Goal: Task Accomplishment & Management: Use online tool/utility

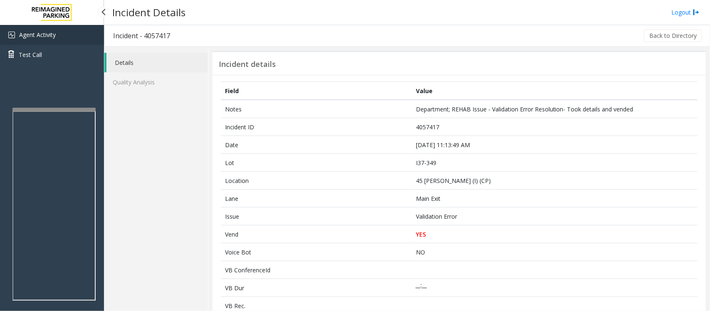
click at [49, 36] on span "Agent Activity" at bounding box center [37, 35] width 37 height 8
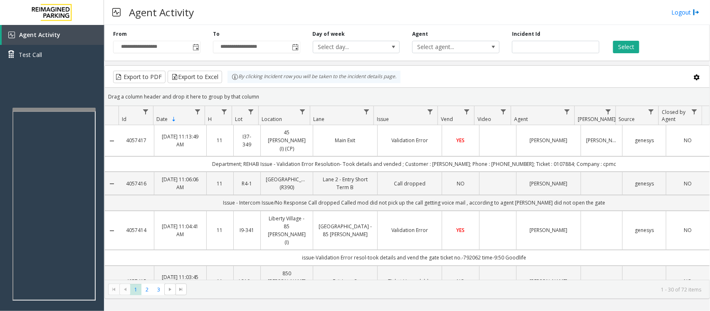
click at [471, 134] on td "YES" at bounding box center [460, 140] width 37 height 31
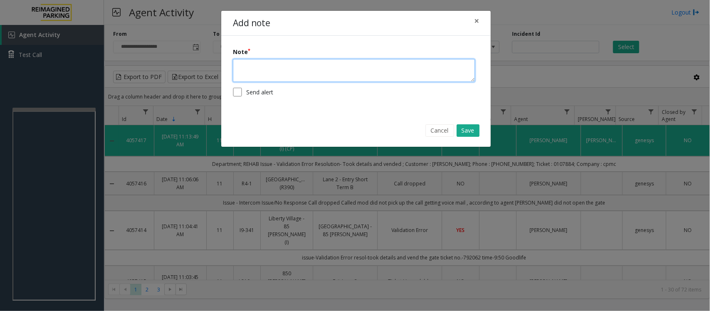
click at [291, 70] on textarea at bounding box center [354, 70] width 242 height 23
type textarea "*"
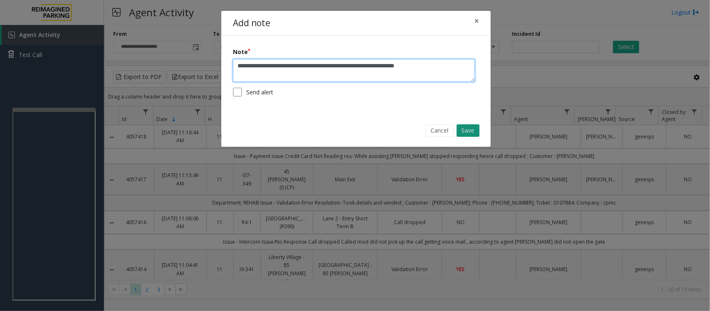
type textarea "**********"
click at [461, 129] on button "Save" at bounding box center [467, 130] width 23 height 12
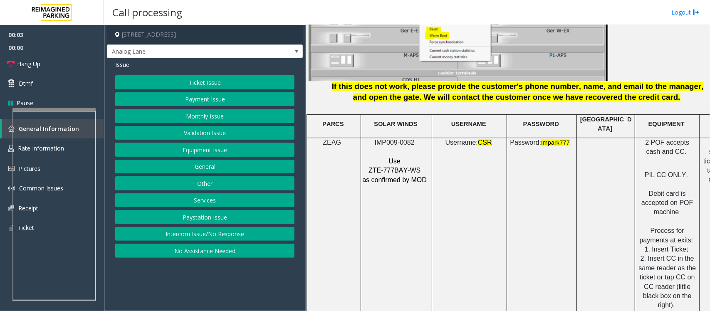
scroll to position [1143, 0]
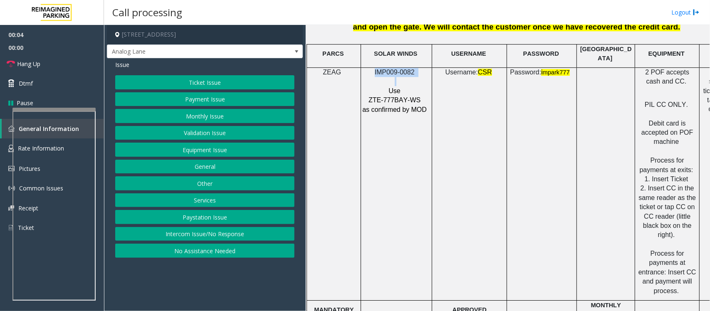
drag, startPoint x: 417, startPoint y: 69, endPoint x: 381, endPoint y: 71, distance: 35.8
click at [373, 68] on div "IMP009-0082 Use ZTE-777BAY-WS as confirmed by MOD" at bounding box center [396, 91] width 71 height 47
click at [211, 100] on button "Payment Issue" at bounding box center [204, 99] width 179 height 14
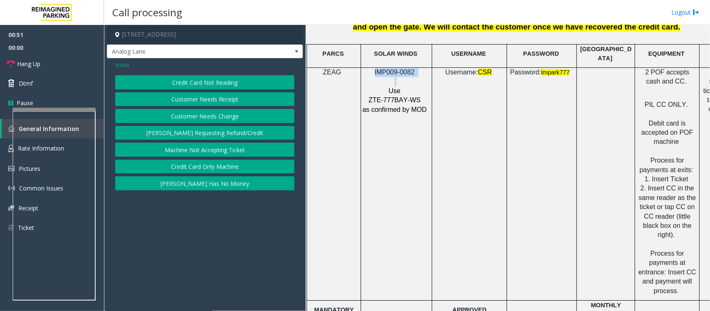
click at [235, 86] on button "Credit Card Not Reading" at bounding box center [204, 82] width 179 height 14
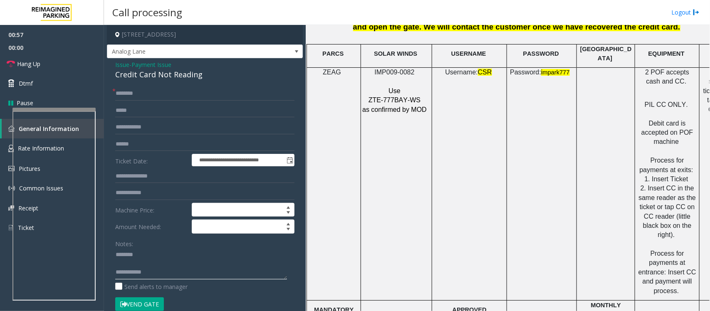
click at [127, 263] on textarea at bounding box center [201, 263] width 172 height 31
click at [132, 143] on input "text" at bounding box center [204, 144] width 179 height 14
click at [158, 144] on input "text" at bounding box center [204, 144] width 179 height 14
click at [146, 71] on div "Credit Card Not Reading" at bounding box center [204, 74] width 179 height 11
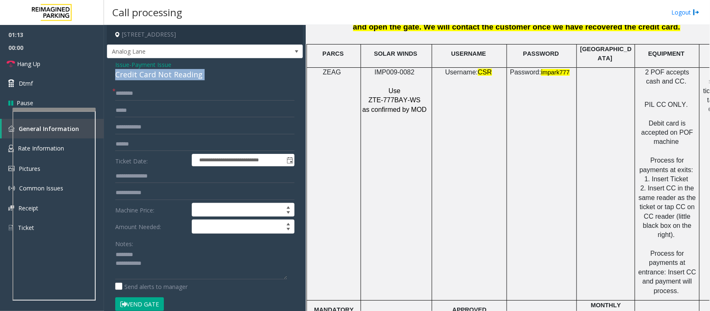
click at [146, 71] on div "Credit Card Not Reading" at bounding box center [204, 74] width 179 height 11
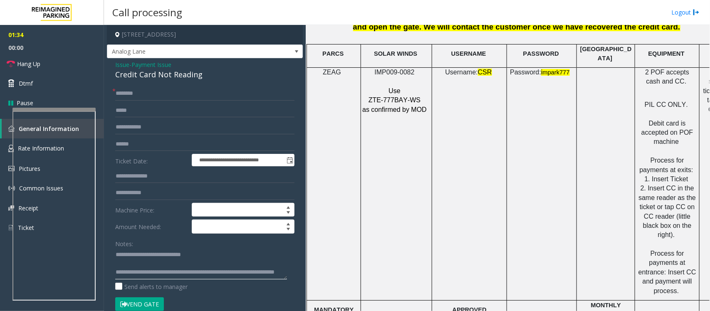
type textarea "**********"
click at [150, 89] on input "text" at bounding box center [204, 93] width 179 height 14
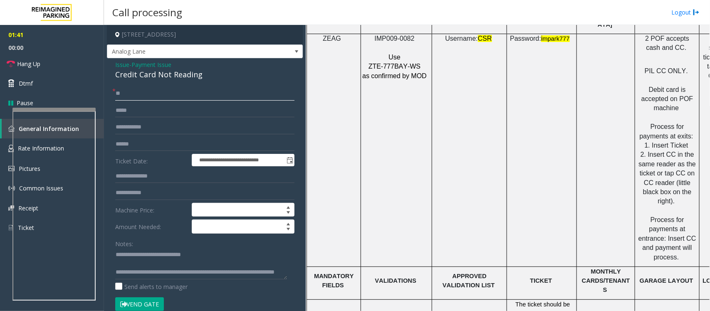
scroll to position [1195, 0]
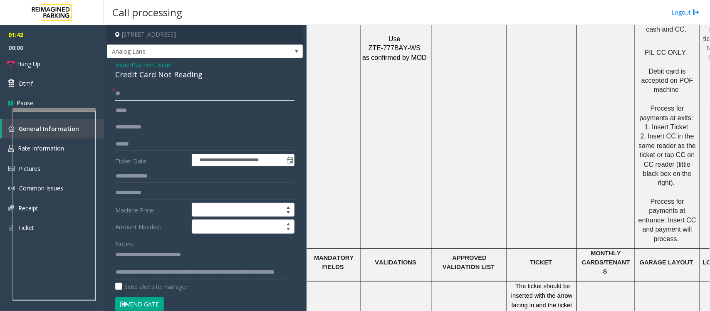
type input "**"
click at [167, 266] on textarea at bounding box center [201, 263] width 172 height 31
type textarea "**********"
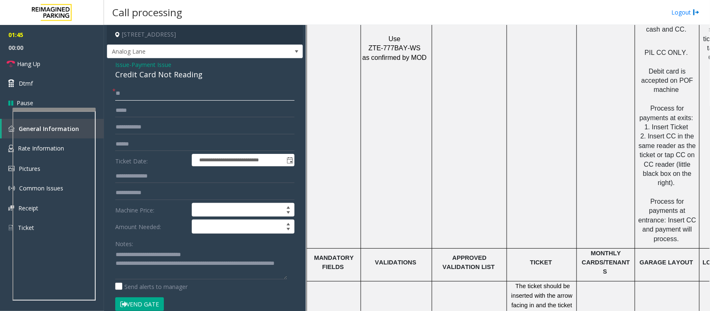
click at [152, 90] on input "**" at bounding box center [204, 93] width 179 height 14
click at [63, 67] on link "Hang Up" at bounding box center [52, 64] width 104 height 20
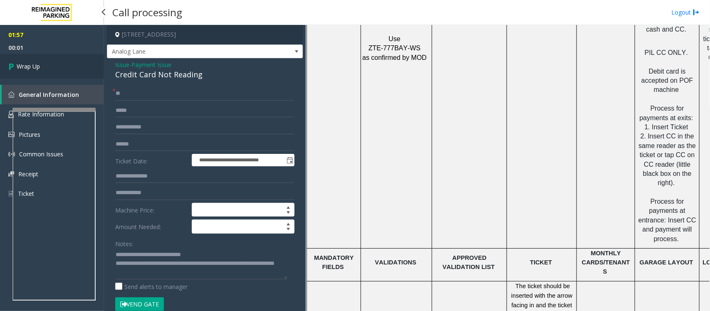
click at [63, 67] on link "Wrap Up" at bounding box center [52, 66] width 104 height 25
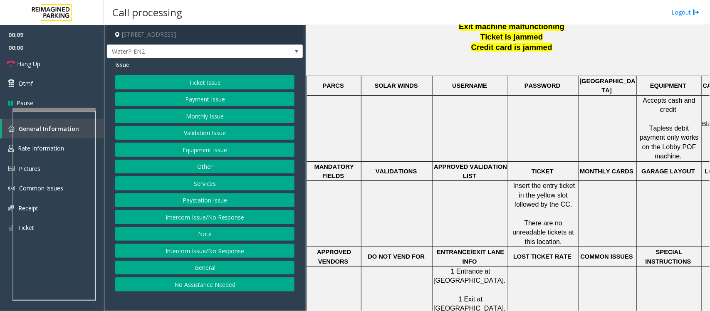
scroll to position [364, 0]
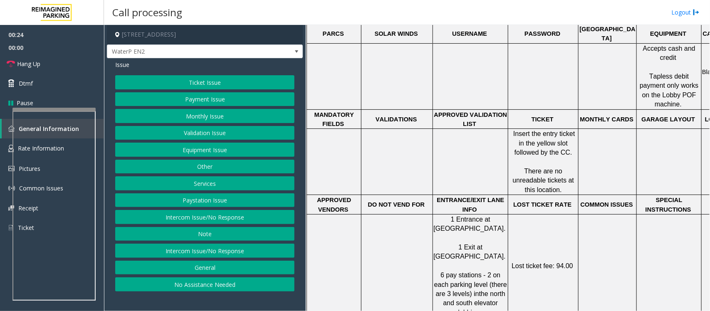
click at [217, 220] on button "Intercom Issue/No Response" at bounding box center [204, 217] width 179 height 14
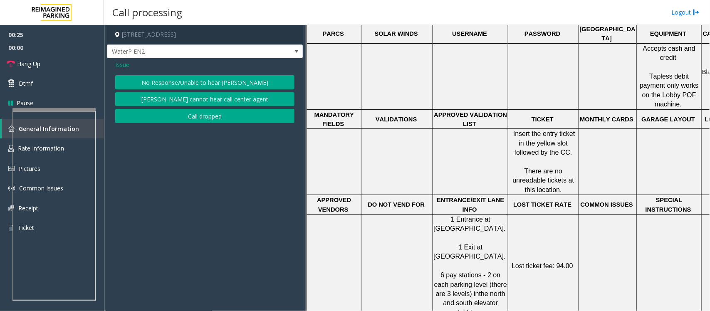
click at [215, 79] on button "No Response/Unable to hear [PERSON_NAME]" at bounding box center [204, 82] width 179 height 14
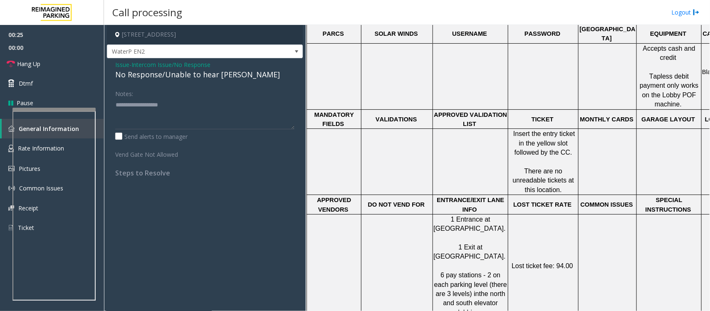
click at [220, 74] on div "No Response/Unable to hear [PERSON_NAME]" at bounding box center [204, 74] width 179 height 11
type textarea "**********"
click at [75, 67] on link "Hang Up" at bounding box center [52, 64] width 104 height 20
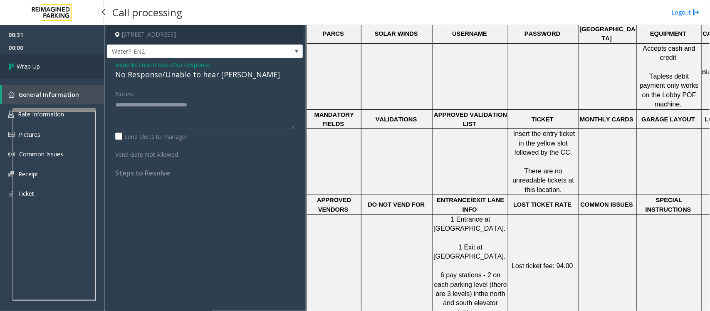
click at [77, 68] on link "Wrap Up" at bounding box center [52, 66] width 104 height 25
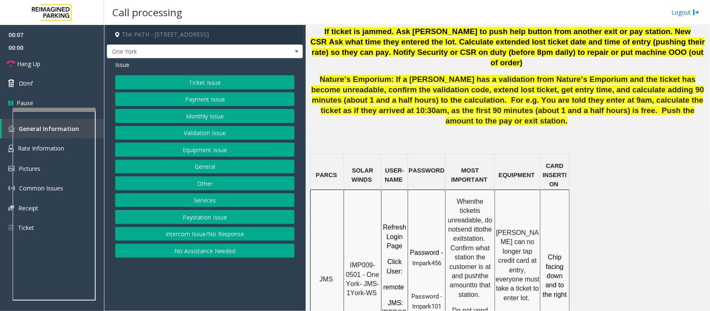
scroll to position [624, 0]
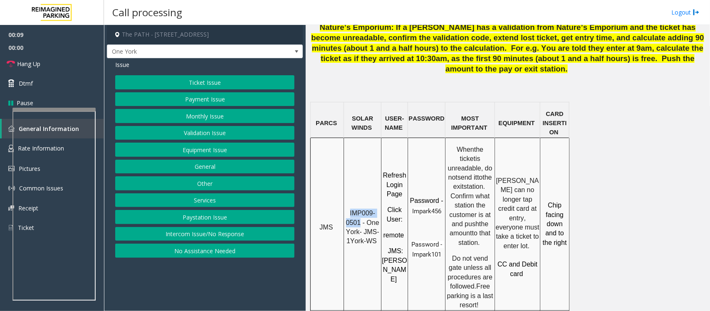
drag, startPoint x: 350, startPoint y: 151, endPoint x: 360, endPoint y: 158, distance: 13.1
click at [360, 209] on p "IMP009-0501 - One York- JMS-1York-WS" at bounding box center [362, 227] width 36 height 37
copy span "IMP009-0501"
click at [212, 82] on button "Ticket Issue" at bounding box center [204, 82] width 179 height 14
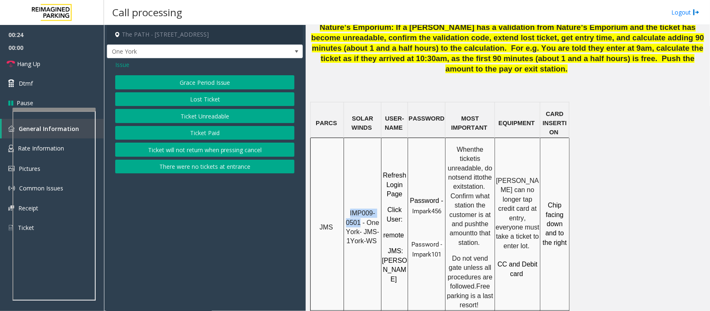
click at [227, 117] on button "Ticket Unreadable" at bounding box center [204, 116] width 179 height 14
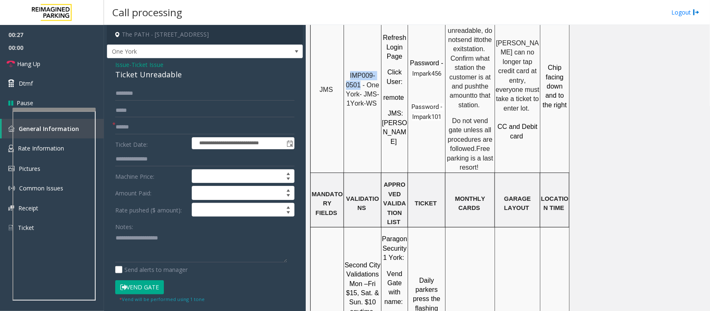
scroll to position [780, 0]
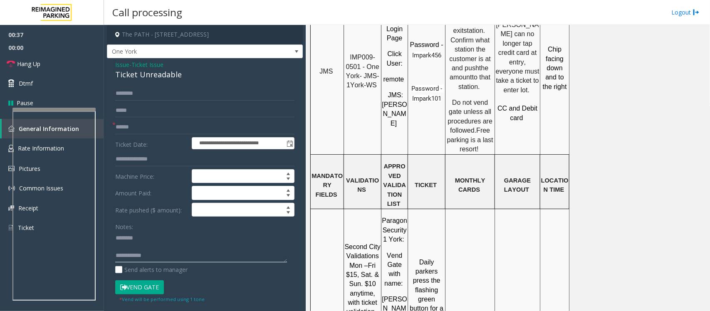
click at [127, 246] on textarea at bounding box center [201, 246] width 172 height 31
type textarea "**********"
click at [163, 131] on input "text" at bounding box center [204, 127] width 179 height 14
click at [142, 72] on div "Ticket Unreadable" at bounding box center [204, 74] width 179 height 11
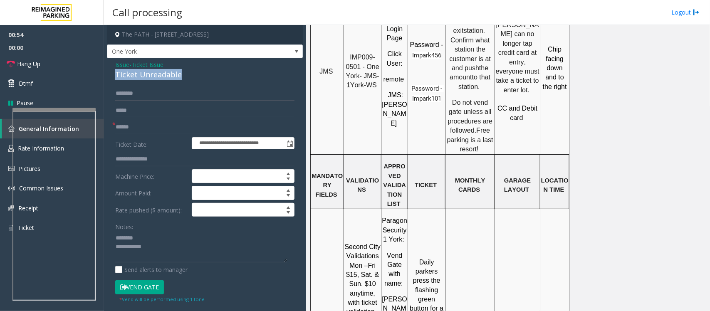
click at [142, 72] on div "Ticket Unreadable" at bounding box center [204, 74] width 179 height 11
click at [139, 134] on input "text" at bounding box center [204, 127] width 179 height 14
click at [132, 126] on input "*********" at bounding box center [204, 127] width 179 height 14
drag, startPoint x: 163, startPoint y: 133, endPoint x: 117, endPoint y: 133, distance: 46.1
click at [117, 133] on input "********" at bounding box center [204, 127] width 179 height 14
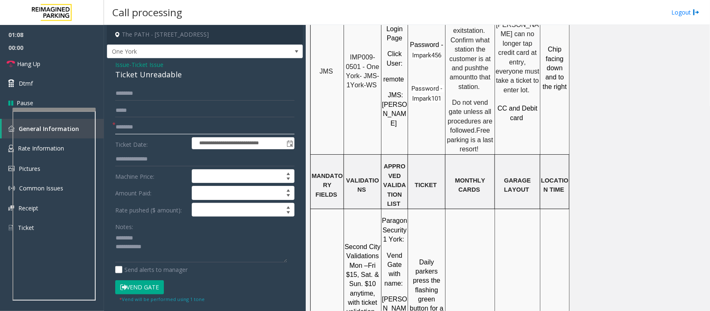
type input "********"
click at [148, 72] on div "Ticket Unreadable" at bounding box center [204, 74] width 179 height 11
click at [158, 248] on textarea at bounding box center [201, 246] width 172 height 31
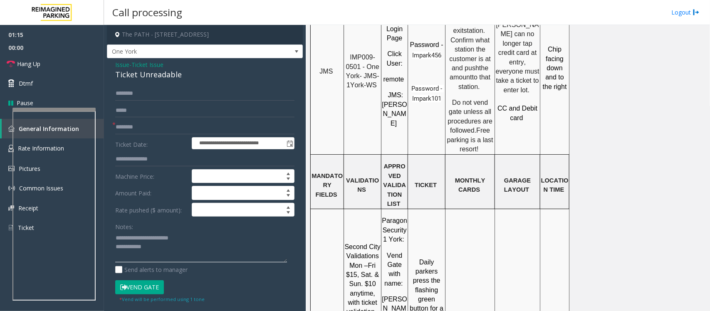
click at [161, 252] on textarea at bounding box center [201, 246] width 172 height 31
type textarea "**********"
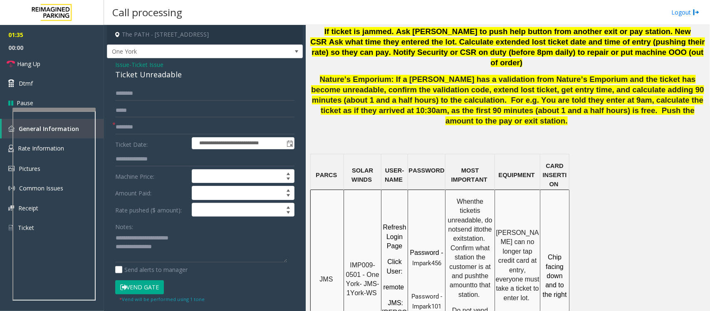
scroll to position [624, 0]
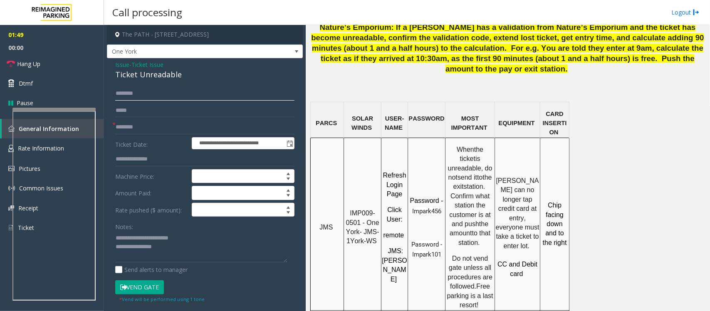
click at [144, 94] on input "text" at bounding box center [204, 93] width 179 height 14
click at [180, 266] on label "Send alerts to manager" at bounding box center [151, 269] width 72 height 9
click at [152, 90] on input "text" at bounding box center [204, 93] width 179 height 14
type input "******"
click at [175, 247] on textarea at bounding box center [201, 246] width 172 height 31
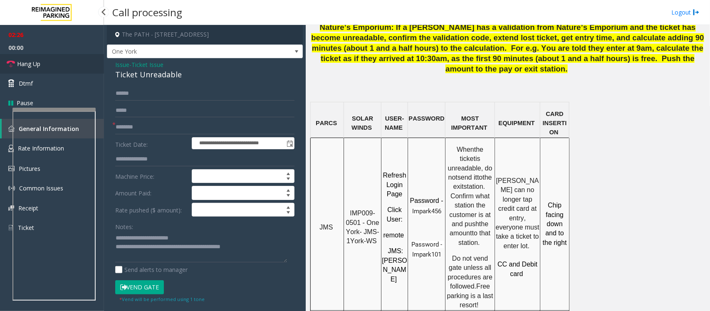
drag, startPoint x: 47, startPoint y: 59, endPoint x: 56, endPoint y: 71, distance: 14.5
click at [47, 59] on link "Hang Up" at bounding box center [52, 64] width 104 height 20
click at [262, 252] on textarea at bounding box center [201, 246] width 172 height 31
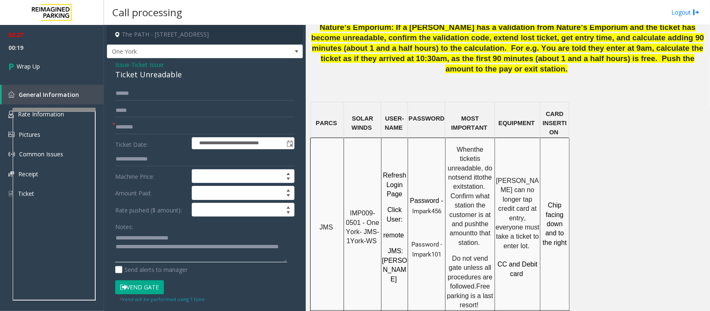
drag, startPoint x: 144, startPoint y: 254, endPoint x: 178, endPoint y: 254, distance: 34.1
click at [178, 254] on textarea at bounding box center [201, 246] width 172 height 31
drag, startPoint x: 146, startPoint y: 257, endPoint x: 182, endPoint y: 257, distance: 36.2
click at [182, 257] on textarea at bounding box center [201, 246] width 172 height 31
paste textarea "**********"
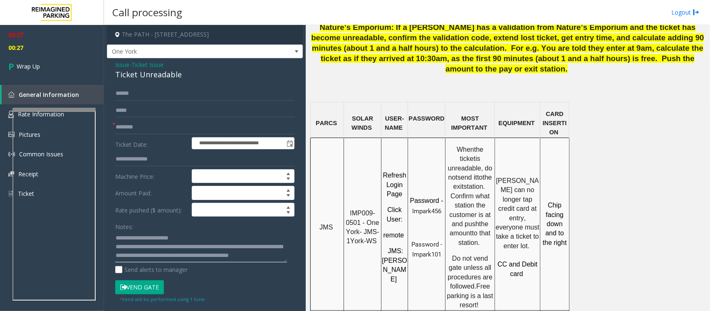
scroll to position [5, 0]
type textarea "**********"
click at [62, 65] on link "Wrap Up" at bounding box center [52, 66] width 104 height 25
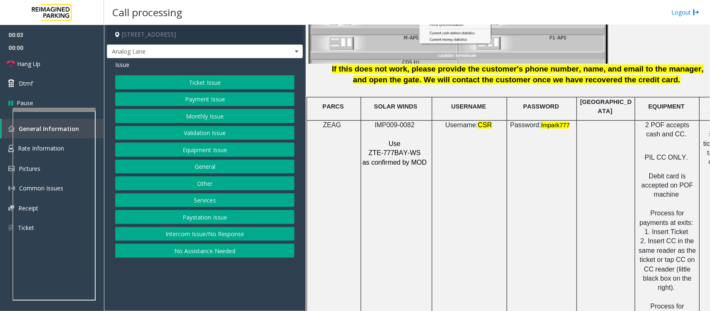
scroll to position [1091, 0]
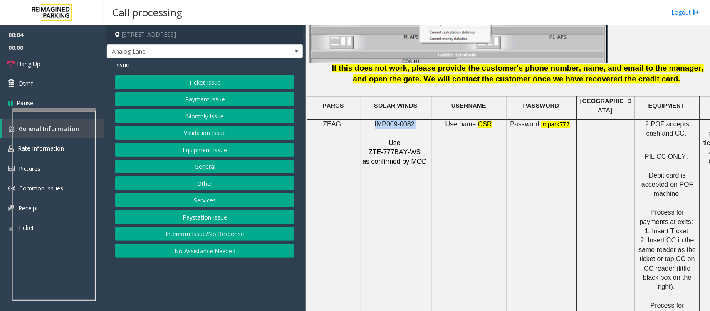
drag, startPoint x: 425, startPoint y: 117, endPoint x: 373, endPoint y: 125, distance: 53.4
click at [370, 120] on p "IMP009-0082" at bounding box center [395, 124] width 67 height 9
copy p "IMP009-0082"
click at [205, 234] on button "Intercom Issue/No Response" at bounding box center [204, 234] width 179 height 14
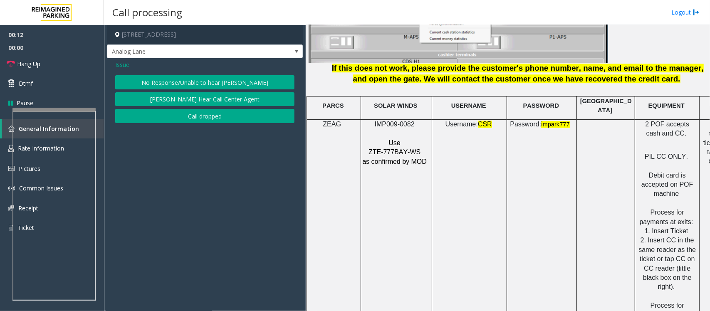
click at [124, 65] on span "Issue" at bounding box center [122, 64] width 14 height 9
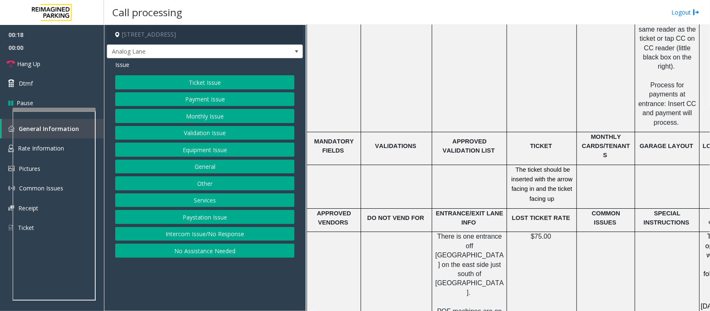
scroll to position [1403, 0]
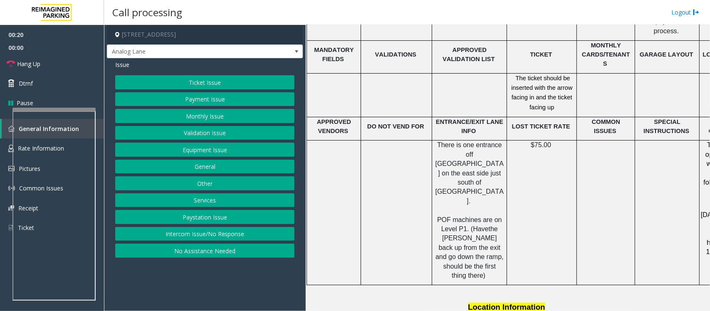
click at [200, 132] on button "Validation Issue" at bounding box center [204, 133] width 179 height 14
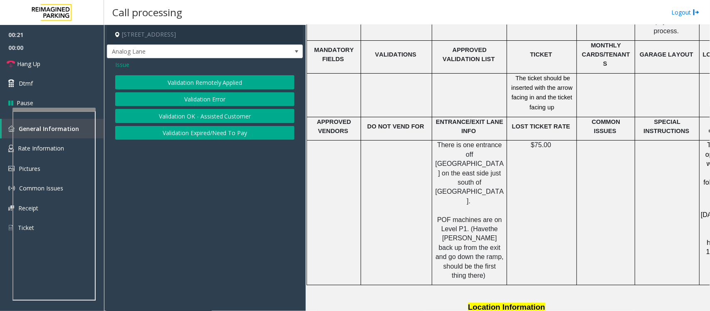
click at [215, 101] on button "Validation Error" at bounding box center [204, 99] width 179 height 14
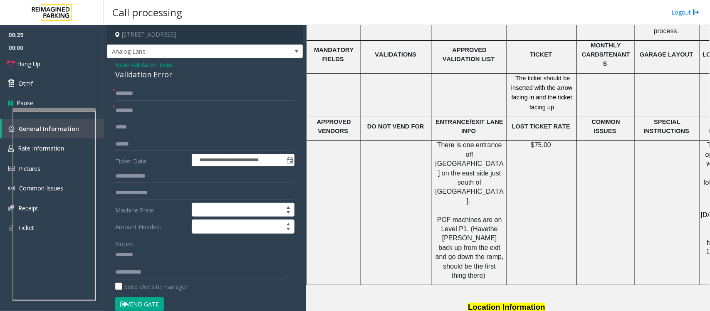
click at [149, 74] on div "Validation Error" at bounding box center [204, 74] width 179 height 11
click at [167, 269] on textarea at bounding box center [201, 263] width 172 height 31
click at [142, 110] on input "text" at bounding box center [204, 111] width 179 height 14
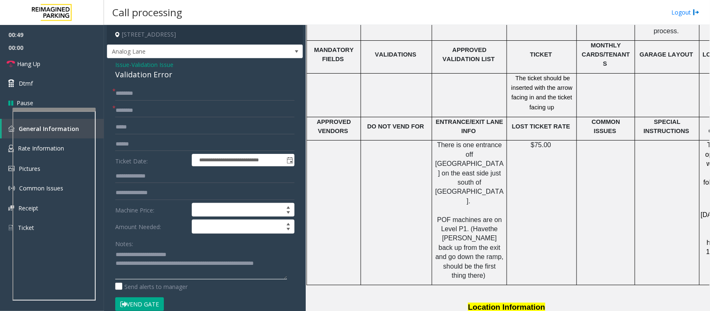
type textarea "**********"
click at [138, 86] on input "text" at bounding box center [204, 93] width 179 height 14
type input "**"
click at [138, 110] on input "text" at bounding box center [204, 111] width 179 height 14
type input "**"
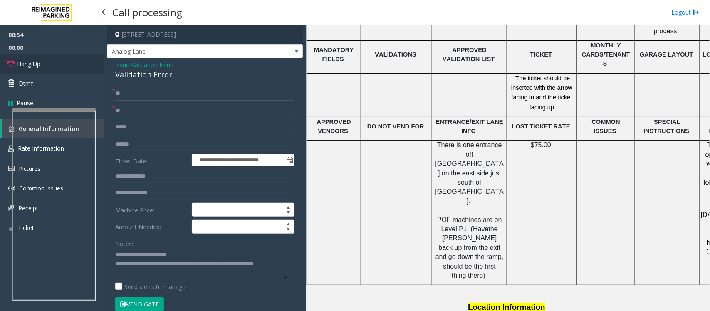
click at [86, 61] on link "Hang Up" at bounding box center [52, 64] width 104 height 20
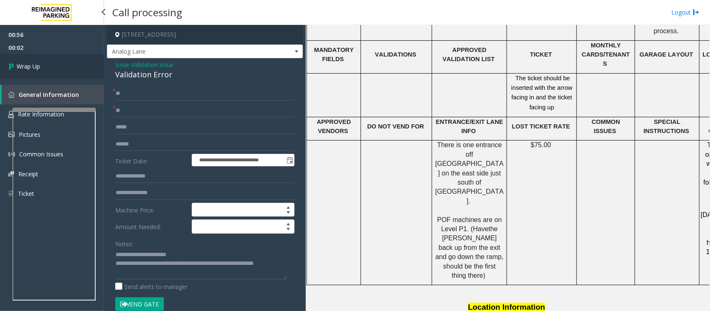
click at [86, 61] on link "Wrap Up" at bounding box center [52, 66] width 104 height 25
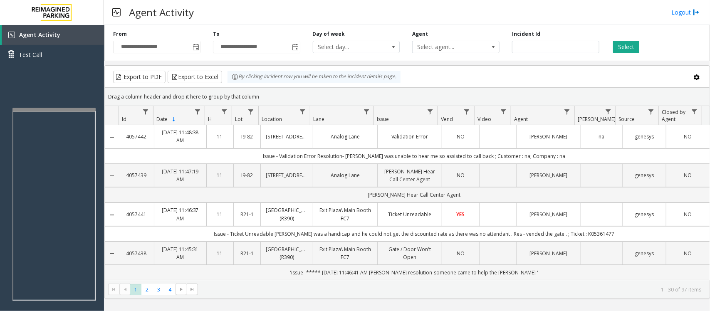
click at [469, 143] on td "NO" at bounding box center [460, 136] width 37 height 23
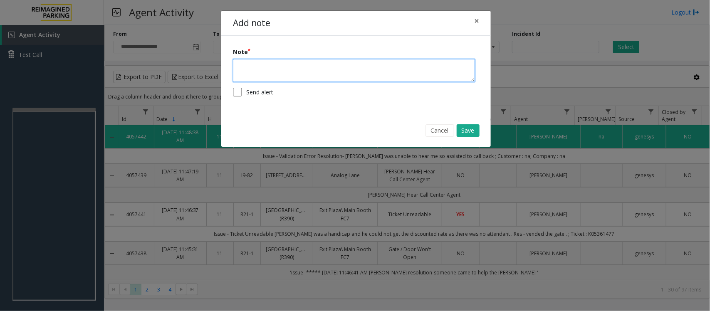
click at [306, 73] on textarea at bounding box center [354, 70] width 242 height 23
type textarea "**********"
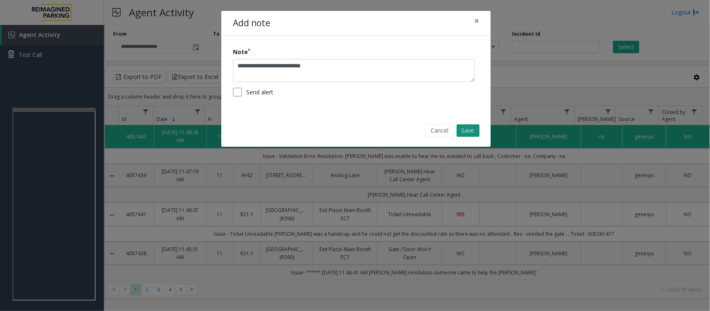
click at [471, 134] on button "Save" at bounding box center [467, 130] width 23 height 12
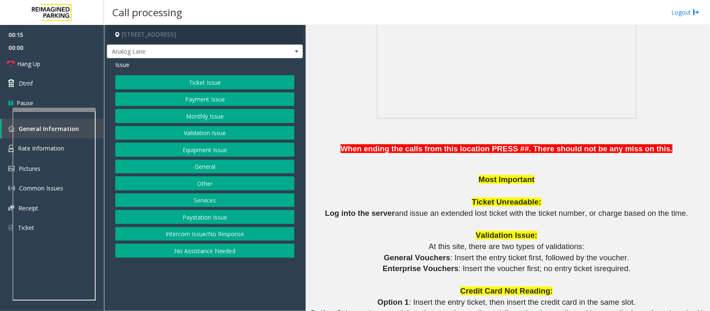
scroll to position [728, 0]
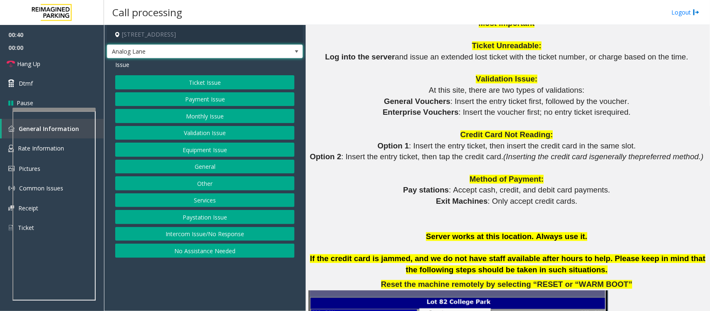
click at [299, 48] on span at bounding box center [296, 51] width 7 height 7
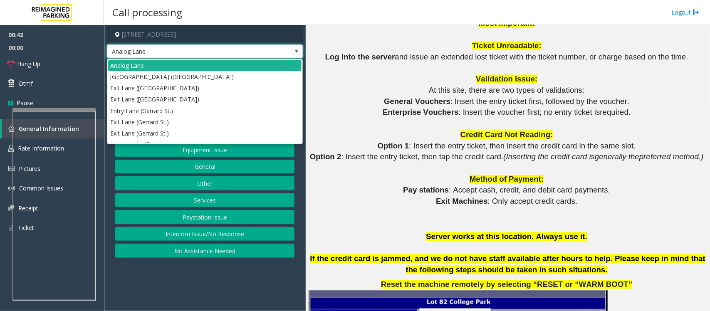
click at [294, 49] on span at bounding box center [296, 51] width 7 height 7
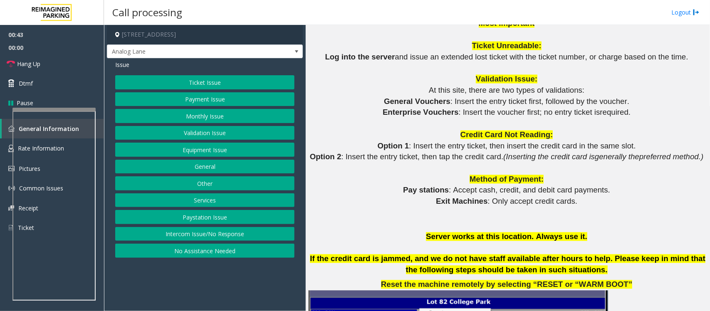
click at [217, 80] on button "Ticket Issue" at bounding box center [204, 82] width 179 height 14
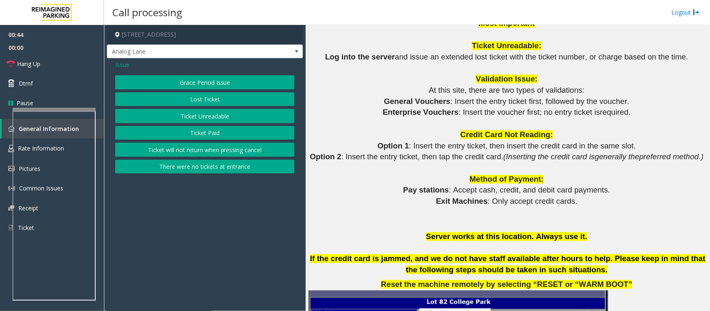
click at [208, 119] on button "Ticket Unreadable" at bounding box center [204, 116] width 179 height 14
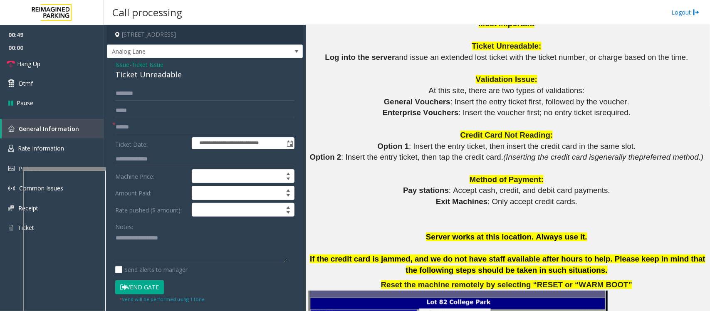
click at [58, 168] on div at bounding box center [64, 168] width 83 height 3
click at [66, 153] on link "Rate Information" at bounding box center [52, 148] width 104 height 20
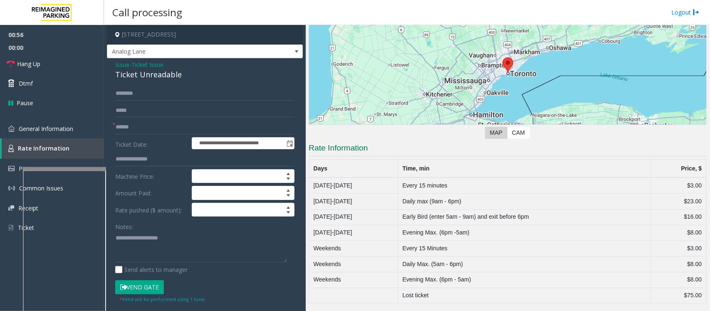
scroll to position [123, 0]
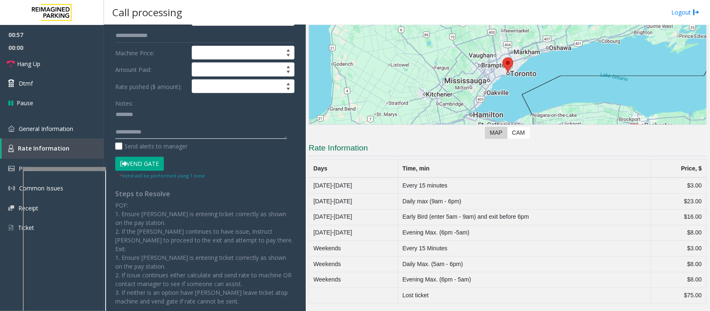
click at [127, 121] on textarea at bounding box center [201, 123] width 172 height 31
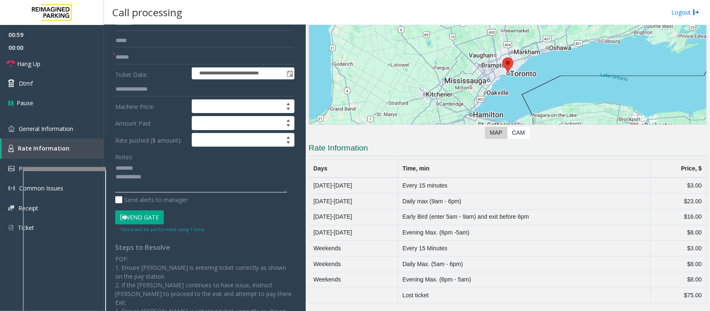
scroll to position [0, 0]
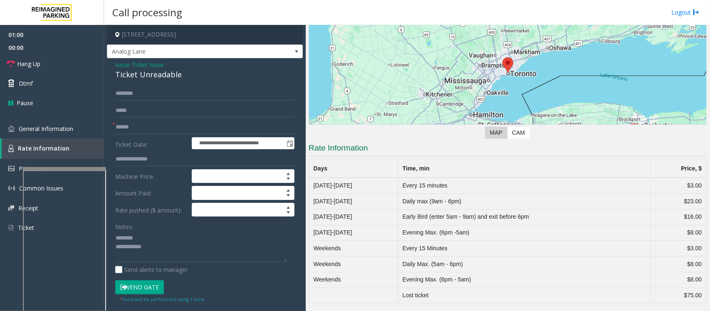
click at [141, 73] on div "Ticket Unreadable" at bounding box center [204, 74] width 179 height 11
click at [138, 247] on textarea at bounding box center [201, 246] width 172 height 31
type textarea "**********"
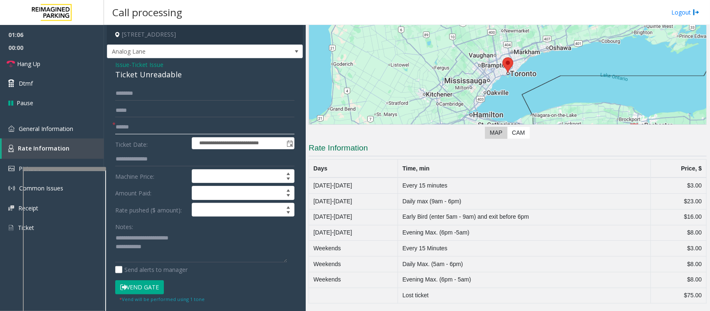
click at [153, 130] on input "text" at bounding box center [204, 127] width 179 height 14
click at [183, 256] on textarea at bounding box center [201, 246] width 172 height 31
click at [183, 250] on textarea at bounding box center [201, 246] width 172 height 31
click at [168, 134] on input "text" at bounding box center [204, 127] width 179 height 14
click at [167, 254] on textarea at bounding box center [201, 246] width 172 height 31
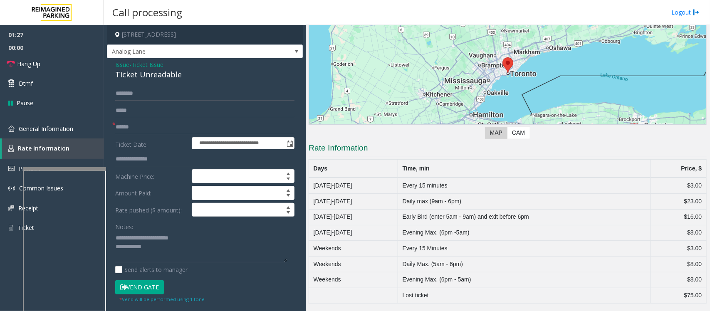
click at [165, 123] on input "text" at bounding box center [204, 127] width 179 height 14
type input "**"
click at [211, 253] on textarea at bounding box center [201, 246] width 172 height 31
click at [48, 62] on link "Hang Up" at bounding box center [52, 64] width 104 height 20
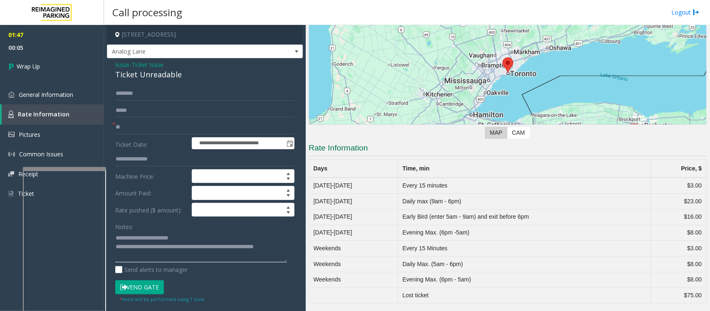
drag, startPoint x: 256, startPoint y: 251, endPoint x: 222, endPoint y: 258, distance: 35.3
click at [257, 251] on textarea at bounding box center [201, 246] width 172 height 31
click at [173, 255] on textarea at bounding box center [201, 246] width 172 height 31
type textarea "**********"
click at [64, 65] on link "Wrap Up" at bounding box center [52, 66] width 104 height 25
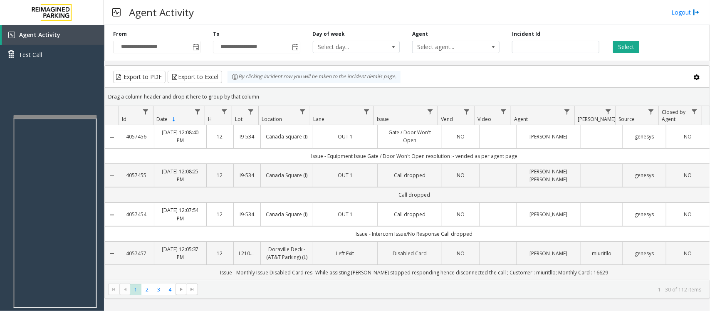
click at [55, 116] on div at bounding box center [55, 116] width 83 height 3
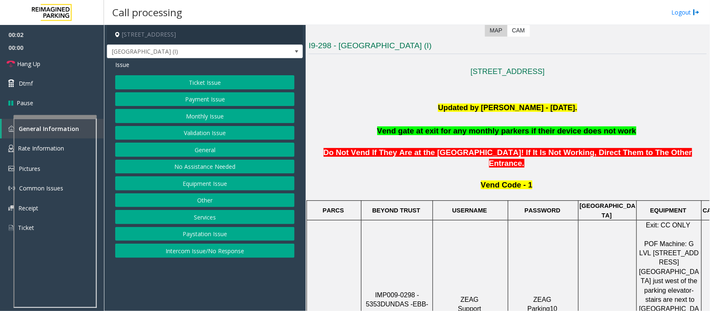
scroll to position [208, 0]
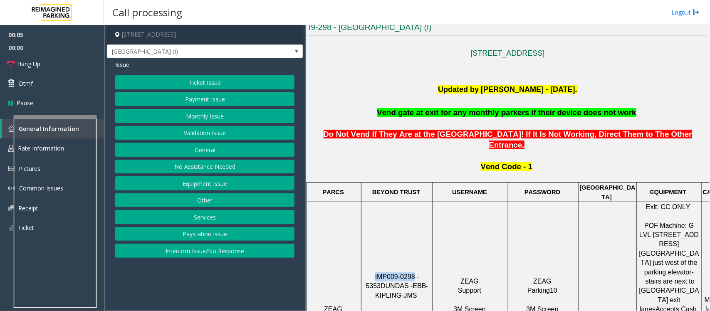
drag, startPoint x: 368, startPoint y: 244, endPoint x: 405, endPoint y: 246, distance: 37.5
click at [405, 272] on p "IMP009-0298 - 5353 DUNDAS - EBB-KIPLING-JMS 3M Screen (Issue Lost Tickets/Bypas…" at bounding box center [397, 309] width 70 height 74
copy span "IMP009-0298"
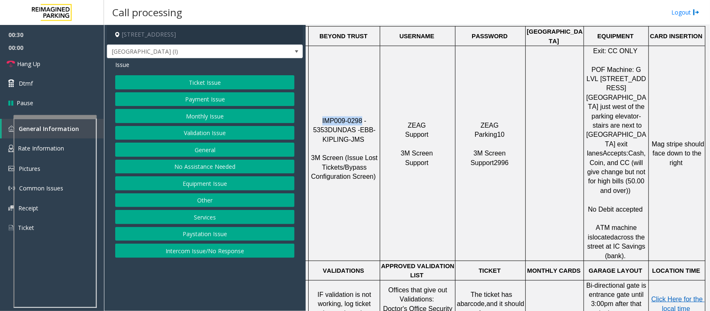
scroll to position [468, 60]
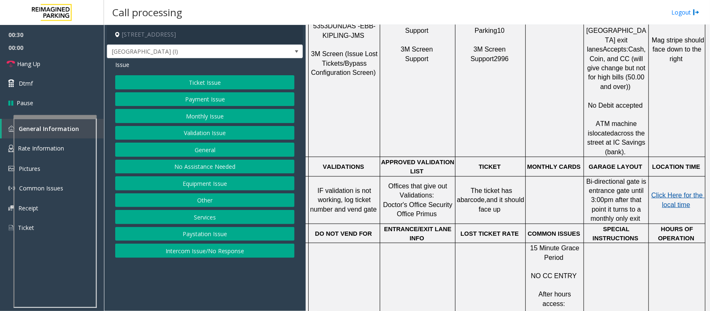
click at [666, 192] on span "Click Here for the local time" at bounding box center [677, 200] width 53 height 16
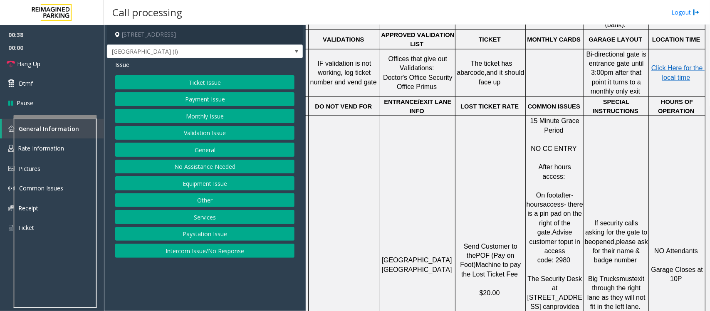
scroll to position [572, 60]
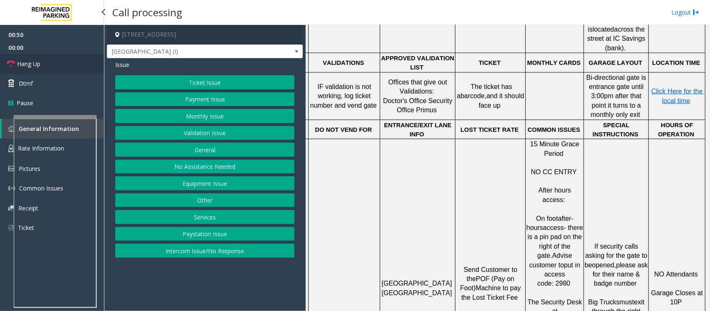
drag, startPoint x: 42, startPoint y: 67, endPoint x: 50, endPoint y: 70, distance: 7.9
click at [42, 67] on link "Hang Up" at bounding box center [52, 64] width 104 height 20
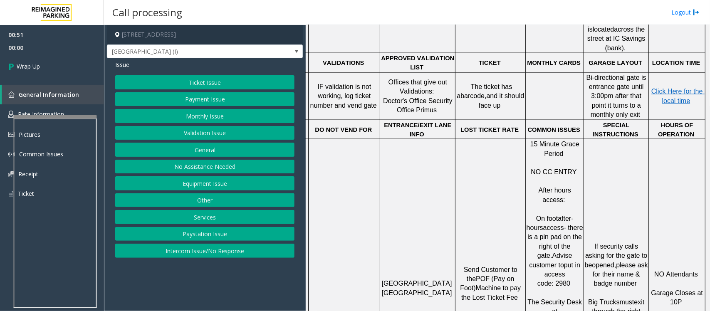
click at [209, 154] on button "General" at bounding box center [204, 150] width 179 height 14
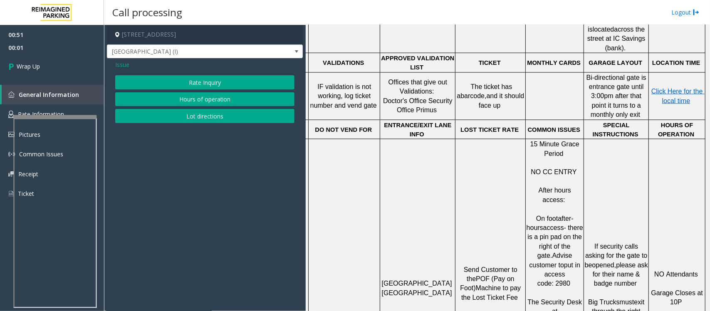
click at [187, 99] on button "Hours of operation" at bounding box center [204, 99] width 179 height 14
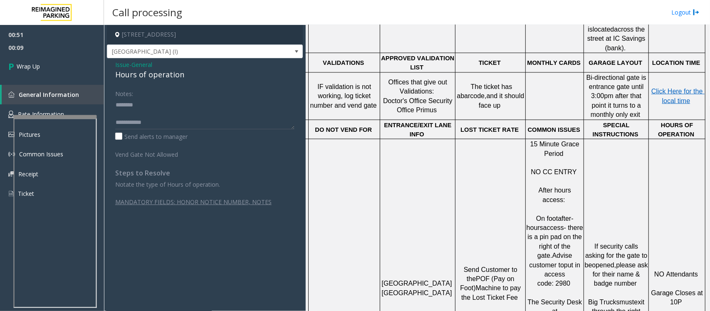
click at [133, 74] on div "Hours of operation" at bounding box center [204, 74] width 179 height 11
click at [153, 115] on textarea at bounding box center [204, 113] width 179 height 31
click at [148, 115] on textarea at bounding box center [204, 113] width 179 height 31
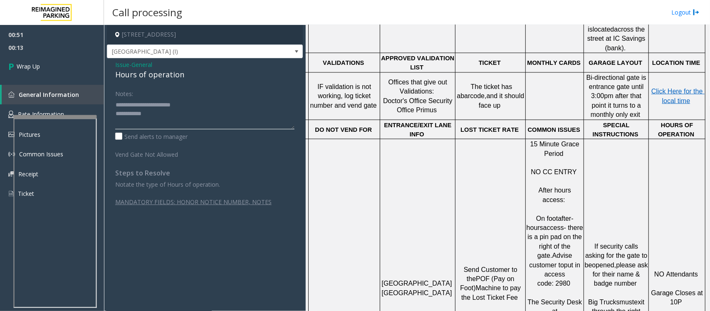
click at [157, 118] on textarea at bounding box center [204, 113] width 179 height 31
drag, startPoint x: 646, startPoint y: 212, endPoint x: 676, endPoint y: 222, distance: 31.3
click at [676, 261] on p "NO Attendants Garage Closes at 10P" at bounding box center [676, 293] width 55 height 65
copy p "Garage Closes at 10P"
click at [181, 119] on textarea at bounding box center [204, 113] width 179 height 31
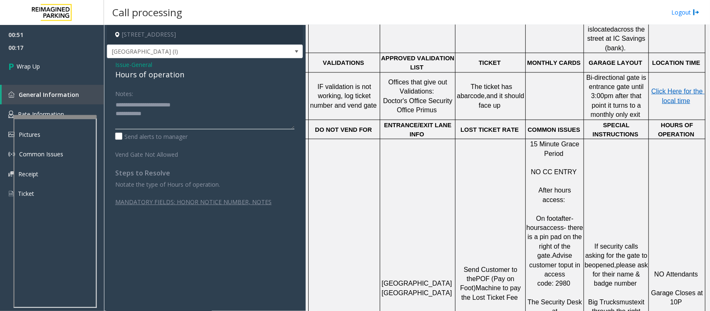
paste textarea "**********"
type textarea "**********"
click at [21, 64] on span "Wrap Up" at bounding box center [28, 66] width 23 height 9
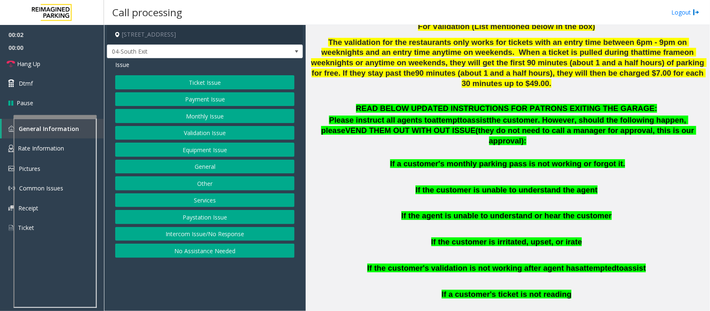
scroll to position [364, 0]
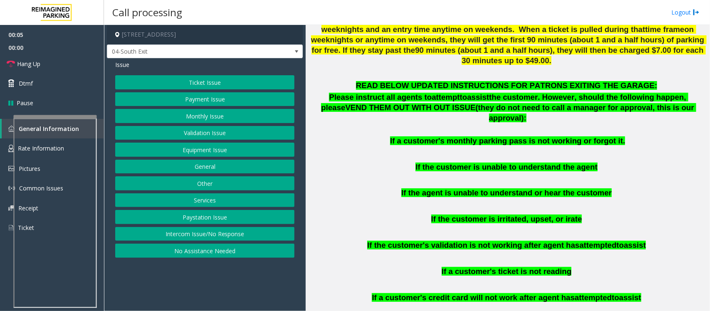
click at [186, 134] on button "Validation Issue" at bounding box center [204, 133] width 179 height 14
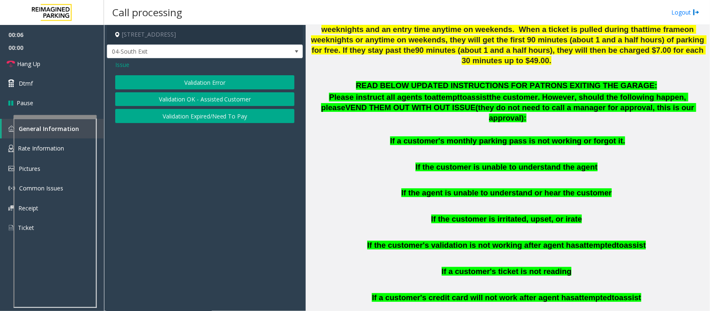
click at [206, 80] on button "Validation Error" at bounding box center [204, 82] width 179 height 14
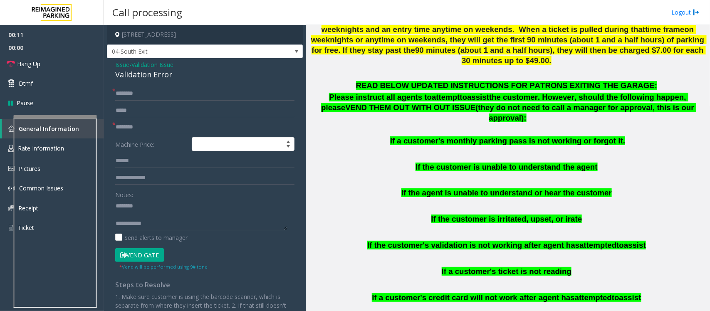
click at [135, 71] on div "Validation Error" at bounding box center [204, 74] width 179 height 11
click at [136, 71] on div "Validation Error" at bounding box center [204, 74] width 179 height 11
click at [143, 222] on textarea at bounding box center [201, 214] width 172 height 31
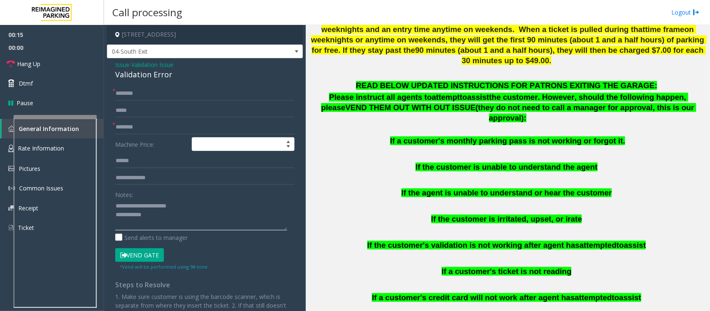
click at [148, 220] on textarea at bounding box center [201, 214] width 172 height 31
click at [146, 130] on input "text" at bounding box center [204, 127] width 179 height 14
type textarea "**********"
click at [149, 129] on input "text" at bounding box center [204, 127] width 179 height 14
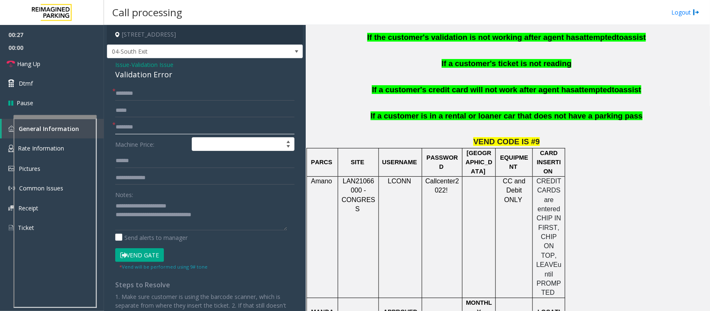
scroll to position [831, 0]
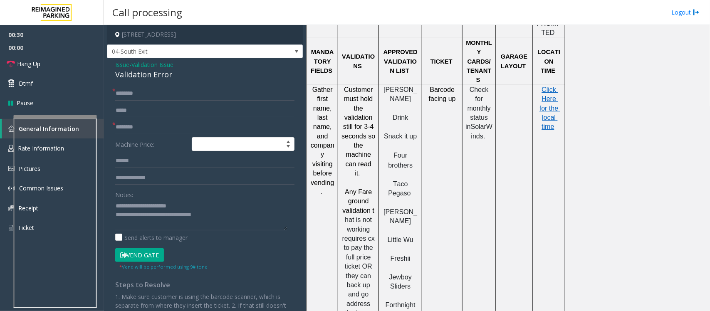
drag, startPoint x: 415, startPoint y: 153, endPoint x: 380, endPoint y: 144, distance: 35.3
click at [380, 144] on div "Ellis Drink Snack it up Four brothers Taco Pegaso Austin Rotisserie Little Wu F…" at bounding box center [400, 220] width 43 height 271
copy span "Austin Rotisserie"
click at [138, 128] on input "text" at bounding box center [204, 127] width 179 height 14
paste input "**********"
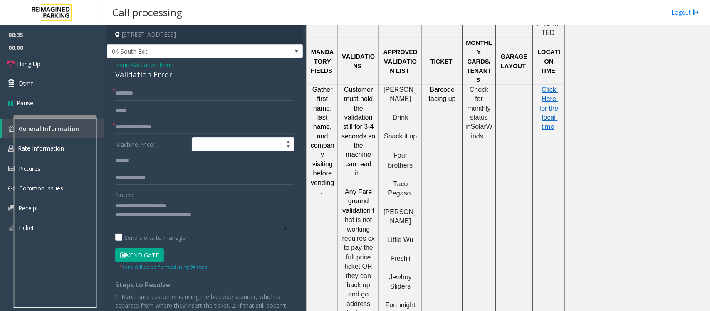
type input "**********"
click at [129, 161] on input "text" at bounding box center [204, 161] width 179 height 14
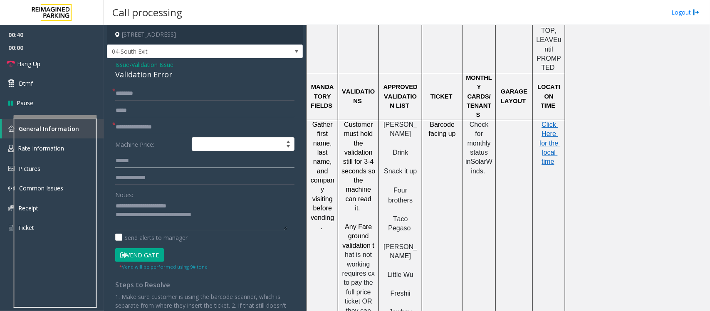
scroll to position [780, 0]
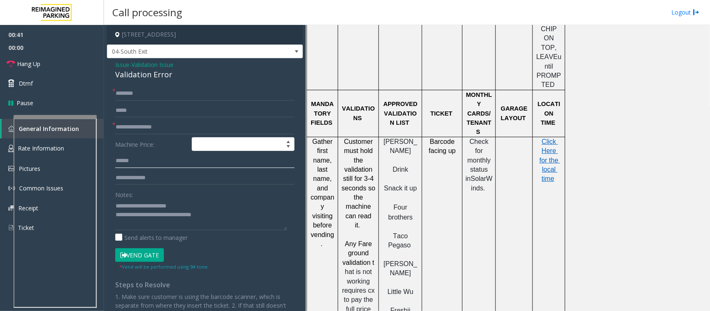
click at [149, 158] on input "text" at bounding box center [204, 161] width 179 height 14
click at [125, 90] on input "text" at bounding box center [204, 93] width 179 height 14
type input "**"
click at [50, 62] on link "Hang Up" at bounding box center [52, 64] width 104 height 20
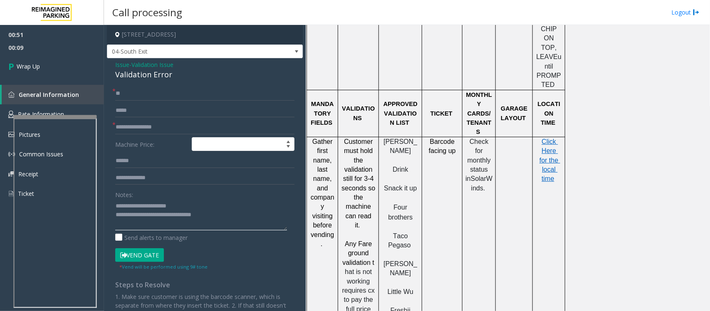
drag, startPoint x: 148, startPoint y: 213, endPoint x: 260, endPoint y: 215, distance: 112.3
click at [260, 215] on textarea at bounding box center [201, 214] width 172 height 31
paste textarea "*******"
type textarea "**********"
click at [36, 65] on span "Wrap Up" at bounding box center [28, 66] width 23 height 9
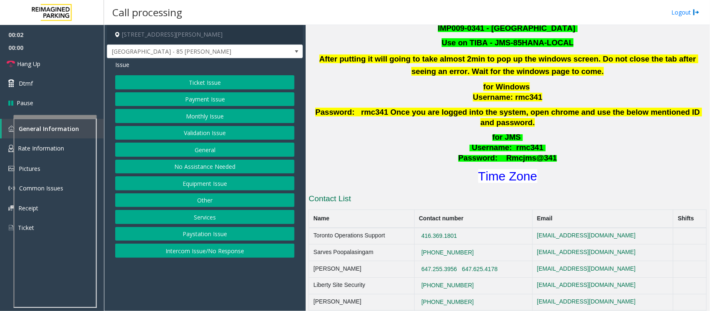
scroll to position [312, 0]
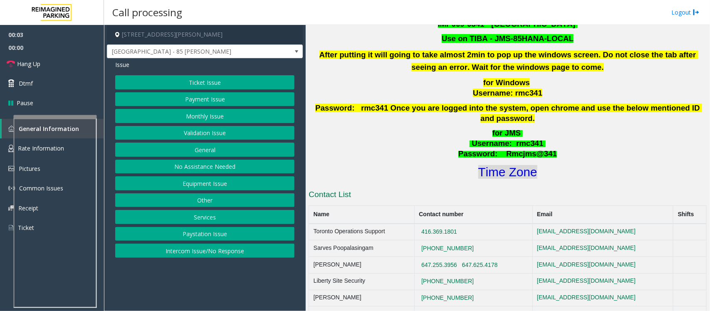
click at [508, 166] on font "Time Zone" at bounding box center [507, 172] width 59 height 14
click at [212, 133] on button "Validation Issue" at bounding box center [204, 133] width 179 height 14
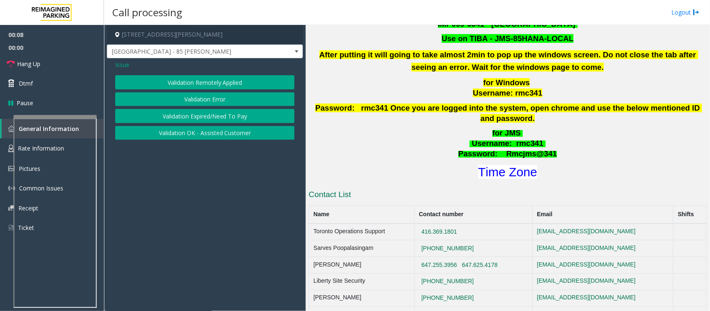
click at [203, 100] on button "Validation Error" at bounding box center [204, 99] width 179 height 14
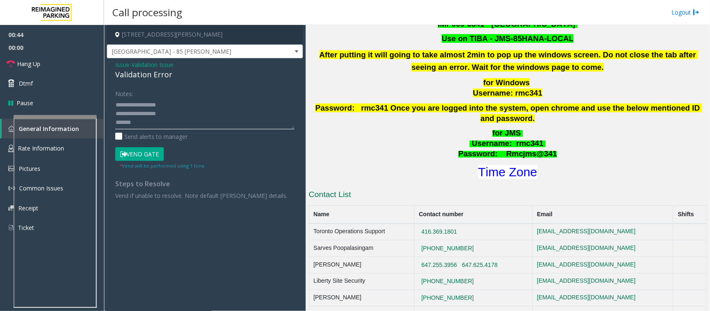
click at [150, 121] on textarea at bounding box center [204, 113] width 179 height 31
drag, startPoint x: 156, startPoint y: 123, endPoint x: 146, endPoint y: 125, distance: 10.1
click at [146, 125] on textarea at bounding box center [204, 113] width 179 height 31
click at [186, 115] on textarea at bounding box center [204, 113] width 179 height 31
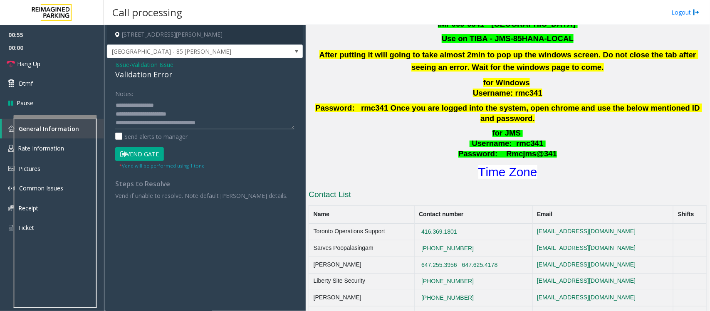
scroll to position [0, 0]
drag, startPoint x: 157, startPoint y: 121, endPoint x: 136, endPoint y: 121, distance: 21.6
click at [136, 121] on textarea at bounding box center [204, 113] width 179 height 31
click at [170, 124] on textarea at bounding box center [204, 113] width 179 height 31
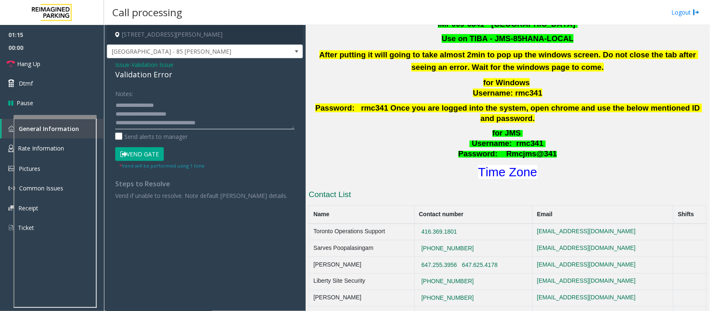
type textarea "**********"
click at [151, 155] on button "Vend Gate" at bounding box center [139, 154] width 49 height 14
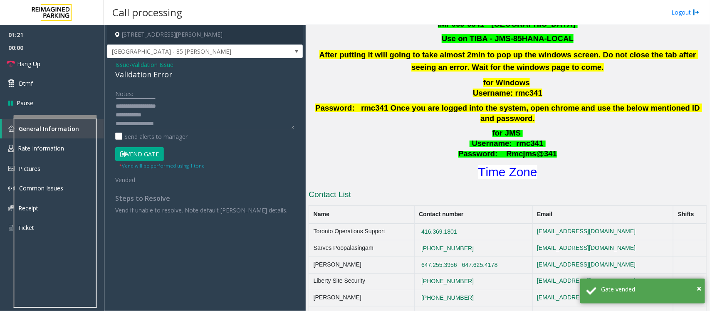
scroll to position [0, 0]
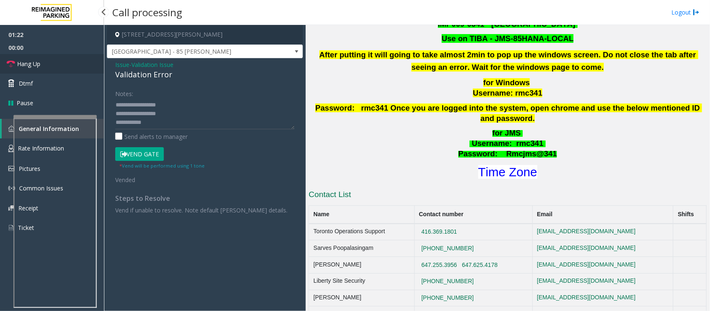
click at [59, 64] on link "Hang Up" at bounding box center [52, 64] width 104 height 20
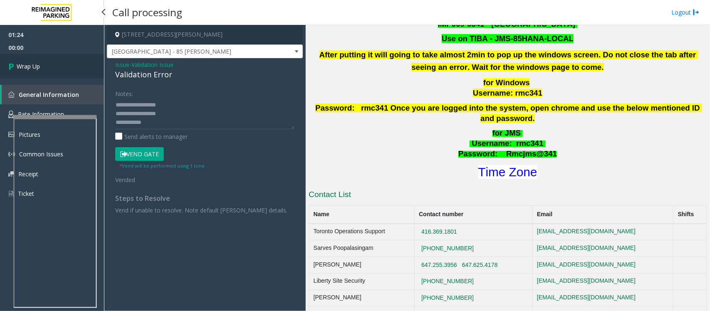
click at [59, 64] on link "Wrap Up" at bounding box center [52, 66] width 104 height 25
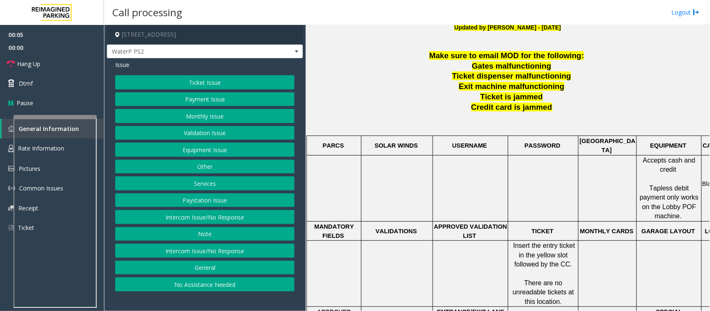
scroll to position [312, 0]
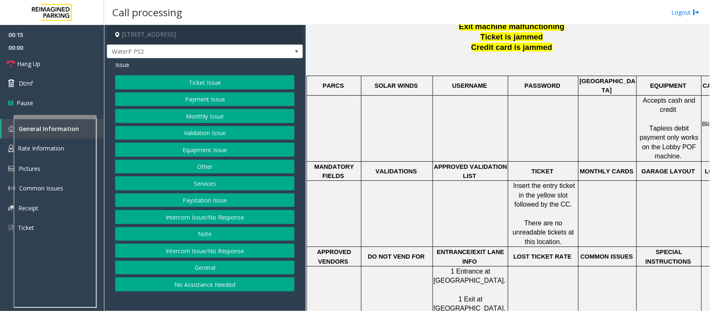
click at [190, 83] on button "Ticket Issue" at bounding box center [204, 82] width 179 height 14
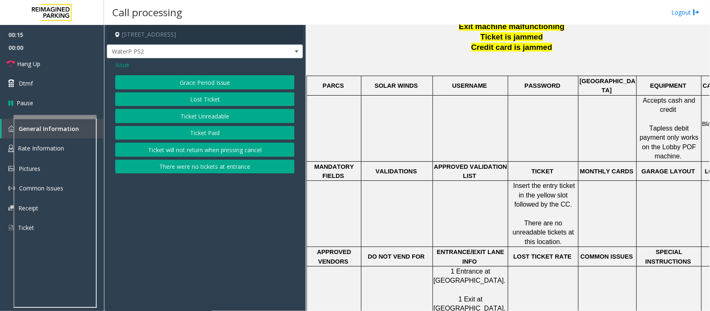
click at [197, 116] on button "Ticket Unreadable" at bounding box center [204, 116] width 179 height 14
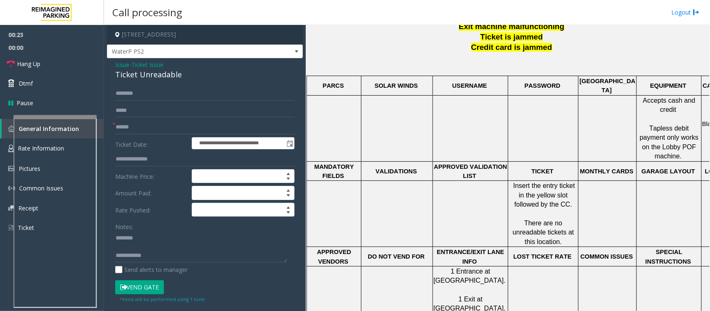
click at [144, 72] on div "Ticket Unreadable" at bounding box center [204, 74] width 179 height 11
click at [146, 254] on textarea at bounding box center [201, 246] width 172 height 31
click at [146, 250] on textarea at bounding box center [201, 246] width 172 height 31
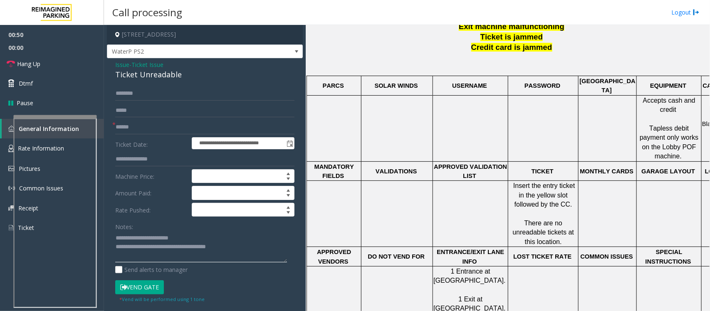
type textarea "**********"
click at [153, 123] on input "text" at bounding box center [204, 127] width 179 height 14
type input "**"
click at [237, 256] on textarea at bounding box center [201, 246] width 172 height 31
click at [42, 69] on link "Hang Up" at bounding box center [52, 64] width 104 height 20
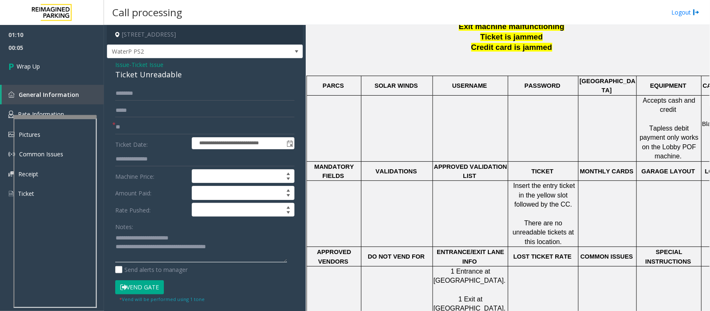
click at [244, 244] on textarea at bounding box center [201, 246] width 172 height 31
paste textarea "**********"
type textarea "**********"
click at [43, 67] on link "Wrap Up" at bounding box center [52, 66] width 104 height 25
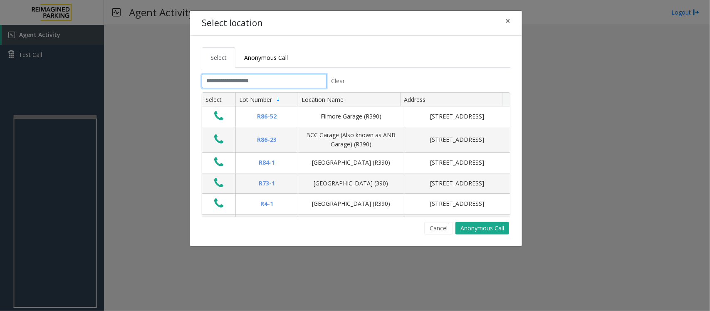
click at [289, 84] on input "text" at bounding box center [264, 81] width 125 height 14
click at [506, 22] on span "×" at bounding box center [507, 21] width 5 height 12
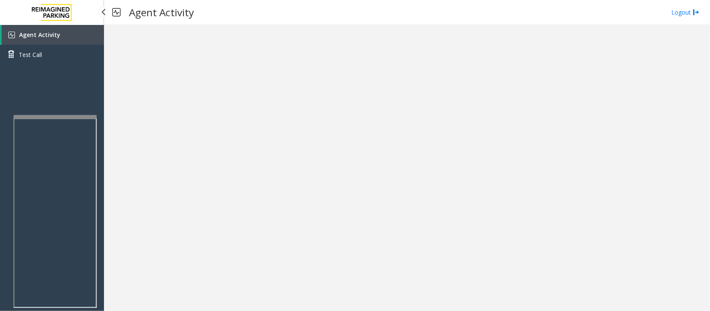
click at [47, 38] on link "Agent Activity" at bounding box center [53, 35] width 102 height 20
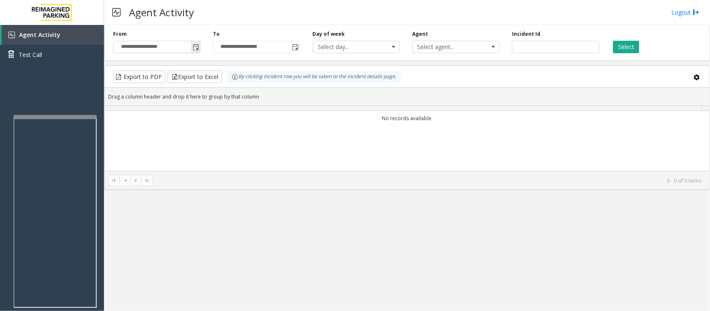
click at [198, 48] on span "Toggle popup" at bounding box center [195, 47] width 7 height 7
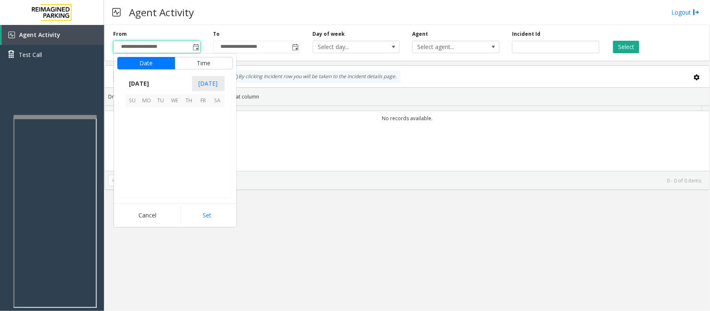
scroll to position [149046, 0]
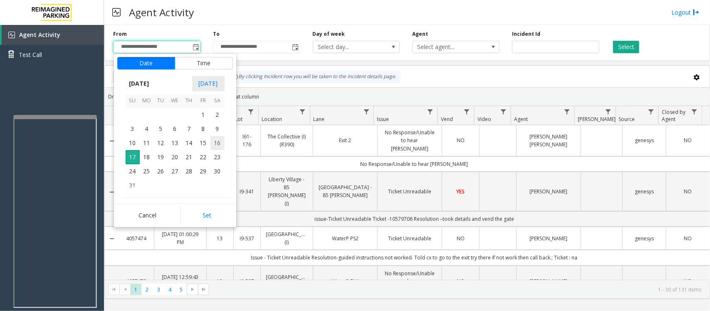
click at [217, 144] on span "16" at bounding box center [217, 143] width 14 height 14
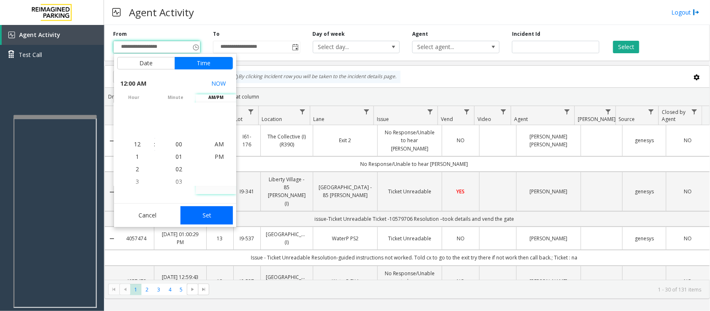
drag, startPoint x: 209, startPoint y: 213, endPoint x: 384, endPoint y: 182, distance: 177.4
click at [208, 213] on button "Set" at bounding box center [206, 215] width 52 height 18
type input "**********"
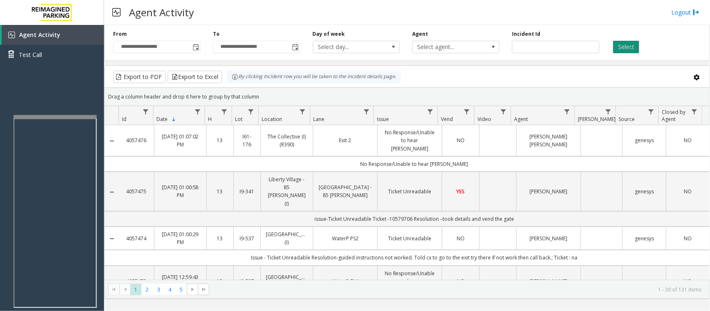
click at [628, 45] on button "Select" at bounding box center [626, 47] width 26 height 12
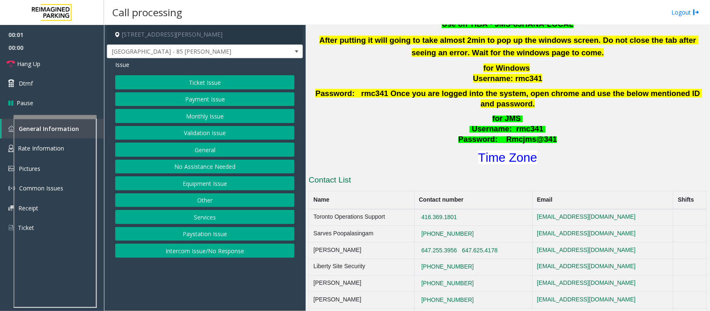
scroll to position [416, 0]
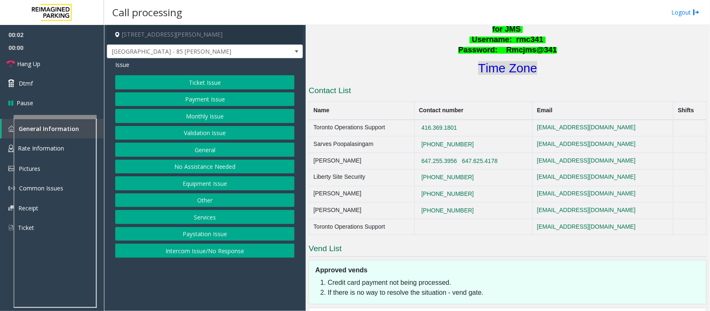
click at [499, 63] on font "Time Zone" at bounding box center [507, 68] width 59 height 14
click at [225, 137] on button "Validation Issue" at bounding box center [204, 133] width 179 height 14
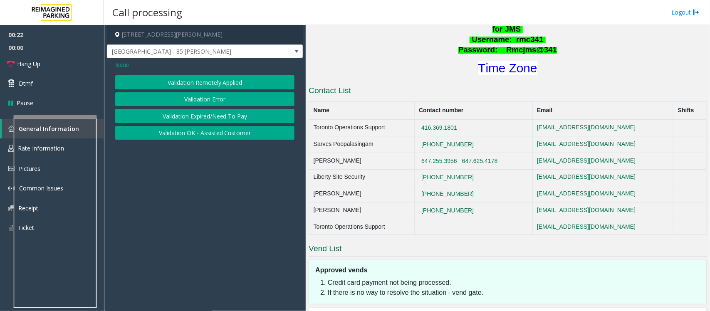
click at [212, 104] on button "Validation Error" at bounding box center [204, 99] width 179 height 14
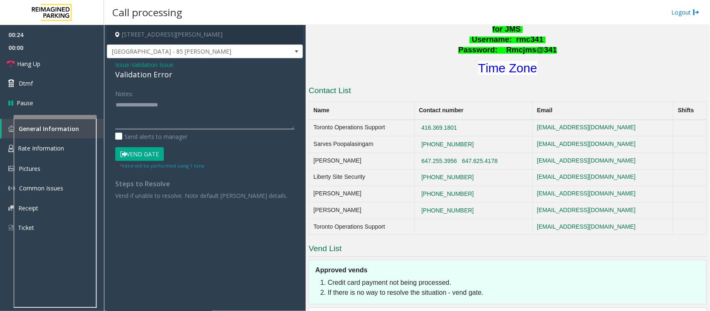
click at [148, 111] on textarea at bounding box center [204, 113] width 179 height 31
click at [163, 111] on textarea at bounding box center [204, 113] width 179 height 31
paste textarea "**********"
click at [150, 122] on textarea at bounding box center [204, 113] width 179 height 31
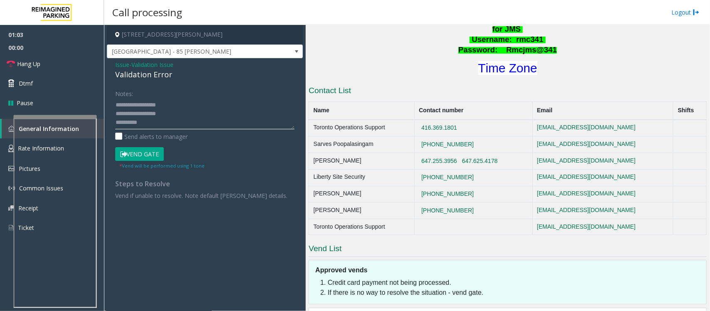
scroll to position [26, 0]
type textarea "**********"
click at [148, 156] on button "Vend Gate" at bounding box center [139, 154] width 49 height 14
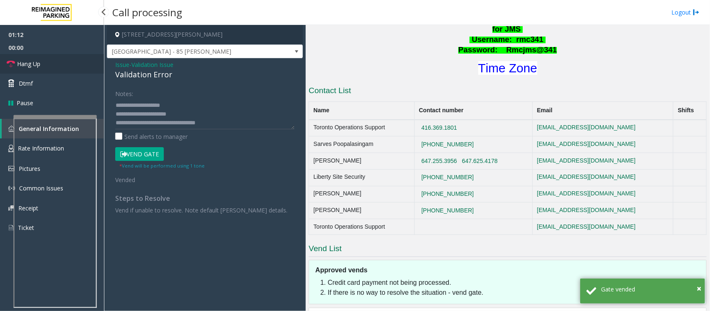
click at [67, 64] on link "Hang Up" at bounding box center [52, 64] width 104 height 20
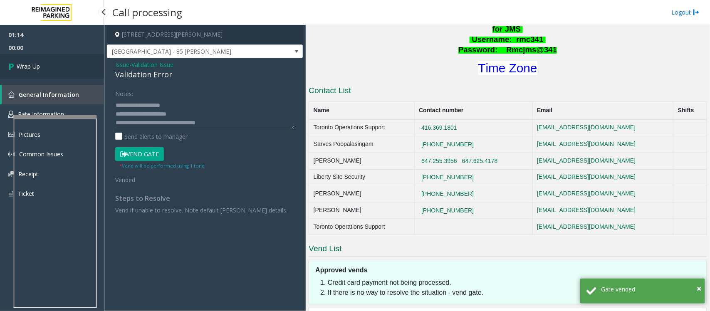
click at [67, 64] on link "Wrap Up" at bounding box center [52, 66] width 104 height 25
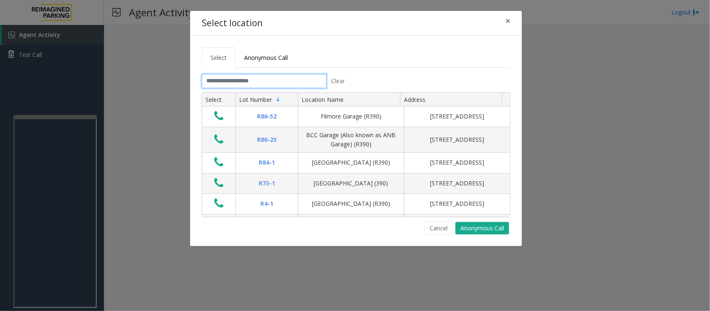
click at [242, 81] on input "text" at bounding box center [264, 81] width 125 height 14
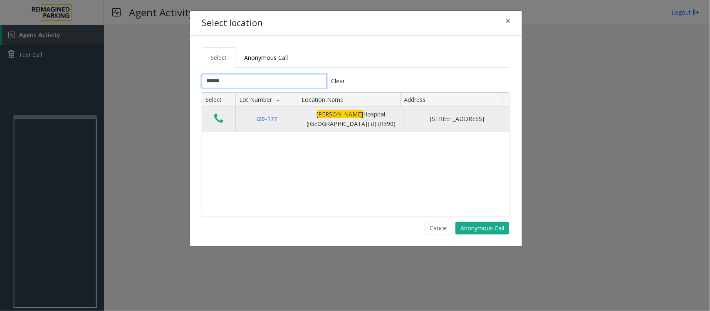
type input "******"
click at [219, 123] on icon "Data table" at bounding box center [218, 119] width 9 height 12
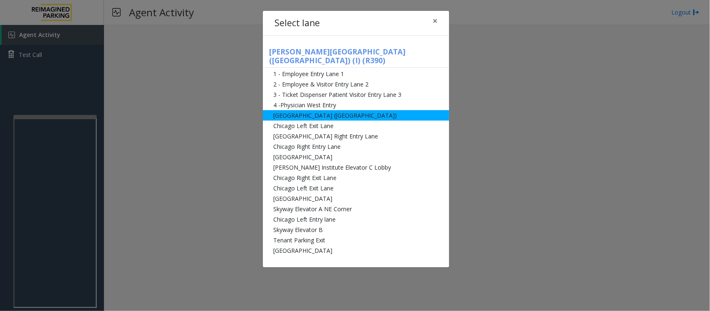
click at [294, 110] on li "[GEOGRAPHIC_DATA] ([GEOGRAPHIC_DATA])" at bounding box center [356, 115] width 186 height 10
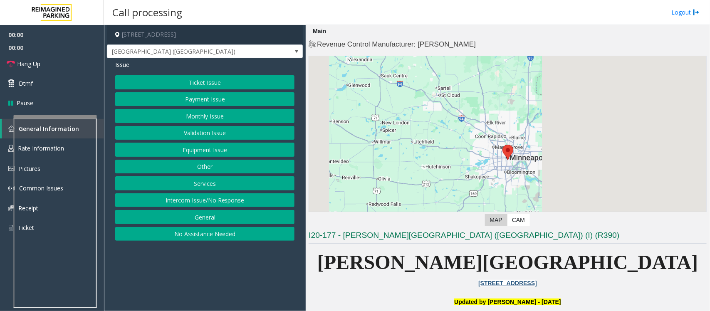
click at [215, 103] on button "Payment Issue" at bounding box center [204, 99] width 179 height 14
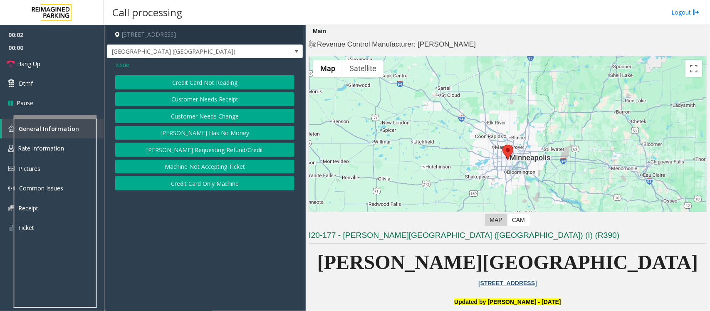
click at [198, 134] on button "[PERSON_NAME] Has No Money" at bounding box center [204, 133] width 179 height 14
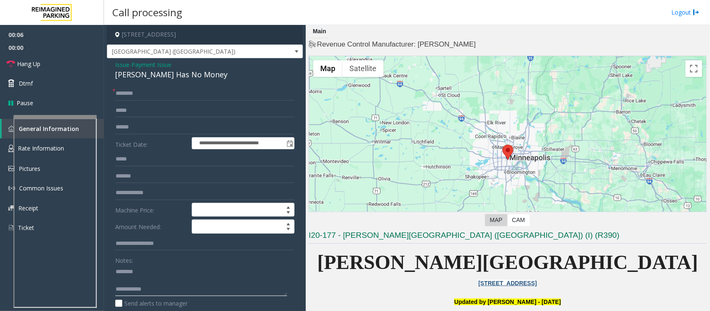
click at [141, 286] on textarea at bounding box center [201, 280] width 172 height 31
click at [129, 281] on textarea at bounding box center [201, 280] width 172 height 31
type textarea "**********"
drag, startPoint x: 143, startPoint y: 63, endPoint x: 143, endPoint y: 72, distance: 8.7
click at [143, 63] on span "Payment Issue" at bounding box center [151, 64] width 40 height 9
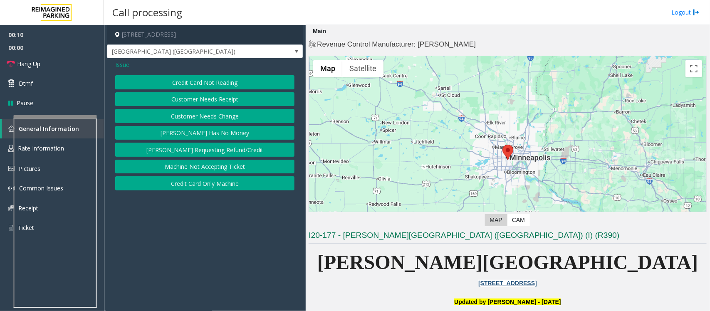
click at [143, 72] on div "Issue Credit Card Not Reading Customer Needs Receipt Customer Needs Change Park…" at bounding box center [205, 126] width 196 height 136
click at [202, 136] on button "[PERSON_NAME] Has No Money" at bounding box center [204, 133] width 179 height 14
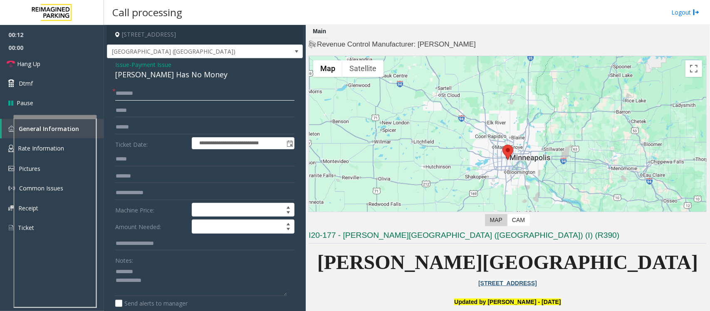
click at [134, 92] on input "text" at bounding box center [204, 93] width 179 height 14
type input "*"
type input "**"
click at [140, 126] on input "text" at bounding box center [204, 127] width 179 height 14
click at [151, 73] on div "[PERSON_NAME] Has No Money" at bounding box center [204, 74] width 179 height 11
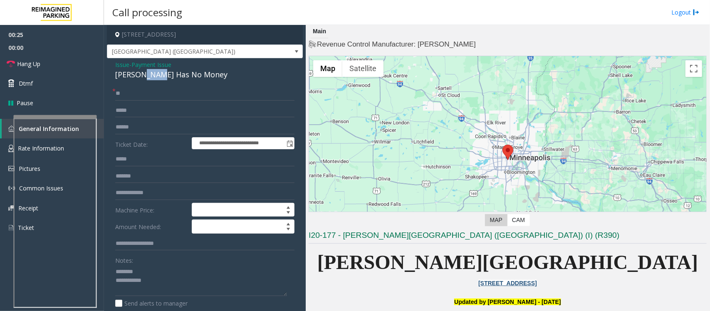
click at [151, 73] on div "[PERSON_NAME] Has No Money" at bounding box center [204, 74] width 179 height 11
click at [153, 279] on textarea at bounding box center [201, 280] width 172 height 31
type textarea "**********"
click at [138, 134] on input "text" at bounding box center [204, 127] width 179 height 14
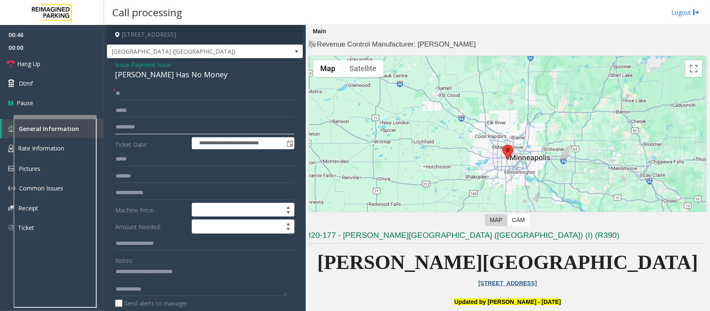
type input "*********"
click at [145, 93] on input "**" at bounding box center [204, 93] width 179 height 14
click at [144, 90] on input "**" at bounding box center [204, 93] width 179 height 14
type input "*"
type input "**"
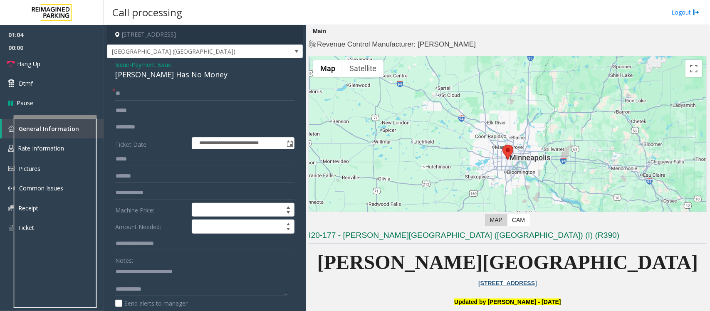
click at [146, 63] on span "Payment Issue" at bounding box center [151, 64] width 40 height 9
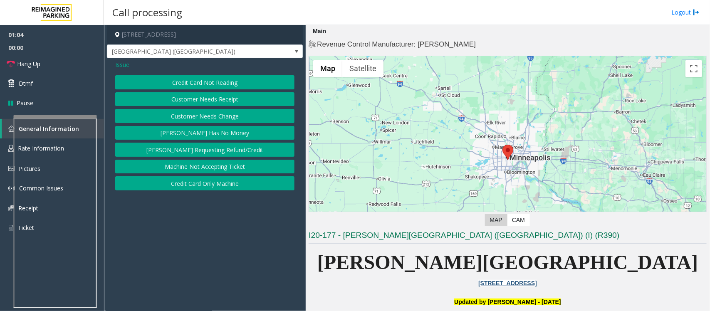
click at [198, 80] on button "Credit Card Not Reading" at bounding box center [204, 82] width 179 height 14
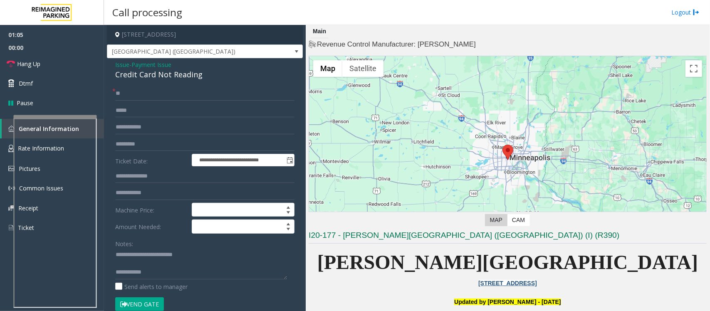
click at [138, 306] on button "Vend Gate" at bounding box center [139, 304] width 49 height 14
click at [159, 65] on span "Payment Issue" at bounding box center [151, 64] width 40 height 9
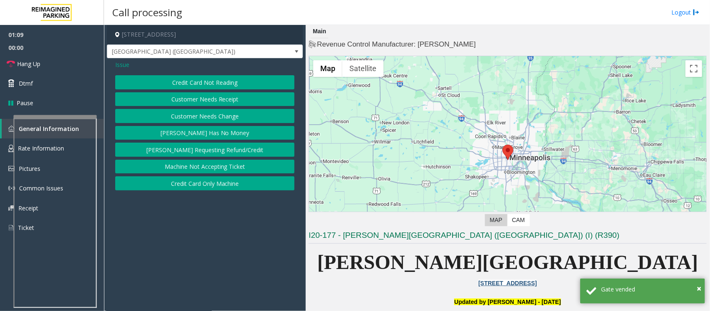
click at [216, 135] on button "[PERSON_NAME] Has No Money" at bounding box center [204, 133] width 179 height 14
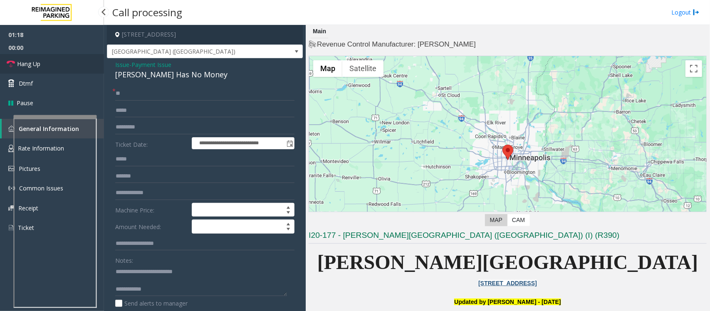
click at [24, 67] on span "Hang Up" at bounding box center [28, 63] width 23 height 9
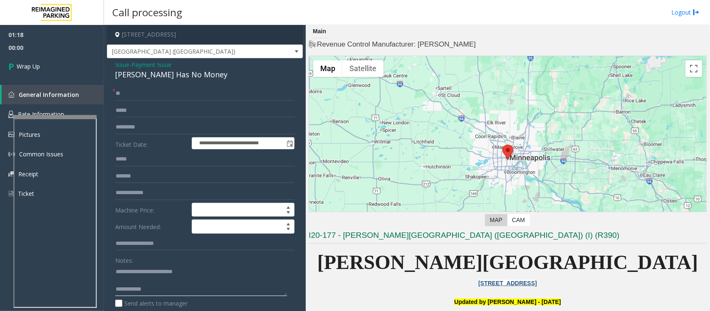
click at [181, 289] on textarea at bounding box center [201, 280] width 172 height 31
paste textarea "**********"
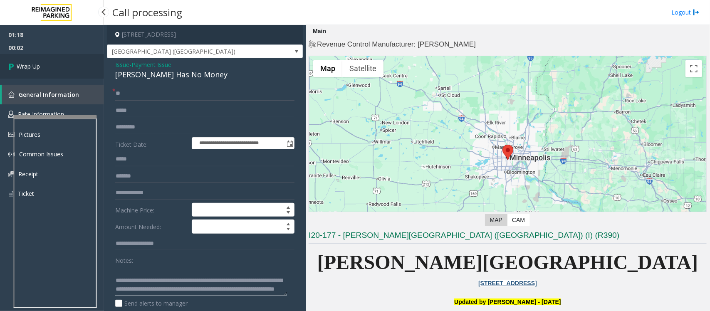
type textarea "**********"
click at [42, 64] on link "Wrap Up" at bounding box center [52, 66] width 104 height 25
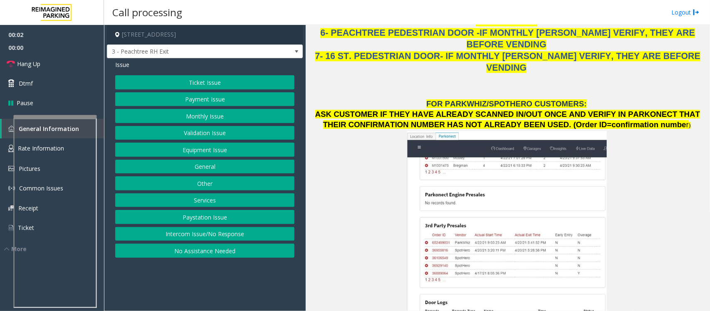
scroll to position [935, 0]
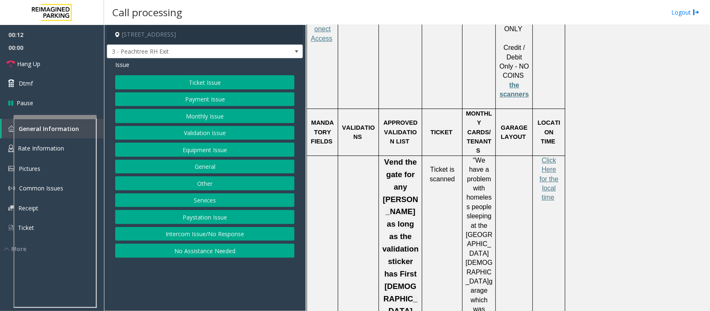
scroll to position [1247, 0]
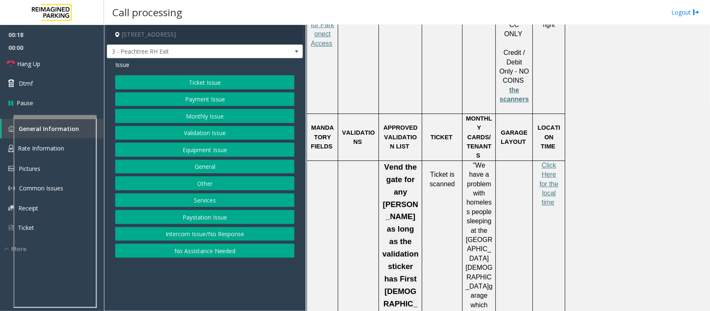
click at [190, 136] on button "Validation Issue" at bounding box center [204, 133] width 179 height 14
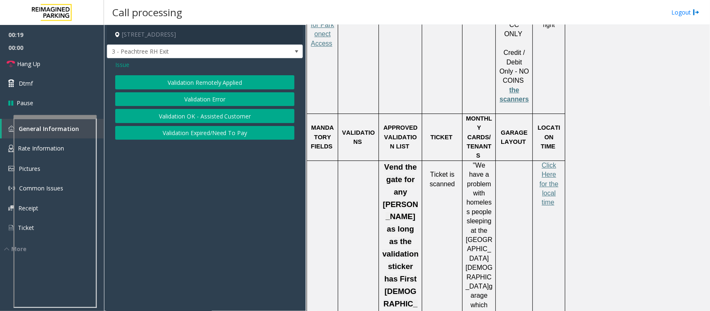
click at [197, 98] on button "Validation Error" at bounding box center [204, 99] width 179 height 14
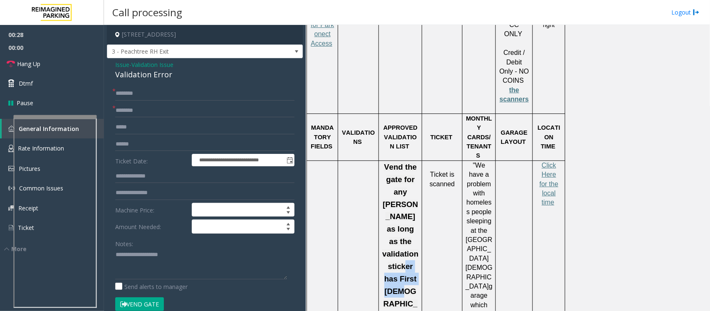
drag, startPoint x: 394, startPoint y: 158, endPoint x: 420, endPoint y: 173, distance: 30.2
click at [420, 173] on div "Vend the gate for any parker as long as the validation sticker has First Presby…" at bounding box center [400, 254] width 43 height 186
copy span "First Presbyteria"
click at [166, 106] on input "text" at bounding box center [204, 111] width 179 height 14
paste input "**********"
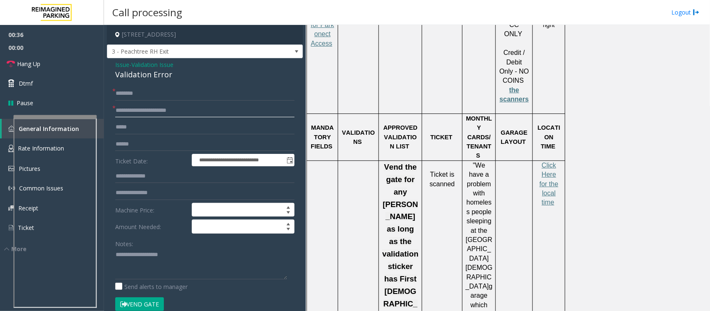
type input "**********"
click at [153, 261] on textarea at bounding box center [201, 263] width 172 height 31
type textarea "**********"
click at [131, 148] on input "text" at bounding box center [204, 144] width 179 height 14
type input "*****"
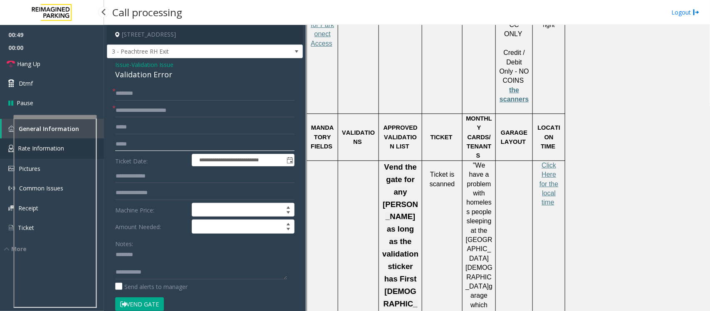
drag, startPoint x: 141, startPoint y: 143, endPoint x: 123, endPoint y: 146, distance: 17.7
click at [99, 146] on app-root "**********" at bounding box center [355, 155] width 710 height 311
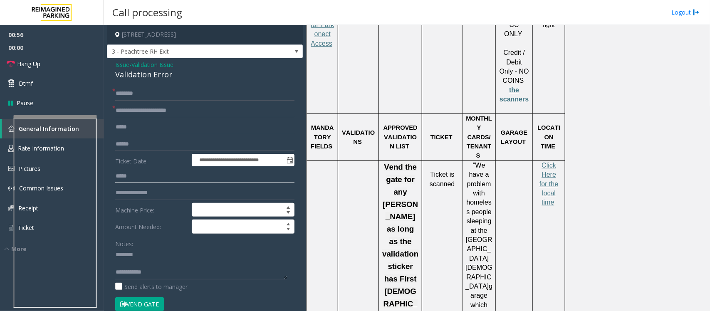
type input "*****"
click at [136, 142] on input "text" at bounding box center [204, 144] width 179 height 14
click at [134, 75] on div "Validation Error" at bounding box center [204, 74] width 179 height 11
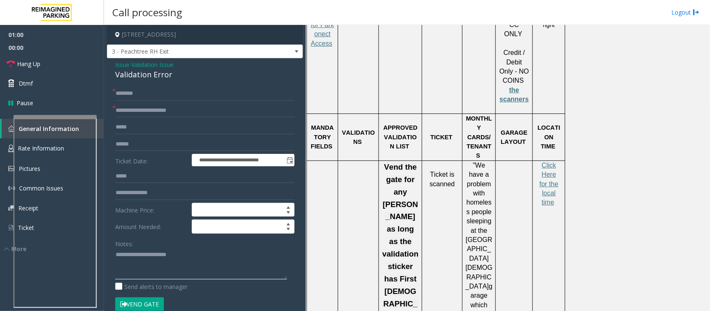
click at [144, 271] on textarea at bounding box center [201, 263] width 172 height 31
type textarea "**********"
click at [136, 144] on input "text" at bounding box center [204, 144] width 179 height 14
click at [126, 145] on input "**********" at bounding box center [204, 144] width 179 height 14
type input "**********"
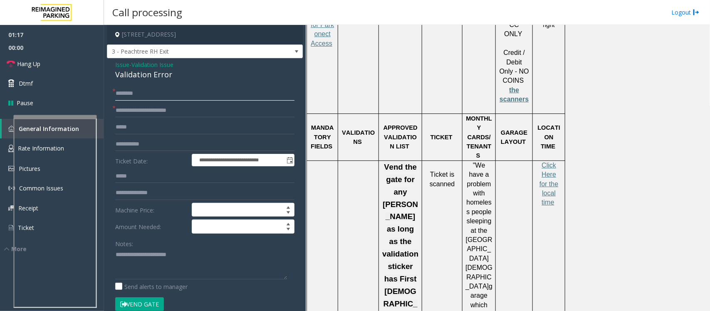
click at [163, 94] on input "text" at bounding box center [204, 93] width 179 height 14
click at [152, 94] on input "text" at bounding box center [204, 93] width 179 height 14
type input "******"
click at [143, 270] on textarea at bounding box center [201, 263] width 172 height 31
click at [173, 269] on textarea at bounding box center [201, 263] width 172 height 31
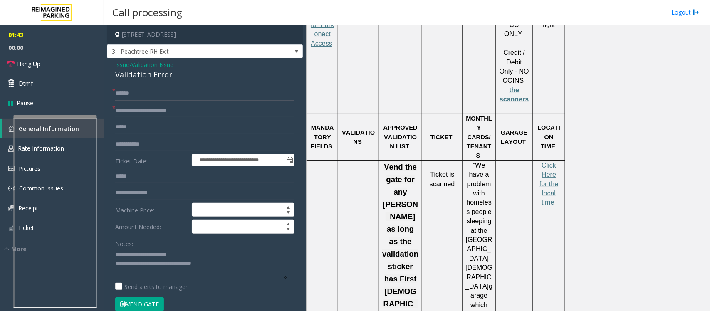
type textarea "**********"
drag, startPoint x: 140, startPoint y: 90, endPoint x: 119, endPoint y: 94, distance: 21.1
click at [119, 94] on input "******" at bounding box center [204, 93] width 179 height 14
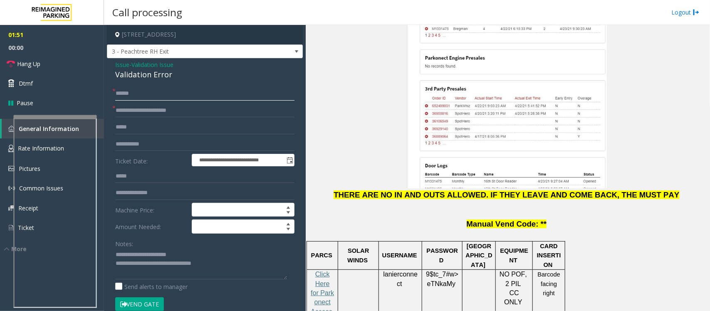
scroll to position [935, 0]
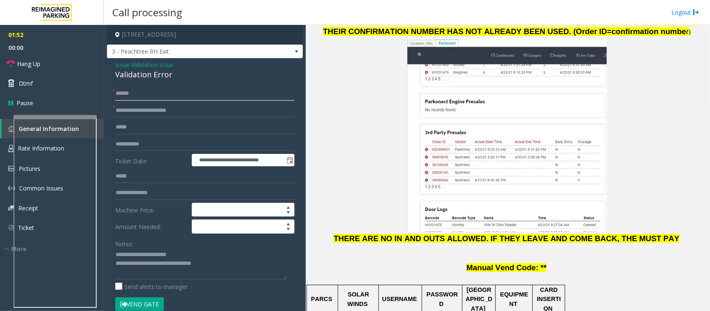
type input "******"
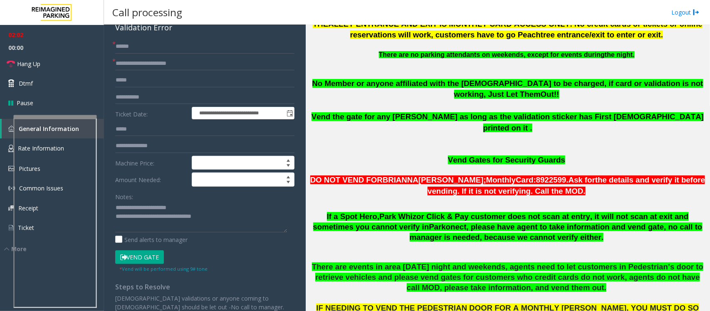
scroll to position [104, 0]
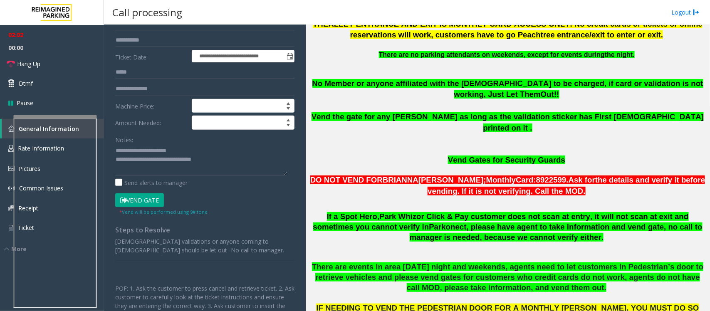
drag, startPoint x: 146, startPoint y: 200, endPoint x: 170, endPoint y: 205, distance: 24.5
click at [146, 200] on button "Vend Gate" at bounding box center [139, 200] width 49 height 14
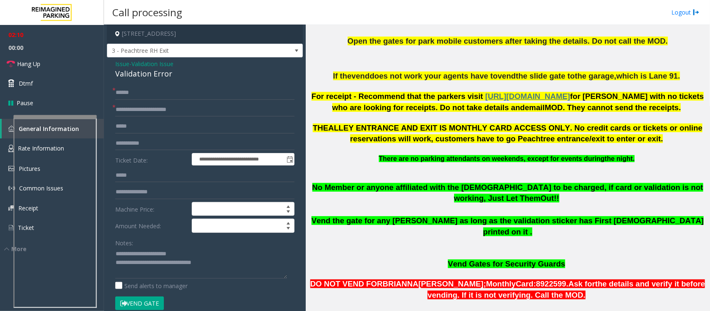
scroll to position [0, 0]
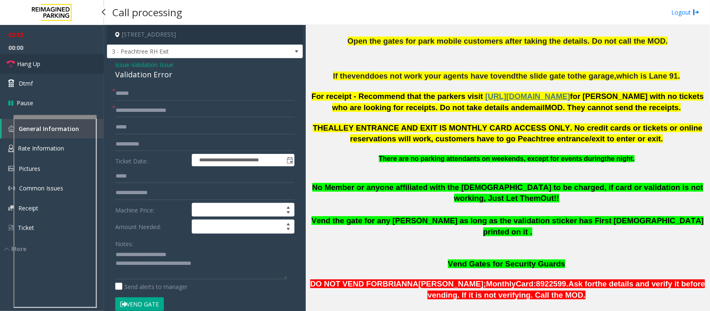
click at [48, 65] on link "Hang Up" at bounding box center [52, 64] width 104 height 20
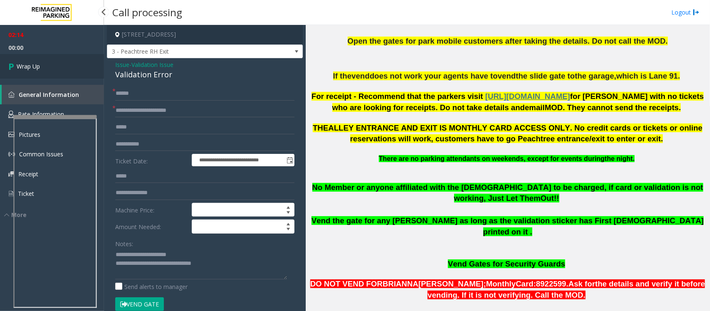
click at [48, 65] on link "Wrap Up" at bounding box center [52, 66] width 104 height 25
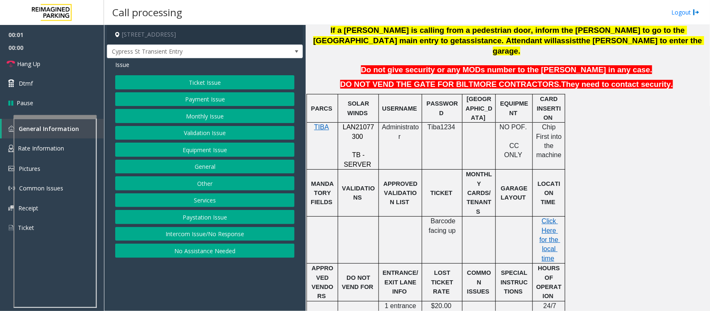
scroll to position [260, 0]
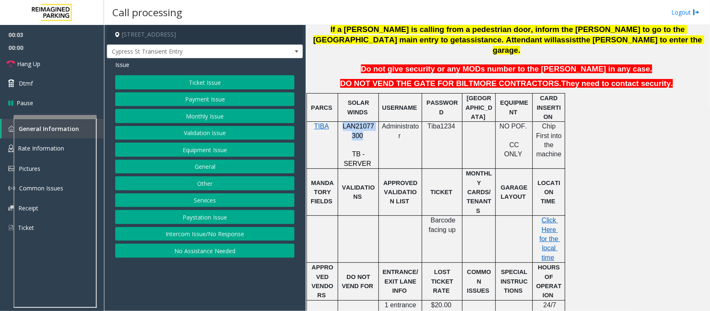
drag, startPoint x: 343, startPoint y: 118, endPoint x: 362, endPoint y: 122, distance: 19.2
click at [362, 122] on p "LAN21077300" at bounding box center [358, 131] width 35 height 19
copy span "LAN21077300"
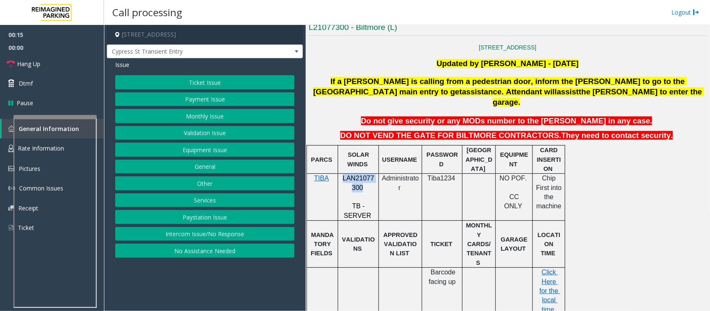
click at [201, 154] on button "Equipment Issue" at bounding box center [204, 150] width 179 height 14
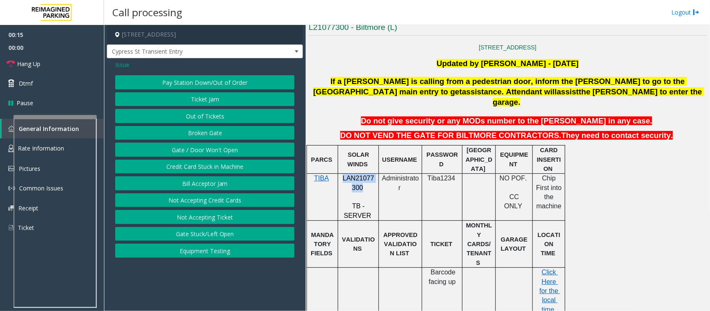
click at [201, 154] on button "Gate / Door Won't Open" at bounding box center [204, 150] width 179 height 14
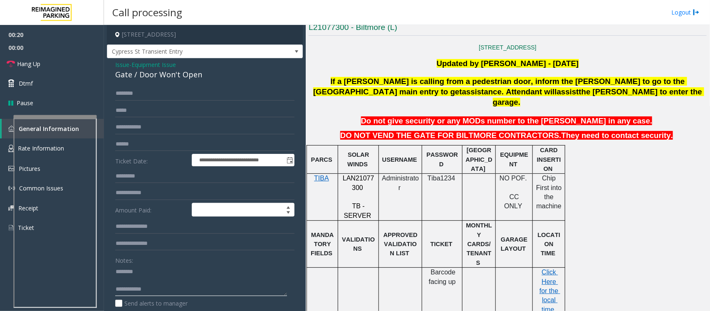
click at [140, 281] on textarea at bounding box center [201, 280] width 172 height 31
click at [146, 75] on div "Gate / Door Won't Open" at bounding box center [204, 74] width 179 height 11
click at [161, 284] on textarea at bounding box center [201, 280] width 172 height 31
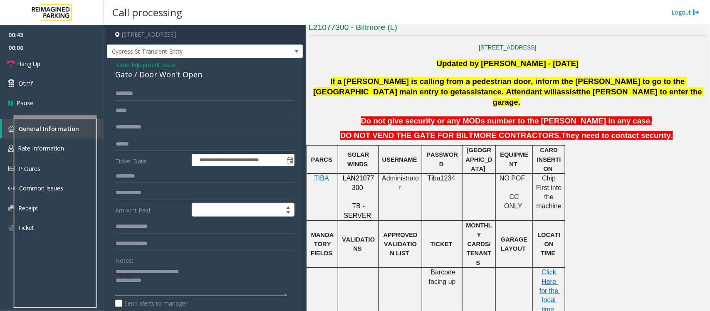
click at [151, 284] on textarea at bounding box center [201, 280] width 172 height 31
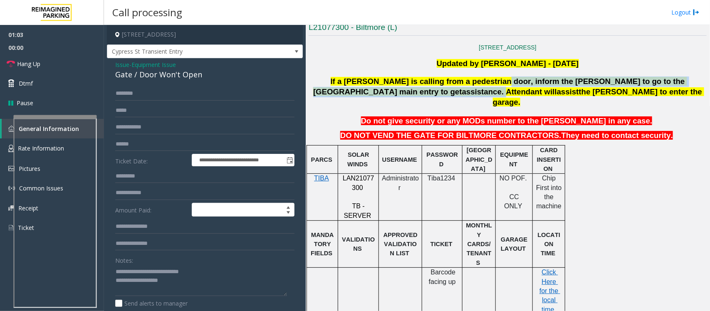
drag, startPoint x: 463, startPoint y: 82, endPoint x: 689, endPoint y: 86, distance: 226.2
click at [689, 86] on p "If a parker is calling from a pedestrian door, inform the parker to go to the 5…" at bounding box center [508, 91] width 400 height 31
copy span "inform the parker to go to the 5th street main entry to get assistance ."
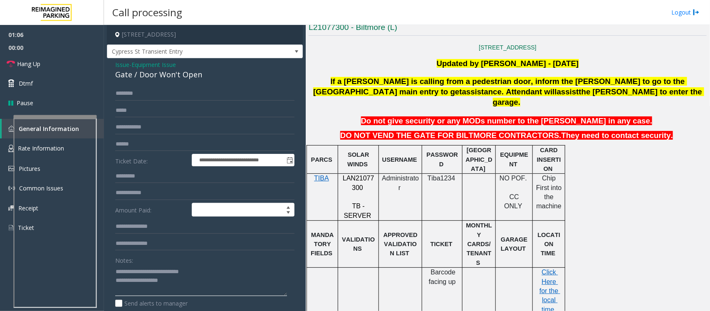
click at [188, 287] on textarea at bounding box center [201, 280] width 172 height 31
click at [41, 63] on link "Hang Up" at bounding box center [52, 64] width 104 height 20
click at [211, 288] on textarea at bounding box center [201, 280] width 172 height 31
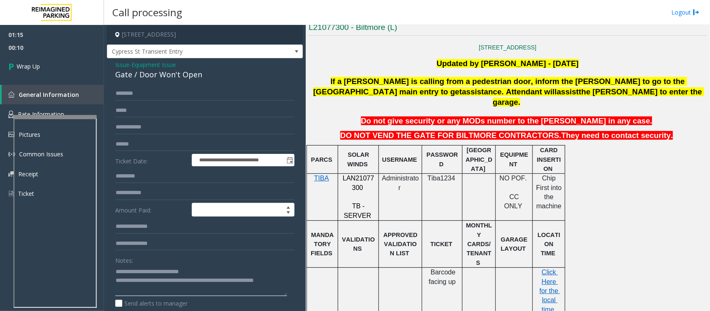
paste textarea "**********"
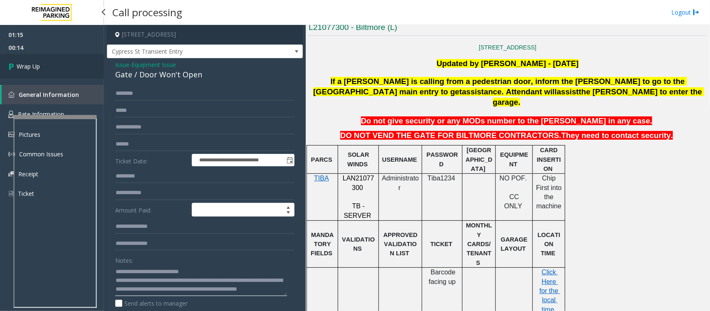
type textarea "**********"
click at [41, 70] on link "Wrap Up" at bounding box center [52, 66] width 104 height 25
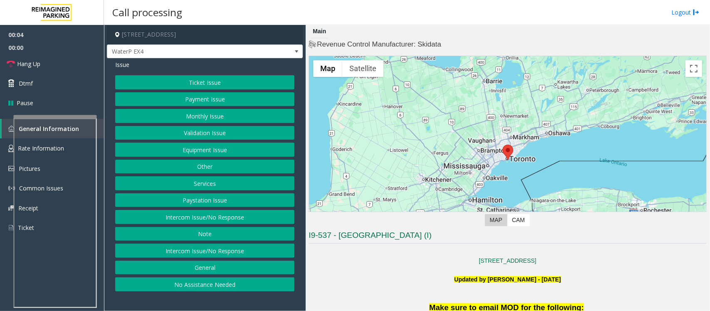
click at [159, 289] on button "No Assistance Needed" at bounding box center [204, 284] width 179 height 14
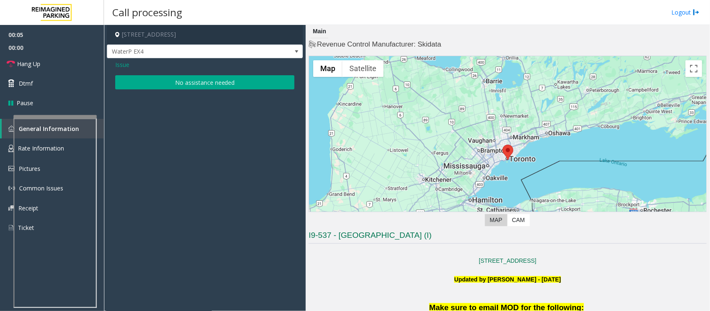
click at [176, 84] on button "No assistance needed" at bounding box center [204, 82] width 179 height 14
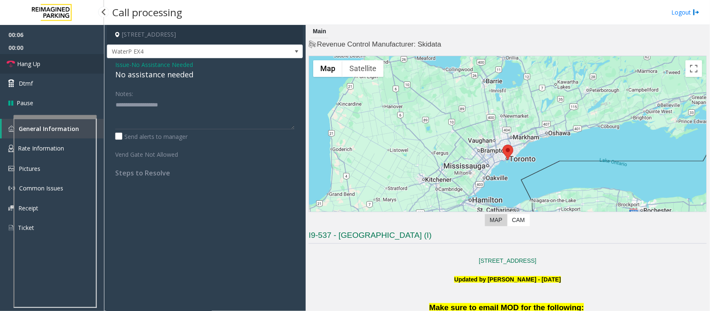
click at [48, 65] on link "Hang Up" at bounding box center [52, 64] width 104 height 20
click at [138, 73] on div "No assistance needed" at bounding box center [204, 74] width 179 height 11
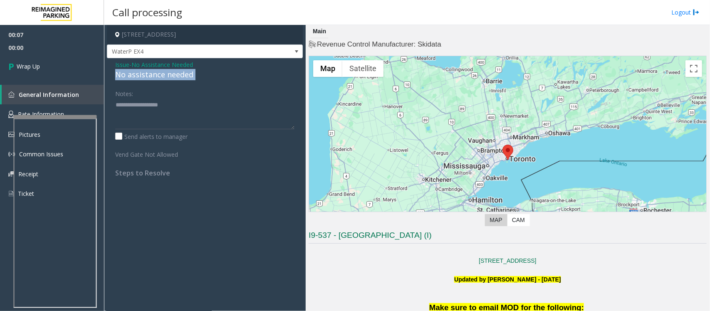
click at [138, 73] on div "No assistance needed" at bounding box center [204, 74] width 179 height 11
type textarea "**********"
click at [71, 72] on link "Wrap Up" at bounding box center [52, 66] width 104 height 25
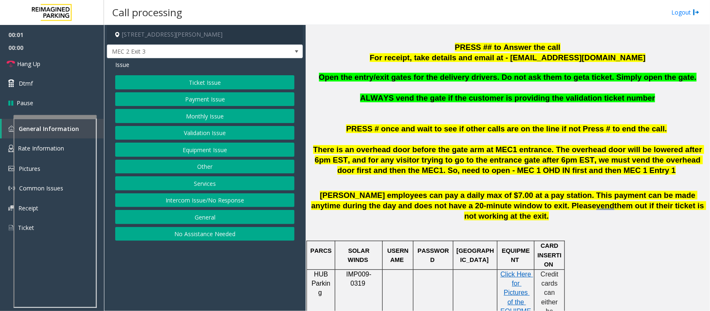
scroll to position [312, 0]
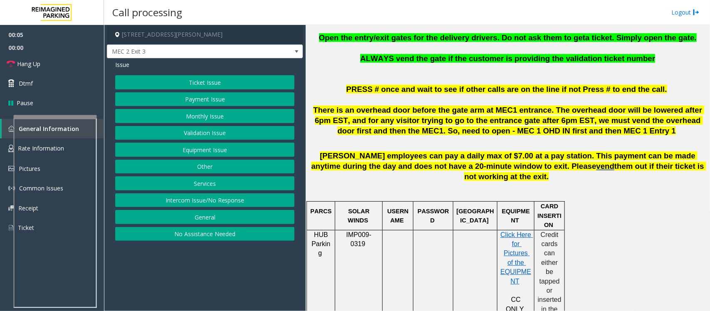
click at [378, 230] on p "IMP009-0319" at bounding box center [358, 239] width 41 height 19
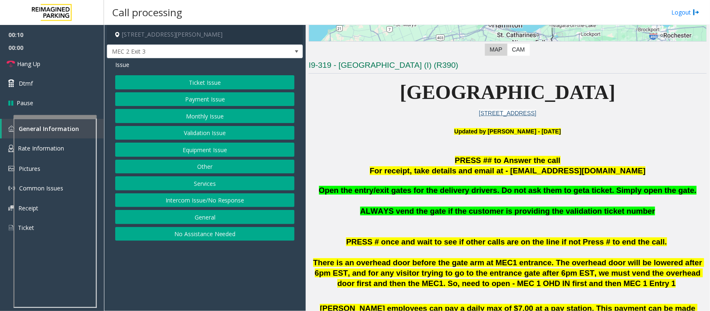
scroll to position [156, 0]
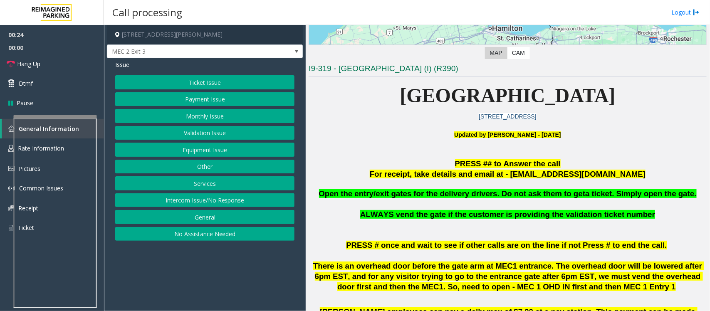
click at [213, 148] on button "Equipment Issue" at bounding box center [204, 150] width 179 height 14
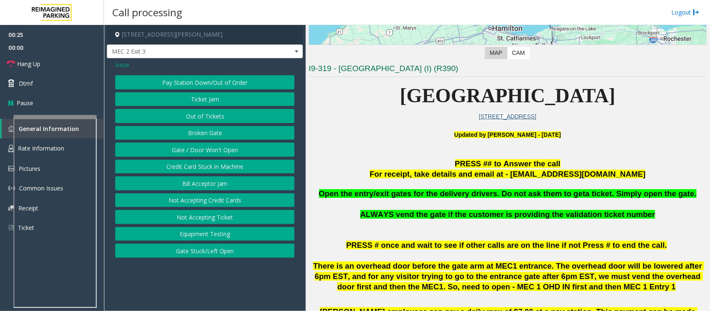
click at [213, 148] on button "Gate / Door Won't Open" at bounding box center [204, 150] width 179 height 14
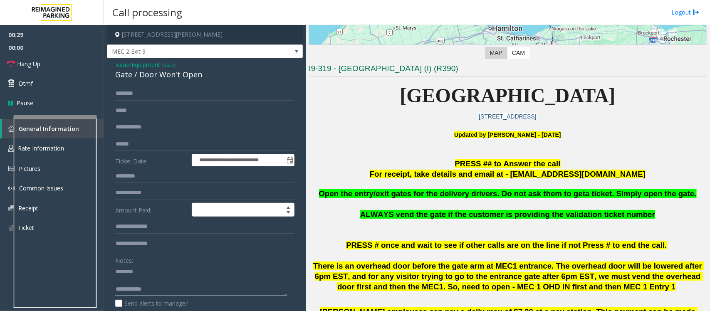
click at [134, 286] on textarea at bounding box center [201, 280] width 172 height 31
click at [130, 282] on textarea at bounding box center [201, 280] width 172 height 31
click at [149, 76] on div "Gate / Door Won't Open" at bounding box center [204, 74] width 179 height 11
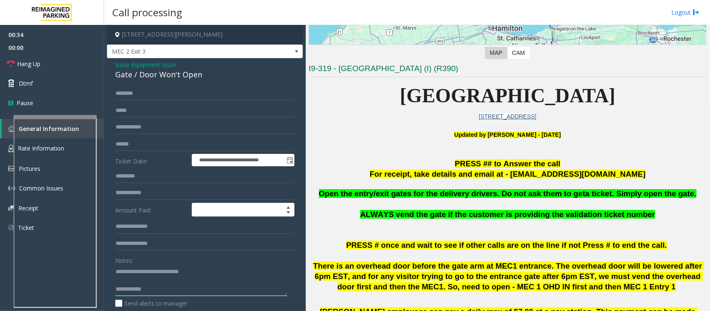
click at [177, 289] on textarea at bounding box center [201, 280] width 172 height 31
click at [134, 281] on textarea at bounding box center [201, 280] width 172 height 31
click at [155, 284] on textarea at bounding box center [201, 280] width 172 height 31
type textarea "**********"
click at [159, 86] on div "**********" at bounding box center [205, 268] width 196 height 421
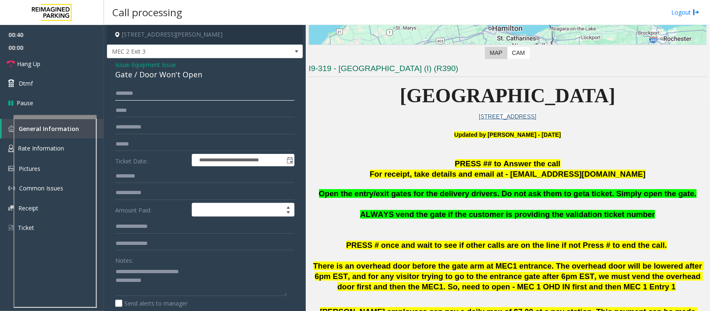
click at [159, 90] on input "text" at bounding box center [204, 93] width 179 height 14
type input "****"
drag, startPoint x: 159, startPoint y: 287, endPoint x: 157, endPoint y: 292, distance: 5.0
click at [157, 292] on textarea at bounding box center [201, 280] width 172 height 31
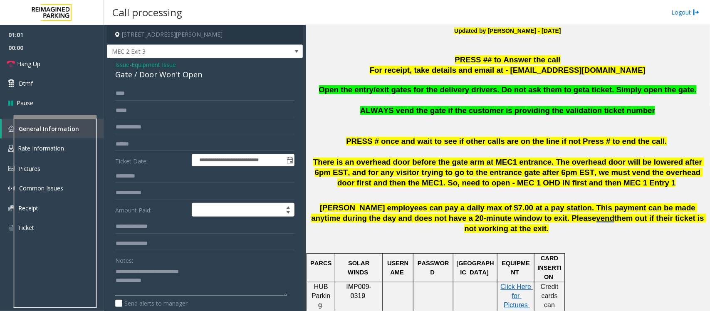
scroll to position [312, 0]
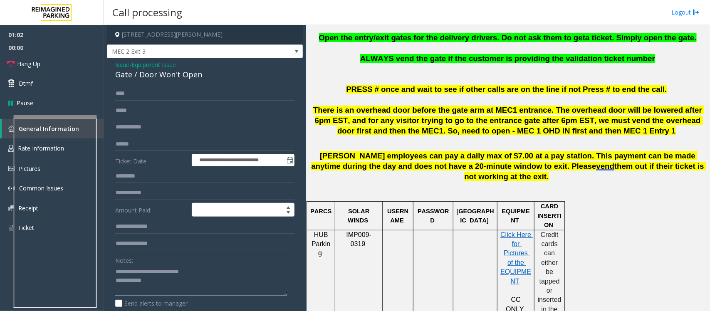
click at [181, 283] on textarea at bounding box center [201, 280] width 172 height 31
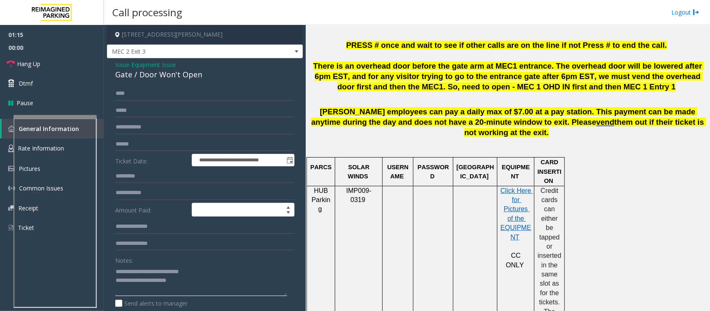
scroll to position [416, 0]
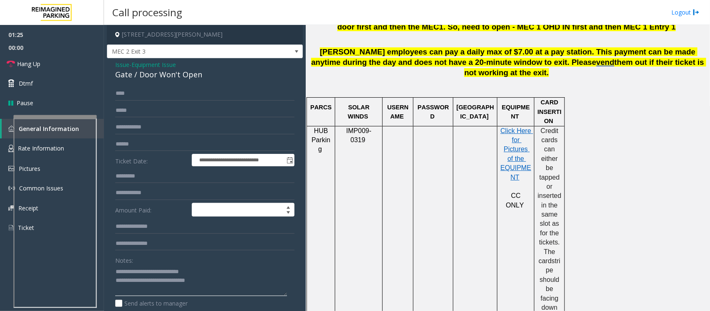
type textarea "**********"
click at [159, 63] on span "Equipment Issue" at bounding box center [153, 64] width 44 height 9
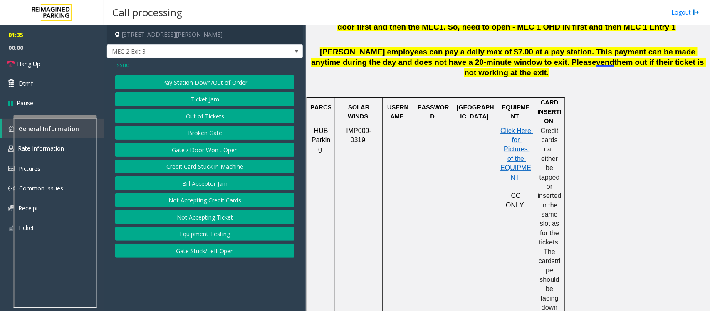
click at [121, 64] on span "Issue" at bounding box center [122, 64] width 14 height 9
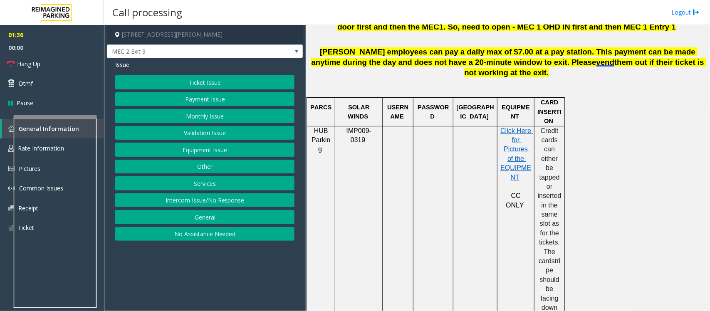
click at [199, 183] on button "Services" at bounding box center [204, 183] width 179 height 14
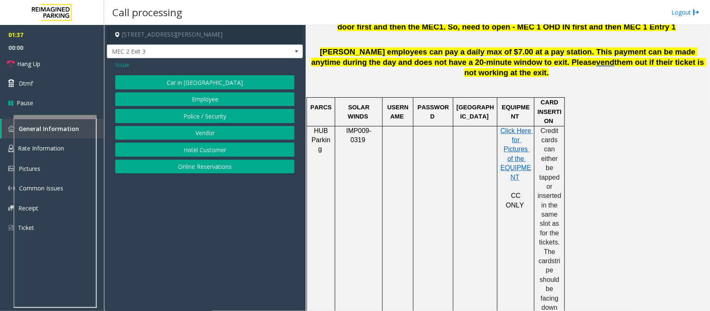
click at [202, 137] on button "Vendor" at bounding box center [204, 133] width 179 height 14
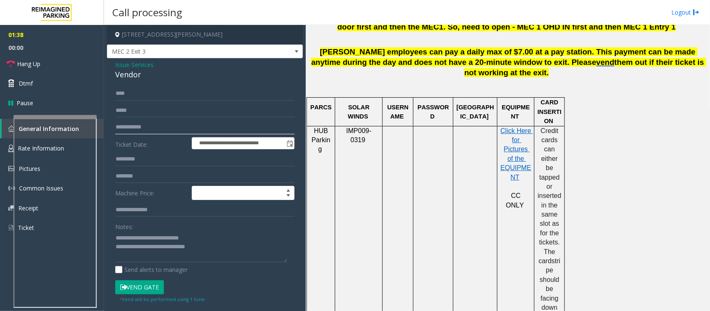
click at [145, 127] on input "text" at bounding box center [204, 127] width 179 height 14
click at [133, 175] on input "text" at bounding box center [204, 176] width 179 height 14
click at [217, 247] on textarea at bounding box center [201, 246] width 172 height 31
type textarea "**********"
click at [145, 175] on input "text" at bounding box center [204, 176] width 179 height 14
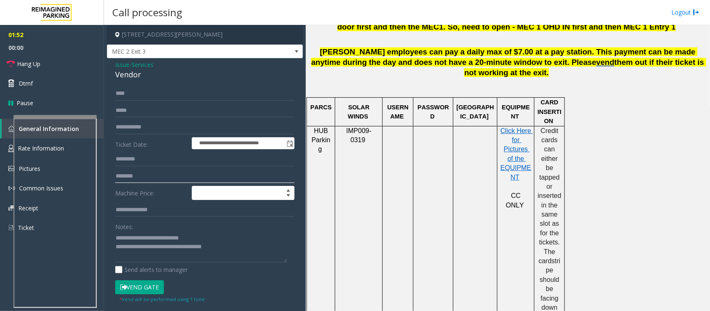
type input "********"
click at [259, 250] on textarea at bounding box center [201, 246] width 172 height 31
click at [148, 290] on button "Vend Gate" at bounding box center [139, 287] width 49 height 14
drag, startPoint x: 207, startPoint y: 230, endPoint x: 166, endPoint y: 239, distance: 41.4
click at [166, 239] on div "Notes:" at bounding box center [204, 241] width 179 height 43
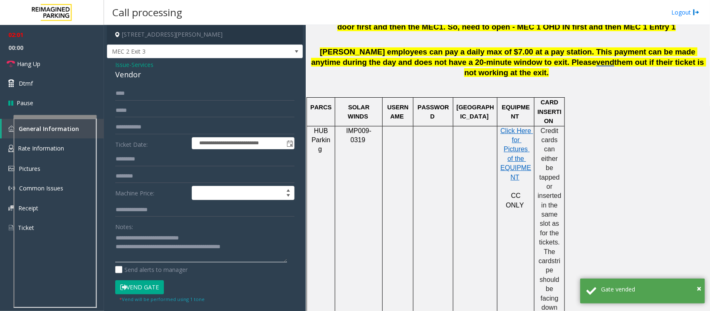
drag, startPoint x: 199, startPoint y: 237, endPoint x: 132, endPoint y: 238, distance: 66.9
click at [132, 238] on textarea at bounding box center [201, 246] width 172 height 31
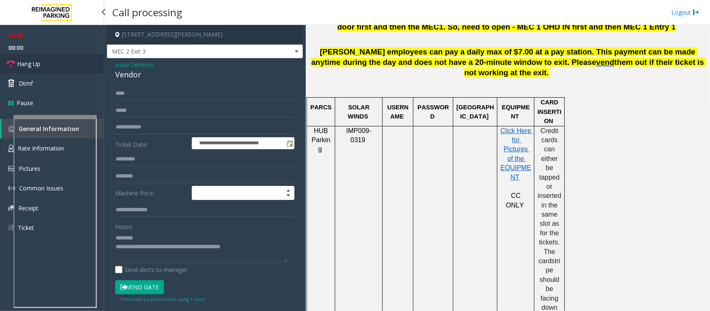
drag, startPoint x: 48, startPoint y: 63, endPoint x: 111, endPoint y: 73, distance: 63.5
click at [48, 63] on link "Hang Up" at bounding box center [52, 64] width 104 height 20
click at [123, 77] on div "Vendor" at bounding box center [204, 74] width 179 height 11
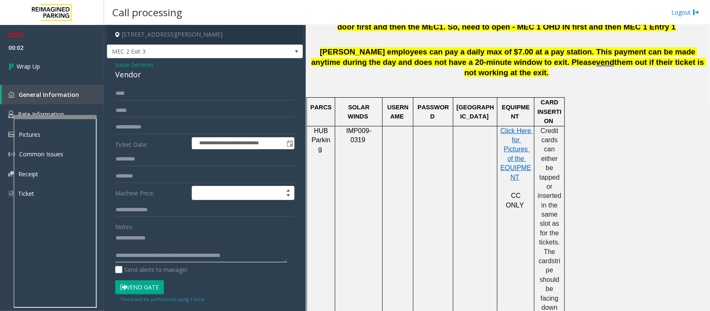
click at [212, 257] on textarea at bounding box center [201, 246] width 172 height 31
click at [203, 257] on textarea at bounding box center [201, 246] width 172 height 31
type textarea "**********"
drag, startPoint x: 25, startPoint y: 67, endPoint x: 53, endPoint y: 73, distance: 28.8
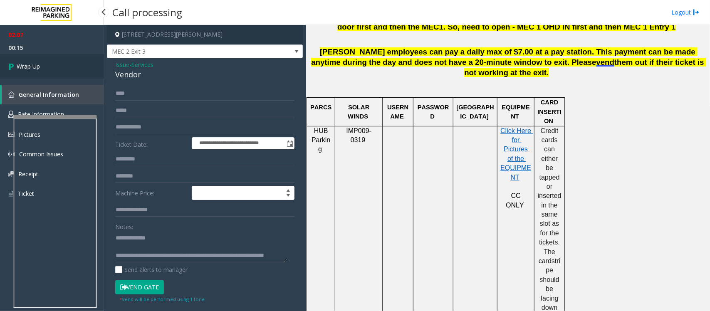
click at [25, 67] on span "Wrap Up" at bounding box center [28, 66] width 23 height 9
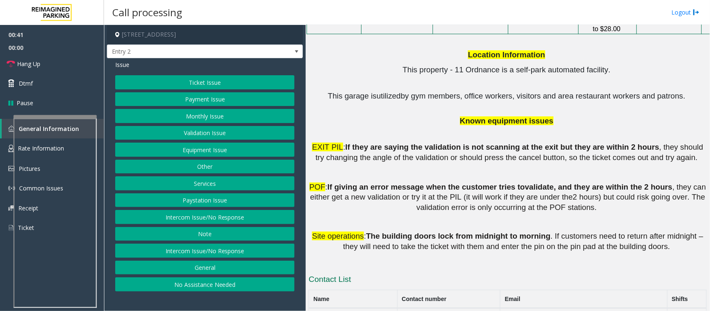
scroll to position [1211, 0]
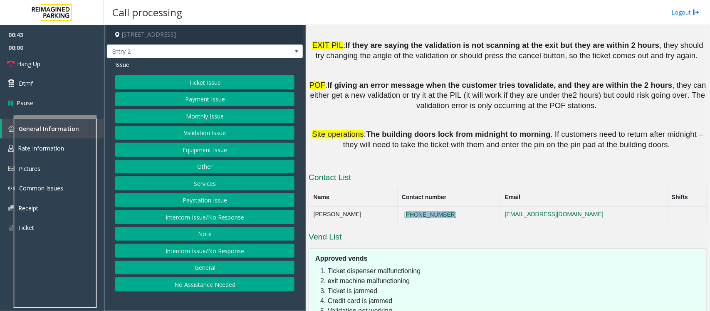
drag, startPoint x: 451, startPoint y: 129, endPoint x: 384, endPoint y: 126, distance: 67.4
click at [397, 206] on td "437-488-4833" at bounding box center [448, 214] width 103 height 17
copy button "437-488-4833"
click at [198, 152] on button "Equipment Issue" at bounding box center [204, 150] width 179 height 14
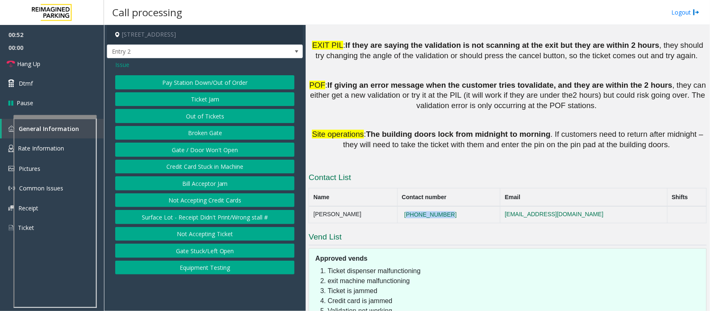
click at [201, 152] on button "Gate / Door Won't Open" at bounding box center [204, 150] width 179 height 14
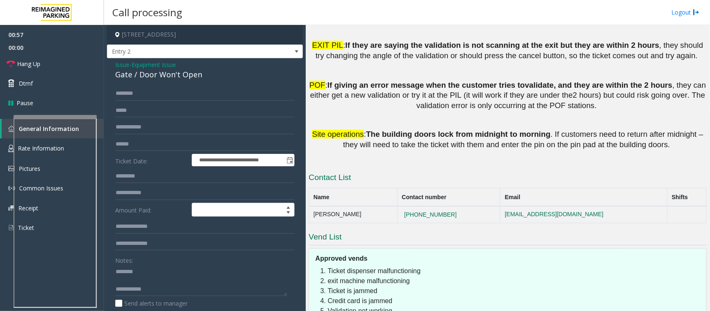
click at [153, 72] on div "Gate / Door Won't Open" at bounding box center [204, 74] width 179 height 11
click at [175, 287] on textarea at bounding box center [201, 280] width 172 height 31
click at [173, 287] on textarea at bounding box center [201, 280] width 172 height 31
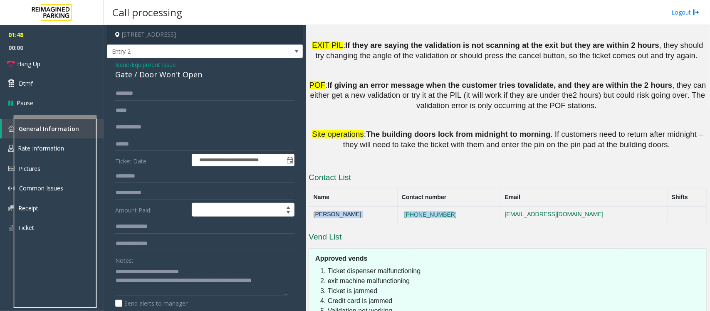
drag, startPoint x: 448, startPoint y: 132, endPoint x: 311, endPoint y: 129, distance: 137.2
click at [311, 206] on tr "Lisa Yee 437-488-4833 lisayee@impark.com" at bounding box center [507, 214] width 397 height 17
copy tr "Lisa Yee 437-488-4833"
drag, startPoint x: 47, startPoint y: 57, endPoint x: 60, endPoint y: 80, distance: 26.8
click at [47, 57] on link "Hang Up" at bounding box center [52, 64] width 104 height 20
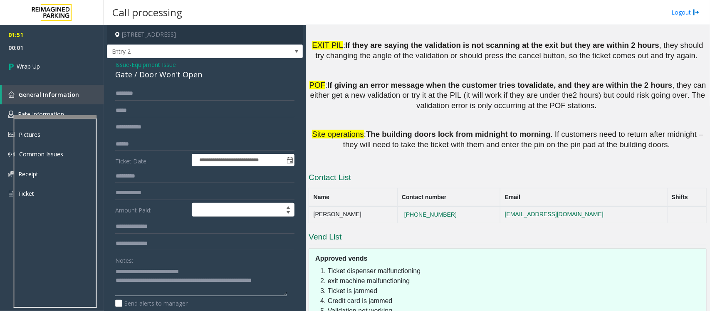
click at [152, 288] on textarea at bounding box center [201, 280] width 172 height 31
paste textarea "**********"
click at [242, 287] on textarea at bounding box center [201, 280] width 172 height 31
click at [181, 289] on textarea at bounding box center [201, 280] width 172 height 31
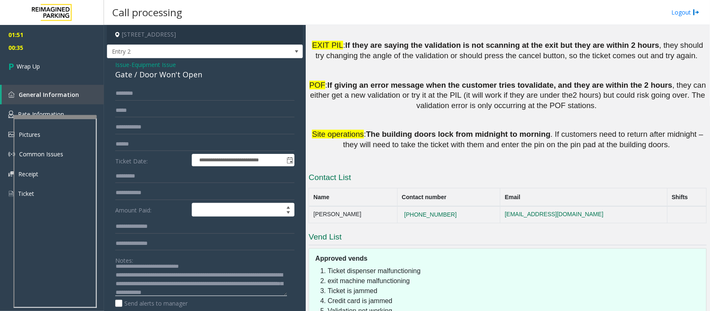
scroll to position [15, 0]
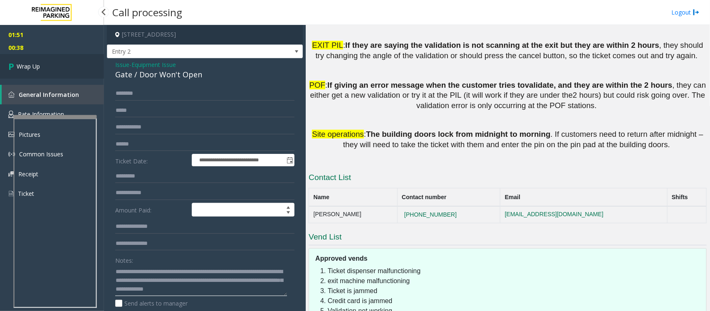
type textarea "**********"
drag, startPoint x: 31, startPoint y: 63, endPoint x: 171, endPoint y: 122, distance: 151.5
click at [31, 63] on span "Wrap Up" at bounding box center [28, 66] width 23 height 9
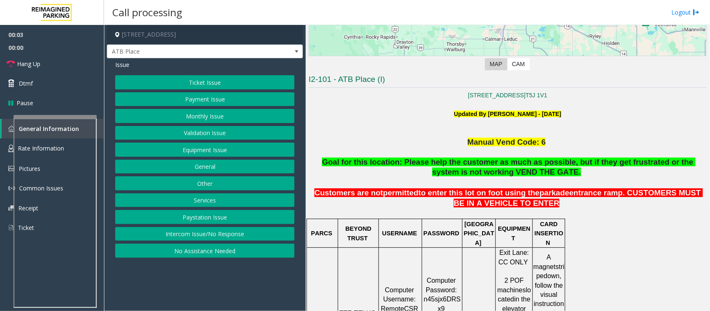
scroll to position [364, 0]
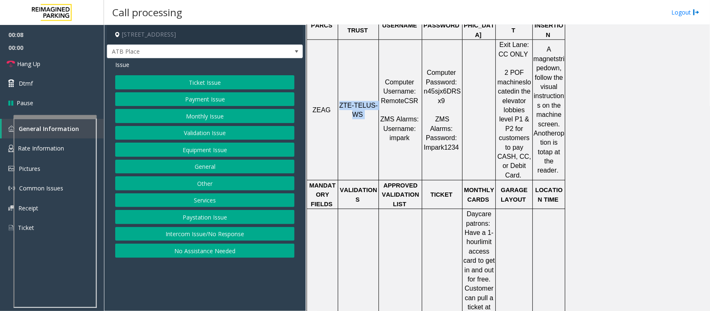
drag, startPoint x: 342, startPoint y: 87, endPoint x: 364, endPoint y: 100, distance: 25.7
click at [364, 101] on p "ZTE-TELUS-WS" at bounding box center [357, 110] width 39 height 19
copy p "ZTE-TELUS-WS"
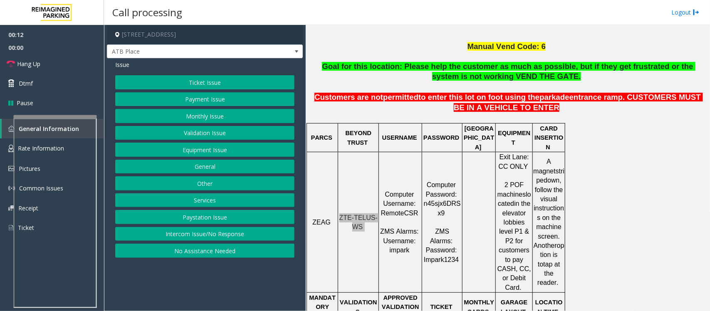
scroll to position [260, 0]
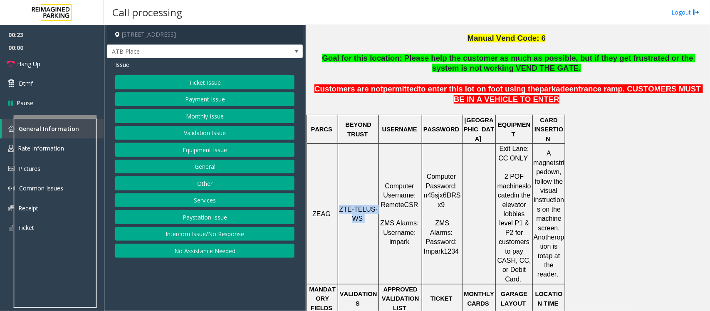
click at [225, 78] on button "Ticket Issue" at bounding box center [204, 82] width 179 height 14
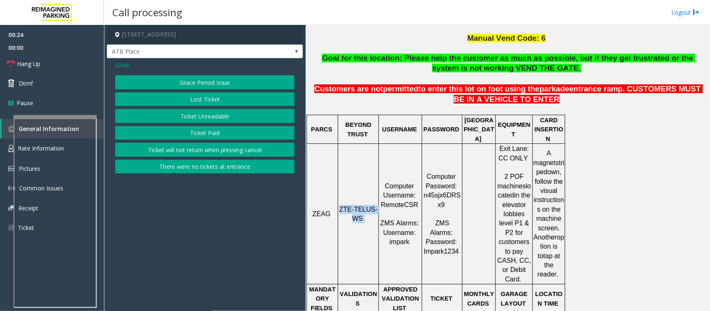
click at [207, 131] on button "Ticket Paid" at bounding box center [204, 133] width 179 height 14
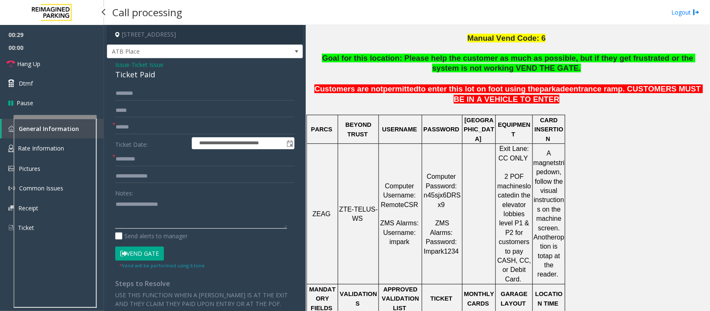
click at [119, 210] on textarea at bounding box center [201, 212] width 172 height 31
click at [118, 217] on textarea at bounding box center [201, 212] width 172 height 31
click at [153, 204] on textarea at bounding box center [201, 212] width 172 height 31
click at [123, 75] on div "Ticket Paid" at bounding box center [204, 74] width 179 height 11
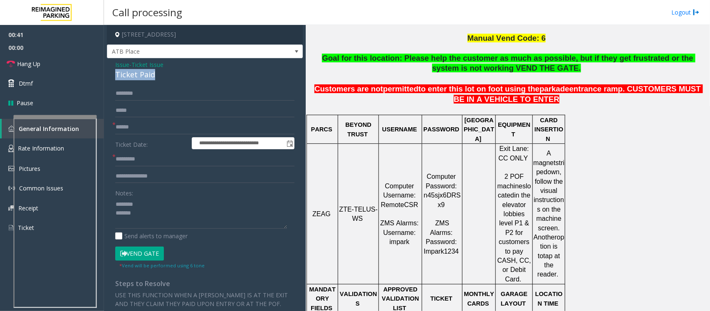
click at [123, 75] on div "Ticket Paid" at bounding box center [204, 74] width 179 height 11
click at [156, 76] on div "Ticket Paid" at bounding box center [204, 74] width 179 height 11
click at [149, 75] on div "Ticket Paid" at bounding box center [204, 74] width 179 height 11
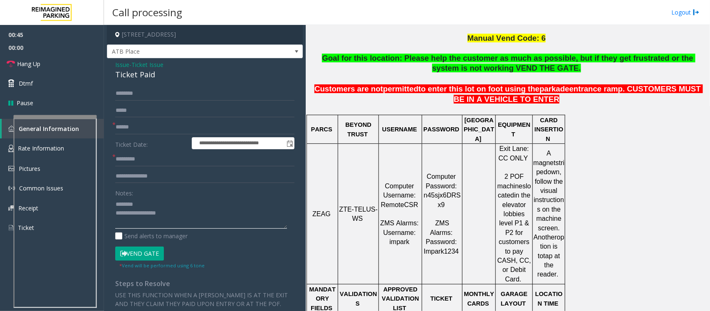
click at [183, 217] on textarea at bounding box center [201, 212] width 172 height 31
click at [197, 225] on textarea at bounding box center [201, 212] width 172 height 31
click at [194, 225] on textarea at bounding box center [201, 212] width 172 height 31
click at [148, 202] on textarea at bounding box center [201, 212] width 172 height 31
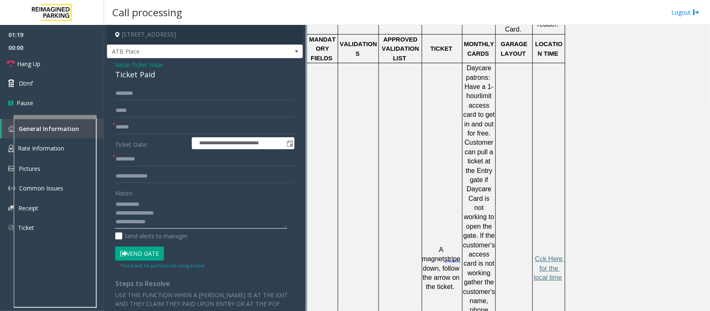
scroll to position [520, 0]
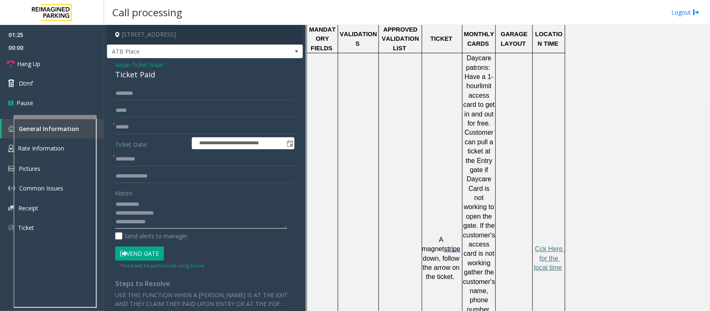
click at [167, 222] on textarea at bounding box center [201, 212] width 172 height 31
click at [215, 225] on textarea at bounding box center [201, 212] width 172 height 31
paste textarea "**********"
type textarea "**********"
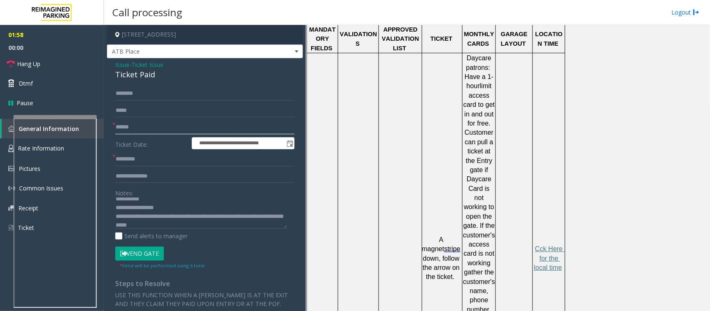
click at [154, 125] on input "text" at bounding box center [204, 127] width 179 height 14
drag, startPoint x: 28, startPoint y: 63, endPoint x: 112, endPoint y: 94, distance: 89.4
click at [28, 63] on span "Hang Up" at bounding box center [28, 63] width 23 height 9
click at [154, 128] on input "text" at bounding box center [204, 127] width 179 height 14
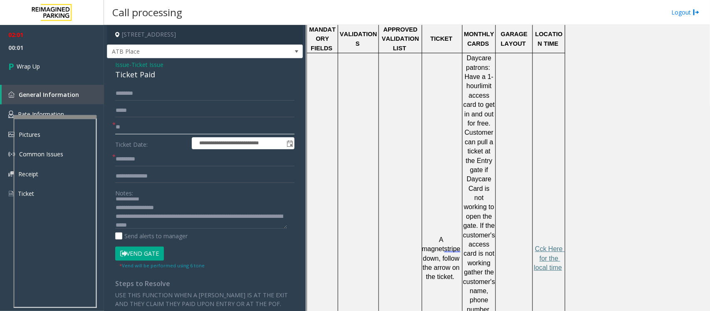
type input "**"
click at [147, 163] on input "text" at bounding box center [204, 159] width 179 height 14
type input "**"
drag, startPoint x: 198, startPoint y: 215, endPoint x: 265, endPoint y: 234, distance: 69.5
click at [199, 215] on textarea at bounding box center [201, 212] width 172 height 31
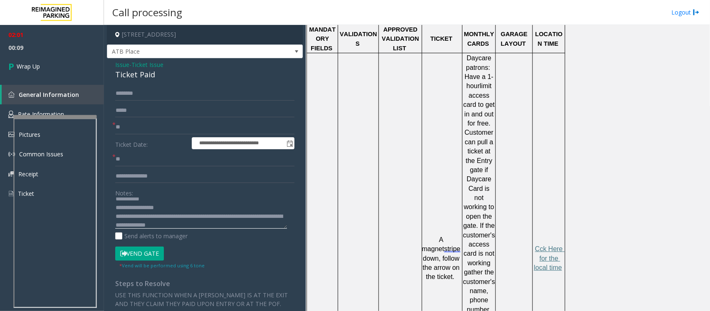
click at [197, 217] on textarea at bounding box center [201, 212] width 172 height 31
type textarea "**********"
click at [57, 65] on link "Wrap Up" at bounding box center [52, 66] width 104 height 25
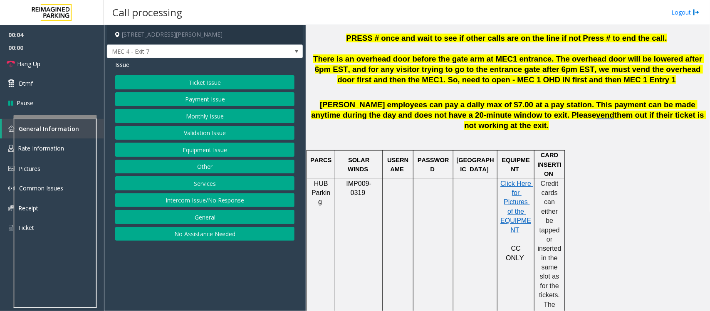
scroll to position [364, 0]
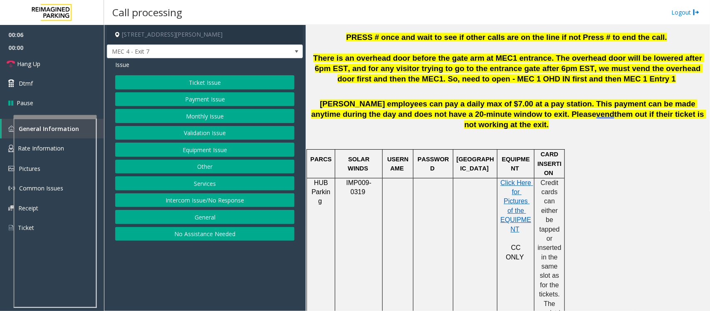
click at [213, 152] on button "Equipment Issue" at bounding box center [204, 150] width 179 height 14
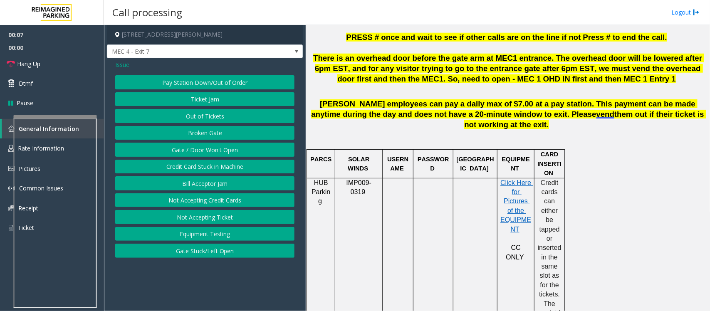
click at [125, 64] on span "Issue" at bounding box center [122, 64] width 14 height 9
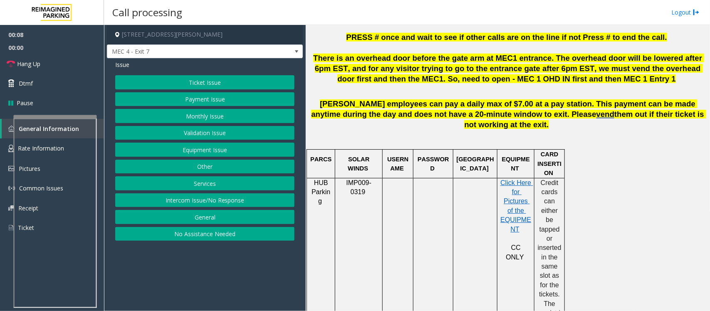
click at [223, 187] on button "Services" at bounding box center [204, 183] width 179 height 14
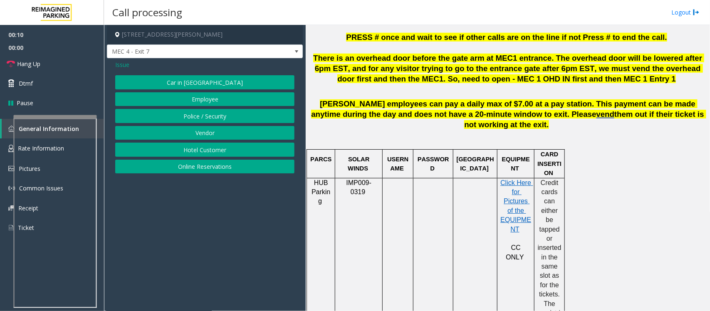
click at [210, 134] on button "Vendor" at bounding box center [204, 133] width 179 height 14
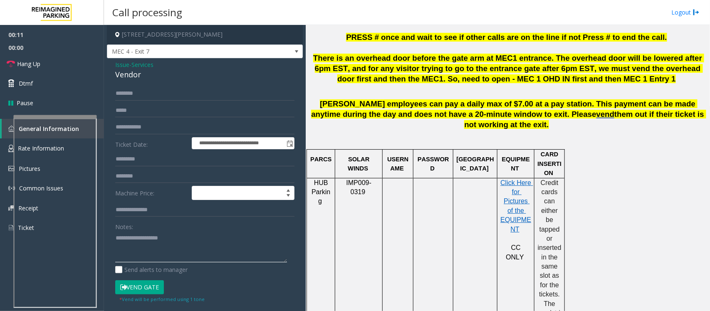
click at [151, 250] on textarea at bounding box center [201, 246] width 172 height 31
click at [130, 248] on textarea at bounding box center [201, 246] width 172 height 31
click at [124, 75] on div "Vendor" at bounding box center [204, 74] width 179 height 11
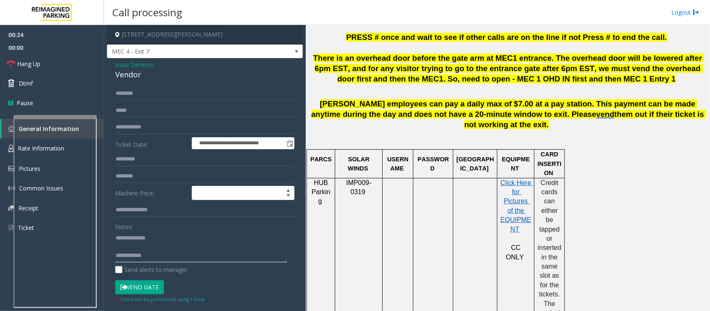
click at [146, 249] on textarea at bounding box center [201, 246] width 172 height 31
click at [130, 250] on textarea at bounding box center [201, 246] width 172 height 31
drag, startPoint x: 154, startPoint y: 247, endPoint x: 163, endPoint y: 247, distance: 8.3
click at [163, 247] on textarea at bounding box center [201, 246] width 172 height 31
type textarea "**********"
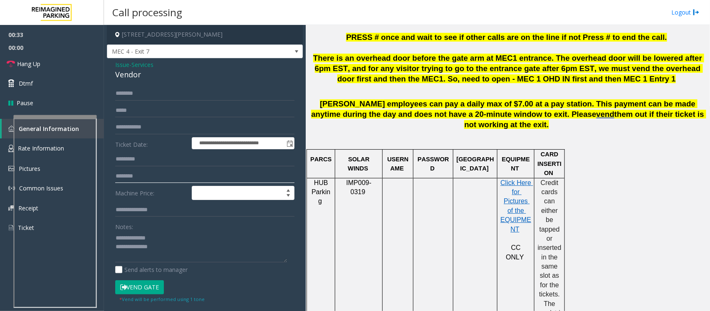
click at [157, 179] on input "text" at bounding box center [204, 176] width 179 height 14
click at [118, 174] on input "****" at bounding box center [204, 176] width 179 height 14
type input "****"
click at [191, 252] on textarea at bounding box center [201, 246] width 172 height 31
click at [153, 91] on input "text" at bounding box center [204, 93] width 179 height 14
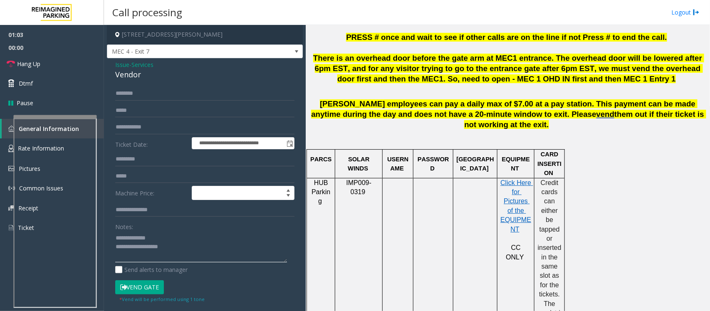
click at [183, 249] on textarea at bounding box center [201, 246] width 172 height 31
type textarea "**********"
click at [149, 93] on input "text" at bounding box center [204, 93] width 179 height 14
type input "*****"
click at [208, 252] on textarea at bounding box center [201, 246] width 172 height 31
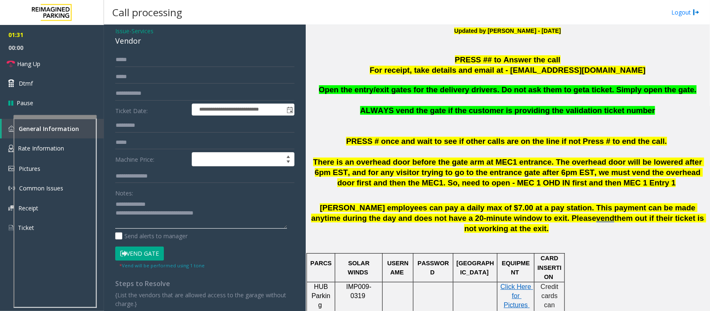
scroll to position [52, 0]
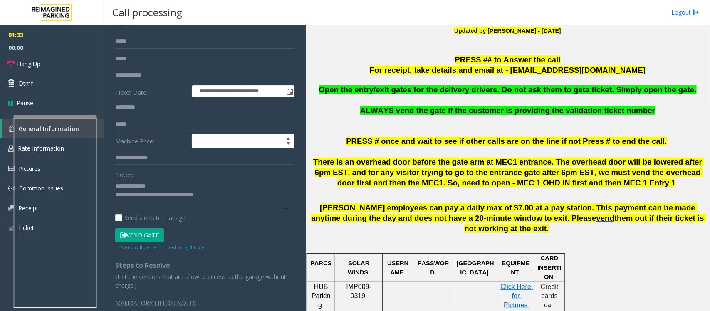
click at [148, 234] on button "Vend Gate" at bounding box center [139, 235] width 49 height 14
click at [225, 198] on textarea at bounding box center [201, 194] width 172 height 31
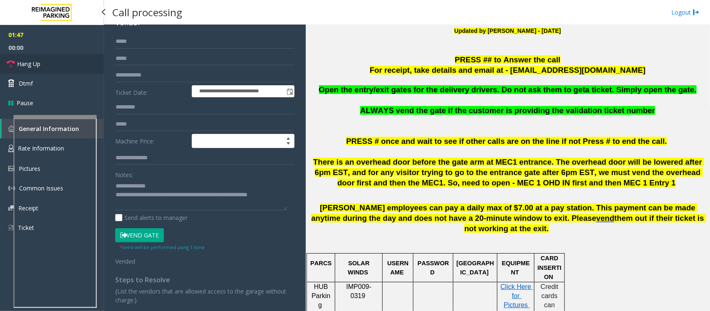
click at [38, 63] on span "Hang Up" at bounding box center [28, 63] width 23 height 9
click at [287, 197] on div "**********" at bounding box center [205, 183] width 192 height 296
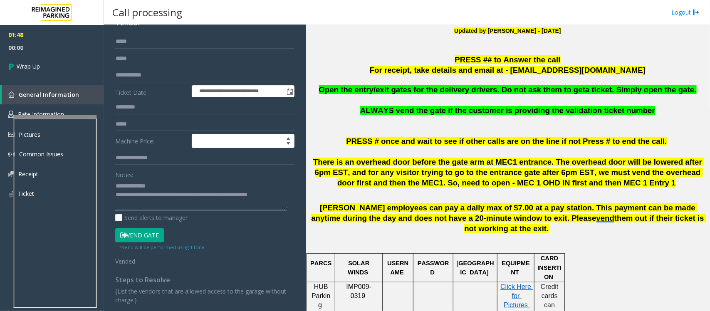
click at [286, 199] on textarea at bounding box center [201, 194] width 172 height 31
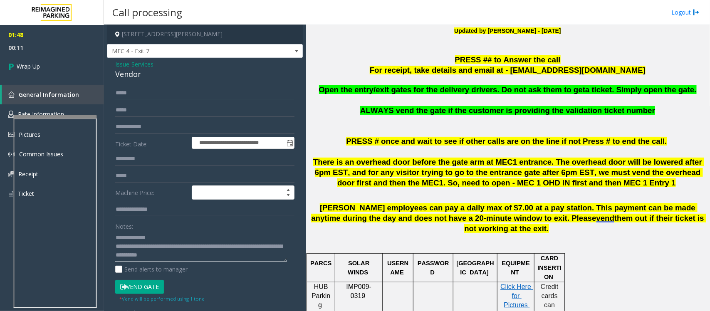
scroll to position [0, 0]
type textarea "**********"
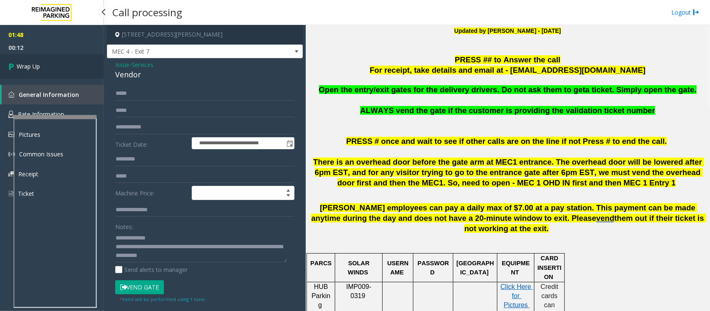
click at [54, 67] on link "Wrap Up" at bounding box center [52, 66] width 104 height 25
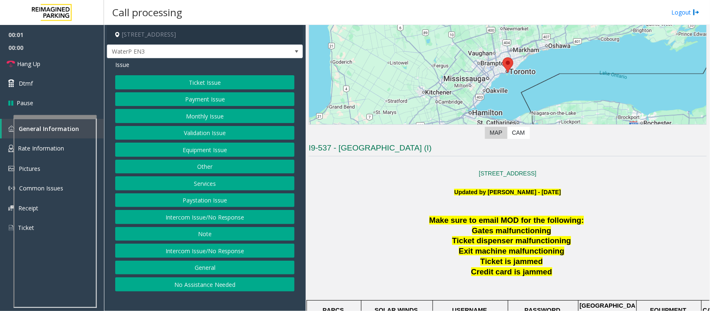
scroll to position [156, 0]
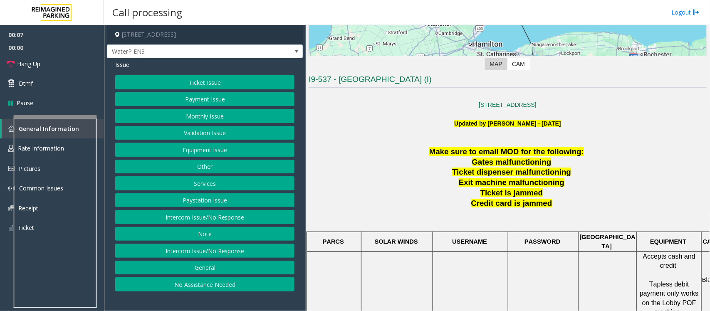
click at [270, 220] on button "Intercom Issue/No Response" at bounding box center [204, 217] width 179 height 14
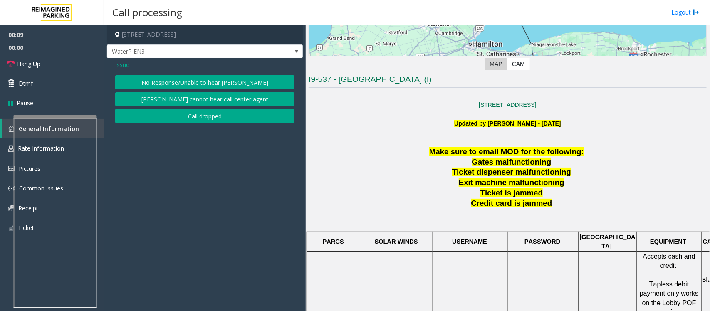
click at [244, 85] on button "No Response/Unable to hear [PERSON_NAME]" at bounding box center [204, 82] width 179 height 14
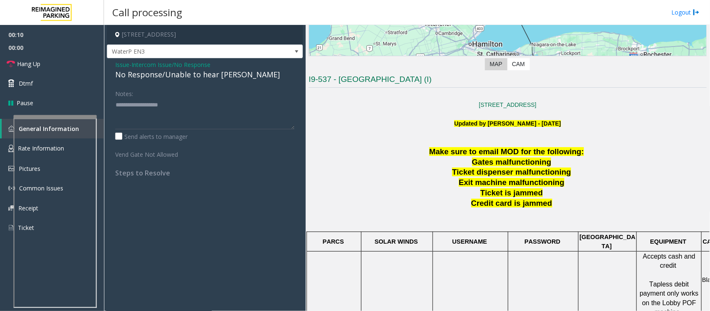
click at [195, 74] on div "No Response/Unable to hear [PERSON_NAME]" at bounding box center [204, 74] width 179 height 11
type textarea "**********"
click at [60, 67] on link "Hang Up" at bounding box center [52, 64] width 104 height 20
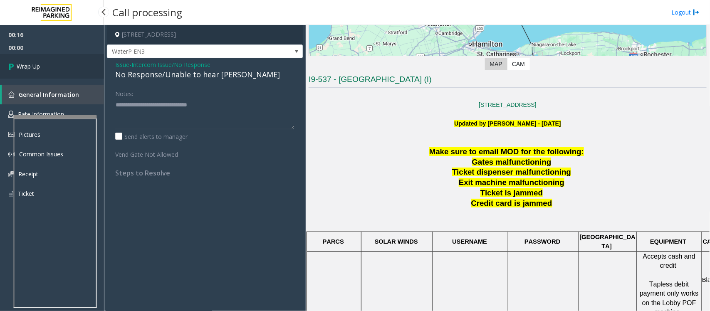
click at [60, 67] on link "Wrap Up" at bounding box center [52, 66] width 104 height 25
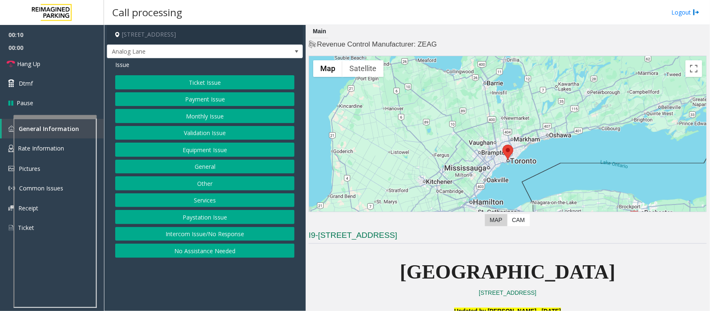
click at [202, 239] on button "Intercom Issue/No Response" at bounding box center [204, 234] width 179 height 14
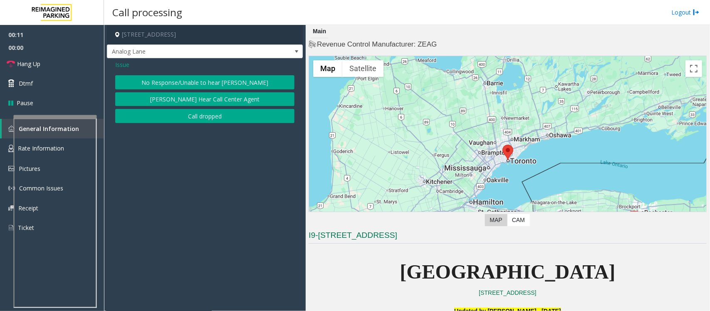
click at [229, 79] on button "No Response/Unable to hear [PERSON_NAME]" at bounding box center [204, 82] width 179 height 14
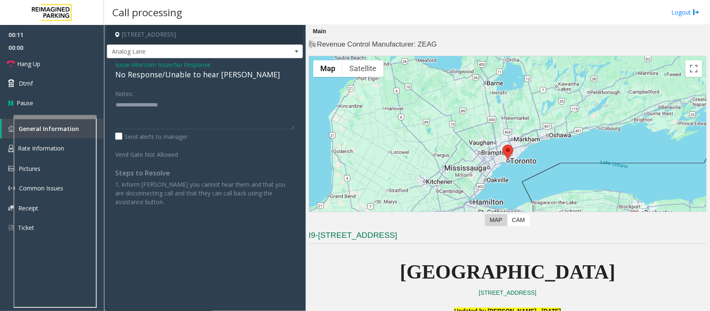
click at [207, 73] on div "No Response/Unable to hear [PERSON_NAME]" at bounding box center [204, 74] width 179 height 11
type textarea "**********"
click at [75, 64] on link "Hang Up" at bounding box center [52, 64] width 104 height 20
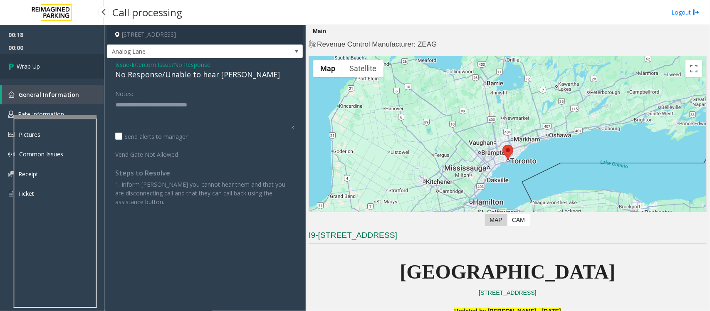
click at [75, 65] on link "Wrap Up" at bounding box center [52, 66] width 104 height 25
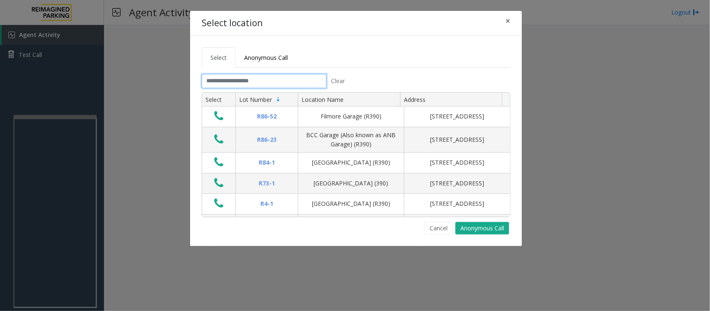
click at [245, 82] on input "text" at bounding box center [264, 81] width 125 height 14
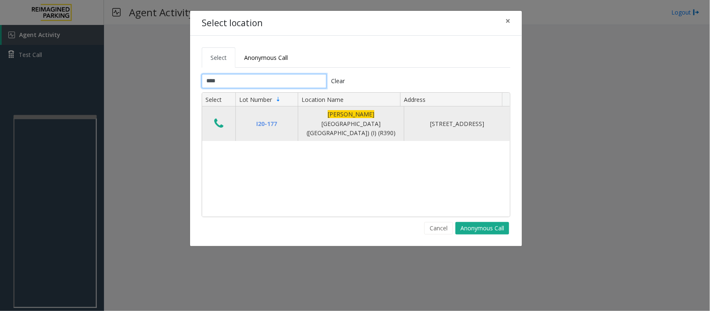
type input "****"
click at [222, 122] on icon "Data table" at bounding box center [218, 124] width 9 height 12
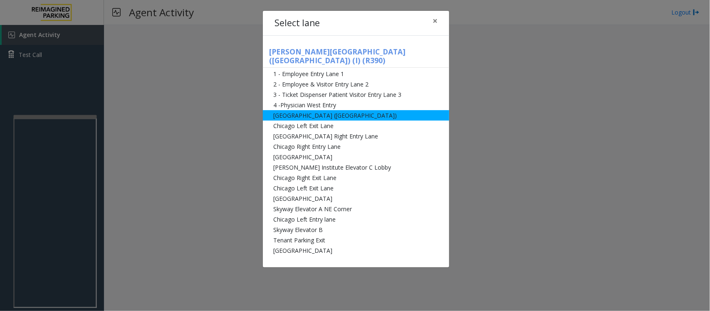
click at [313, 110] on li "[GEOGRAPHIC_DATA] ([GEOGRAPHIC_DATA])" at bounding box center [356, 115] width 186 height 10
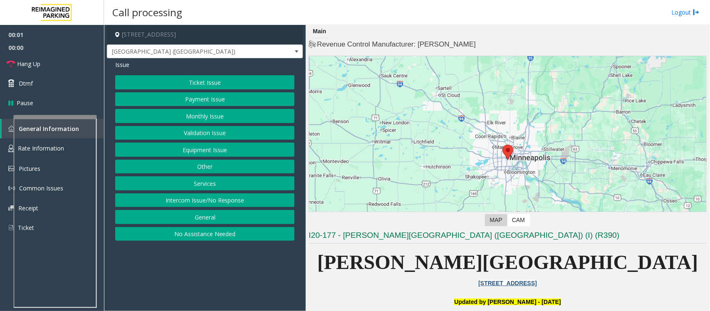
click at [196, 111] on button "Monthly Issue" at bounding box center [204, 116] width 179 height 14
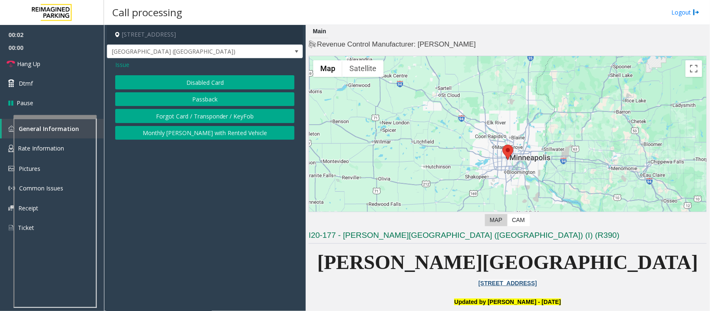
click at [197, 116] on button "Forgot Card / Transponder / KeyFob" at bounding box center [204, 116] width 179 height 14
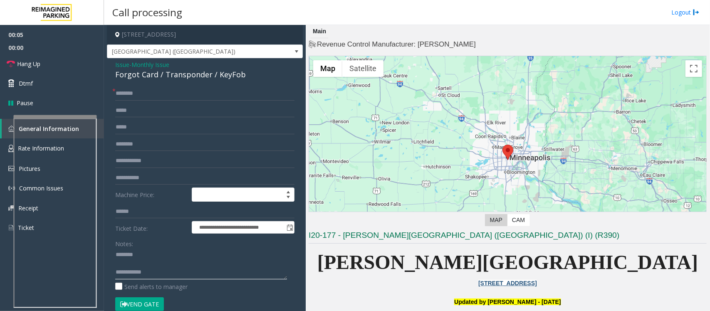
click at [134, 256] on textarea at bounding box center [201, 263] width 172 height 31
click at [132, 262] on textarea at bounding box center [201, 263] width 172 height 31
type textarea "**********"
click at [153, 63] on span "Monthly Issue" at bounding box center [150, 64] width 38 height 9
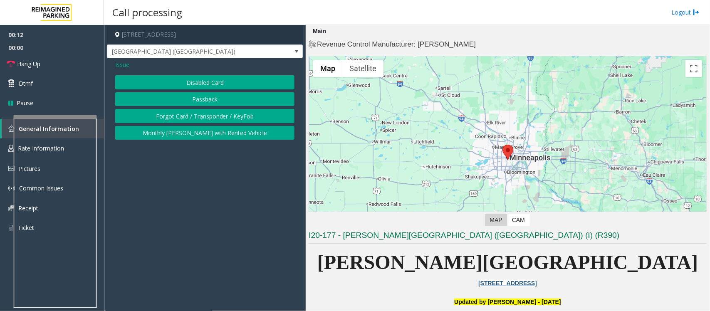
click at [213, 133] on button "Monthly Parker with Rented Vehicle" at bounding box center [204, 133] width 179 height 14
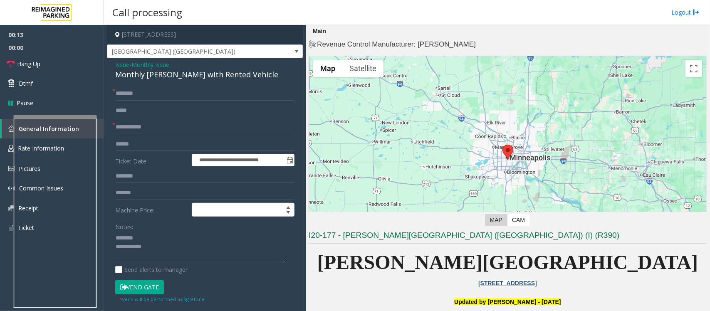
click at [161, 75] on div "Monthly Parker with Rented Vehicle" at bounding box center [204, 74] width 179 height 11
click at [213, 74] on div "Monthly Parker with Rented Vehicle" at bounding box center [204, 74] width 179 height 11
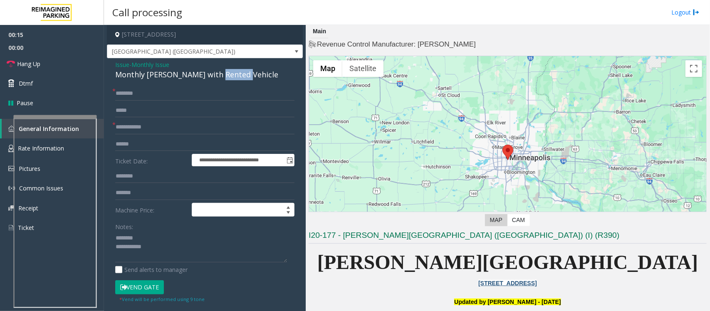
click at [213, 74] on div "Monthly Parker with Rented Vehicle" at bounding box center [204, 74] width 179 height 11
click at [142, 253] on textarea at bounding box center [201, 246] width 172 height 31
click at [141, 244] on textarea at bounding box center [201, 246] width 172 height 31
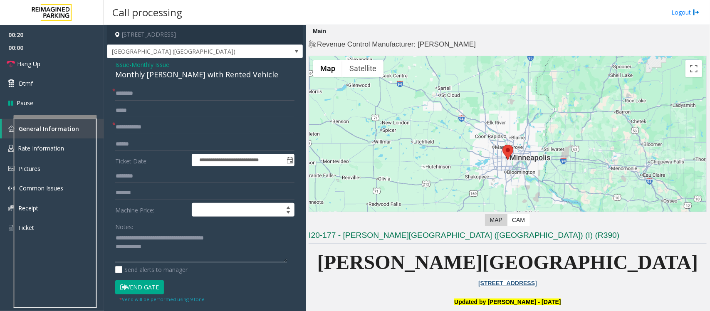
type textarea "**********"
click at [142, 124] on input "text" at bounding box center [204, 127] width 179 height 14
click at [162, 92] on input "text" at bounding box center [204, 93] width 179 height 14
type input "*"
drag, startPoint x: 160, startPoint y: 94, endPoint x: 132, endPoint y: 96, distance: 28.4
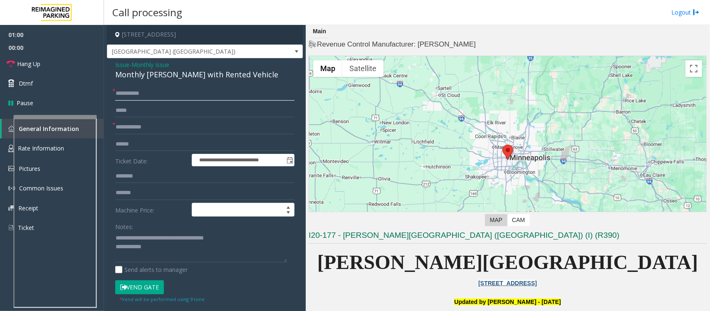
click at [132, 96] on input "**********" at bounding box center [204, 93] width 179 height 14
type input "**********"
click at [140, 292] on button "Vend Gate" at bounding box center [139, 287] width 49 height 14
click at [143, 126] on input "text" at bounding box center [204, 127] width 179 height 14
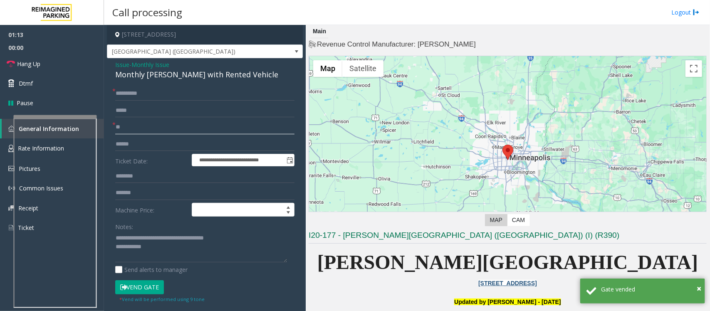
type input "**"
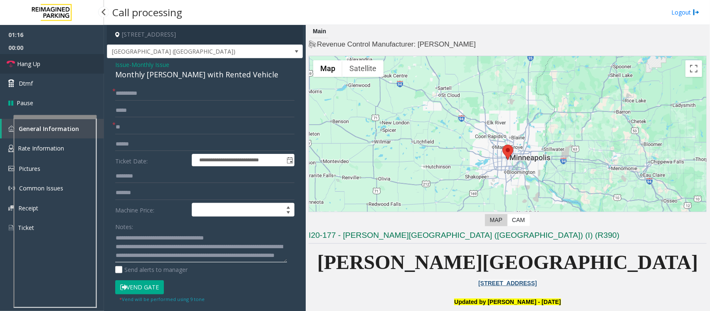
type textarea "**********"
click at [50, 62] on link "Hang Up" at bounding box center [52, 64] width 104 height 20
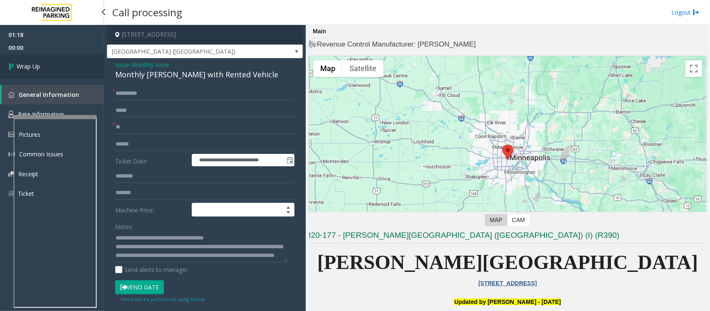
click at [50, 62] on link "Wrap Up" at bounding box center [52, 66] width 104 height 25
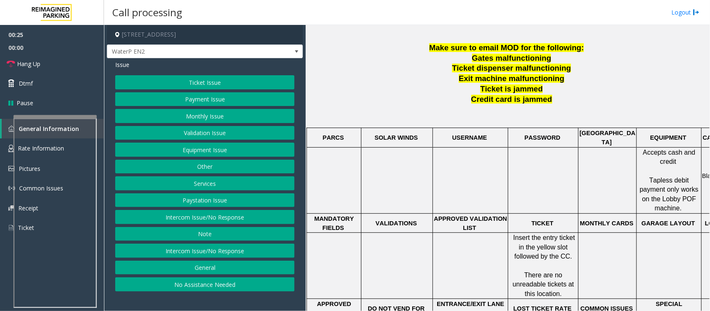
scroll to position [208, 0]
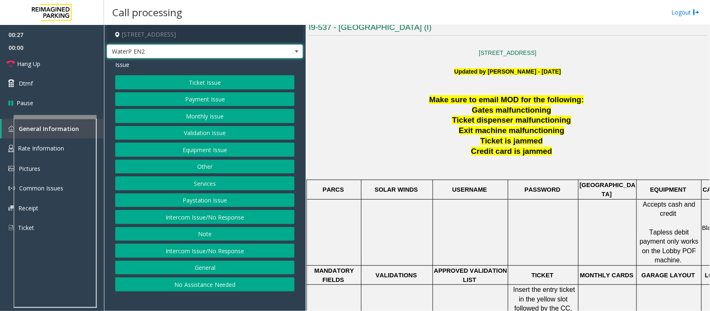
click at [295, 53] on span at bounding box center [296, 51] width 7 height 7
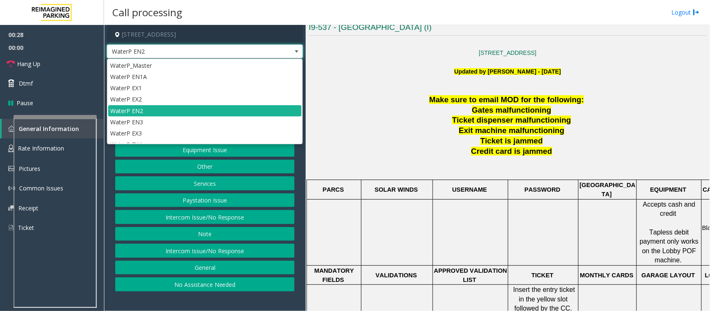
click at [295, 53] on span at bounding box center [296, 51] width 7 height 7
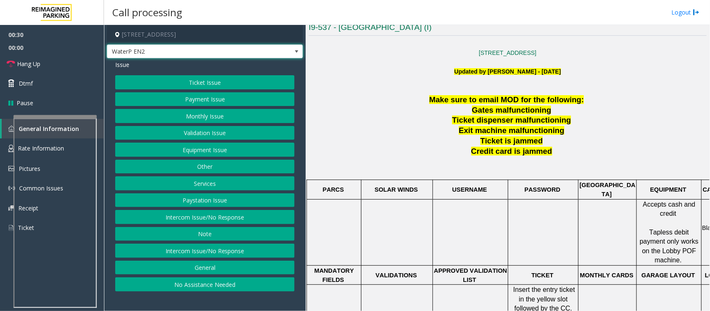
click at [205, 153] on button "Equipment Issue" at bounding box center [204, 150] width 179 height 14
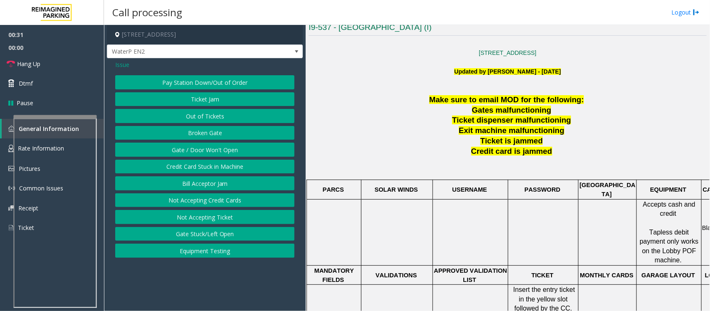
click at [200, 150] on button "Gate / Door Won't Open" at bounding box center [204, 150] width 179 height 14
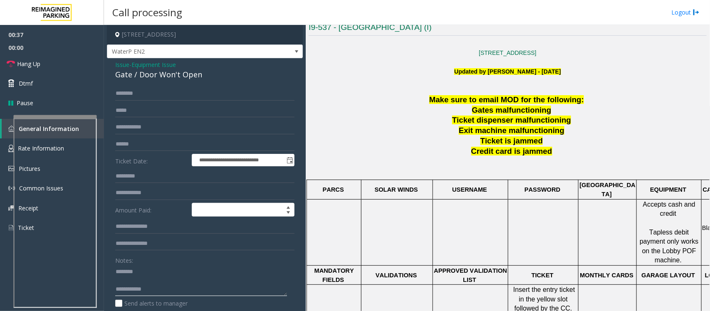
click at [121, 283] on textarea at bounding box center [201, 280] width 172 height 31
type textarea "**********"
click at [157, 68] on span "Equipment Issue" at bounding box center [153, 64] width 44 height 9
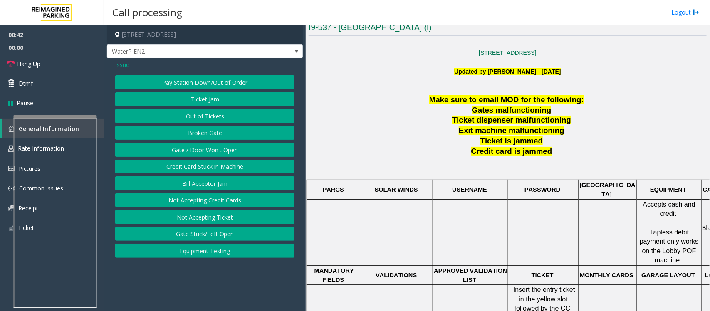
click at [201, 151] on button "Gate / Door Won't Open" at bounding box center [204, 150] width 179 height 14
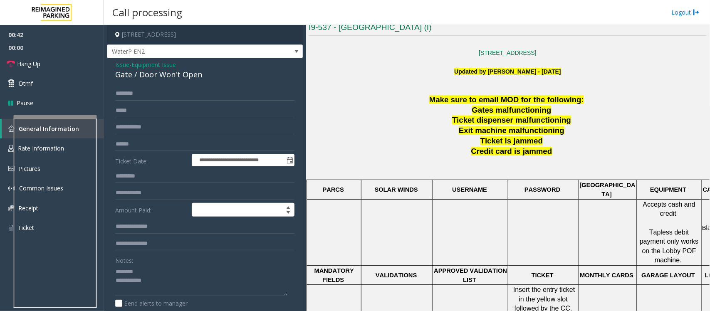
click at [174, 77] on div "Gate / Door Won't Open" at bounding box center [204, 74] width 179 height 11
click at [170, 285] on textarea at bounding box center [201, 280] width 172 height 31
click at [163, 283] on textarea at bounding box center [201, 280] width 172 height 31
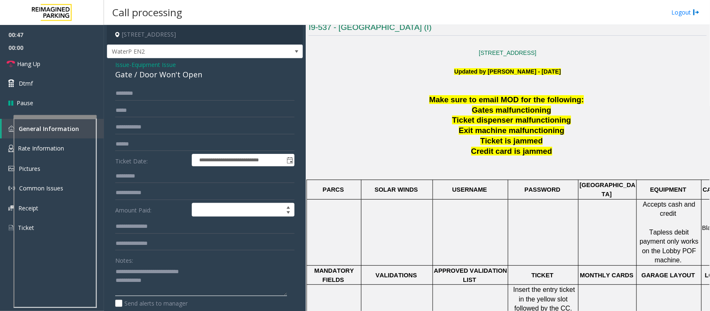
click at [163, 273] on textarea at bounding box center [201, 280] width 172 height 31
click at [159, 286] on textarea at bounding box center [201, 280] width 172 height 31
click at [153, 283] on textarea at bounding box center [201, 280] width 172 height 31
click at [180, 289] on textarea at bounding box center [201, 280] width 172 height 31
type textarea "**********"
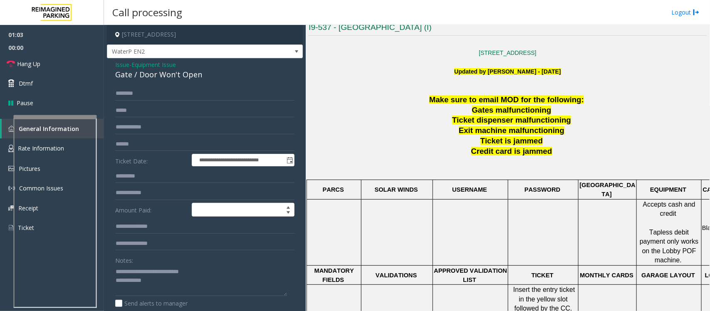
click at [161, 66] on span "Equipment Issue" at bounding box center [153, 64] width 44 height 9
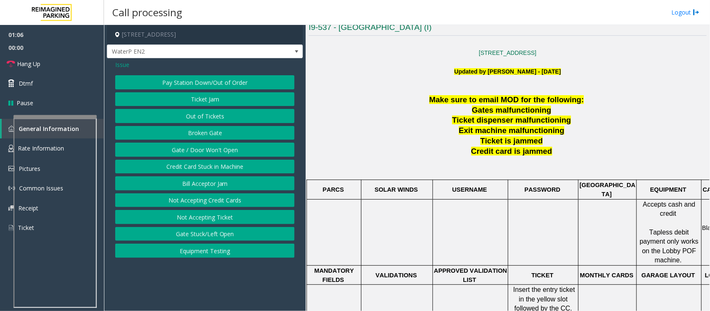
click at [123, 64] on span "Issue" at bounding box center [122, 64] width 14 height 9
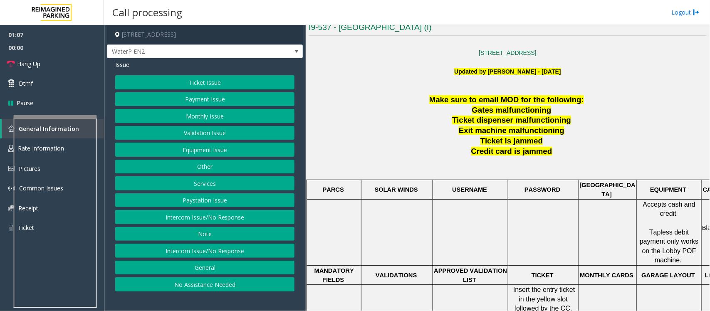
click at [195, 186] on button "Services" at bounding box center [204, 183] width 179 height 14
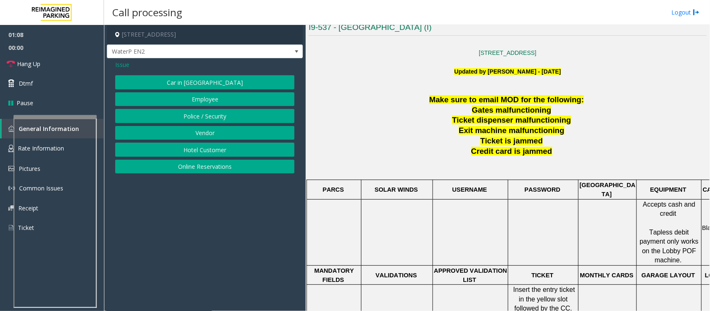
click at [195, 166] on button "Online Reservations" at bounding box center [204, 167] width 179 height 14
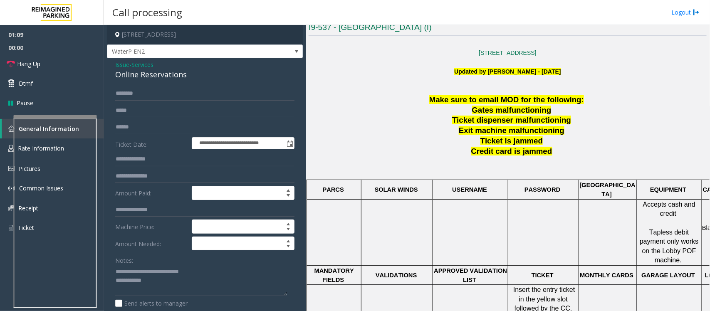
click at [136, 72] on div "Online Reservations" at bounding box center [204, 74] width 179 height 11
click at [137, 73] on div "Online Reservations" at bounding box center [204, 74] width 179 height 11
copy div "Online Reservations"
drag, startPoint x: 206, startPoint y: 274, endPoint x: 250, endPoint y: 311, distance: 57.0
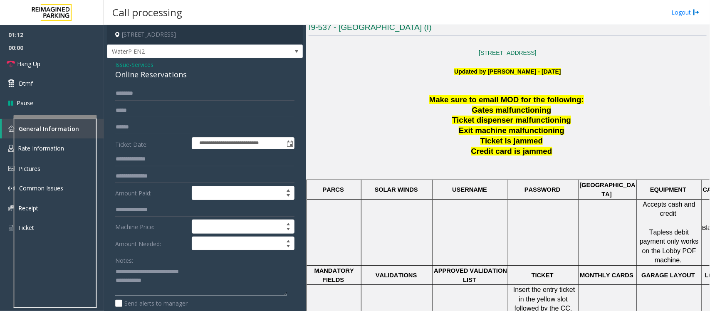
click at [134, 270] on textarea at bounding box center [201, 280] width 172 height 31
paste textarea
click at [167, 290] on textarea at bounding box center [201, 280] width 172 height 31
click at [152, 282] on textarea at bounding box center [201, 280] width 172 height 31
click at [154, 282] on textarea at bounding box center [201, 280] width 172 height 31
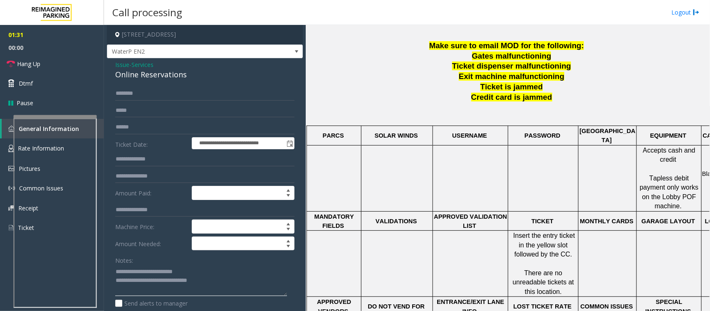
scroll to position [312, 0]
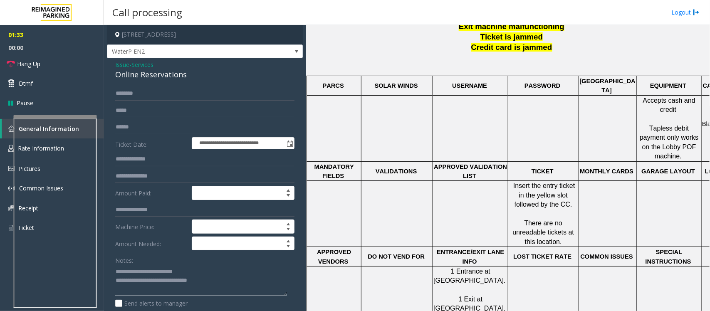
click at [221, 281] on textarea at bounding box center [201, 280] width 172 height 31
click at [227, 281] on textarea at bounding box center [201, 280] width 172 height 31
click at [169, 294] on textarea at bounding box center [201, 280] width 172 height 31
click at [146, 130] on input "text" at bounding box center [204, 127] width 179 height 14
click at [177, 292] on textarea at bounding box center [201, 280] width 172 height 31
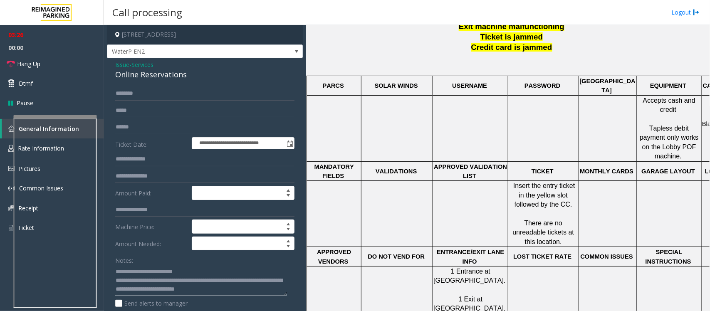
type textarea "**********"
click at [140, 120] on input "text" at bounding box center [204, 127] width 179 height 14
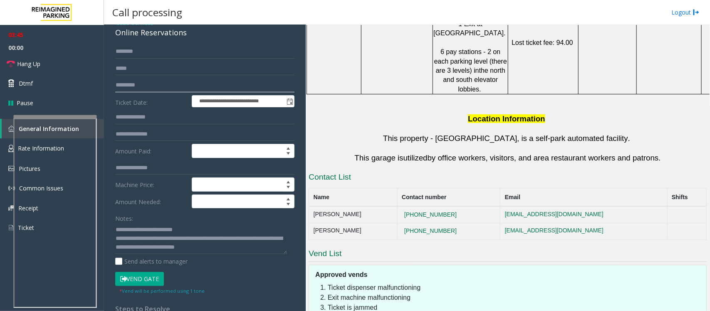
scroll to position [104, 0]
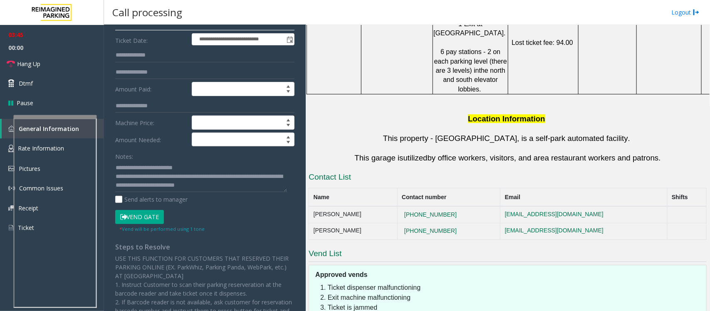
type input "*********"
click at [140, 221] on button "Vend Gate" at bounding box center [139, 217] width 49 height 14
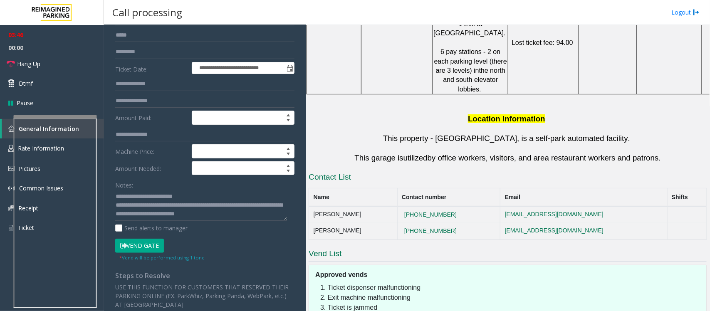
scroll to position [52, 0]
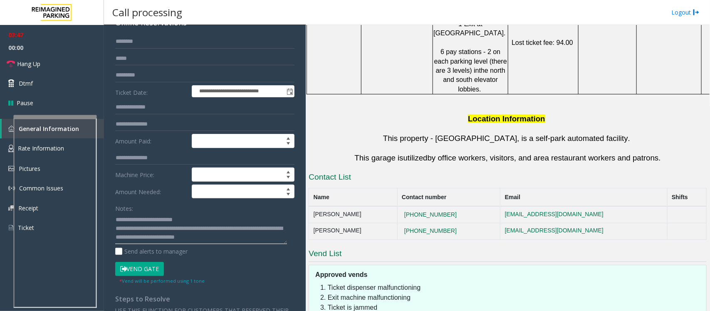
click at [252, 240] on textarea at bounding box center [201, 228] width 172 height 31
click at [49, 60] on link "Hang Up" at bounding box center [52, 64] width 104 height 20
click at [280, 239] on textarea at bounding box center [201, 228] width 172 height 31
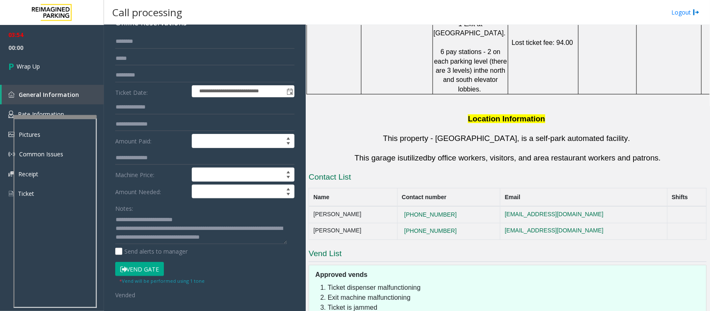
click at [280, 239] on textarea at bounding box center [201, 228] width 172 height 31
click at [273, 238] on textarea at bounding box center [201, 228] width 172 height 31
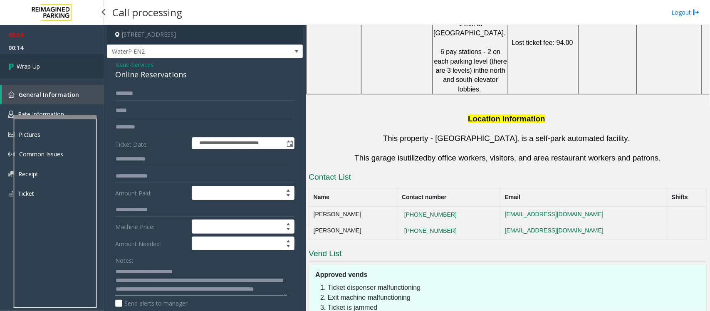
type textarea "**********"
drag, startPoint x: 51, startPoint y: 64, endPoint x: 114, endPoint y: 109, distance: 78.3
click at [51, 64] on link "Wrap Up" at bounding box center [52, 66] width 104 height 25
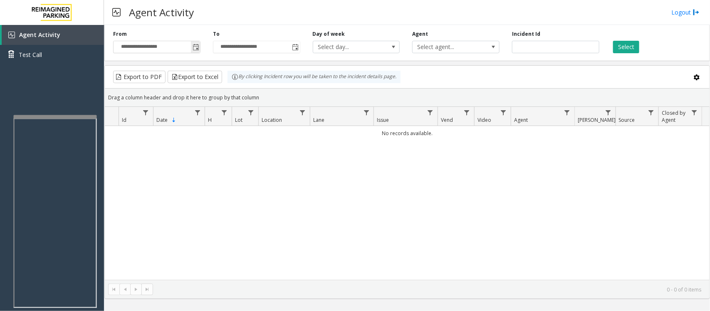
click at [193, 47] on span "Toggle popup" at bounding box center [195, 47] width 7 height 7
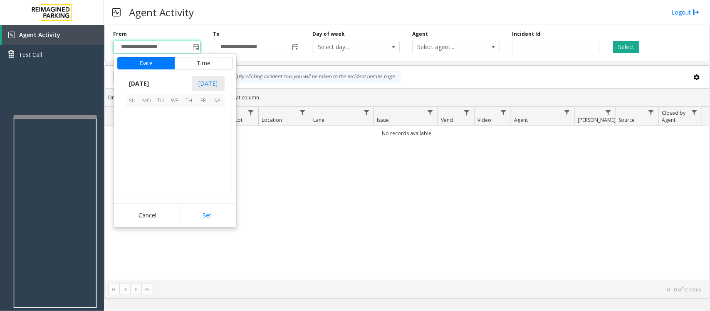
scroll to position [149046, 0]
click at [134, 157] on span "17" at bounding box center [133, 157] width 14 height 14
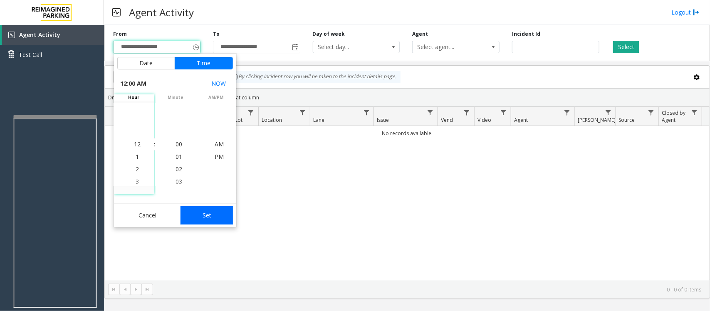
click at [198, 221] on button "Set" at bounding box center [206, 215] width 52 height 18
type input "**********"
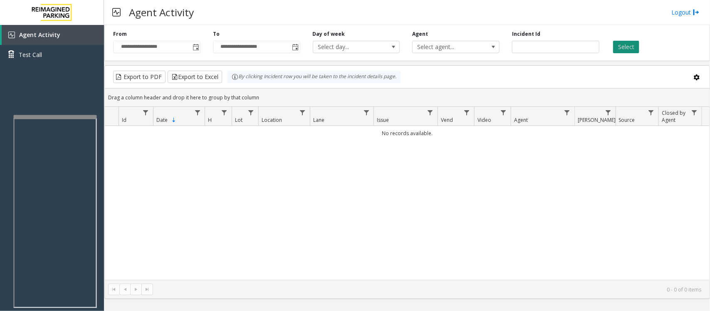
click at [621, 43] on button "Select" at bounding box center [626, 47] width 26 height 12
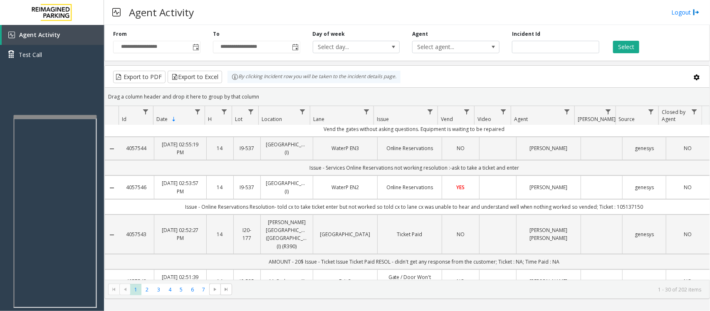
scroll to position [52, 0]
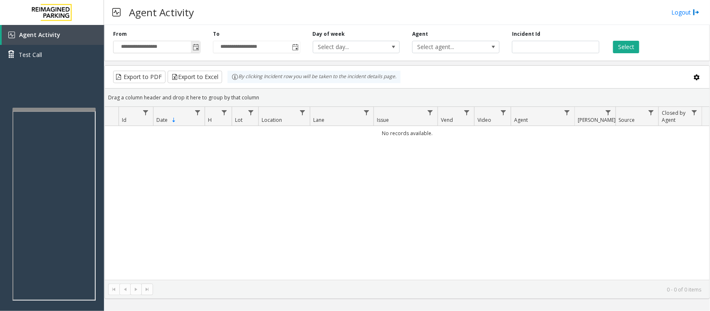
click at [196, 46] on span "Toggle popup" at bounding box center [195, 47] width 7 height 7
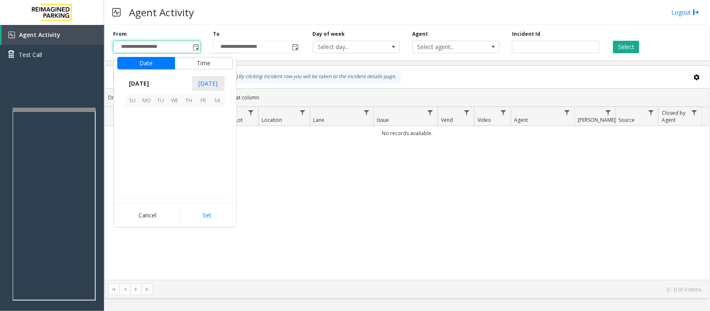
scroll to position [149046, 0]
click at [131, 156] on span "17" at bounding box center [133, 157] width 14 height 14
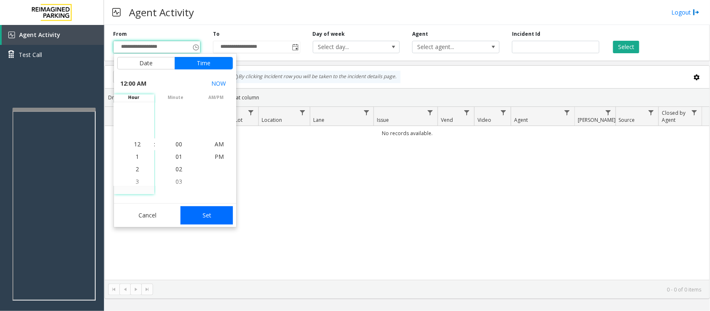
click at [212, 216] on button "Set" at bounding box center [206, 215] width 52 height 18
type input "**********"
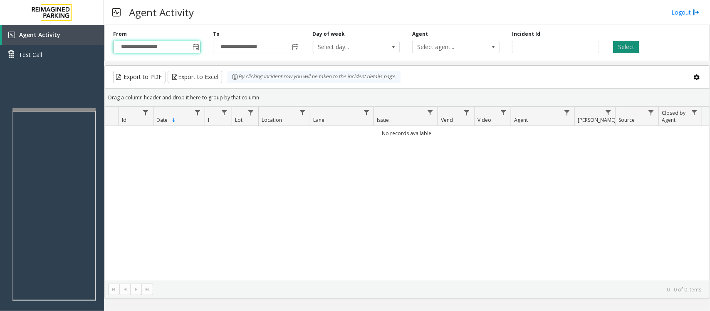
click at [567, 47] on button "Select" at bounding box center [626, 47] width 26 height 12
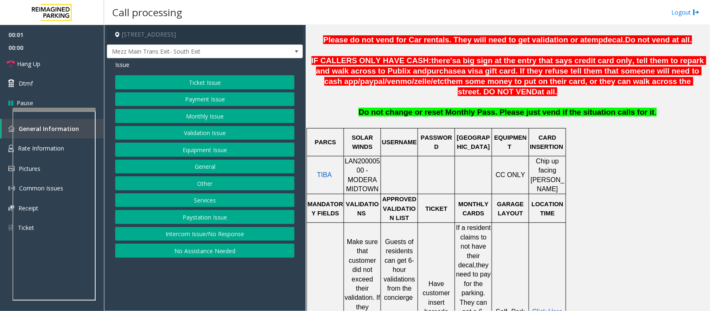
scroll to position [364, 0]
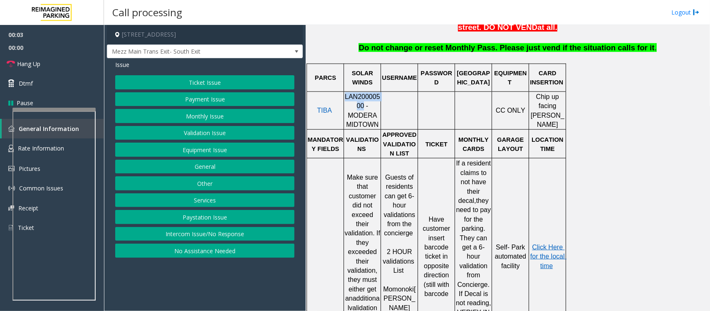
drag, startPoint x: 345, startPoint y: 102, endPoint x: 348, endPoint y: 106, distance: 4.6
click at [348, 106] on span "LAN20000500 - MODERA MIDTOWN" at bounding box center [362, 110] width 35 height 35
copy span "LAN20000500"
click at [194, 232] on button "Intercom Issue/No Response" at bounding box center [204, 234] width 179 height 14
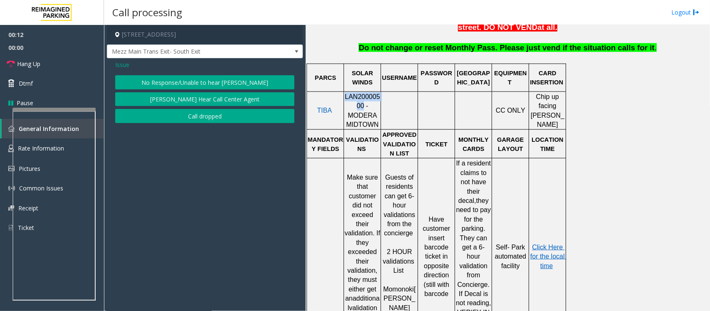
click at [202, 80] on button "No Response/Unable to hear [PERSON_NAME]" at bounding box center [204, 82] width 179 height 14
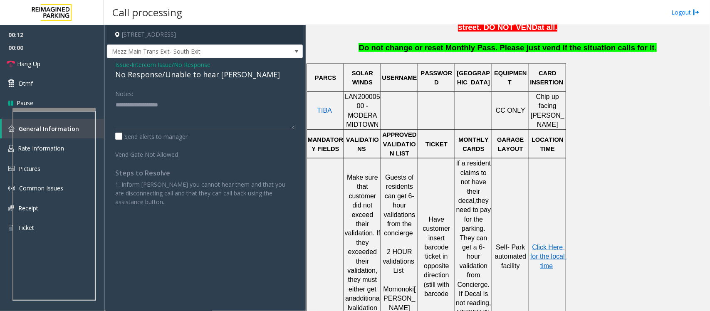
click at [202, 78] on div "No Response/Unable to hear [PERSON_NAME]" at bounding box center [204, 74] width 179 height 11
type textarea "**********"
click at [72, 63] on link "Hang Up" at bounding box center [52, 64] width 104 height 20
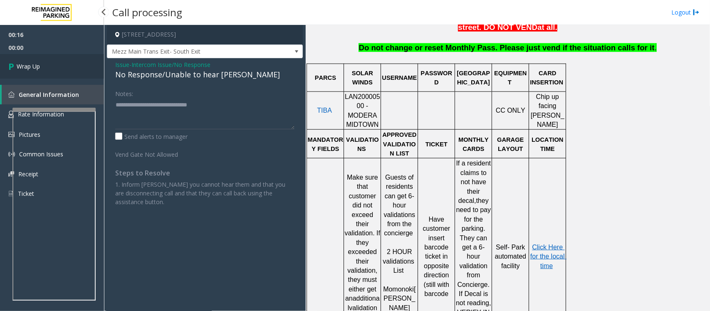
click at [72, 63] on link "Wrap Up" at bounding box center [52, 66] width 104 height 25
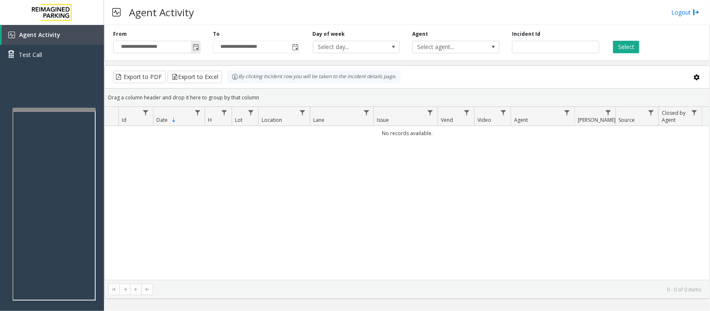
click at [196, 48] on span "Toggle popup" at bounding box center [195, 47] width 7 height 7
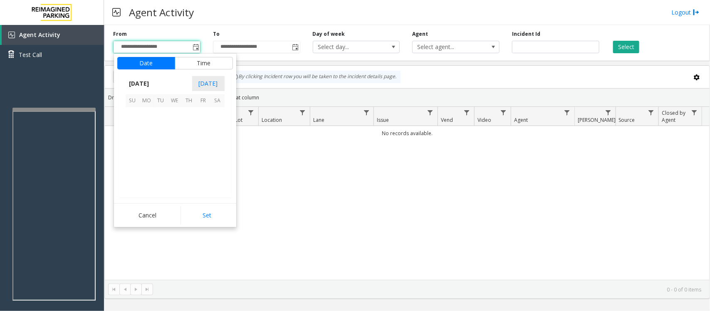
scroll to position [149046, 0]
click at [132, 158] on span "17" at bounding box center [133, 157] width 14 height 14
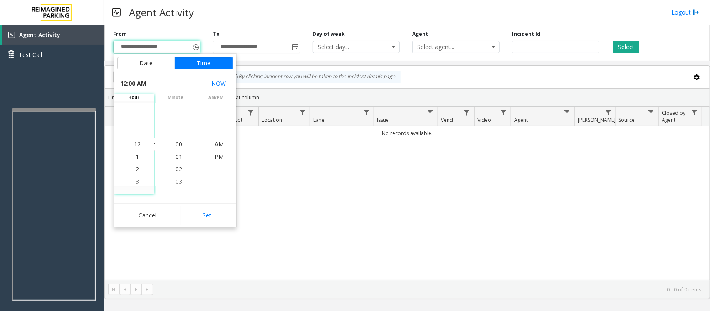
drag, startPoint x: 199, startPoint y: 214, endPoint x: 219, endPoint y: 208, distance: 20.9
click at [200, 214] on button "Set" at bounding box center [206, 215] width 52 height 18
type input "**********"
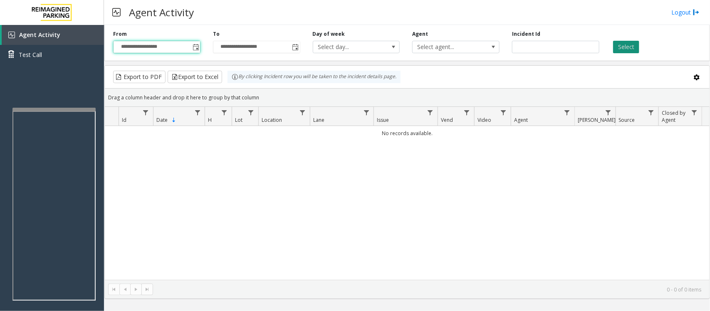
click at [567, 47] on button "Select" at bounding box center [626, 47] width 26 height 12
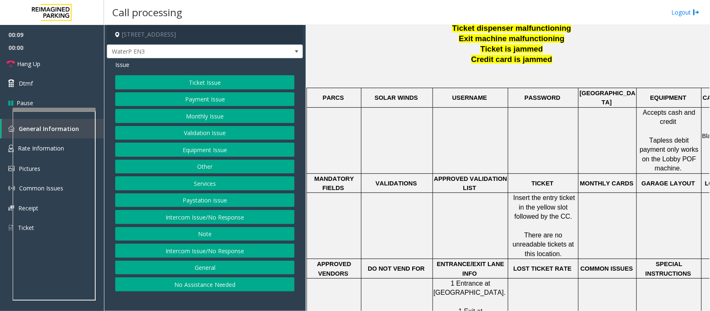
scroll to position [312, 0]
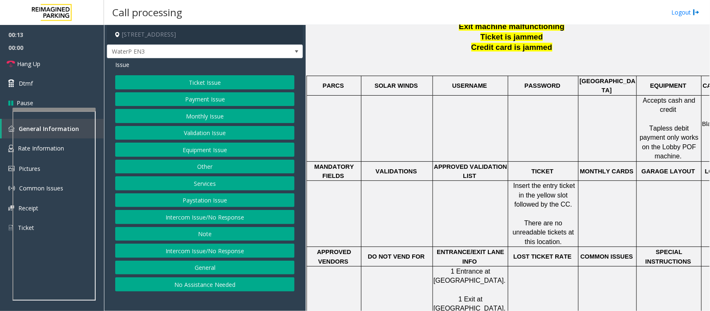
click at [229, 210] on div "Ticket Issue Payment Issue Monthly Issue Validation Issue Equipment Issue Other…" at bounding box center [204, 183] width 179 height 216
click at [227, 212] on button "Intercom Issue/No Response" at bounding box center [204, 217] width 179 height 14
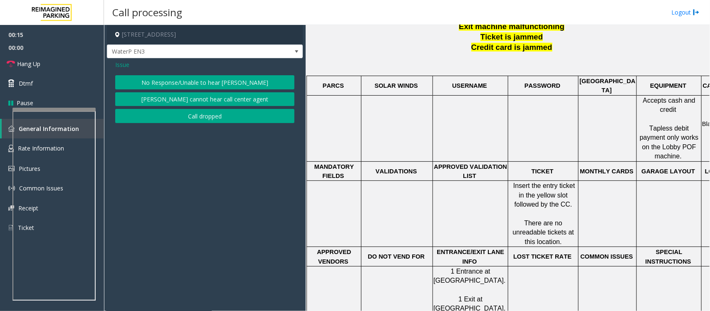
click at [218, 76] on button "No Response/Unable to hear [PERSON_NAME]" at bounding box center [204, 82] width 179 height 14
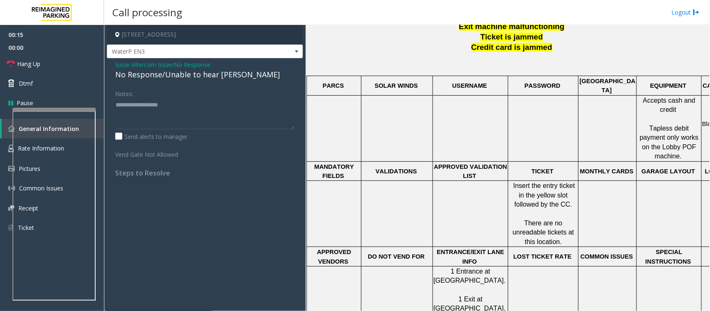
click at [217, 74] on div "No Response/Unable to hear [PERSON_NAME]" at bounding box center [204, 74] width 179 height 11
type textarea "**********"
click at [72, 67] on link "Hang Up" at bounding box center [52, 64] width 104 height 20
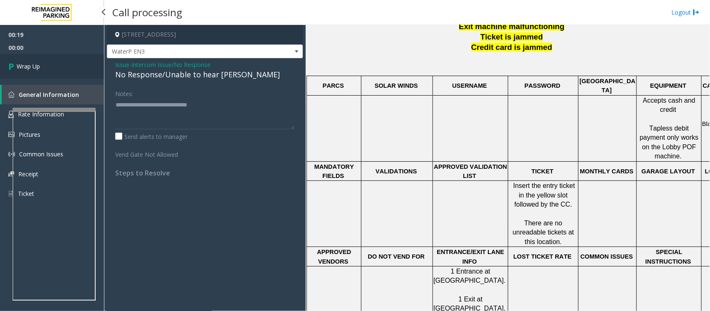
click at [72, 67] on link "Wrap Up" at bounding box center [52, 66] width 104 height 25
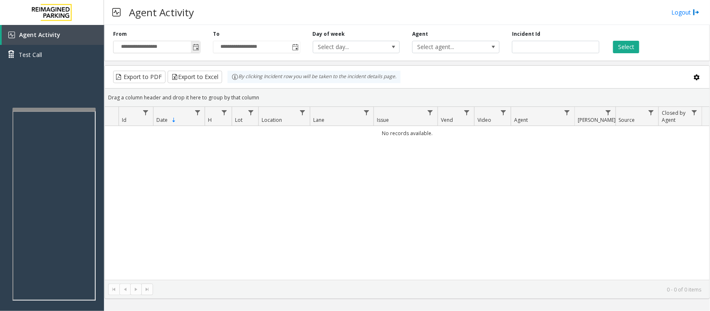
click at [197, 48] on span "Toggle popup" at bounding box center [195, 47] width 7 height 7
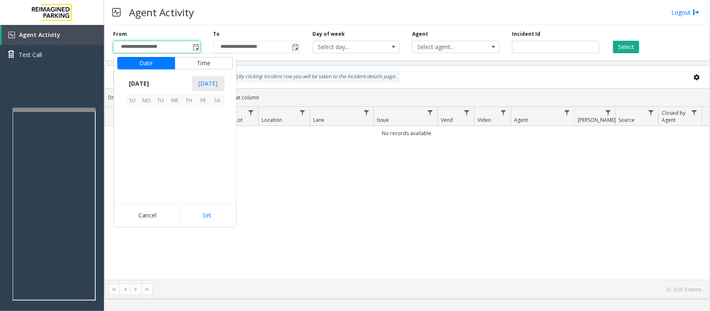
scroll to position [149046, 0]
click at [134, 155] on span "17" at bounding box center [133, 157] width 14 height 14
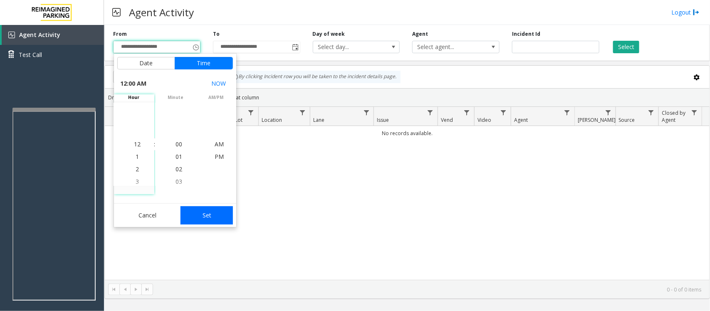
click at [192, 207] on button "Set" at bounding box center [206, 215] width 52 height 18
type input "**********"
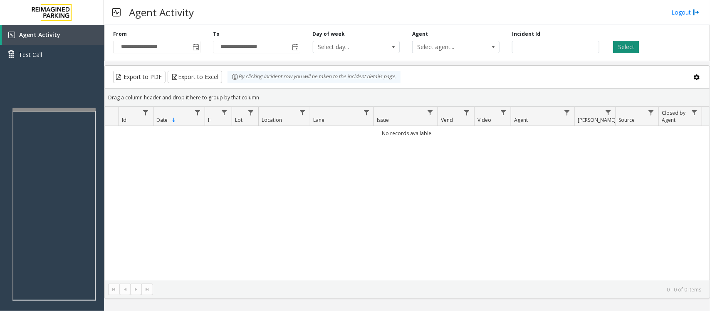
click at [567, 46] on button "Select" at bounding box center [626, 47] width 26 height 12
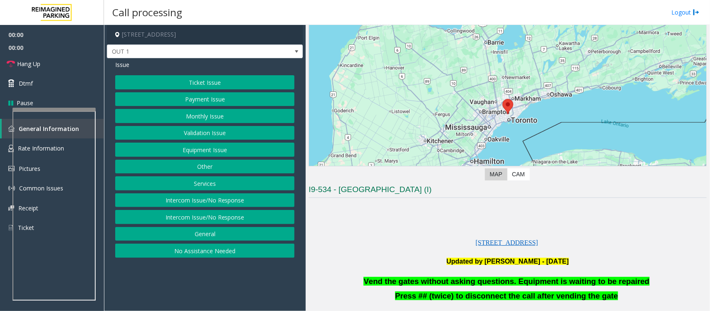
scroll to position [104, 0]
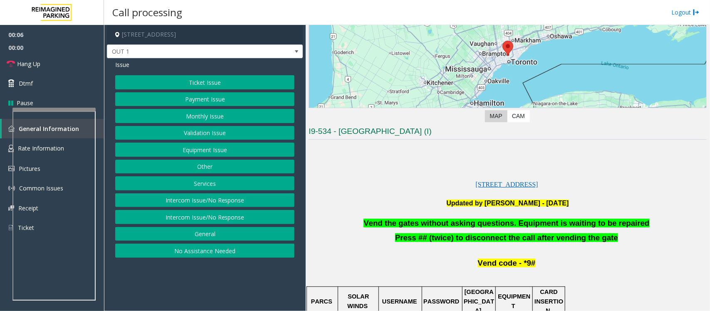
click at [198, 150] on button "Equipment Issue" at bounding box center [204, 150] width 179 height 14
click at [195, 146] on button "Gate / Door Won't Open" at bounding box center [204, 150] width 179 height 14
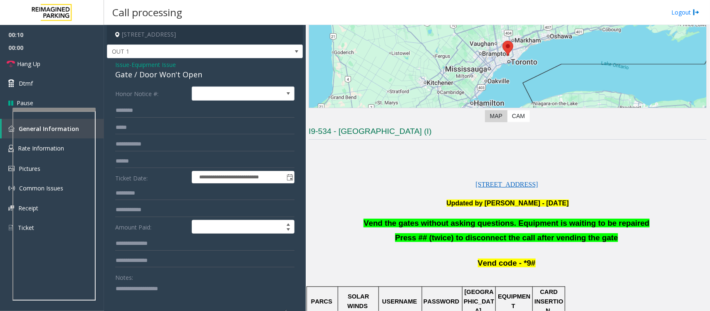
click at [491, 227] on span "Vend the gates without asking questions. Equipment is waiting to be repaired" at bounding box center [506, 223] width 286 height 9
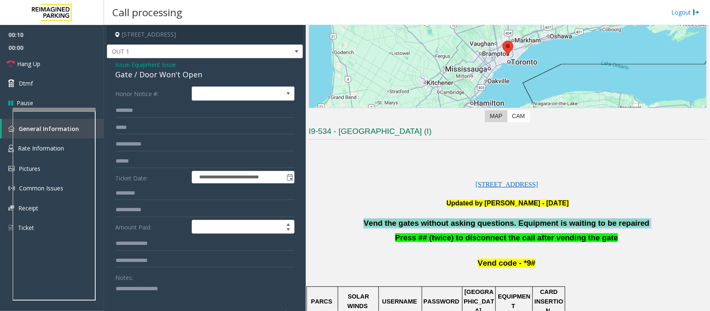
click at [491, 227] on span "Vend the gates without asking questions. Equipment is waiting to be repaired" at bounding box center [506, 223] width 286 height 9
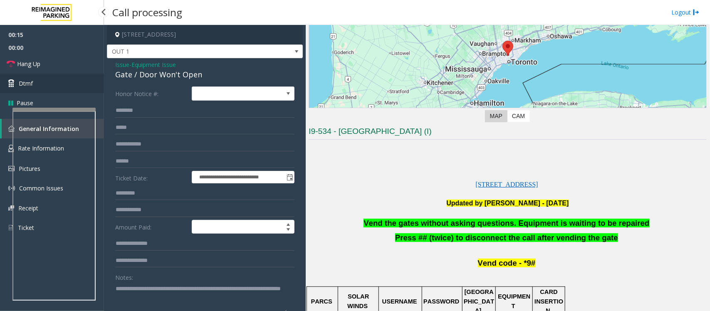
type textarea "**********"
click at [25, 82] on span "Dtmf" at bounding box center [26, 83] width 14 height 9
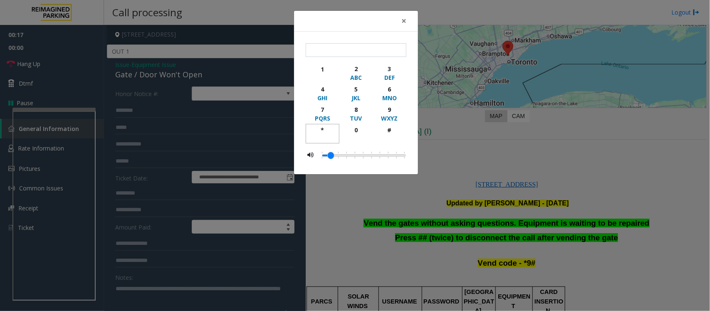
click at [321, 129] on div "*" at bounding box center [322, 130] width 23 height 9
click at [390, 113] on div "9" at bounding box center [389, 109] width 23 height 9
click at [390, 130] on div "#" at bounding box center [389, 130] width 23 height 9
type input "***"
click at [404, 21] on span "×" at bounding box center [403, 21] width 5 height 12
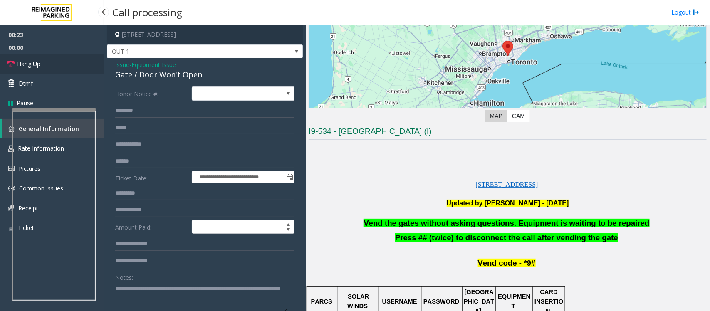
click at [48, 65] on link "Hang Up" at bounding box center [52, 64] width 104 height 20
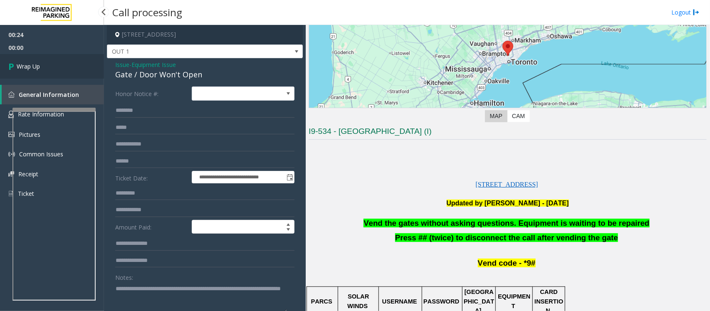
click at [48, 65] on link "Wrap Up" at bounding box center [52, 66] width 104 height 25
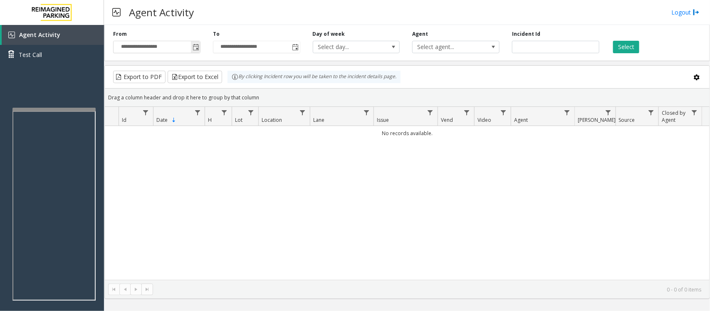
click at [196, 47] on span "Toggle popup" at bounding box center [195, 47] width 7 height 7
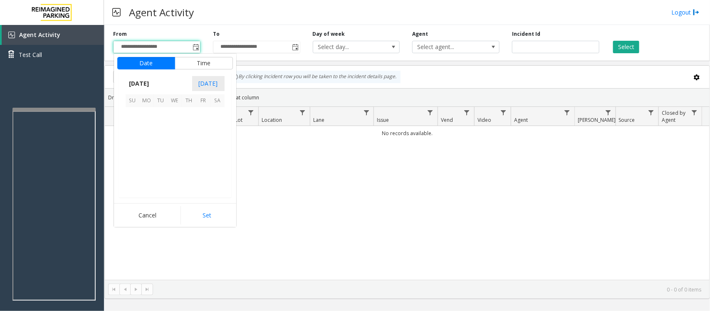
scroll to position [149046, 0]
click at [133, 154] on span "17" at bounding box center [133, 157] width 14 height 14
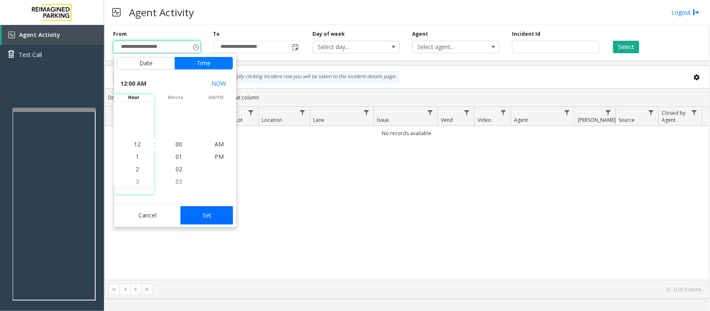
click at [222, 216] on button "Set" at bounding box center [206, 215] width 52 height 18
type input "**********"
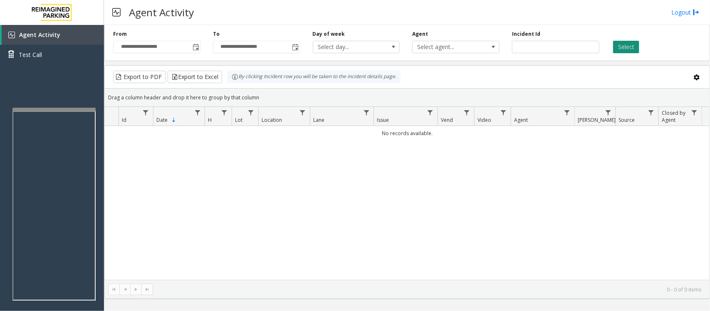
click at [567, 43] on button "Select" at bounding box center [626, 47] width 26 height 12
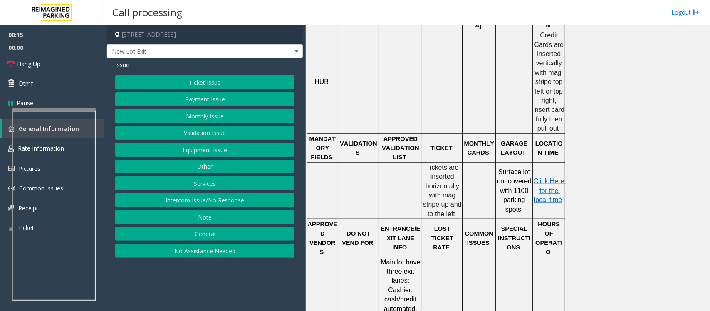
scroll to position [156, 0]
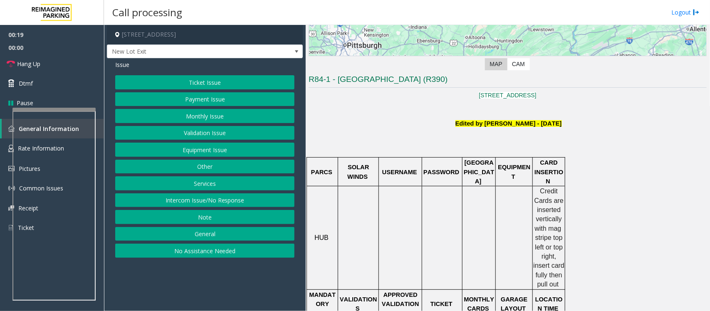
click at [172, 102] on button "Payment Issue" at bounding box center [204, 99] width 179 height 14
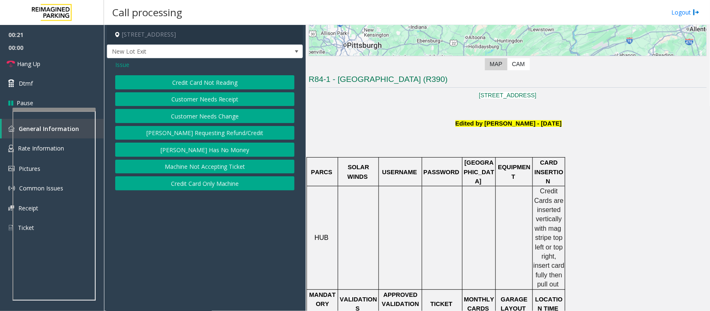
click at [216, 83] on button "Credit Card Not Reading" at bounding box center [204, 82] width 179 height 14
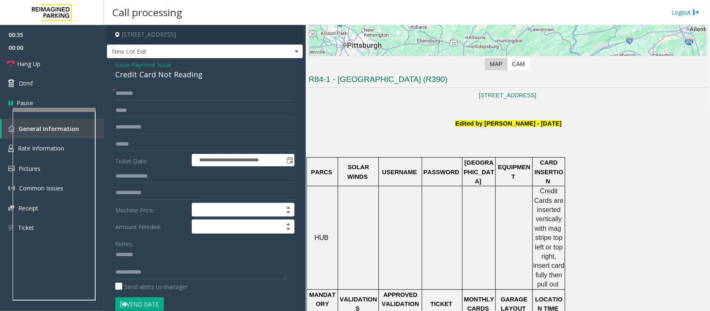
click at [146, 75] on div "Credit Card Not Reading" at bounding box center [204, 74] width 179 height 11
click at [156, 249] on textarea at bounding box center [201, 263] width 172 height 31
click at [174, 249] on textarea at bounding box center [201, 263] width 172 height 31
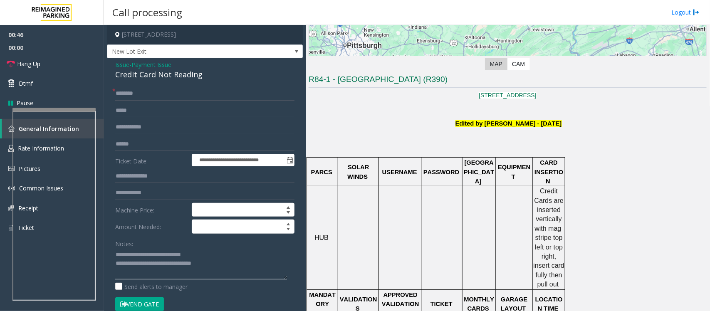
type textarea "**********"
click at [136, 142] on input "text" at bounding box center [204, 144] width 179 height 14
type input "*"
type input "******"
click at [160, 94] on input "text" at bounding box center [204, 93] width 179 height 14
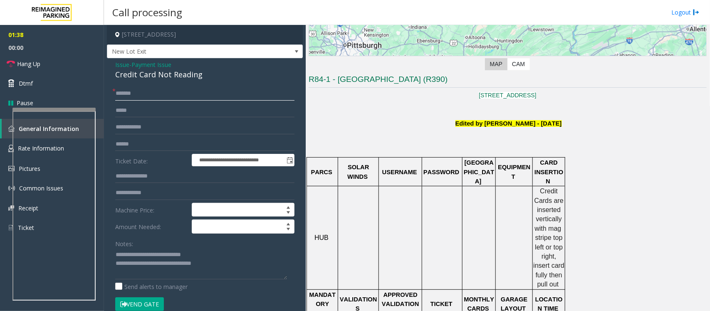
click at [119, 95] on input "*******" at bounding box center [204, 93] width 179 height 14
click at [131, 91] on input "*******" at bounding box center [204, 93] width 179 height 14
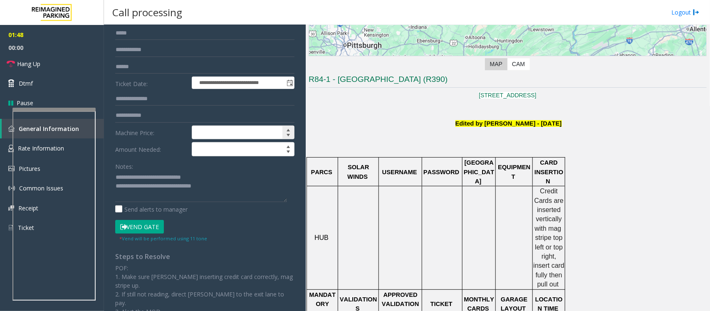
scroll to position [104, 0]
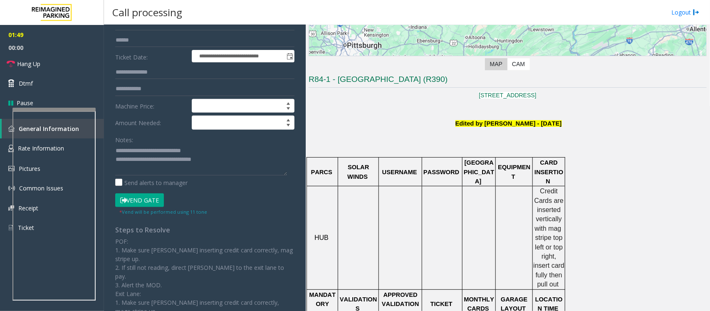
type input "*******"
click at [143, 202] on button "Vend Gate" at bounding box center [139, 200] width 49 height 14
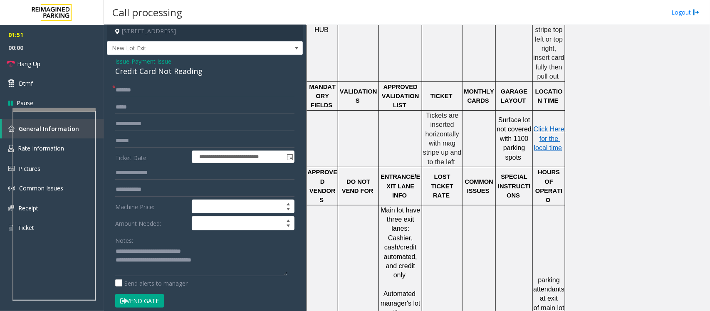
scroll to position [0, 0]
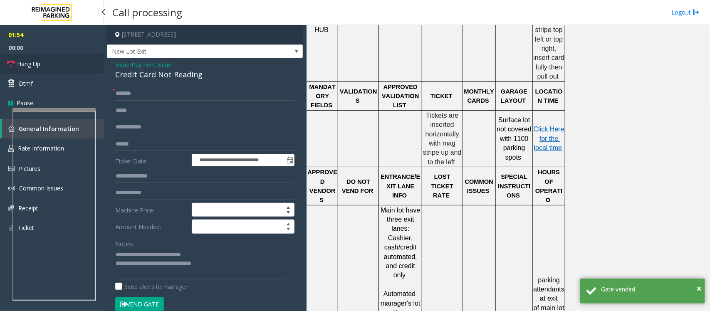
click at [60, 67] on link "Hang Up" at bounding box center [52, 64] width 104 height 20
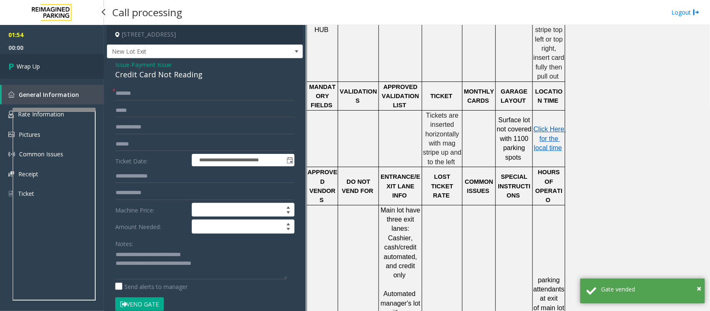
click at [60, 67] on link "Wrap Up" at bounding box center [52, 66] width 104 height 25
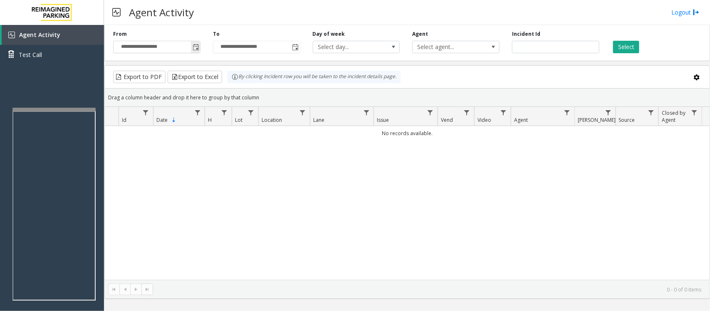
click at [196, 46] on span "Toggle popup" at bounding box center [195, 47] width 7 height 7
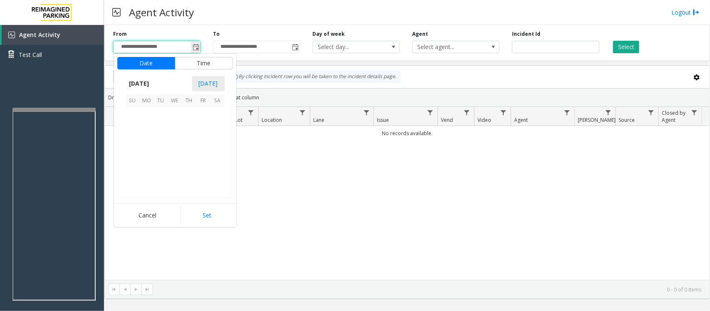
scroll to position [149046, 0]
click at [130, 158] on span "17" at bounding box center [133, 157] width 14 height 14
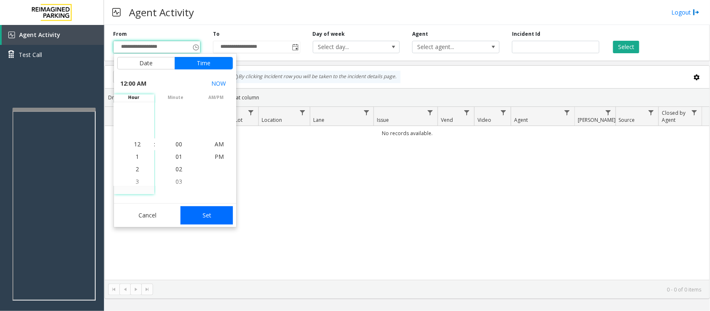
click at [210, 215] on button "Set" at bounding box center [206, 215] width 52 height 18
type input "**********"
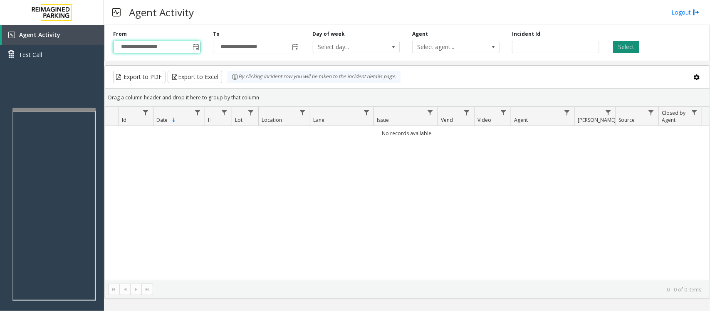
click at [567, 47] on button "Select" at bounding box center [626, 47] width 26 height 12
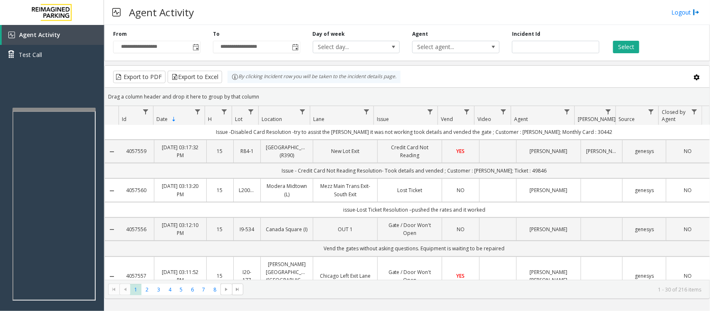
scroll to position [0, 0]
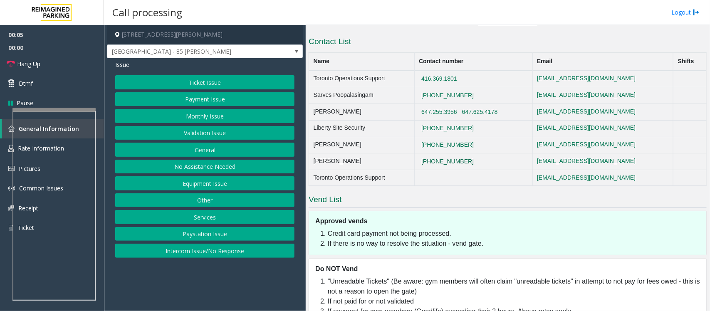
scroll to position [468, 0]
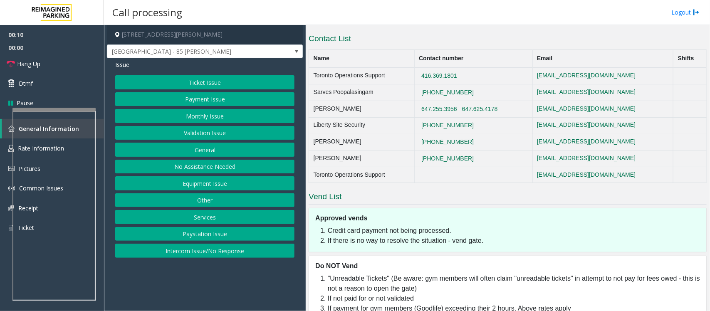
click at [205, 249] on button "Intercom Issue/No Response" at bounding box center [204, 251] width 179 height 14
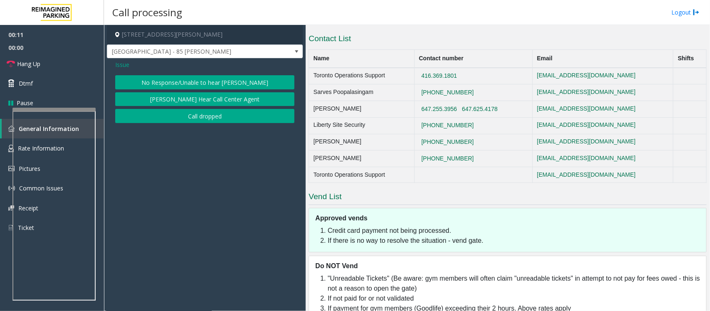
click at [202, 71] on div "Issue No Response/Unable to hear parker Parker Cannot Hear Call Center Agent Ca…" at bounding box center [205, 92] width 196 height 69
click at [201, 77] on button "No Response/Unable to hear [PERSON_NAME]" at bounding box center [204, 82] width 179 height 14
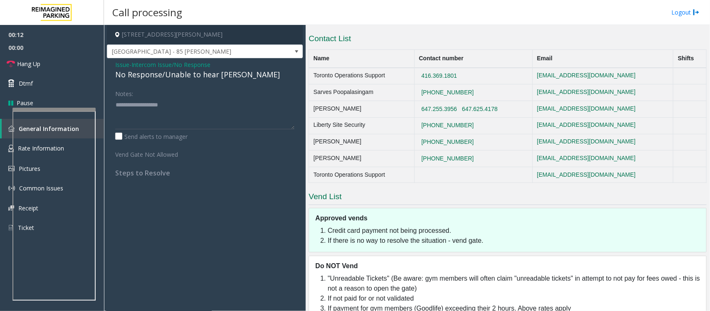
click at [204, 76] on div "No Response/Unable to hear [PERSON_NAME]" at bounding box center [204, 74] width 179 height 11
type textarea "**********"
click at [71, 61] on link "Hang Up" at bounding box center [52, 64] width 104 height 20
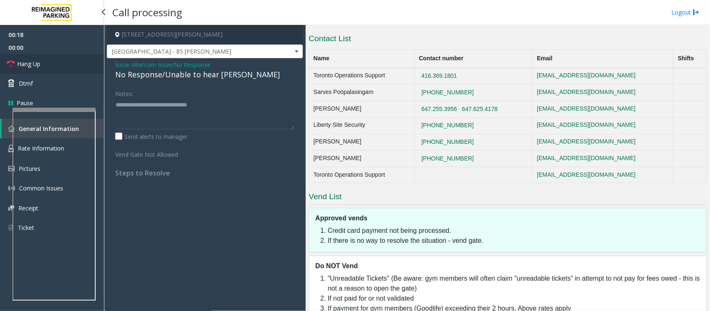
click at [74, 62] on link "Hang Up" at bounding box center [52, 64] width 104 height 20
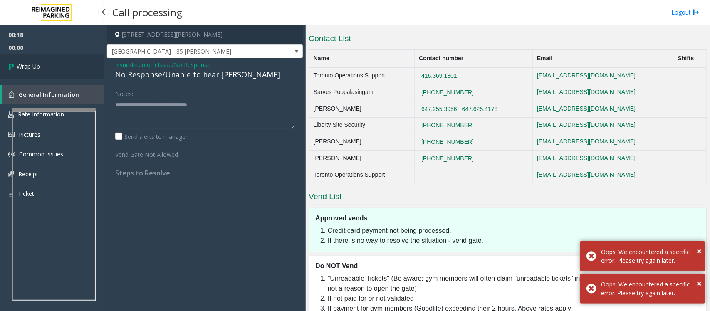
click at [74, 62] on link "Wrap Up" at bounding box center [52, 66] width 104 height 25
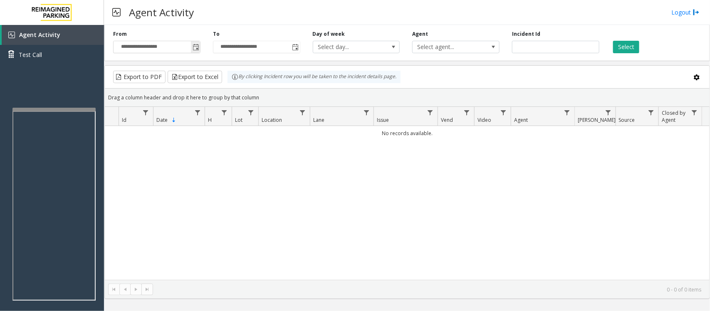
click at [194, 48] on span "Toggle popup" at bounding box center [195, 47] width 7 height 7
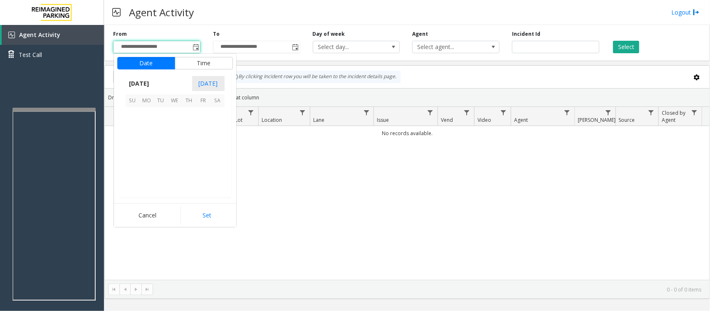
scroll to position [149046, 0]
click at [131, 155] on span "17" at bounding box center [133, 157] width 14 height 14
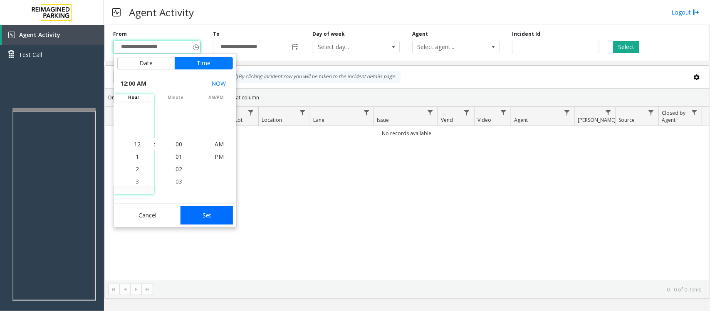
click at [197, 221] on button "Set" at bounding box center [206, 215] width 52 height 18
type input "**********"
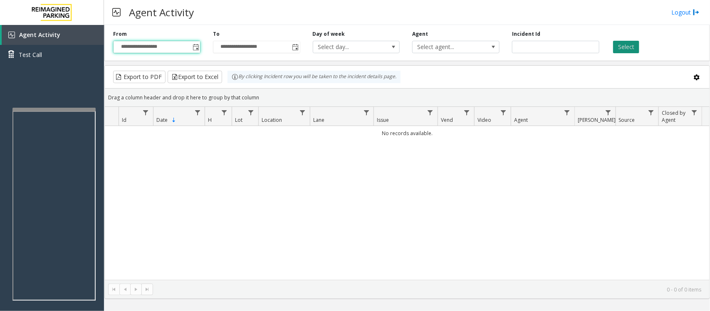
click at [567, 44] on button "Select" at bounding box center [626, 47] width 26 height 12
click at [567, 46] on button "Select" at bounding box center [626, 47] width 26 height 12
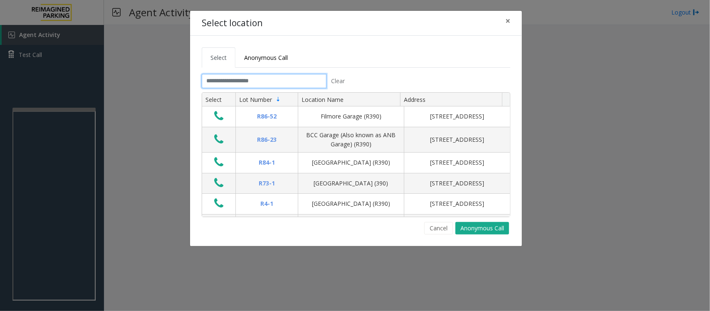
click at [289, 84] on input "text" at bounding box center [264, 81] width 125 height 14
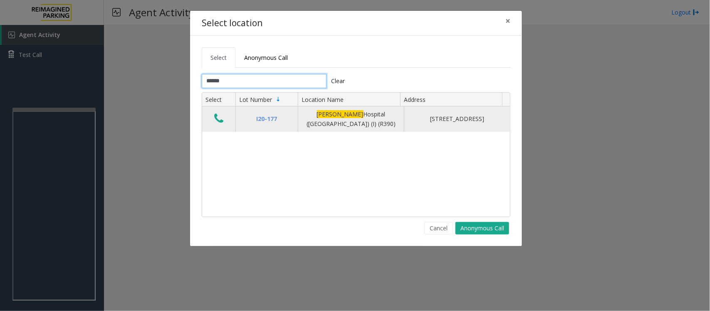
type input "******"
click at [225, 119] on button "Data table" at bounding box center [219, 118] width 14 height 13
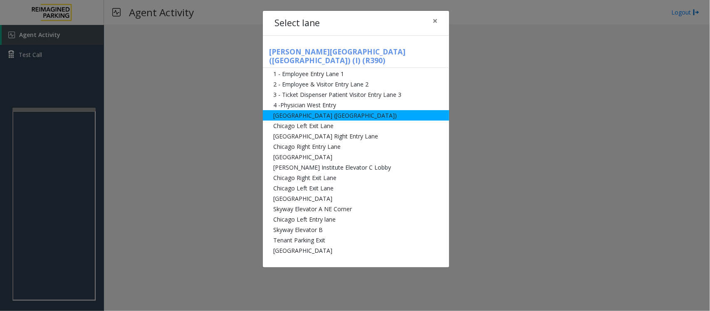
click at [286, 110] on li "[GEOGRAPHIC_DATA] ([GEOGRAPHIC_DATA])" at bounding box center [356, 115] width 186 height 10
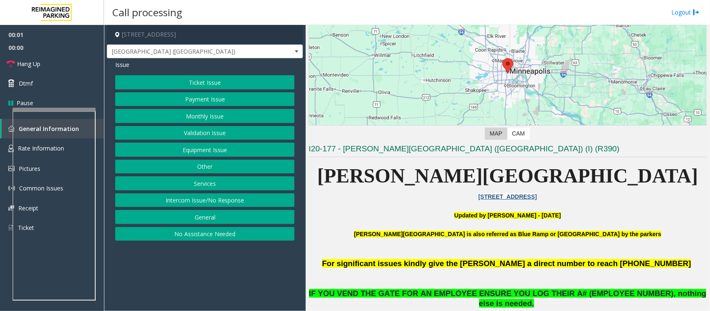
scroll to position [156, 0]
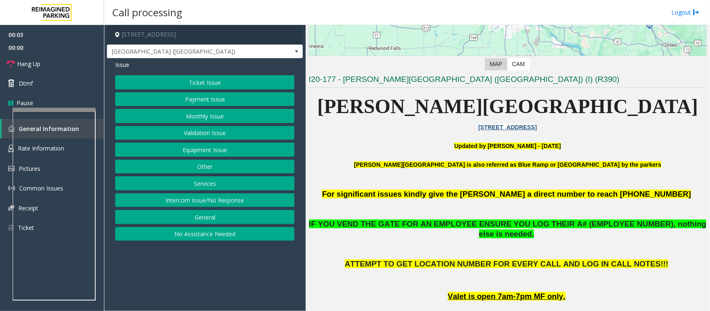
click at [201, 113] on button "Monthly Issue" at bounding box center [204, 116] width 179 height 14
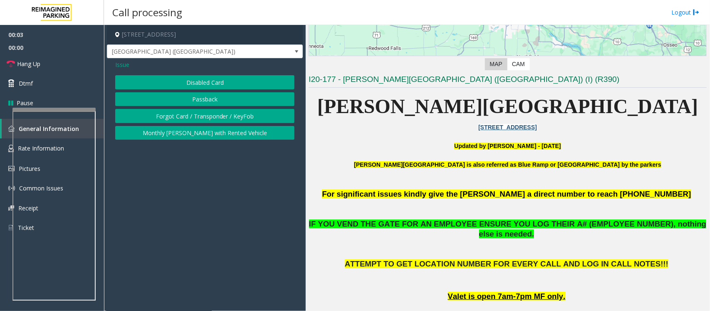
click at [198, 82] on button "Disabled Card" at bounding box center [204, 82] width 179 height 14
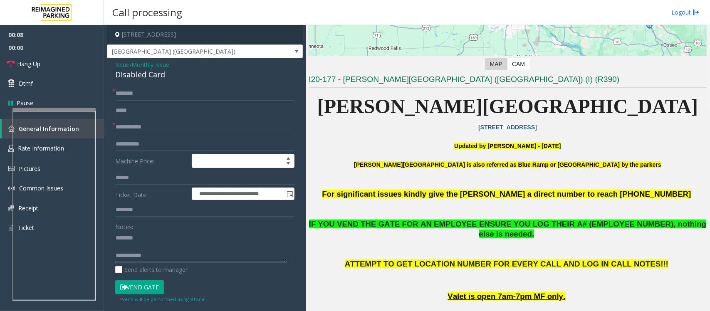
click at [132, 246] on textarea at bounding box center [201, 246] width 172 height 31
click at [567, 138] on p at bounding box center [507, 136] width 398 height 9
click at [131, 77] on div "Disabled Card" at bounding box center [204, 74] width 179 height 11
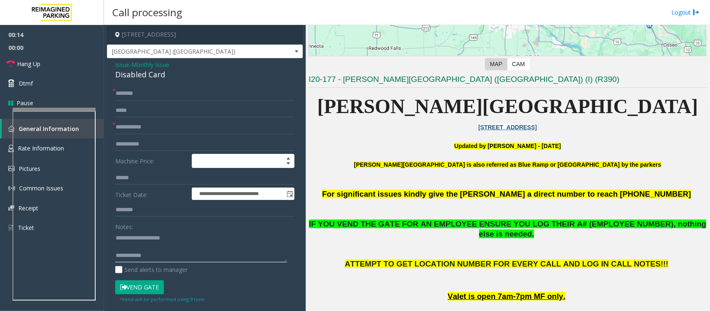
click at [141, 244] on textarea at bounding box center [201, 246] width 172 height 31
click at [159, 246] on textarea at bounding box center [201, 246] width 172 height 31
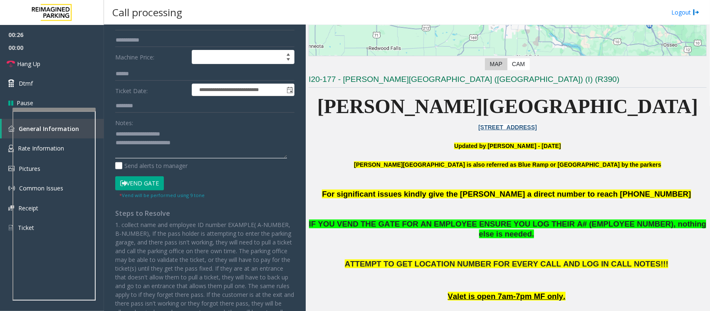
type textarea "**********"
click at [146, 187] on button "Vend Gate" at bounding box center [139, 183] width 49 height 14
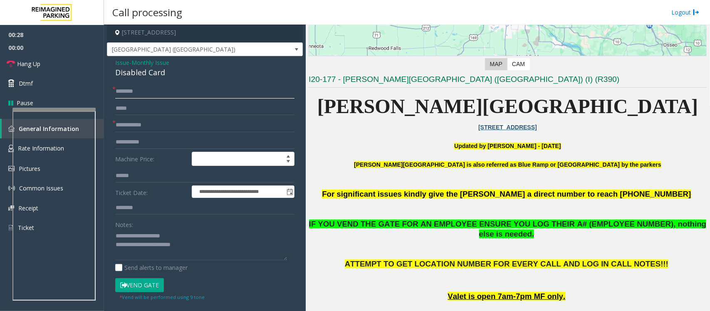
scroll to position [0, 0]
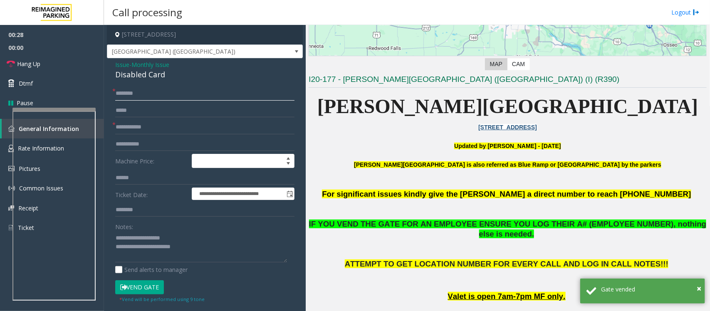
click at [133, 94] on input "text" at bounding box center [204, 93] width 179 height 14
type input "**"
click at [135, 126] on input "text" at bounding box center [204, 127] width 179 height 14
type input "**"
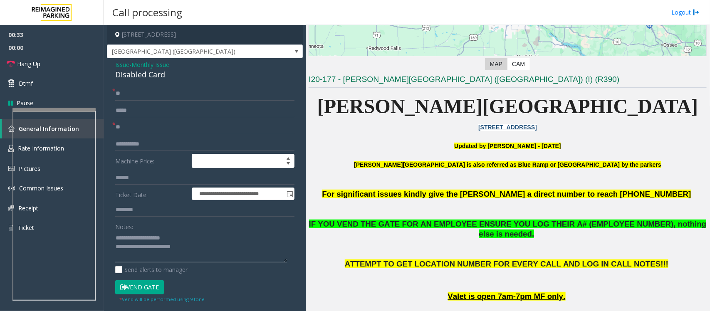
click at [200, 249] on textarea at bounding box center [201, 246] width 172 height 31
drag, startPoint x: 35, startPoint y: 63, endPoint x: 260, endPoint y: 113, distance: 229.9
click at [35, 63] on span "Hang Up" at bounding box center [28, 63] width 23 height 9
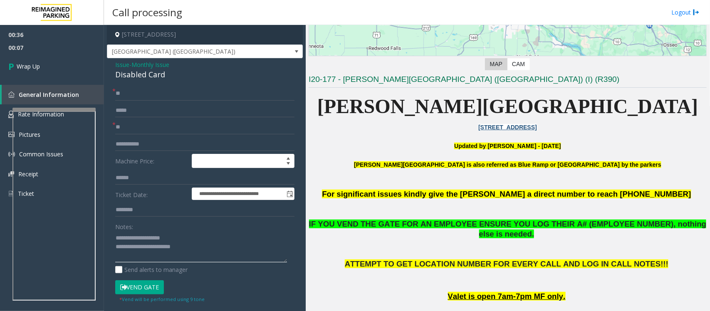
click at [227, 247] on textarea at bounding box center [201, 246] width 172 height 31
paste textarea "**********"
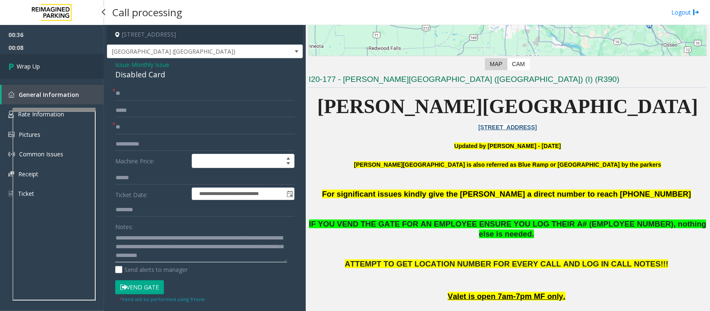
type textarea "**********"
click at [34, 69] on span "Wrap Up" at bounding box center [28, 66] width 23 height 9
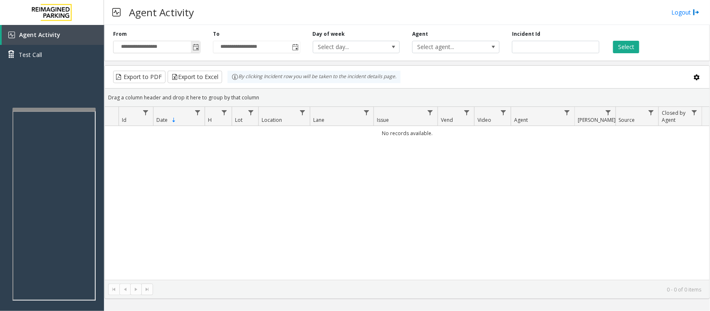
click at [192, 46] on span "Toggle popup" at bounding box center [195, 47] width 7 height 7
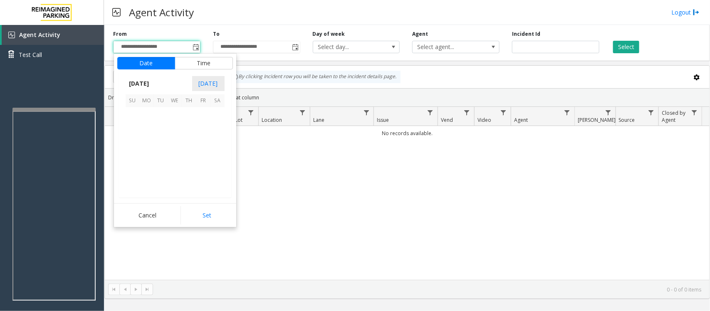
scroll to position [149046, 0]
click at [131, 157] on span "17" at bounding box center [133, 157] width 14 height 14
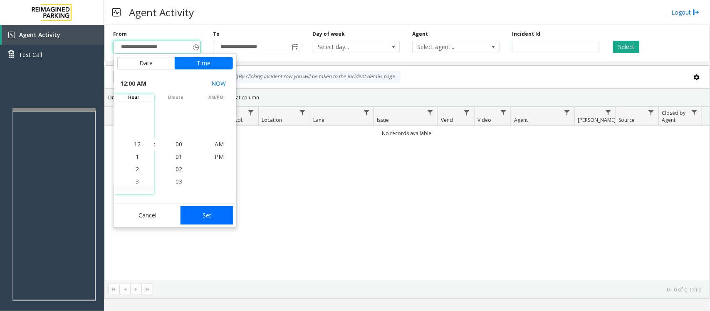
click at [206, 217] on button "Set" at bounding box center [206, 215] width 52 height 18
type input "**********"
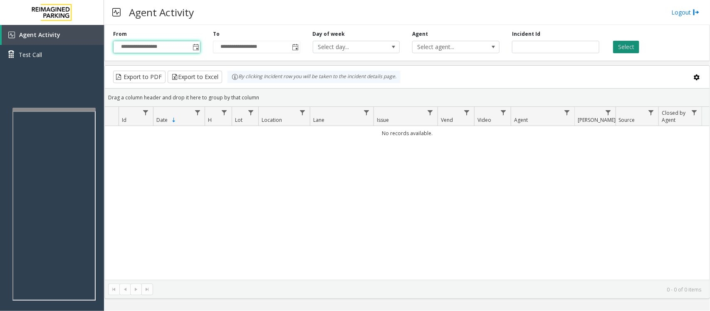
click at [567, 45] on button "Select" at bounding box center [626, 47] width 26 height 12
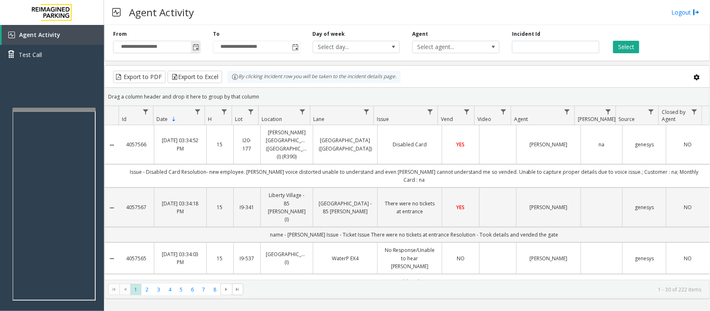
click at [193, 47] on span "Toggle popup" at bounding box center [195, 47] width 7 height 7
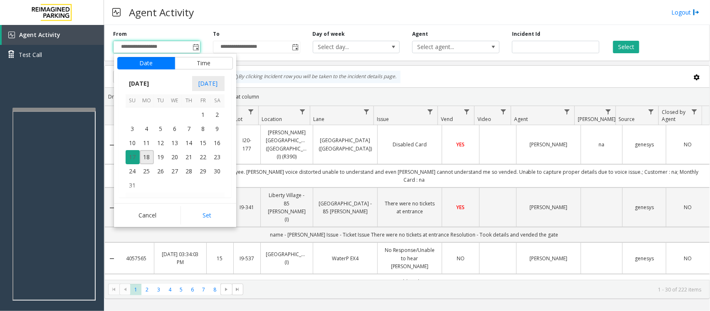
click at [131, 159] on span "17" at bounding box center [133, 157] width 14 height 14
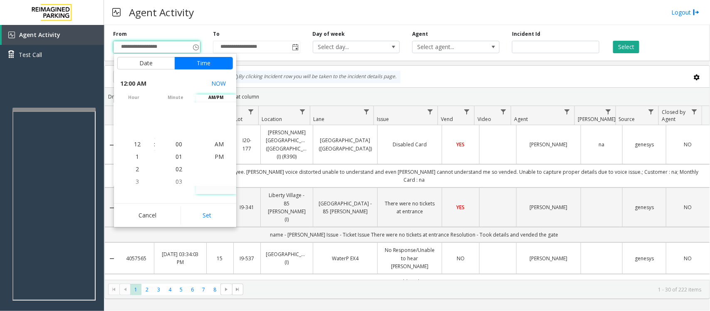
click at [312, 3] on div "Agent Activity Logout" at bounding box center [407, 12] width 606 height 25
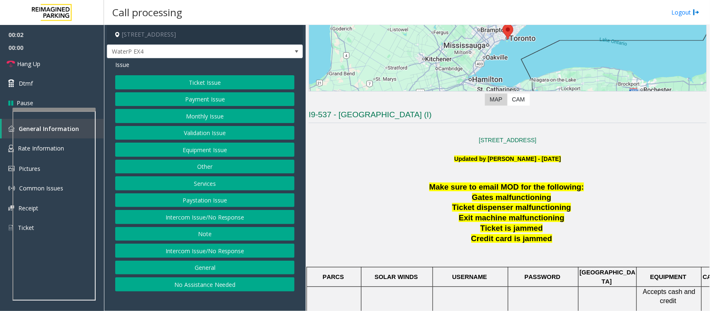
scroll to position [156, 0]
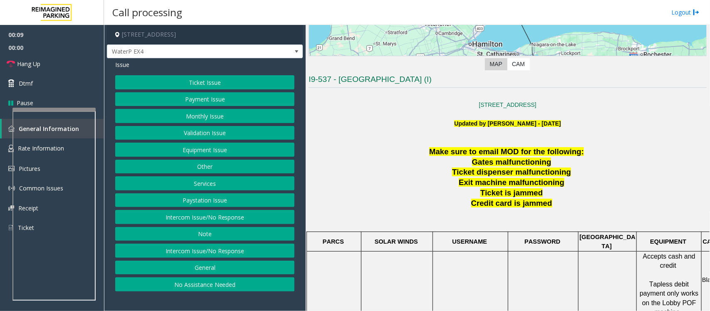
click at [251, 219] on button "Intercom Issue/No Response" at bounding box center [204, 217] width 179 height 14
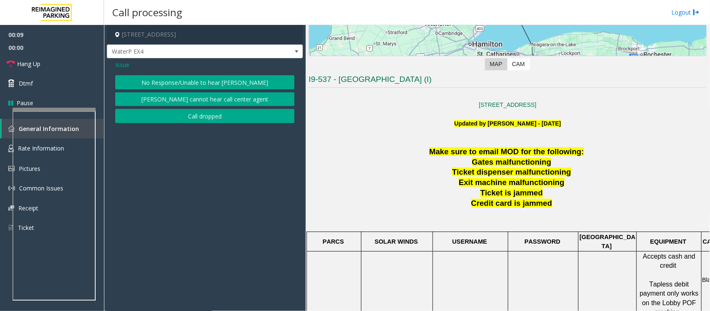
click at [201, 84] on button "No Response/Unable to hear [PERSON_NAME]" at bounding box center [204, 82] width 179 height 14
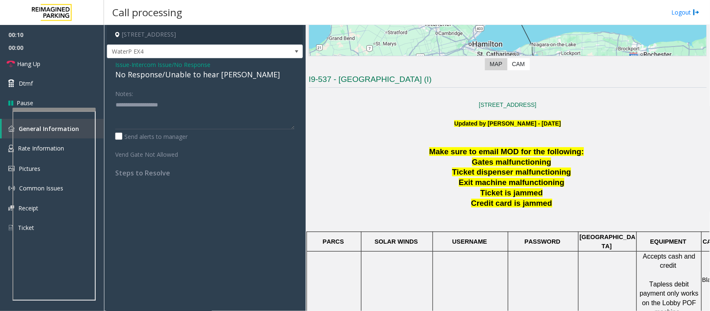
click at [199, 75] on div "No Response/Unable to hear [PERSON_NAME]" at bounding box center [204, 74] width 179 height 11
type textarea "**********"
click at [86, 63] on link "Hang Up" at bounding box center [52, 64] width 104 height 20
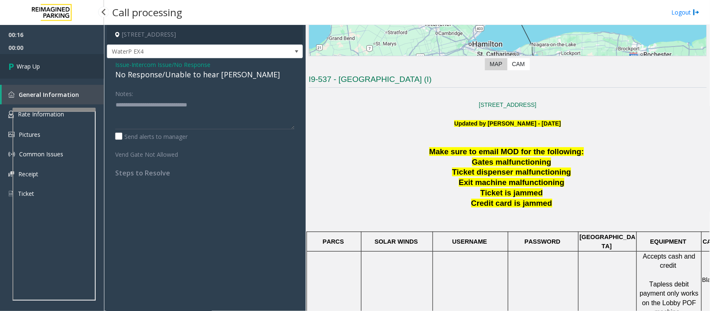
click at [86, 63] on link "Wrap Up" at bounding box center [52, 66] width 104 height 25
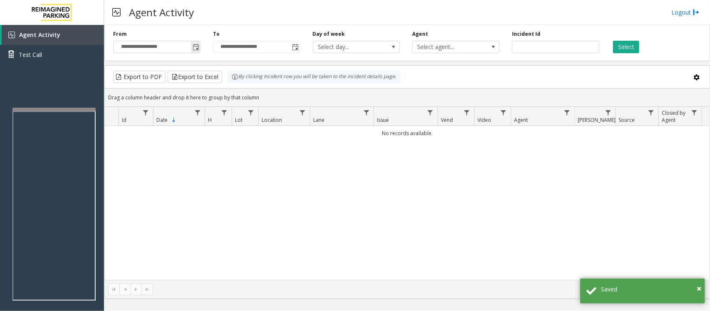
click at [192, 47] on span "Toggle popup" at bounding box center [195, 47] width 7 height 7
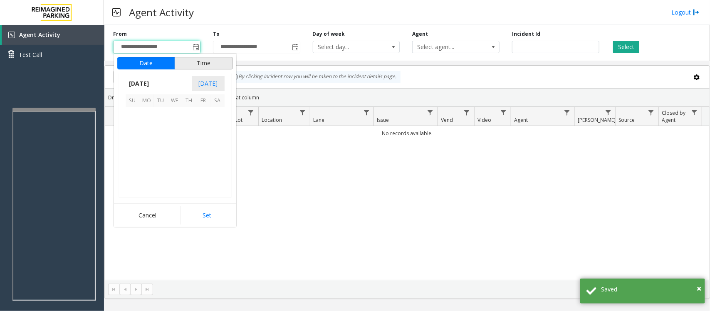
scroll to position [149046, 0]
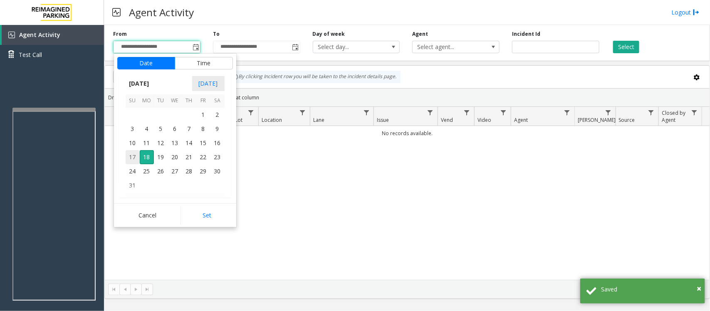
click at [134, 156] on span "17" at bounding box center [133, 157] width 14 height 14
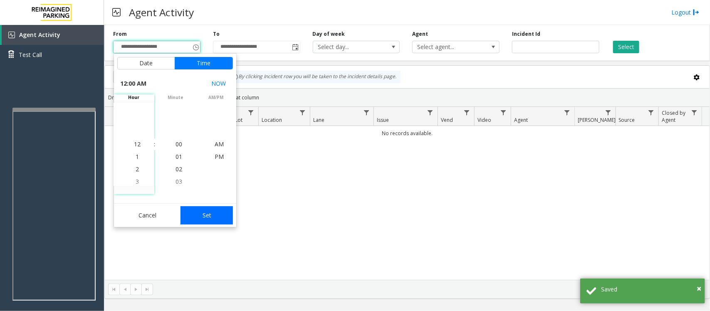
click at [217, 215] on button "Set" at bounding box center [206, 215] width 52 height 18
type input "**********"
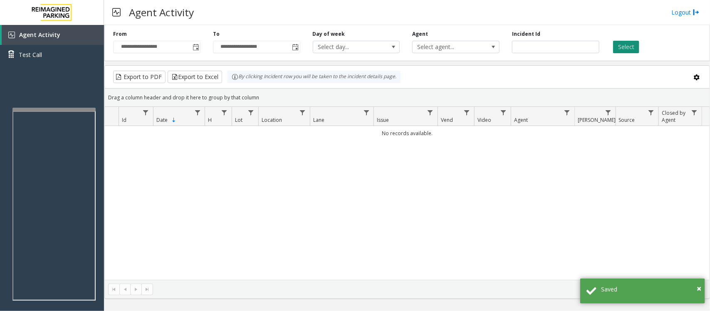
click at [567, 43] on button "Select" at bounding box center [626, 47] width 26 height 12
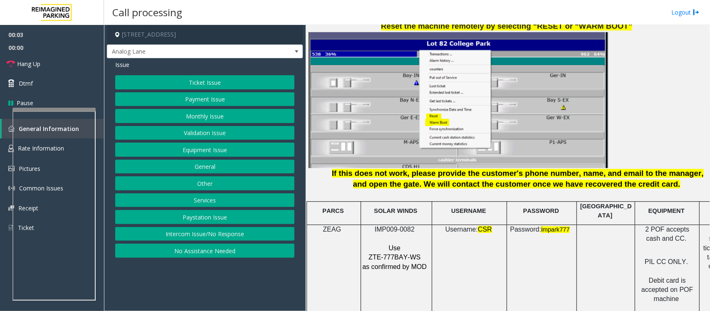
scroll to position [1091, 0]
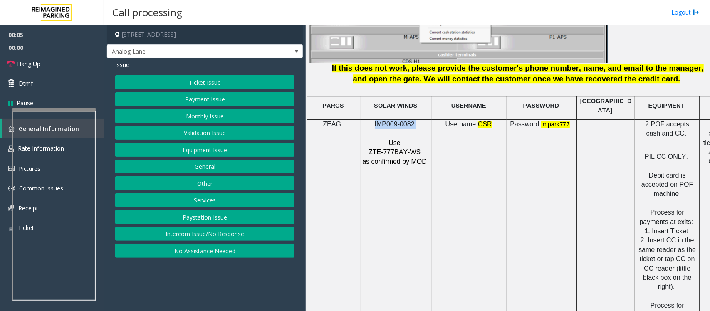
drag, startPoint x: 376, startPoint y: 118, endPoint x: 418, endPoint y: 121, distance: 41.7
click at [418, 121] on p "IMP009-0082" at bounding box center [395, 124] width 67 height 9
copy p "IMP009-0082"
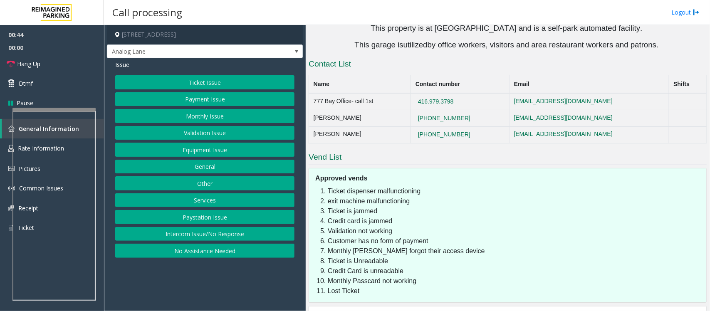
scroll to position [1704, 0]
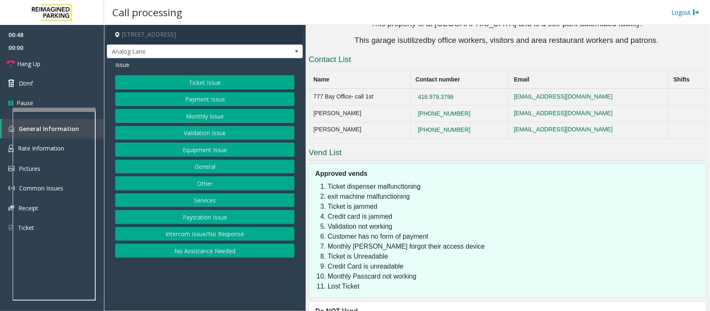
click at [221, 151] on button "Equipment Issue" at bounding box center [204, 150] width 179 height 14
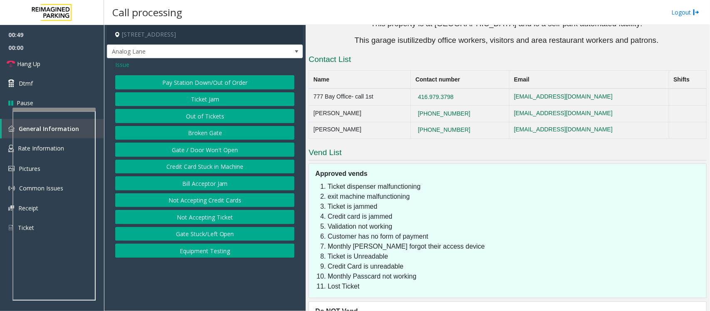
click at [221, 150] on button "Gate / Door Won't Open" at bounding box center [204, 150] width 179 height 14
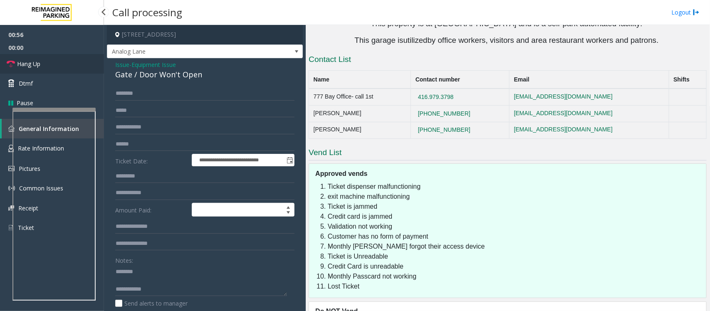
click at [49, 67] on link "Hang Up" at bounding box center [52, 64] width 104 height 20
click at [148, 76] on div "Gate / Door Won't Open" at bounding box center [204, 74] width 179 height 11
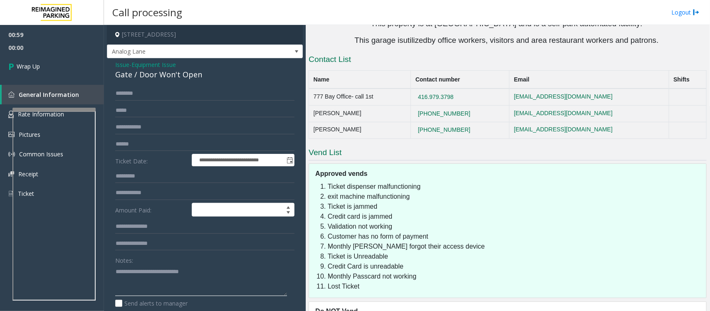
click at [165, 249] on textarea at bounding box center [201, 280] width 172 height 31
click at [170, 249] on textarea at bounding box center [201, 280] width 172 height 31
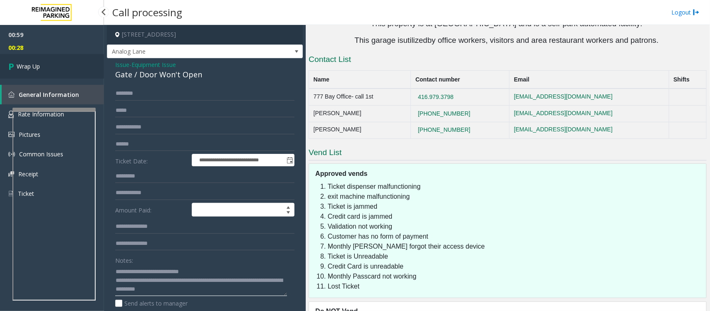
type textarea "**********"
click at [39, 59] on link "Wrap Up" at bounding box center [52, 66] width 104 height 25
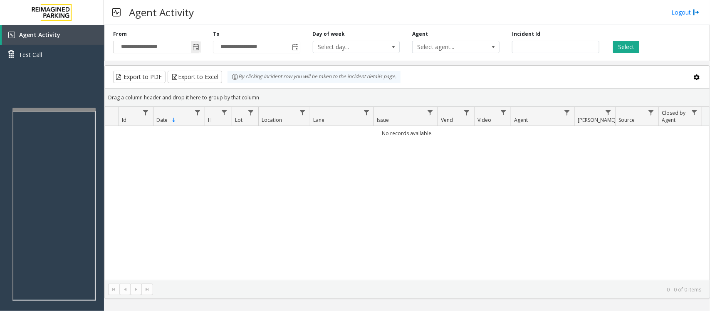
click at [192, 42] on span "Toggle popup" at bounding box center [195, 46] width 9 height 13
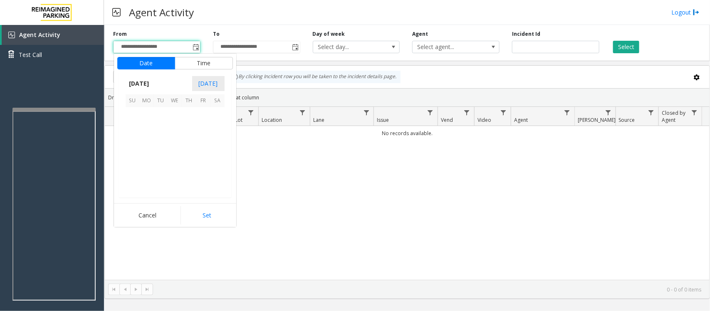
scroll to position [149046, 0]
click at [132, 154] on span "17" at bounding box center [133, 157] width 14 height 14
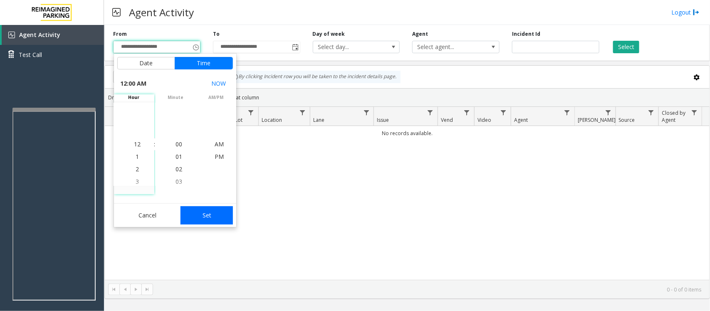
click at [220, 217] on button "Set" at bounding box center [206, 215] width 52 height 18
type input "**********"
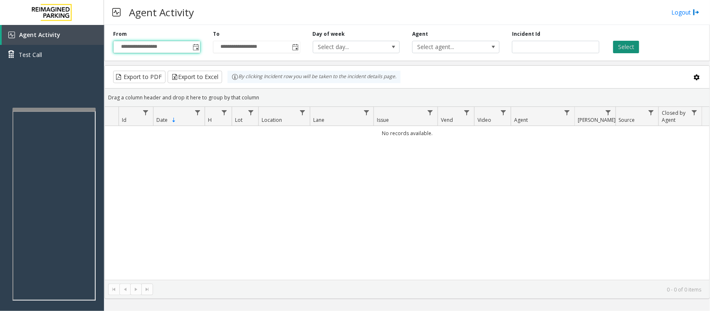
click at [567, 52] on button "Select" at bounding box center [626, 47] width 26 height 12
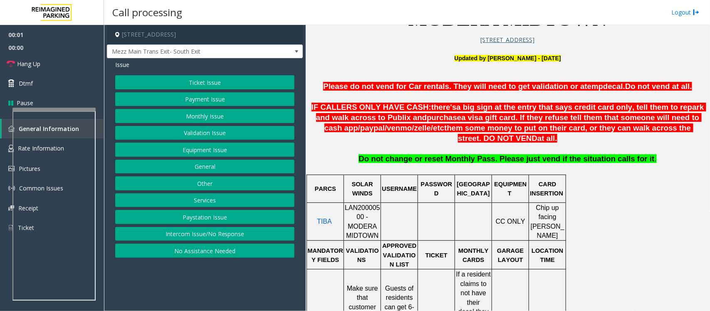
scroll to position [312, 0]
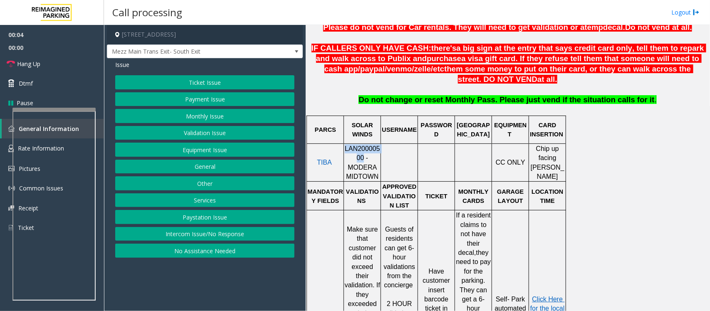
drag, startPoint x: 346, startPoint y: 152, endPoint x: 349, endPoint y: 161, distance: 9.3
click at [349, 161] on span "LAN20000500 - MODERA MIDTOWN" at bounding box center [362, 162] width 35 height 35
copy span "LAN20000500"
click at [215, 120] on button "Monthly Issue" at bounding box center [204, 116] width 179 height 14
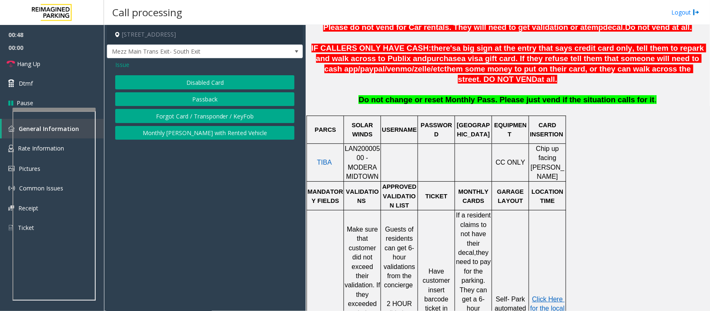
click at [125, 65] on span "Issue" at bounding box center [122, 64] width 14 height 9
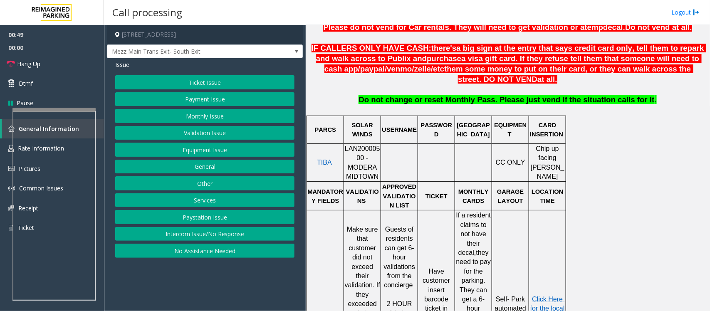
click at [219, 150] on button "Equipment Issue" at bounding box center [204, 150] width 179 height 14
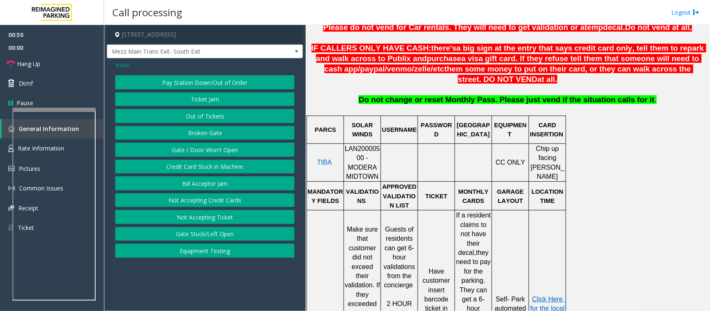
click at [219, 150] on button "Gate / Door Won't Open" at bounding box center [204, 150] width 179 height 14
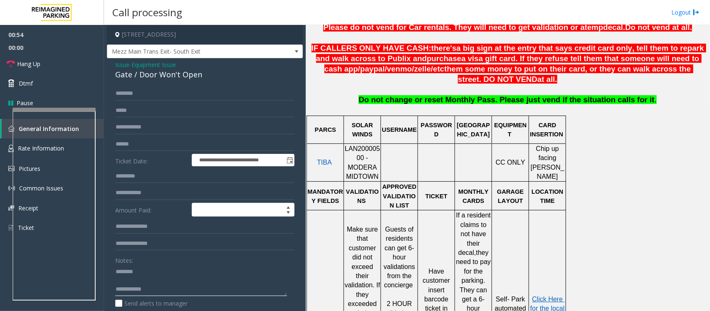
click at [127, 249] on textarea at bounding box center [201, 280] width 172 height 31
click at [179, 249] on textarea at bounding box center [201, 280] width 172 height 31
click at [168, 76] on div "Gate / Door Won't Open" at bounding box center [204, 74] width 179 height 11
click at [168, 75] on div "Gate / Door Won't Open" at bounding box center [204, 74] width 179 height 11
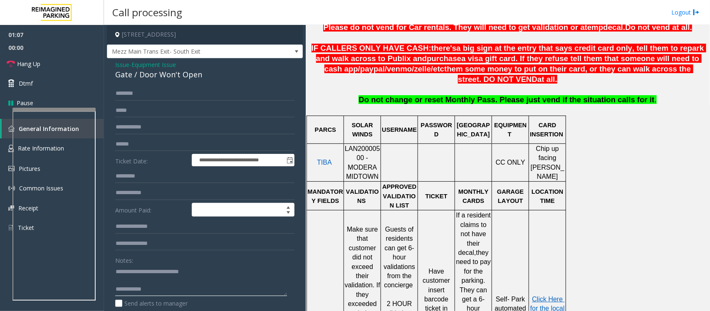
click at [162, 249] on textarea at bounding box center [201, 280] width 172 height 31
click at [168, 249] on textarea at bounding box center [201, 280] width 172 height 31
click at [185, 249] on textarea at bounding box center [201, 280] width 172 height 31
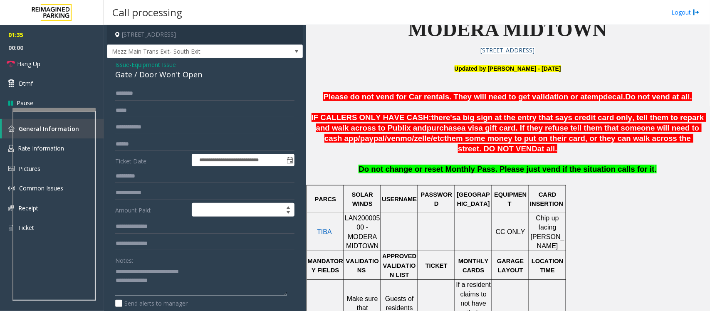
scroll to position [244, 0]
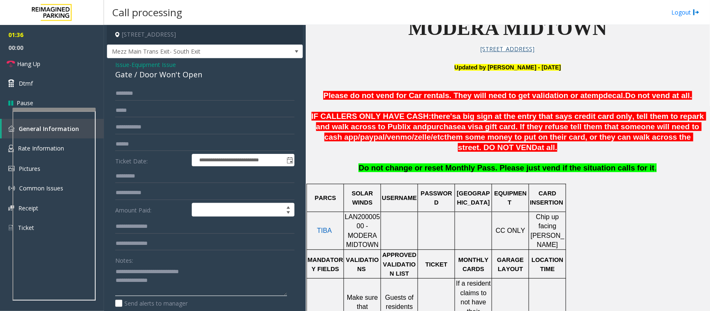
click at [168, 249] on textarea at bounding box center [201, 280] width 172 height 31
click at [42, 68] on link "Hang Up" at bounding box center [52, 64] width 104 height 20
click at [219, 249] on textarea at bounding box center [201, 280] width 172 height 31
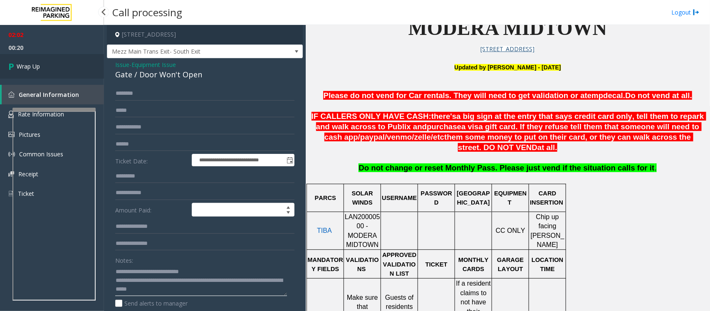
type textarea "**********"
click at [31, 68] on span "Wrap Up" at bounding box center [28, 66] width 23 height 9
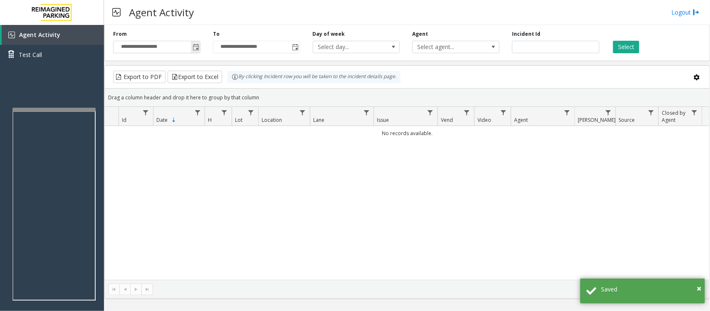
click at [194, 47] on span "Toggle popup" at bounding box center [195, 47] width 7 height 7
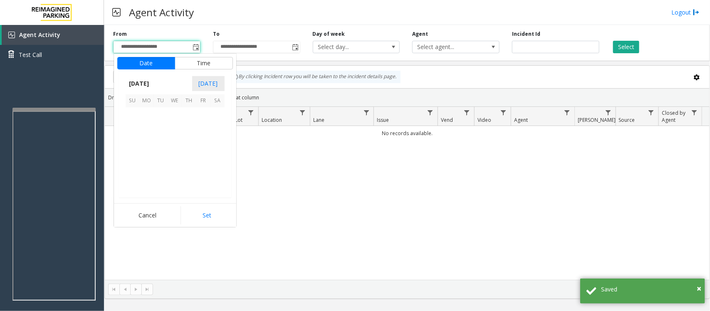
scroll to position [149046, 0]
click at [132, 157] on span "17" at bounding box center [133, 157] width 14 height 14
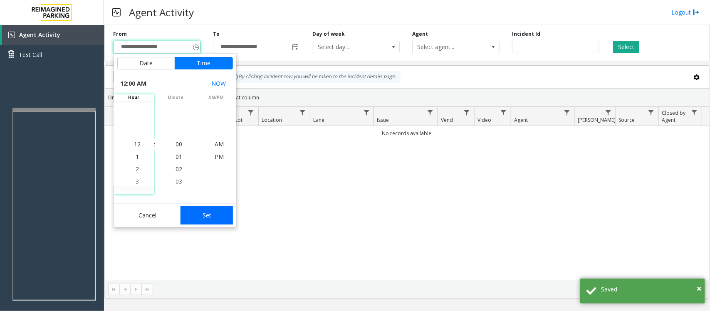
click at [210, 214] on button "Set" at bounding box center [206, 215] width 52 height 18
type input "**********"
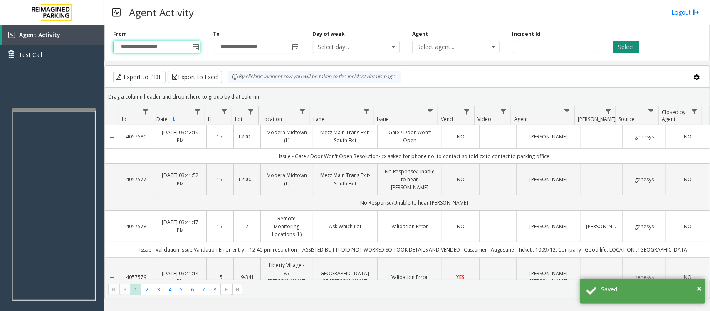
click at [567, 47] on button "Select" at bounding box center [626, 47] width 26 height 12
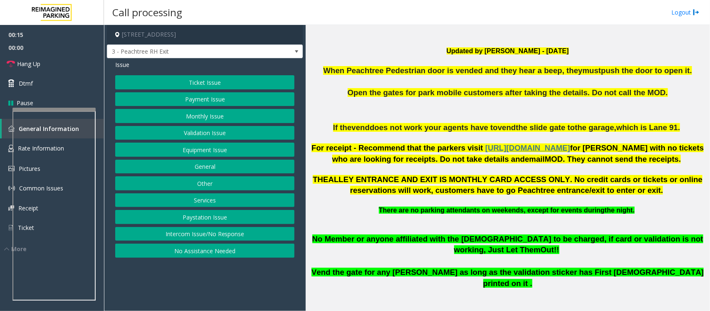
scroll to position [260, 0]
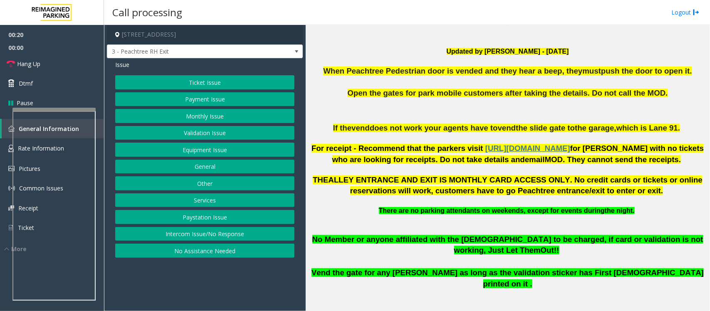
click at [185, 130] on button "Validation Issue" at bounding box center [204, 133] width 179 height 14
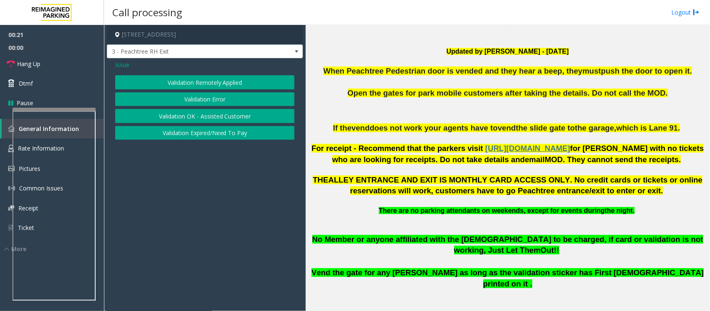
click at [202, 99] on button "Validation Error" at bounding box center [204, 99] width 179 height 14
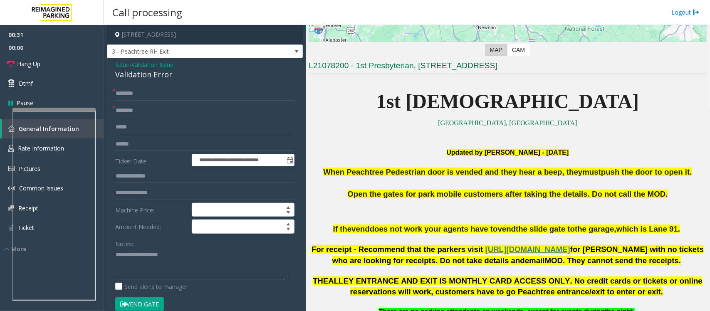
scroll to position [156, 0]
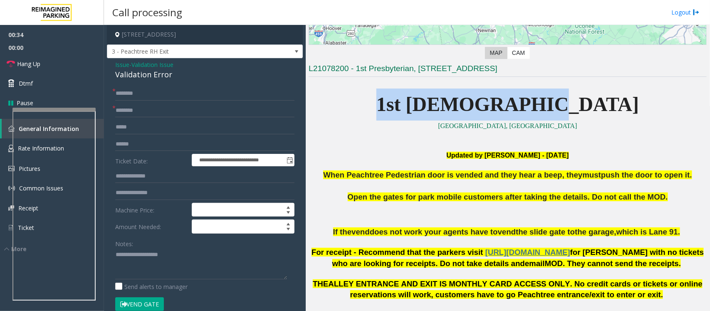
drag, startPoint x: 436, startPoint y: 102, endPoint x: 583, endPoint y: 97, distance: 147.3
click at [567, 97] on p "1st Presbyterian" at bounding box center [507, 105] width 398 height 32
copy span "1st Presbyterian"
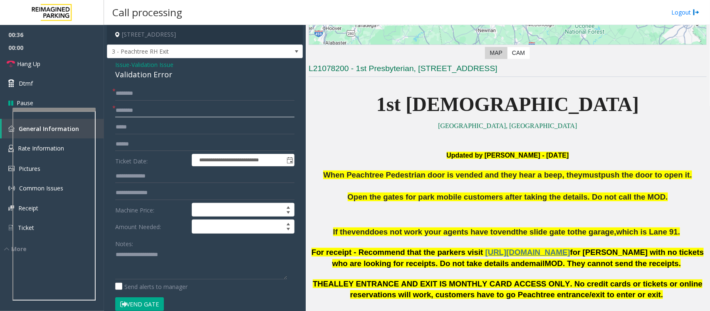
click at [130, 111] on input "text" at bounding box center [204, 111] width 179 height 14
paste input "**********"
type input "**********"
click at [144, 148] on input "text" at bounding box center [204, 144] width 179 height 14
click at [136, 177] on input "text" at bounding box center [204, 176] width 179 height 14
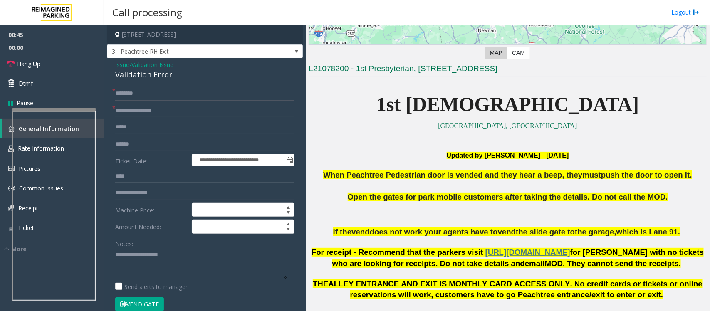
type input "****"
type textarea "**********"
click at [139, 180] on input "****" at bounding box center [204, 176] width 179 height 14
type input "*****"
click at [147, 141] on input "text" at bounding box center [204, 144] width 179 height 14
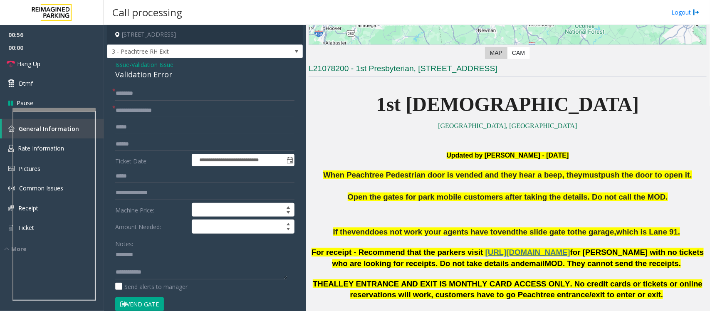
click at [484, 206] on p at bounding box center [507, 215] width 398 height 24
click at [497, 148] on p at bounding box center [507, 146] width 398 height 9
click at [500, 143] on p at bounding box center [507, 146] width 398 height 9
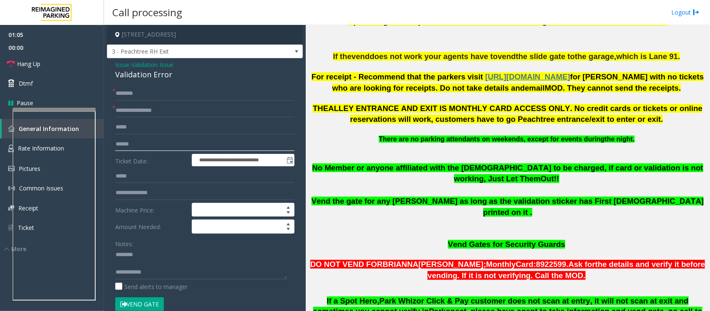
click at [131, 142] on input "text" at bounding box center [204, 144] width 179 height 14
click at [155, 90] on input "text" at bounding box center [204, 93] width 179 height 14
click at [188, 111] on input "**********" at bounding box center [204, 111] width 179 height 14
type input "**********"
click at [161, 94] on input "text" at bounding box center [204, 93] width 179 height 14
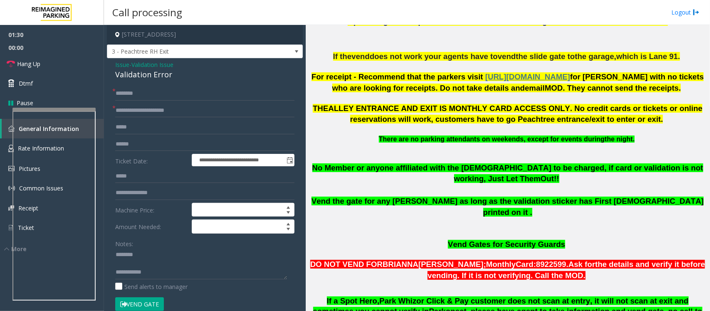
click at [140, 74] on div "Validation Error" at bounding box center [204, 74] width 179 height 11
click at [118, 94] on input "text" at bounding box center [204, 93] width 179 height 14
click at [126, 249] on textarea at bounding box center [201, 263] width 172 height 31
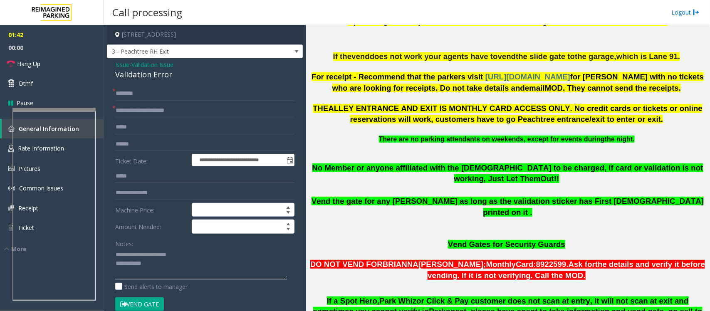
type textarea "**********"
drag, startPoint x: 145, startPoint y: 91, endPoint x: 143, endPoint y: 86, distance: 5.1
click at [145, 90] on input "text" at bounding box center [204, 93] width 179 height 14
type input "*****"
click at [139, 146] on input "text" at bounding box center [204, 144] width 179 height 14
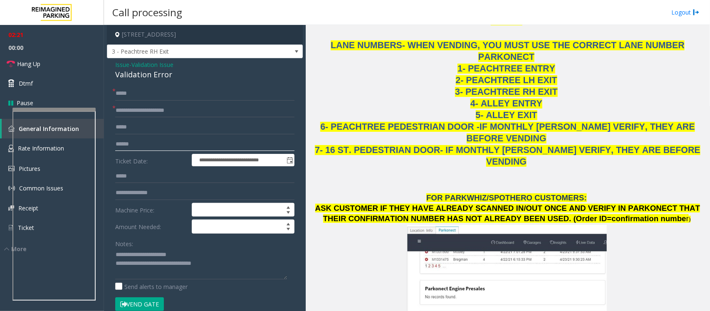
scroll to position [747, 0]
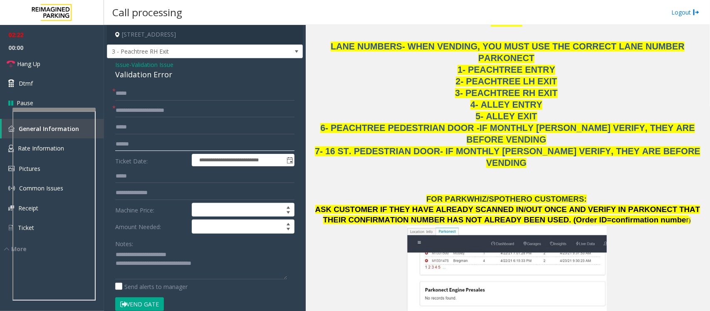
click at [126, 142] on input "text" at bounding box center [204, 144] width 179 height 14
click at [230, 249] on textarea at bounding box center [201, 263] width 172 height 31
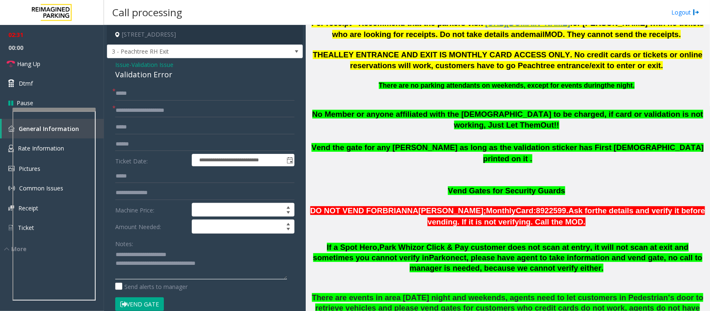
scroll to position [383, 0]
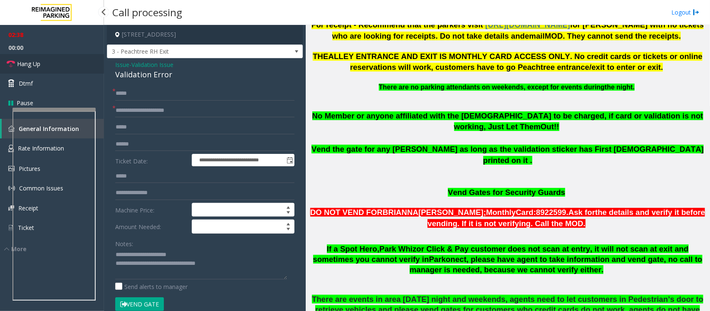
click at [59, 62] on link "Hang Up" at bounding box center [52, 64] width 104 height 20
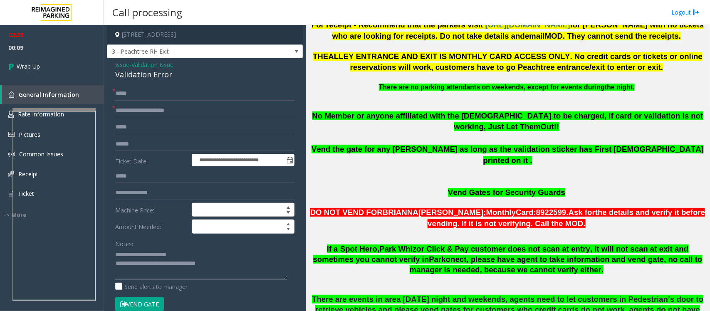
drag, startPoint x: 183, startPoint y: 264, endPoint x: 266, endPoint y: 269, distance: 83.3
click at [266, 249] on textarea at bounding box center [201, 263] width 172 height 31
paste textarea "**********"
type textarea "**********"
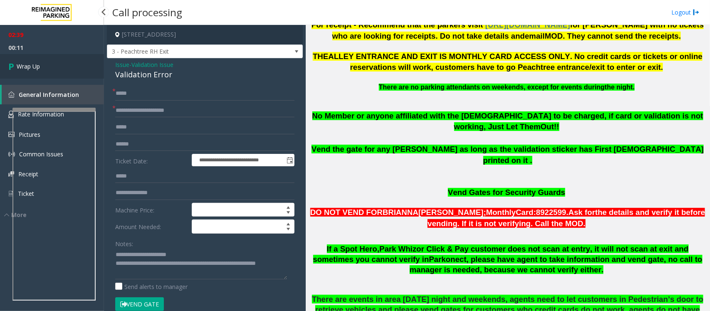
click at [36, 67] on span "Wrap Up" at bounding box center [28, 66] width 23 height 9
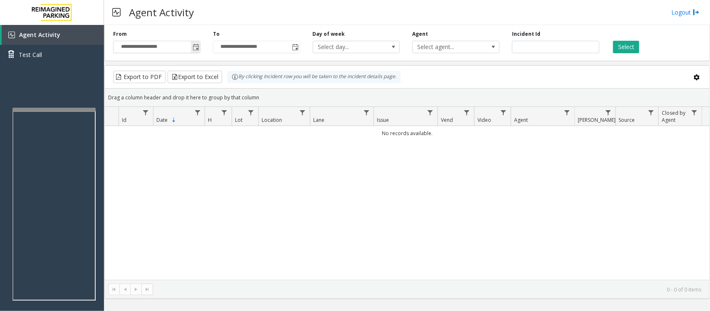
click at [192, 49] on span "Toggle popup" at bounding box center [195, 47] width 7 height 7
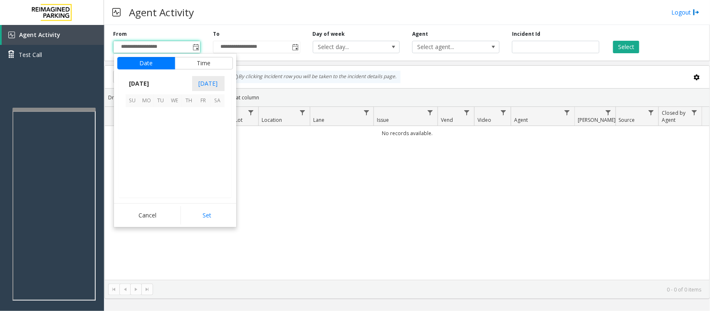
scroll to position [149046, 0]
click at [133, 158] on span "17" at bounding box center [133, 157] width 14 height 14
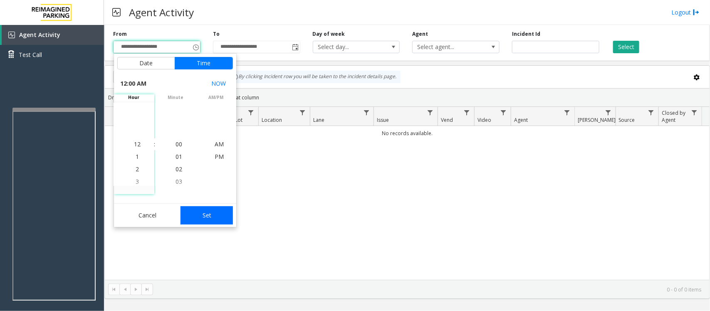
click at [208, 216] on button "Set" at bounding box center [206, 215] width 52 height 18
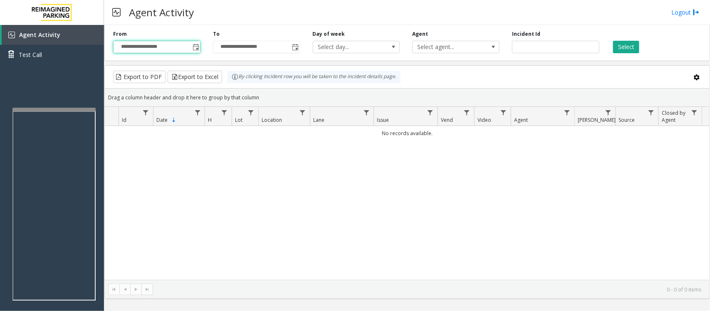
type input "**********"
click at [567, 49] on button "Select" at bounding box center [626, 47] width 26 height 12
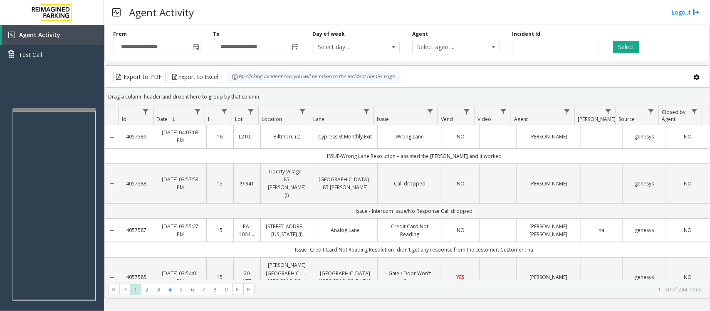
click at [567, 159] on td "ISSUE-Wrong Lane Resolution – assisted the parker and it worked" at bounding box center [414, 155] width 590 height 15
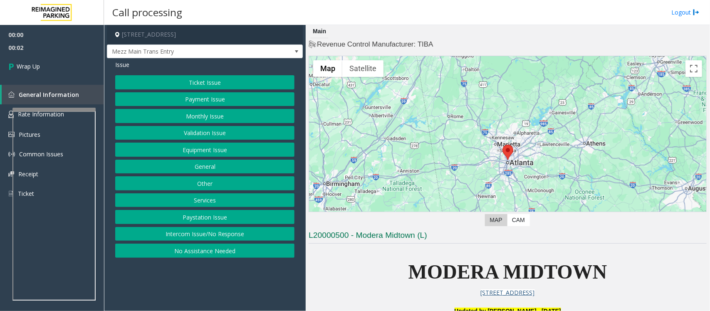
click at [265, 237] on button "Intercom Issue/No Response" at bounding box center [204, 234] width 179 height 14
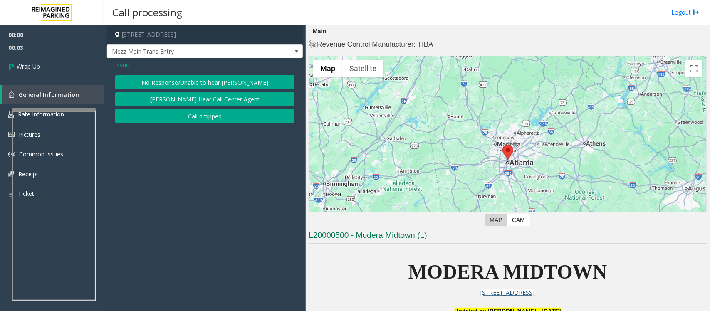
click at [212, 119] on button "Call dropped" at bounding box center [204, 116] width 179 height 14
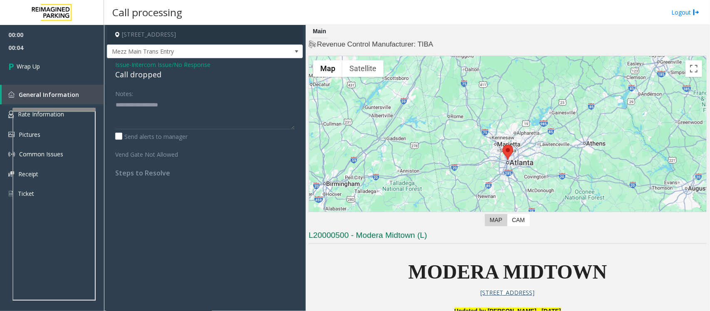
click at [146, 73] on div "Call dropped" at bounding box center [204, 74] width 179 height 11
type textarea "**********"
click at [67, 67] on link "Wrap Up" at bounding box center [52, 66] width 104 height 25
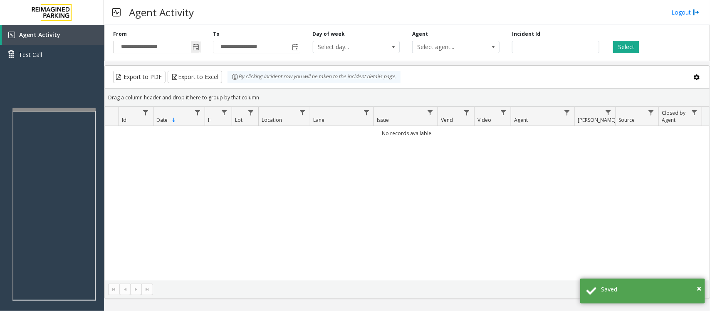
click at [197, 48] on span "Toggle popup" at bounding box center [195, 47] width 7 height 7
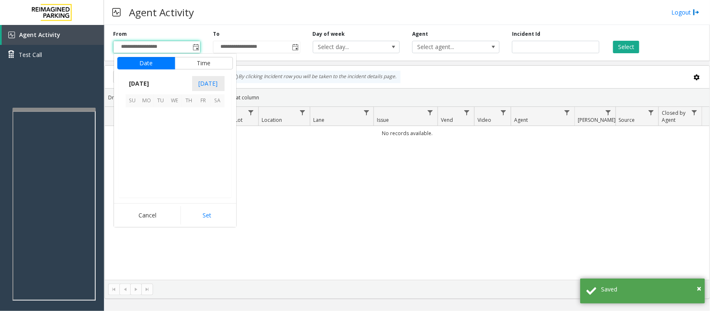
scroll to position [149046, 0]
click at [129, 155] on span "17" at bounding box center [133, 157] width 14 height 14
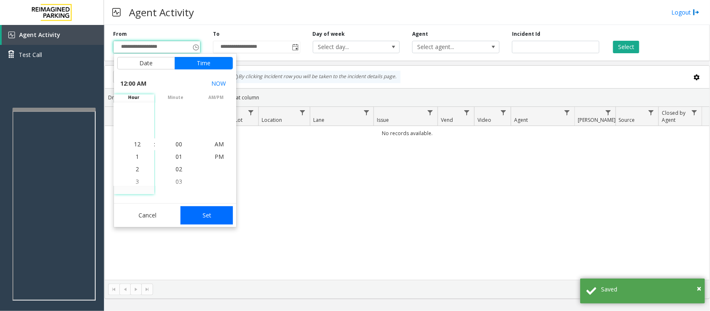
click at [206, 217] on button "Set" at bounding box center [206, 215] width 52 height 18
type input "**********"
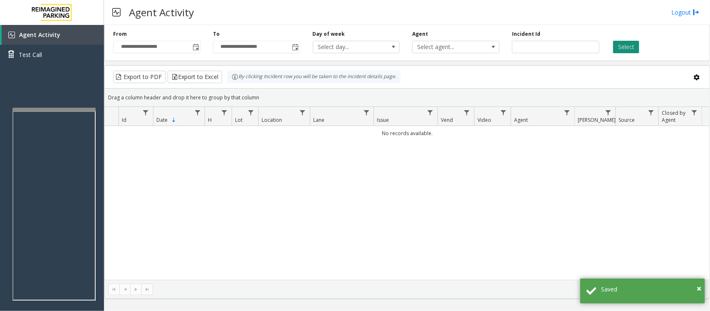
click at [567, 48] on button "Select" at bounding box center [626, 47] width 26 height 12
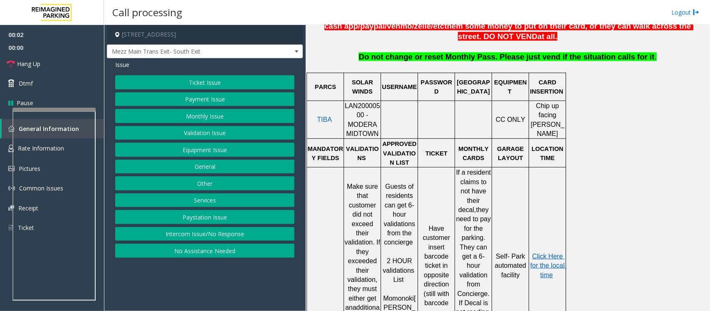
scroll to position [364, 0]
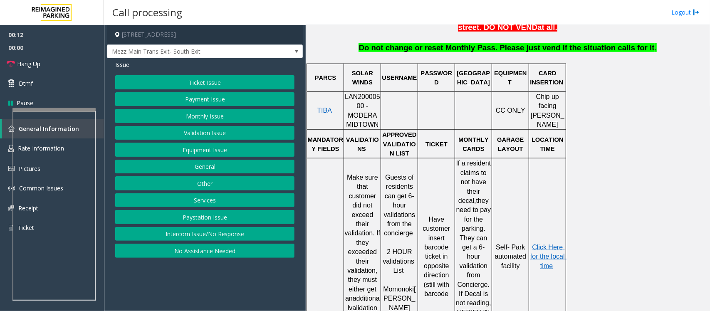
click at [235, 237] on button "Intercom Issue/No Response" at bounding box center [204, 234] width 179 height 14
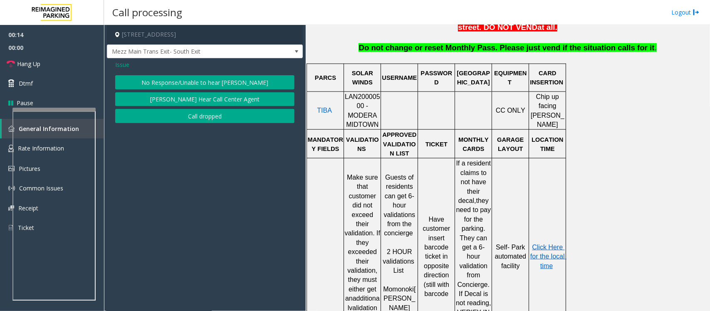
click at [217, 79] on button "No Response/Unable to hear [PERSON_NAME]" at bounding box center [204, 82] width 179 height 14
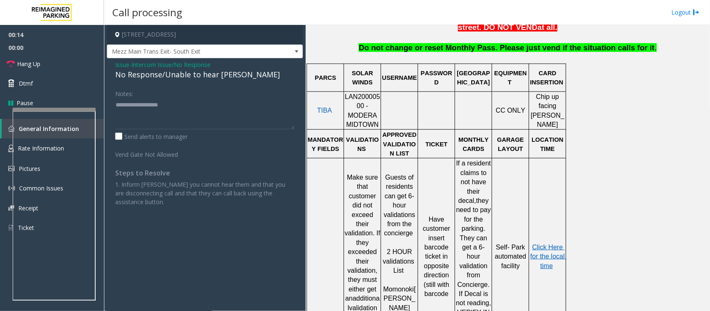
click at [227, 77] on div "No Response/Unable to hear [PERSON_NAME]" at bounding box center [204, 74] width 179 height 11
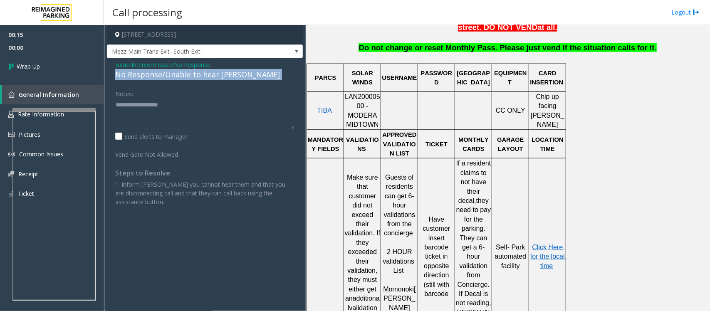
click at [227, 77] on div "No Response/Unable to hear [PERSON_NAME]" at bounding box center [204, 74] width 179 height 11
click at [189, 61] on span "Intercom Issue/No Response" at bounding box center [170, 64] width 79 height 9
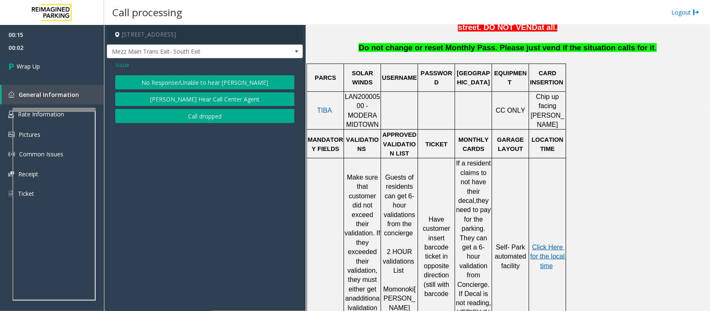
click at [184, 111] on button "Call dropped" at bounding box center [204, 116] width 179 height 14
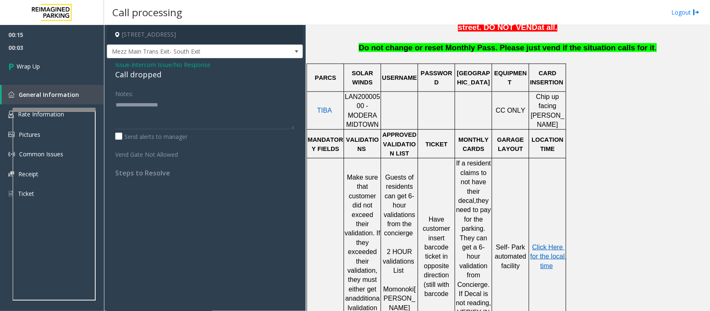
click at [156, 76] on div "Call dropped" at bounding box center [204, 74] width 179 height 11
click at [154, 76] on div "Call dropped" at bounding box center [204, 74] width 179 height 11
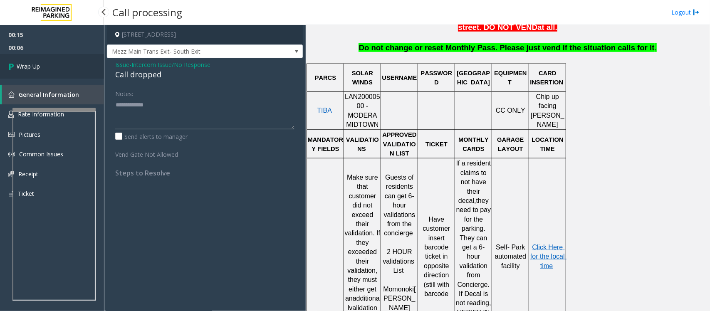
type textarea "**********"
click at [51, 54] on link "Wrap Up" at bounding box center [52, 66] width 104 height 25
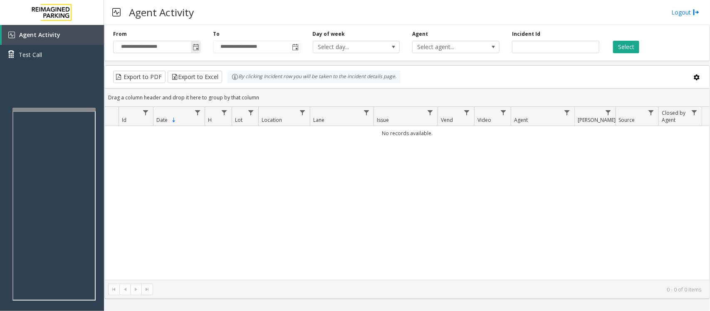
click at [196, 43] on span "Toggle popup" at bounding box center [195, 46] width 9 height 13
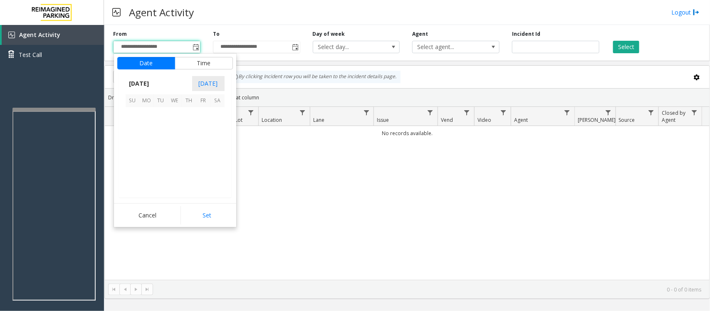
scroll to position [149046, 0]
click at [133, 155] on span "17" at bounding box center [133, 157] width 14 height 14
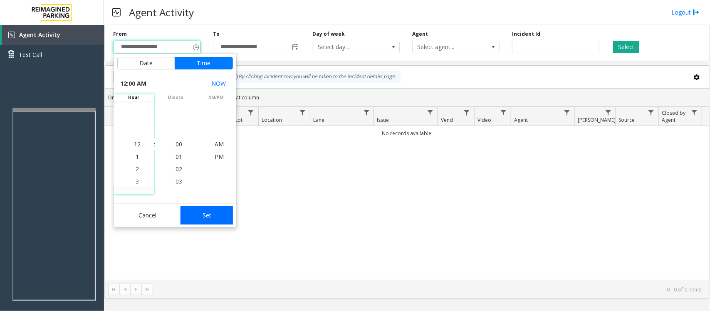
click at [192, 212] on button "Set" at bounding box center [206, 215] width 52 height 18
type input "**********"
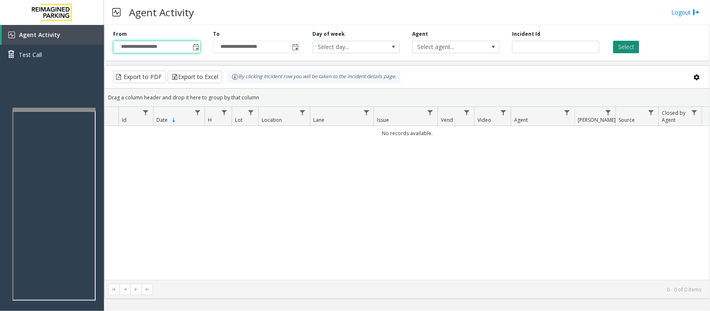
click at [567, 48] on button "Select" at bounding box center [626, 47] width 26 height 12
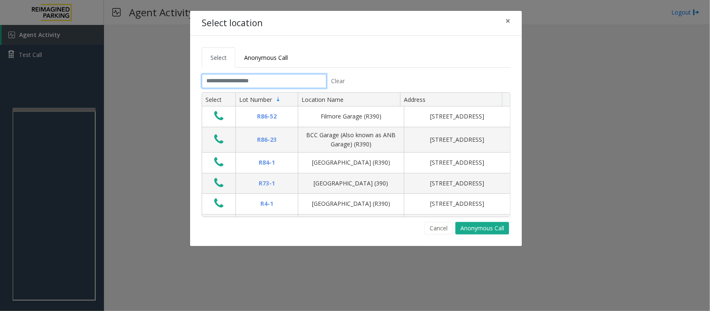
click at [279, 84] on input "text" at bounding box center [264, 81] width 125 height 14
type input "*"
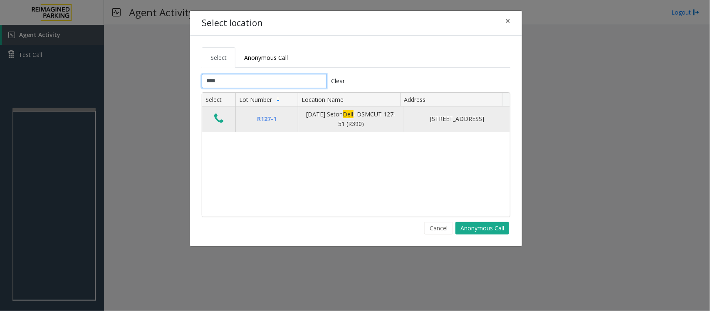
type input "****"
click at [217, 126] on button "Data table" at bounding box center [219, 118] width 14 height 13
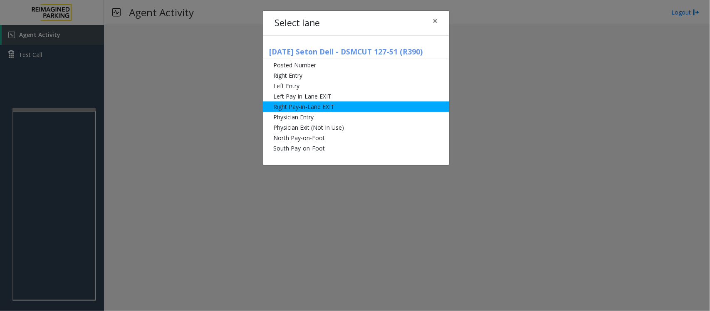
click at [289, 107] on li "Right Pay-in-Lane EXIT" at bounding box center [356, 106] width 186 height 10
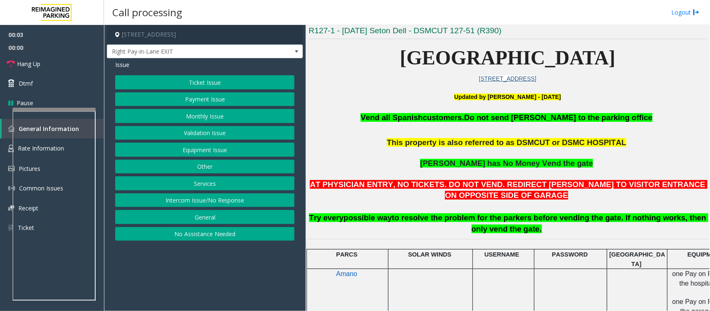
scroll to position [208, 0]
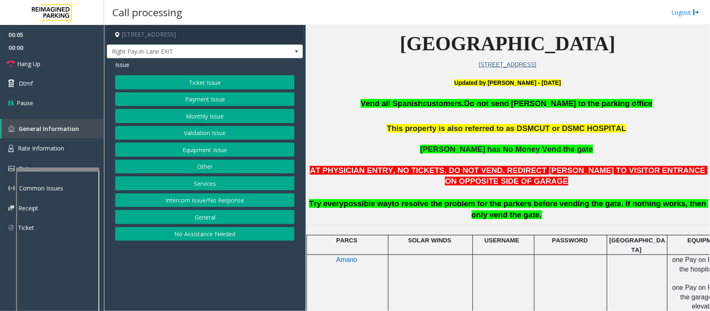
click at [46, 170] on div at bounding box center [57, 169] width 83 height 3
click at [46, 151] on span "Rate Information" at bounding box center [41, 148] width 46 height 8
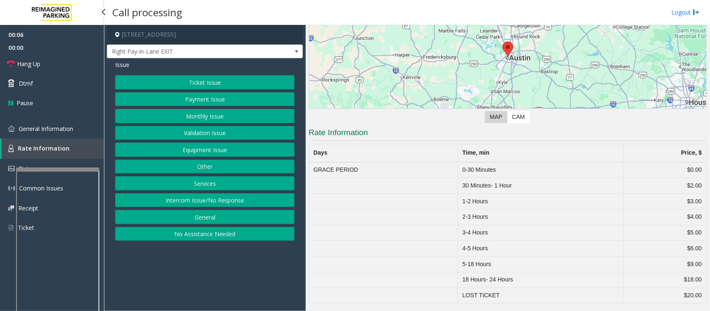
scroll to position [92, 0]
click at [203, 121] on button "Monthly Issue" at bounding box center [204, 116] width 179 height 14
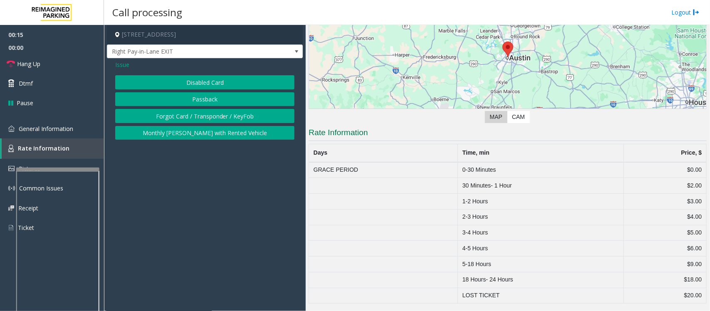
click at [196, 88] on button "Disabled Card" at bounding box center [204, 82] width 179 height 14
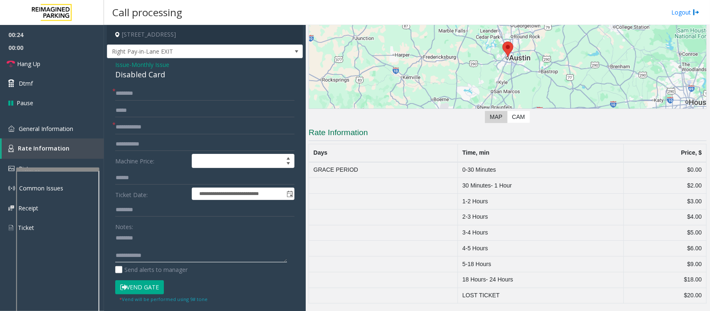
click at [132, 248] on textarea at bounding box center [201, 246] width 172 height 31
type textarea "**********"
click at [140, 78] on div "Disabled Card" at bounding box center [204, 74] width 179 height 11
click at [144, 74] on div "Disabled Card" at bounding box center [204, 74] width 179 height 11
click at [150, 63] on span "Monthly Issue" at bounding box center [150, 64] width 38 height 9
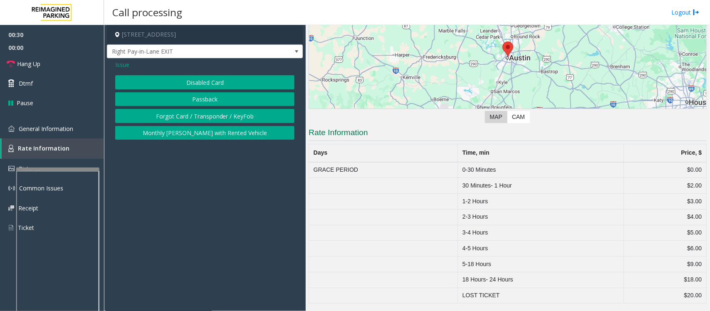
click at [123, 67] on span "Issue" at bounding box center [122, 64] width 14 height 9
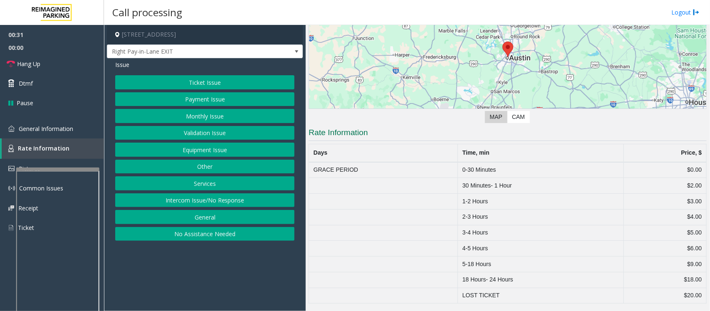
click at [195, 88] on button "Ticket Issue" at bounding box center [204, 82] width 179 height 14
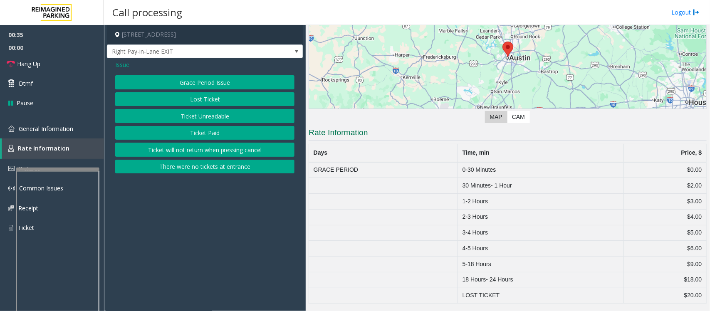
click at [208, 84] on button "Grace Period Issue" at bounding box center [204, 82] width 179 height 14
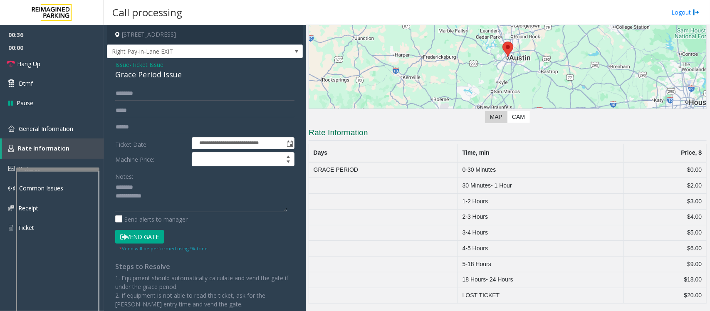
click at [158, 73] on div "Grace Period Issue" at bounding box center [204, 74] width 179 height 11
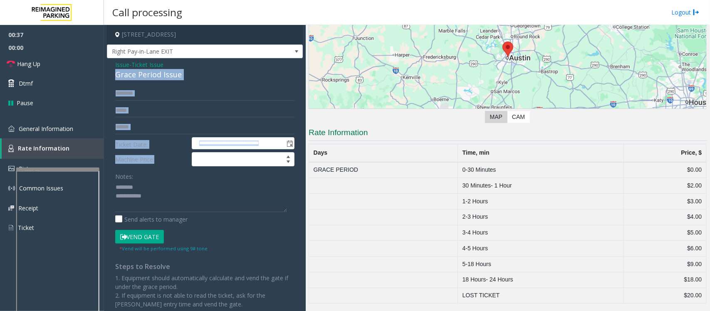
drag, startPoint x: 159, startPoint y: 73, endPoint x: 190, endPoint y: 184, distance: 115.7
click at [190, 184] on div "**********" at bounding box center [205, 196] width 196 height 276
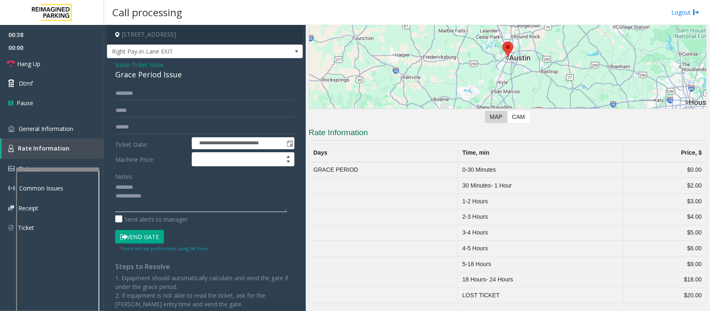
drag, startPoint x: 190, startPoint y: 184, endPoint x: 153, endPoint y: 111, distance: 82.4
click at [190, 183] on textarea at bounding box center [201, 196] width 172 height 31
click at [146, 76] on div "Grace Period Issue" at bounding box center [204, 74] width 179 height 11
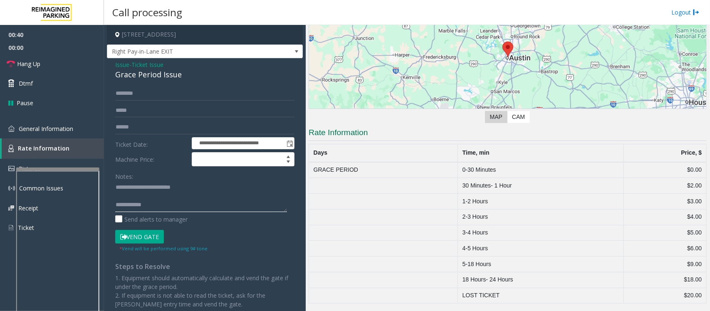
click at [157, 198] on textarea at bounding box center [201, 196] width 172 height 31
click at [135, 127] on input "text" at bounding box center [204, 127] width 179 height 14
click at [235, 195] on textarea at bounding box center [201, 196] width 172 height 31
click at [152, 123] on input "text" at bounding box center [204, 127] width 179 height 14
click at [204, 207] on textarea at bounding box center [201, 196] width 172 height 31
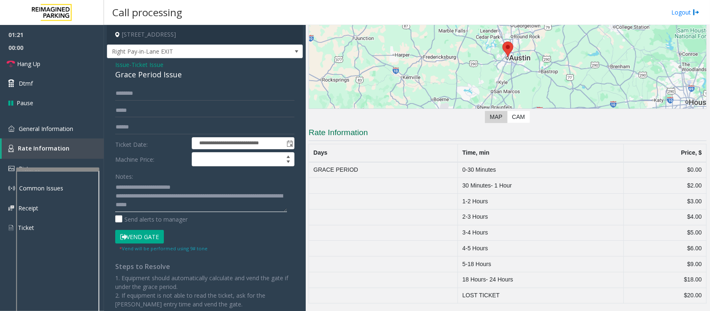
type textarea "**********"
click at [178, 123] on input "text" at bounding box center [204, 127] width 179 height 14
type input "******"
click at [155, 88] on input "text" at bounding box center [204, 93] width 179 height 14
click at [155, 104] on input "text" at bounding box center [204, 111] width 179 height 14
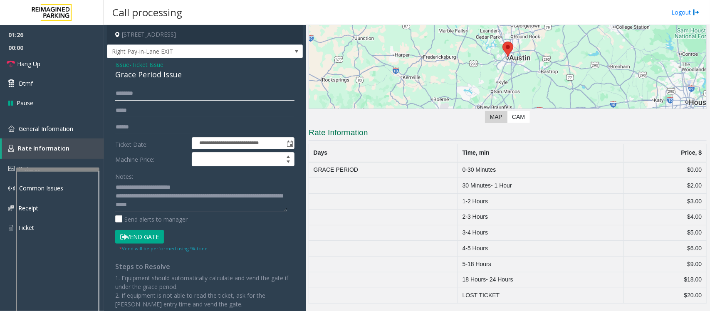
click at [158, 94] on input "text" at bounding box center [204, 93] width 179 height 14
type input "******"
click at [213, 204] on textarea at bounding box center [201, 196] width 172 height 31
click at [82, 129] on link "General Information" at bounding box center [52, 129] width 104 height 20
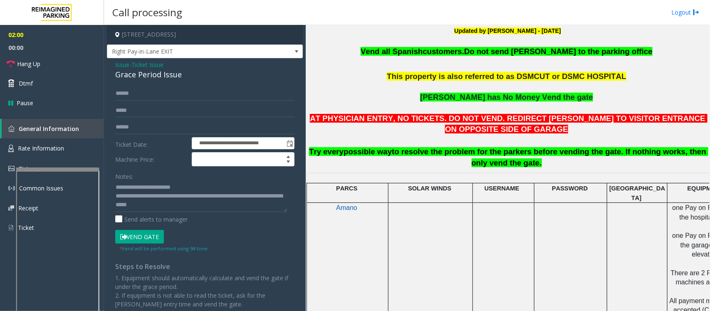
scroll to position [312, 0]
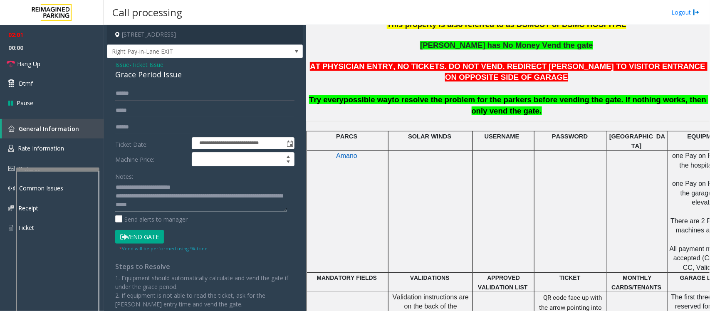
click at [215, 208] on textarea at bounding box center [201, 196] width 172 height 31
click at [156, 238] on button "Vend Gate" at bounding box center [139, 237] width 49 height 14
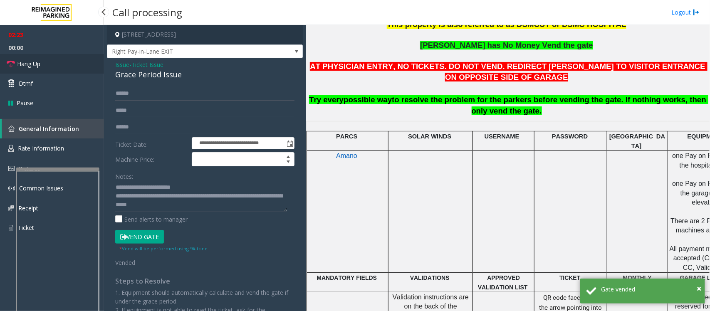
click at [47, 71] on link "Hang Up" at bounding box center [52, 64] width 104 height 20
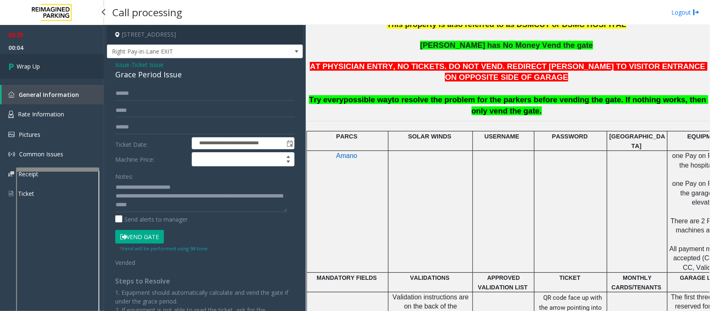
click at [54, 68] on link "Wrap Up" at bounding box center [52, 66] width 104 height 25
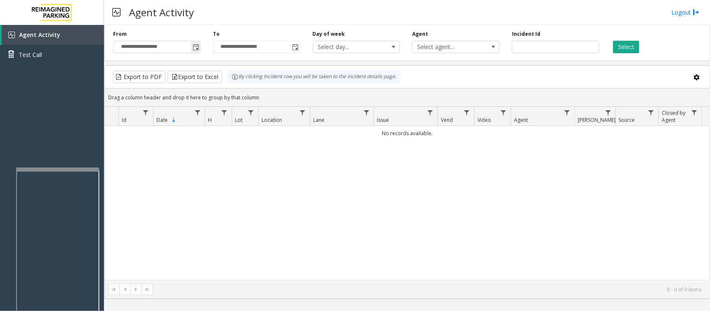
click at [196, 51] on span "Toggle popup" at bounding box center [195, 47] width 7 height 7
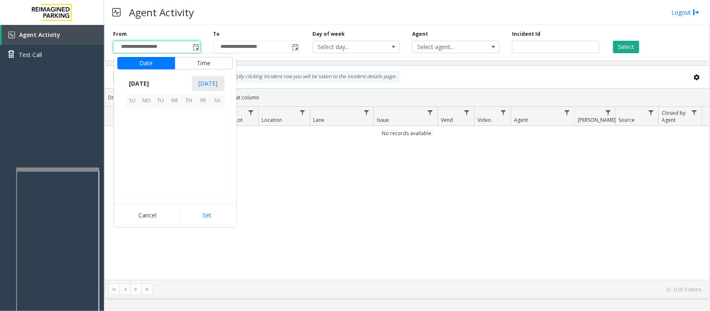
scroll to position [149046, 0]
click at [131, 159] on span "17" at bounding box center [133, 157] width 14 height 14
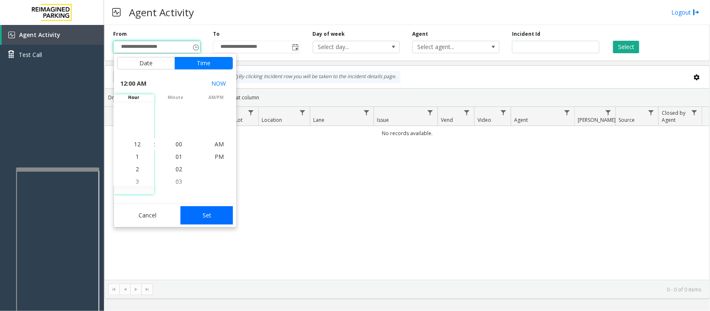
click at [215, 215] on button "Set" at bounding box center [206, 215] width 52 height 18
type input "**********"
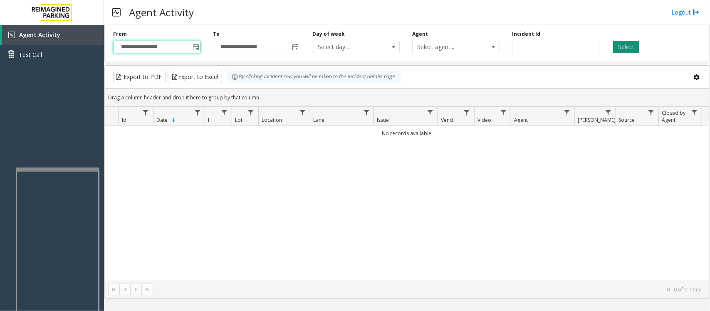
click at [567, 43] on button "Select" at bounding box center [626, 47] width 26 height 12
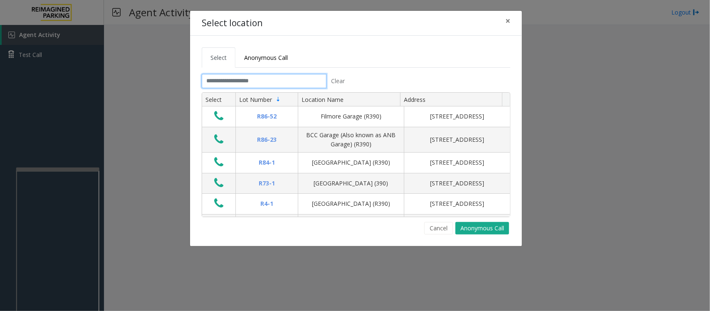
click at [271, 76] on input "text" at bounding box center [264, 81] width 125 height 14
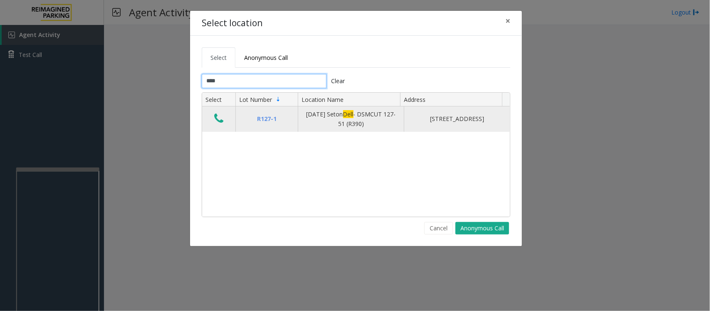
type input "****"
click at [221, 120] on icon "Data table" at bounding box center [218, 119] width 9 height 12
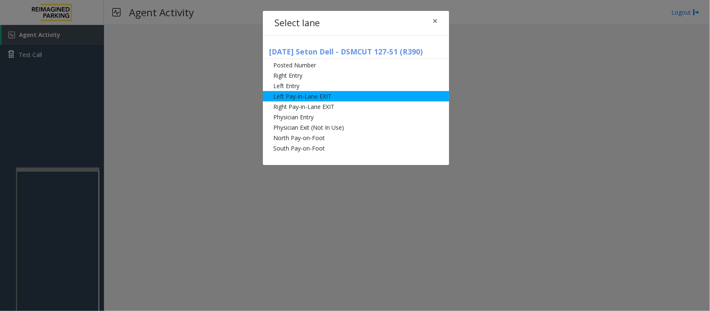
click at [313, 95] on li "Left Pay-in-Lane EXIT" at bounding box center [356, 96] width 186 height 10
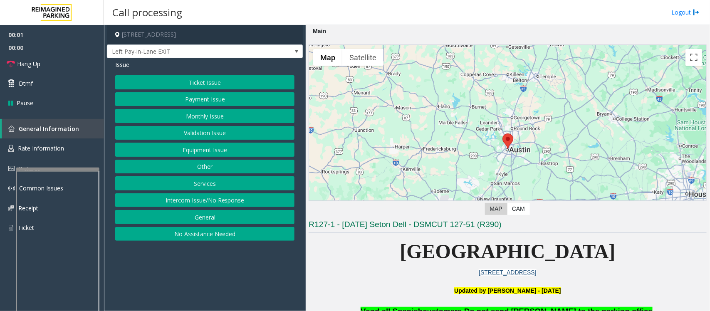
scroll to position [104, 0]
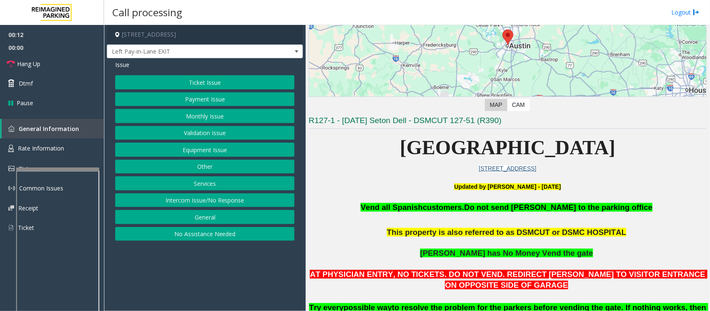
click at [202, 100] on button "Payment Issue" at bounding box center [204, 99] width 179 height 14
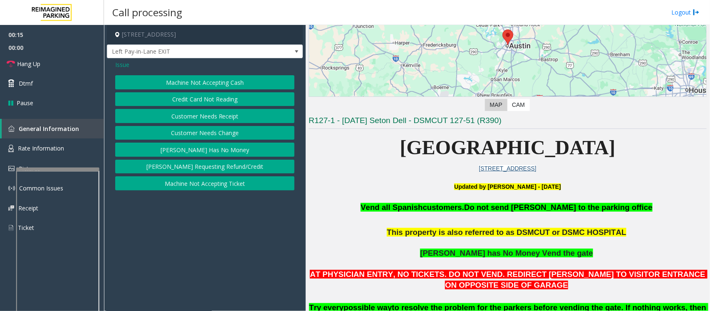
click at [205, 148] on button "[PERSON_NAME] Has No Money" at bounding box center [204, 150] width 179 height 14
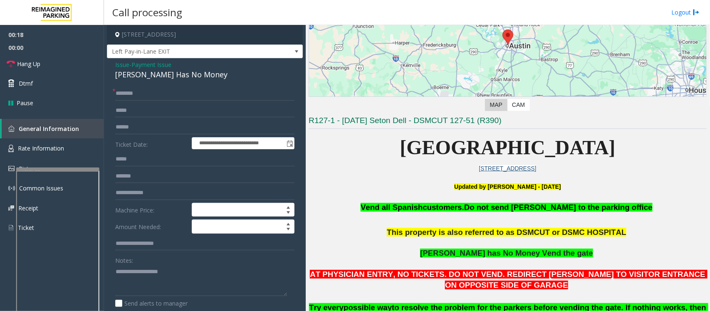
scroll to position [31, 0]
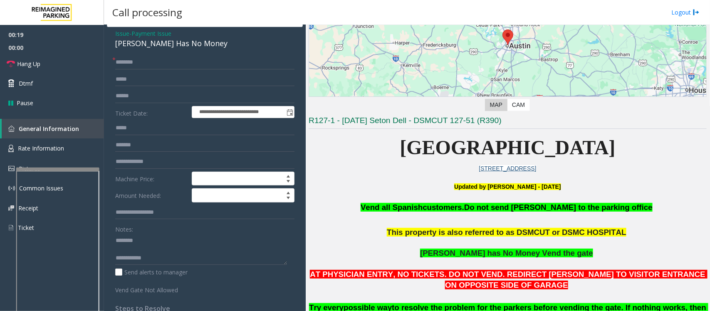
click at [150, 46] on div "[PERSON_NAME] Has No Money" at bounding box center [204, 43] width 179 height 11
click at [174, 249] on textarea at bounding box center [201, 249] width 172 height 31
click at [142, 249] on textarea at bounding box center [201, 249] width 172 height 31
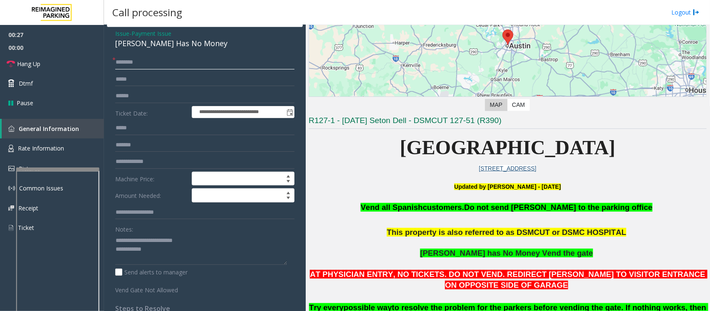
click at [130, 57] on input "text" at bounding box center [204, 62] width 179 height 14
click at [127, 99] on input "text" at bounding box center [204, 96] width 179 height 14
type textarea "**********"
click at [134, 96] on input "text" at bounding box center [204, 96] width 179 height 14
type input "******"
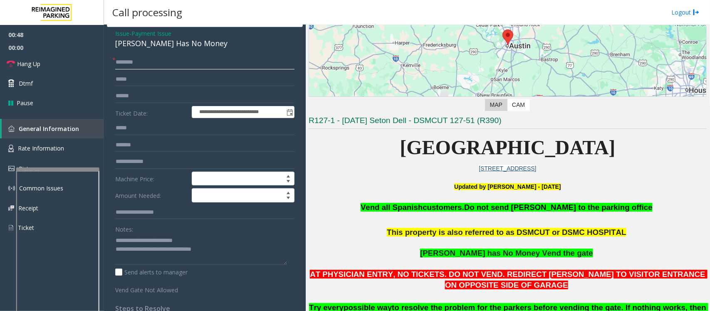
click at [137, 55] on input "text" at bounding box center [204, 62] width 179 height 14
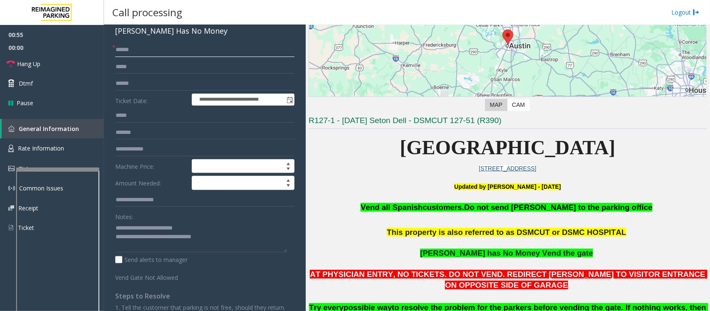
scroll to position [0, 0]
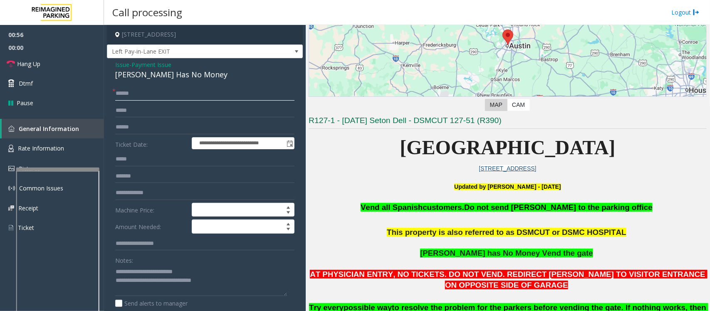
type input "******"
click at [145, 64] on span "Payment Issue" at bounding box center [151, 64] width 40 height 9
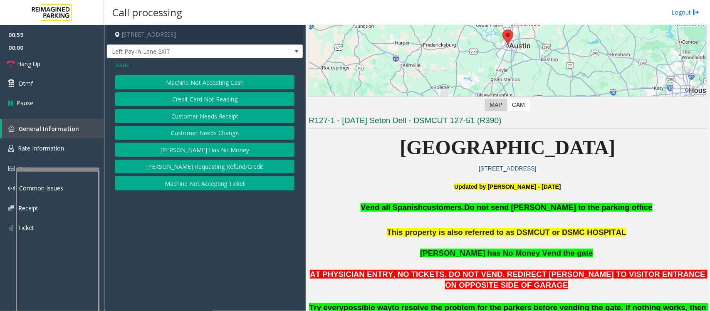
click at [210, 98] on button "Credit Card Not Reading" at bounding box center [204, 99] width 179 height 14
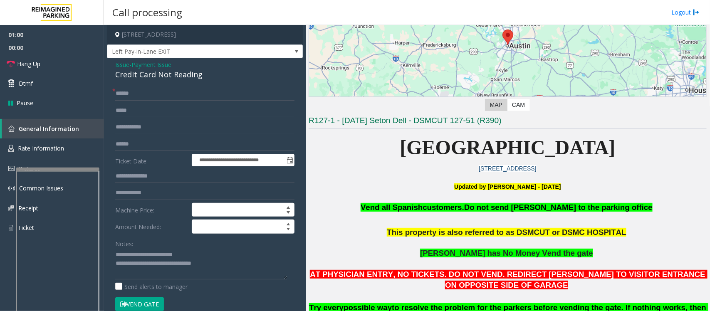
click at [143, 249] on button "Vend Gate" at bounding box center [139, 304] width 49 height 14
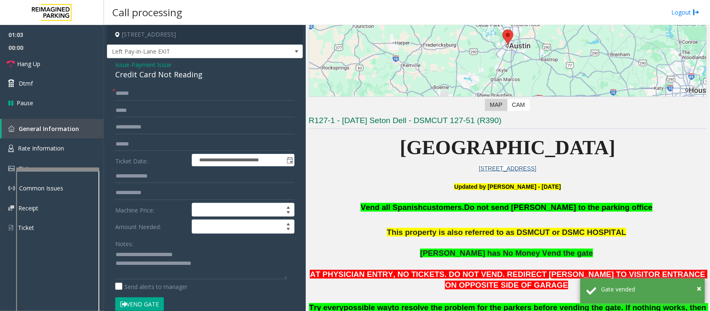
click at [153, 64] on span "Payment Issue" at bounding box center [151, 64] width 40 height 9
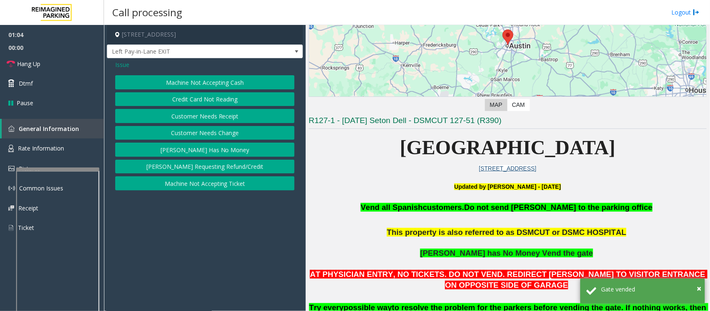
click at [202, 154] on button "[PERSON_NAME] Has No Money" at bounding box center [204, 150] width 179 height 14
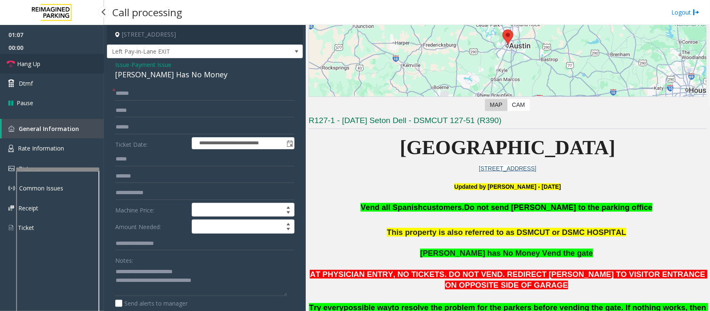
click at [60, 59] on link "Hang Up" at bounding box center [52, 64] width 104 height 20
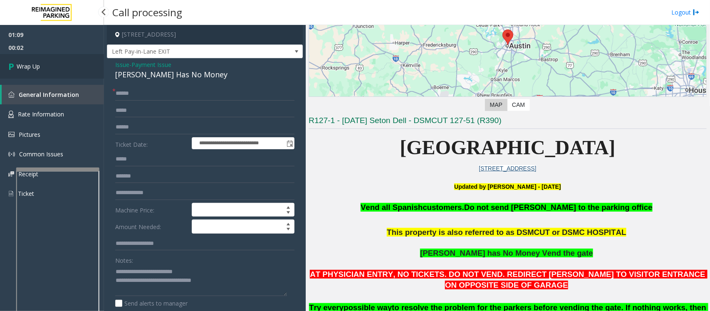
click at [60, 61] on link "Wrap Up" at bounding box center [52, 66] width 104 height 25
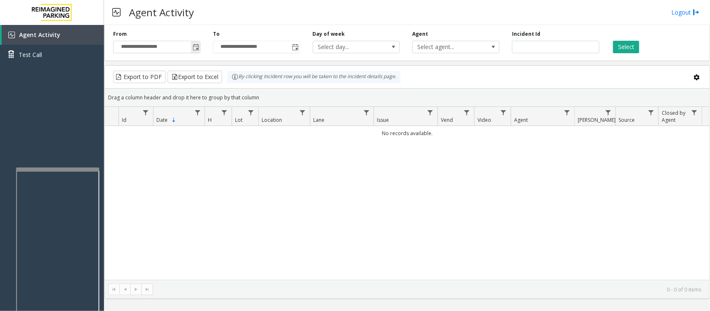
click at [198, 49] on span "Toggle popup" at bounding box center [195, 47] width 7 height 7
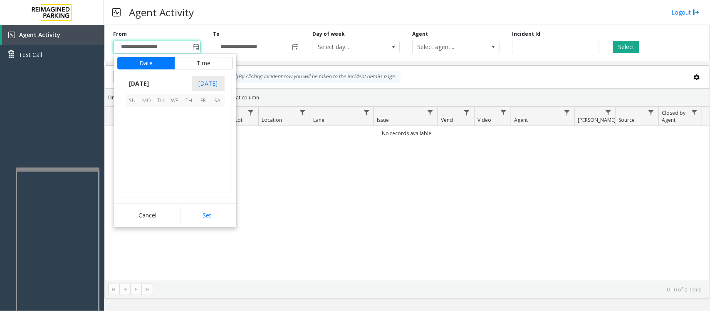
scroll to position [149046, 0]
click at [130, 157] on span "17" at bounding box center [133, 157] width 14 height 14
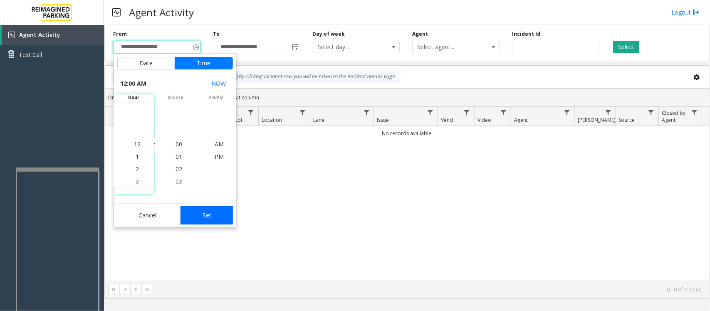
click at [212, 215] on button "Set" at bounding box center [206, 215] width 52 height 18
type input "**********"
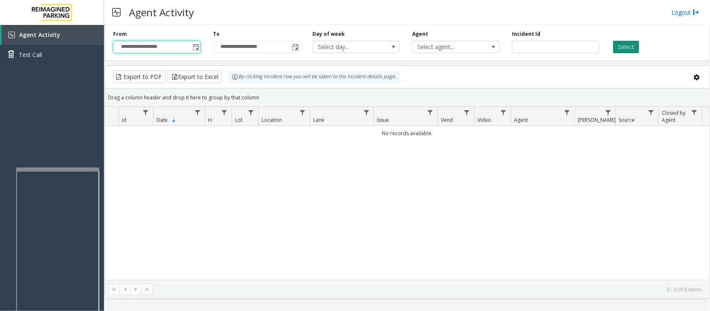
click at [567, 44] on button "Select" at bounding box center [626, 47] width 26 height 12
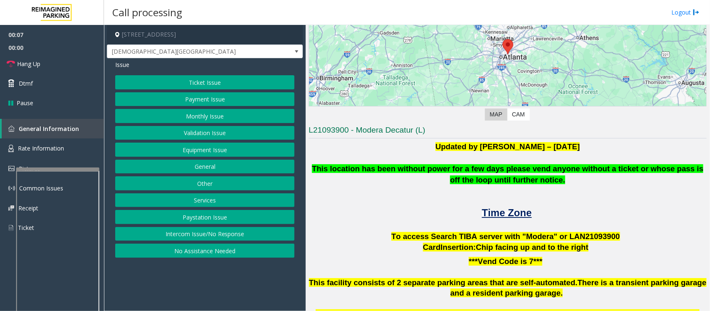
scroll to position [104, 0]
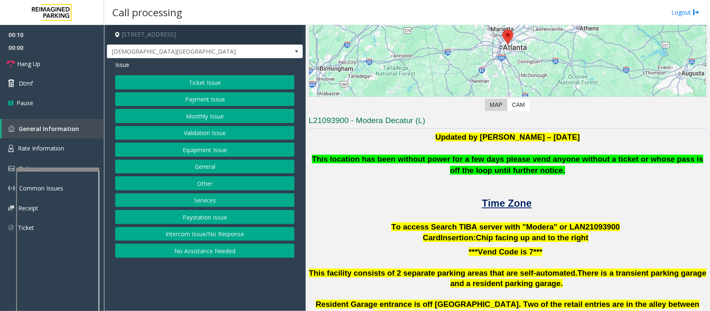
click at [220, 235] on button "Intercom Issue/No Response" at bounding box center [204, 234] width 179 height 14
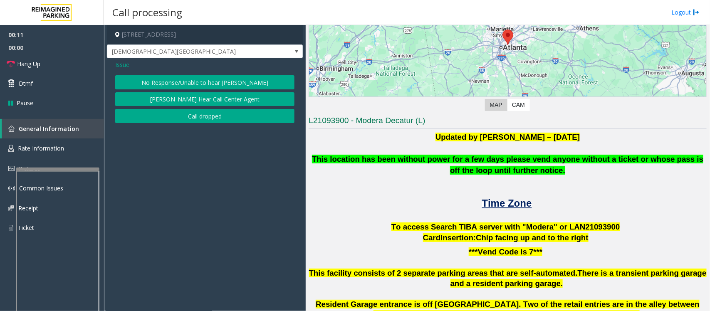
click at [219, 85] on button "No Response/Unable to hear [PERSON_NAME]" at bounding box center [204, 82] width 179 height 14
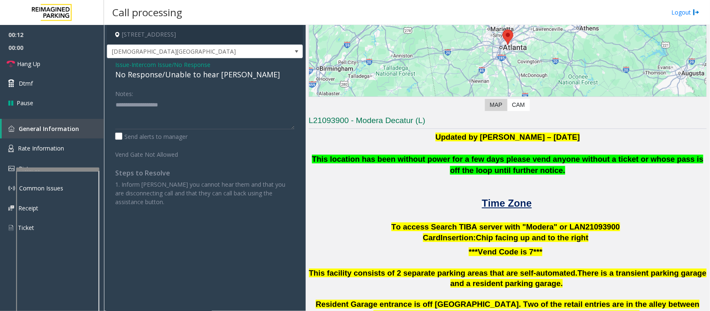
click at [219, 79] on div "No Response/Unable to hear [PERSON_NAME]" at bounding box center [204, 74] width 179 height 11
click at [220, 78] on div "No Response/Unable to hear [PERSON_NAME]" at bounding box center [204, 74] width 179 height 11
click at [227, 75] on div "No Response/Unable to hear [PERSON_NAME]" at bounding box center [204, 74] width 179 height 11
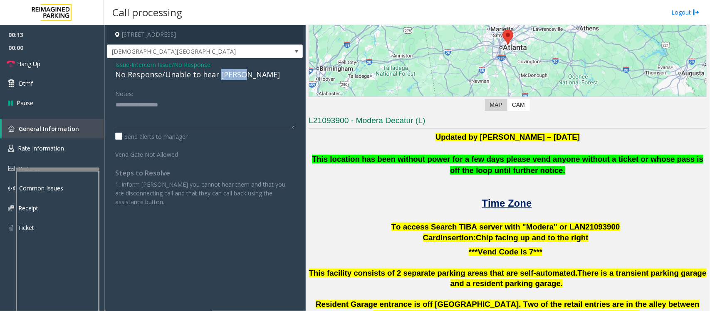
click at [227, 75] on div "No Response/Unable to hear [PERSON_NAME]" at bounding box center [204, 74] width 179 height 11
type textarea "**********"
click at [78, 67] on link "Hang Up" at bounding box center [52, 64] width 104 height 20
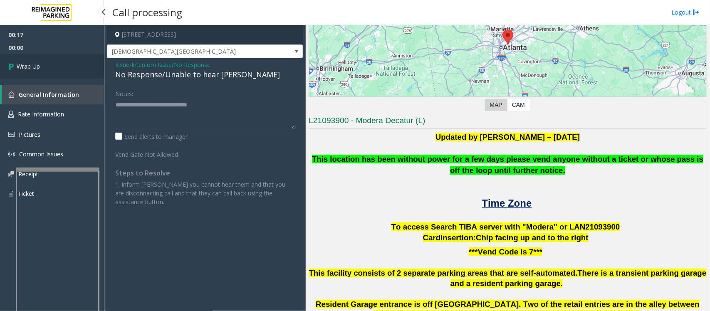
click at [78, 67] on link "Wrap Up" at bounding box center [52, 66] width 104 height 25
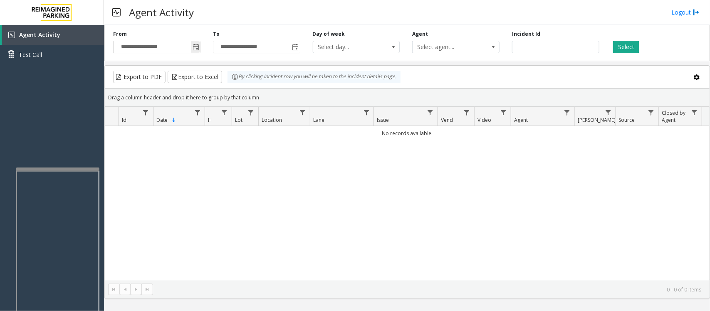
click at [200, 48] on span "**********" at bounding box center [156, 47] width 87 height 12
click at [198, 44] on span "Toggle popup" at bounding box center [195, 47] width 7 height 7
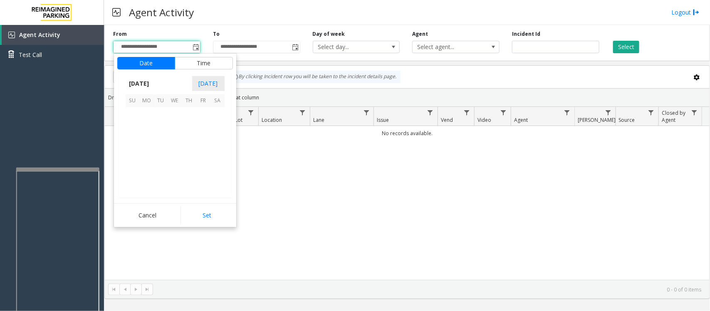
scroll to position [149046, 0]
click at [133, 155] on span "17" at bounding box center [133, 157] width 14 height 14
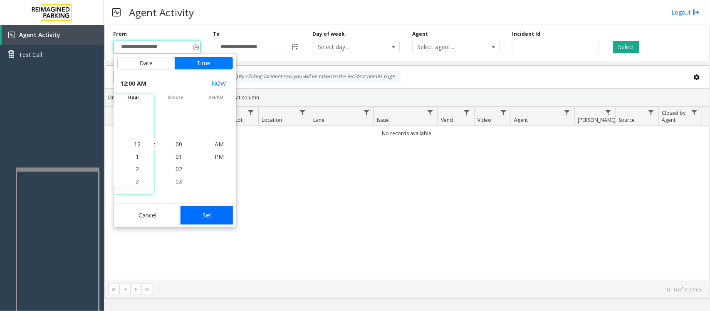
click at [205, 212] on button "Set" at bounding box center [206, 215] width 52 height 18
type input "**********"
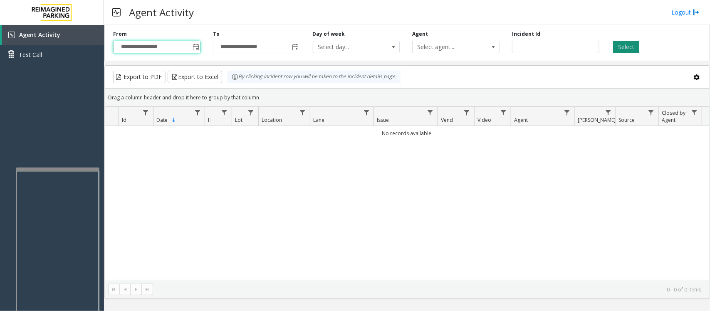
click at [567, 48] on button "Select" at bounding box center [626, 47] width 26 height 12
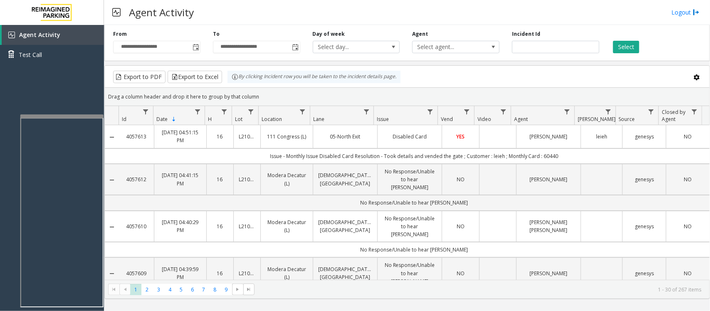
click at [60, 118] on div at bounding box center [61, 115] width 83 height 3
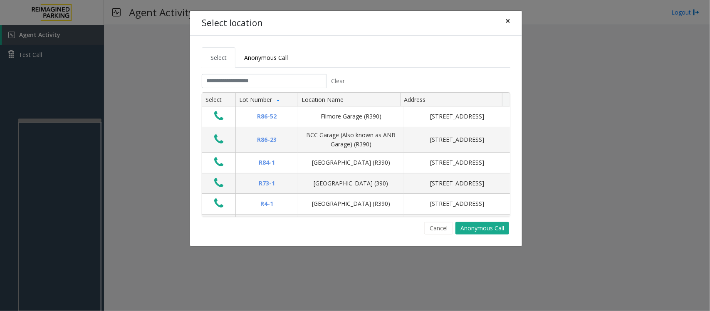
click at [506, 17] on span "×" at bounding box center [507, 21] width 5 height 12
click at [239, 79] on input "text" at bounding box center [264, 81] width 125 height 14
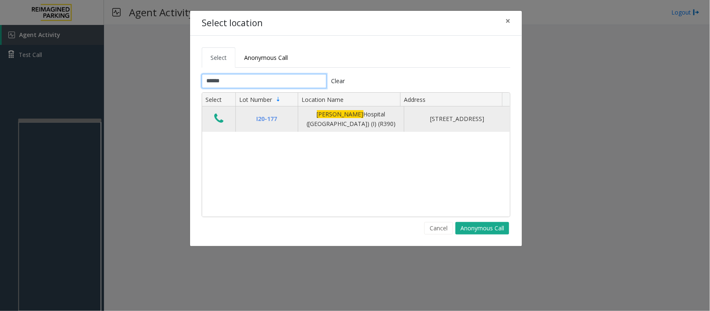
type input "******"
click at [215, 121] on icon "Data table" at bounding box center [218, 119] width 9 height 12
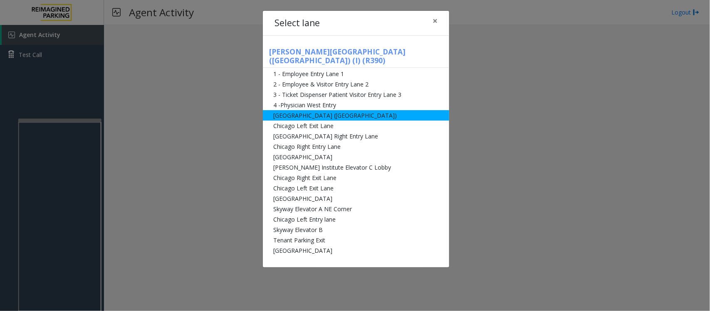
click at [296, 110] on li "[GEOGRAPHIC_DATA] ([GEOGRAPHIC_DATA])" at bounding box center [356, 115] width 186 height 10
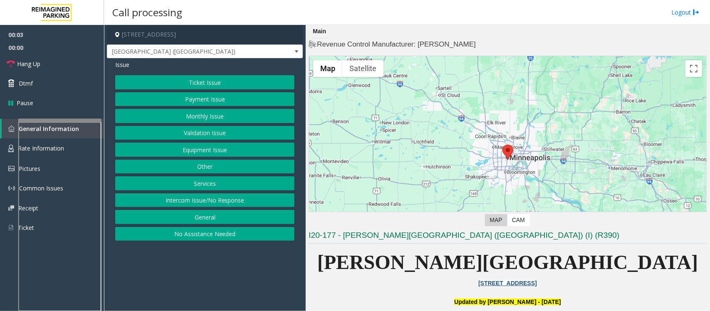
click at [178, 154] on button "Equipment Issue" at bounding box center [204, 150] width 179 height 14
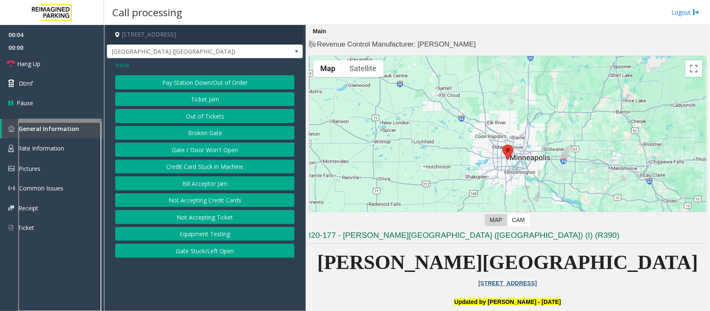
click at [184, 146] on button "Gate / Door Won't Open" at bounding box center [204, 150] width 179 height 14
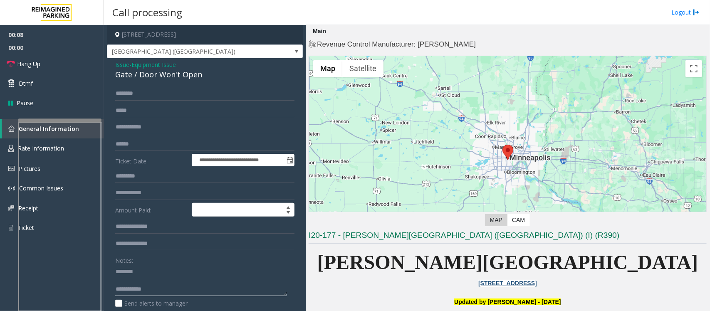
type textarea "**********"
click at [157, 72] on div "Gate / Door Won't Open" at bounding box center [204, 74] width 179 height 11
click at [148, 63] on span "Equipment Issue" at bounding box center [153, 64] width 44 height 9
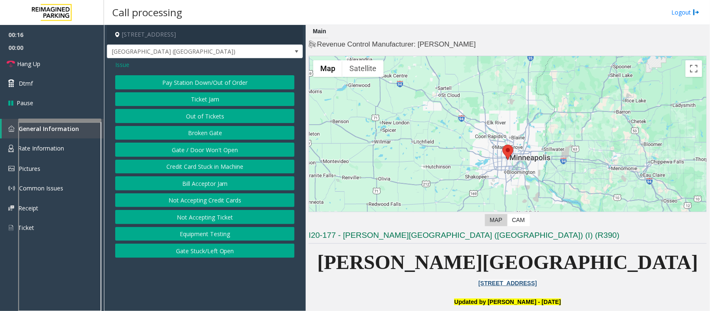
click at [116, 64] on span "Issue" at bounding box center [122, 64] width 14 height 9
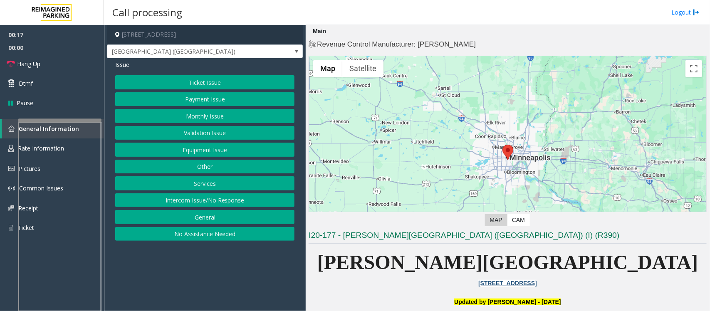
click at [203, 88] on button "Ticket Issue" at bounding box center [204, 82] width 179 height 14
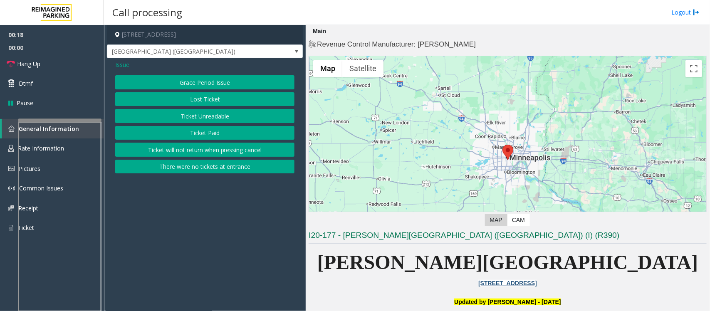
click at [202, 115] on button "Ticket Unreadable" at bounding box center [204, 116] width 179 height 14
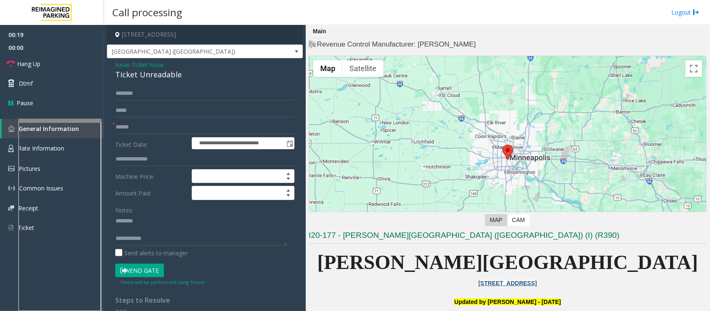
click at [156, 75] on div "Ticket Unreadable" at bounding box center [204, 74] width 179 height 11
click at [151, 231] on textarea at bounding box center [201, 230] width 172 height 31
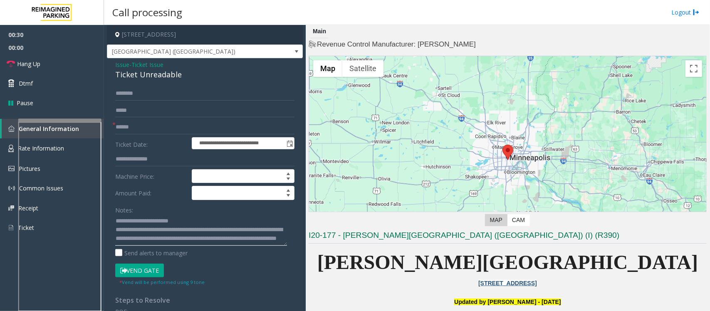
scroll to position [0, 0]
type textarea "**********"
click at [165, 127] on input "text" at bounding box center [204, 127] width 179 height 14
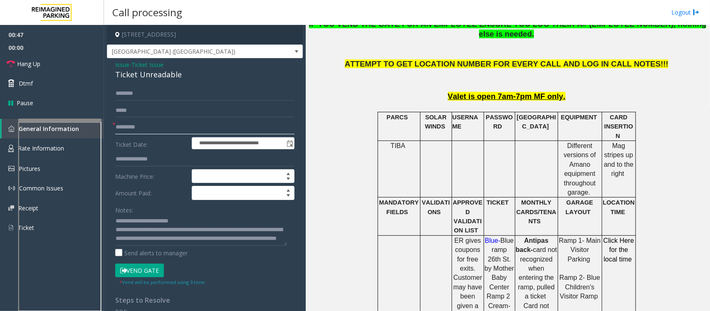
scroll to position [416, 0]
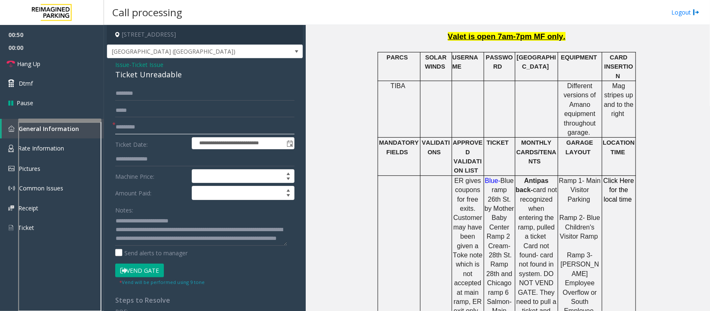
type input "*********"
click at [136, 249] on button "Vend Gate" at bounding box center [139, 271] width 49 height 14
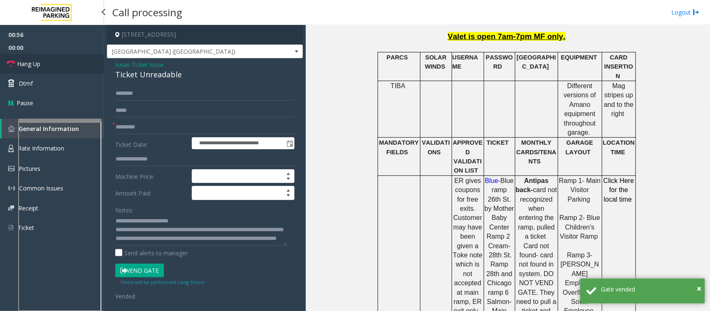
click at [75, 63] on link "Hang Up" at bounding box center [52, 64] width 104 height 20
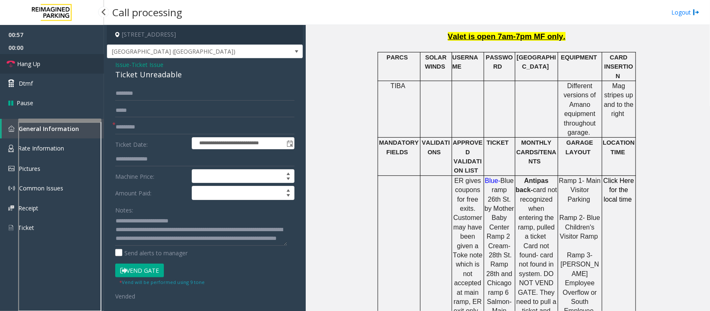
click at [75, 63] on link "Hang Up" at bounding box center [52, 64] width 104 height 20
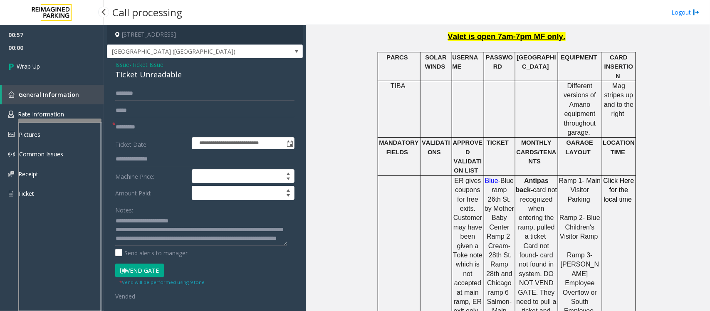
click at [75, 63] on link "Wrap Up" at bounding box center [52, 66] width 104 height 25
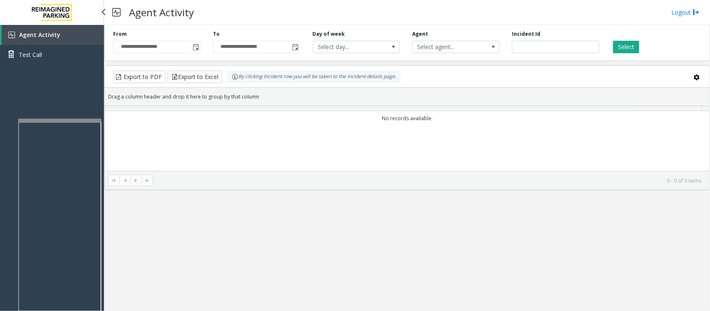
click at [75, 63] on link "Test Call" at bounding box center [52, 55] width 104 height 20
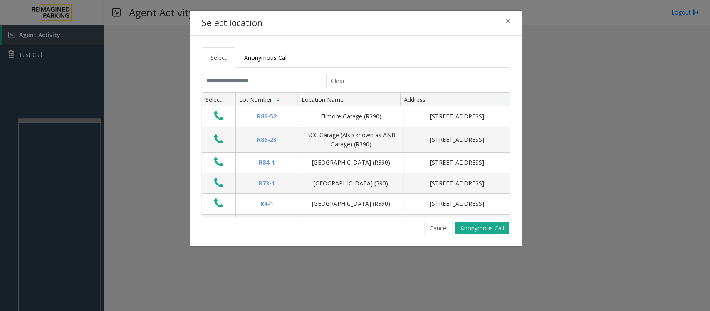
click at [76, 29] on div "Select location × Select Anonymous Call Clear Select Lot Number Location Name A…" at bounding box center [355, 155] width 710 height 311
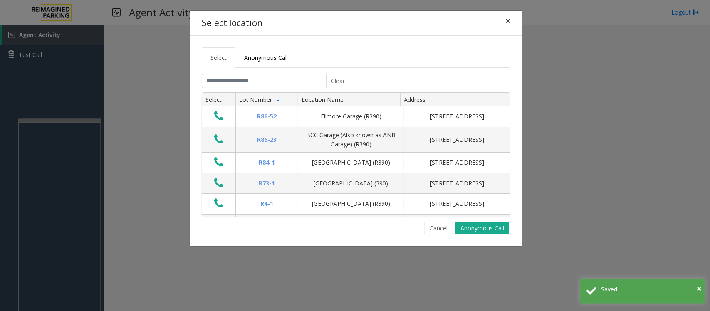
click at [508, 21] on span "×" at bounding box center [507, 21] width 5 height 12
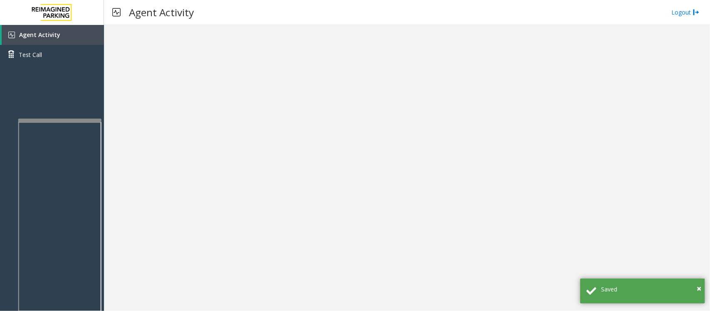
click at [39, 33] on span "Agent Activity" at bounding box center [39, 35] width 41 height 8
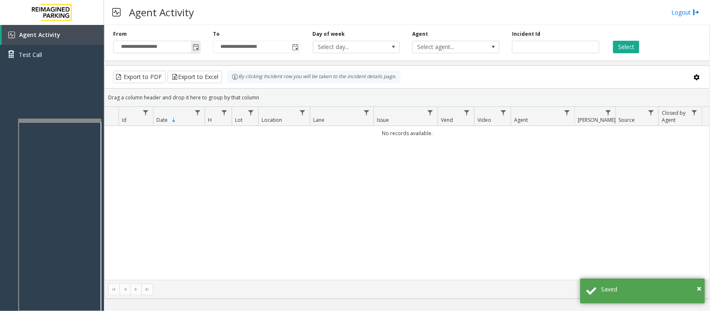
click at [197, 44] on span "Toggle popup" at bounding box center [195, 47] width 7 height 7
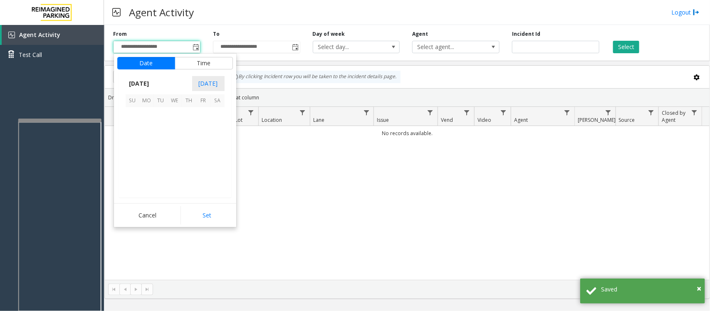
scroll to position [149046, 0]
click at [132, 158] on span "17" at bounding box center [133, 157] width 14 height 14
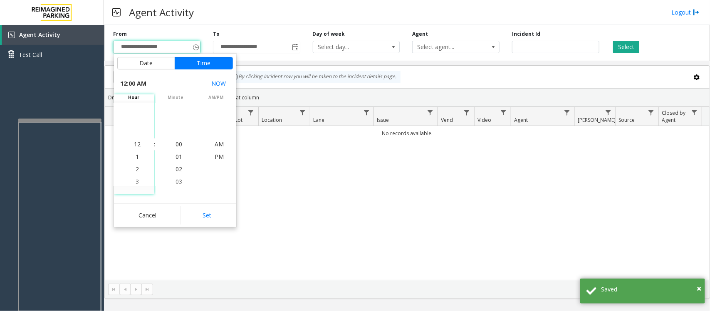
click at [198, 208] on button "Set" at bounding box center [206, 215] width 52 height 18
type input "**********"
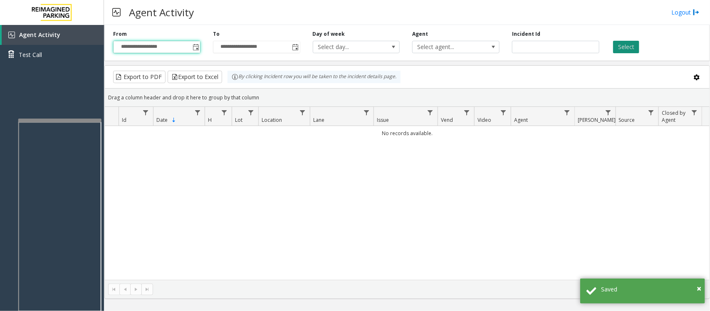
click at [567, 52] on button "Select" at bounding box center [626, 47] width 26 height 12
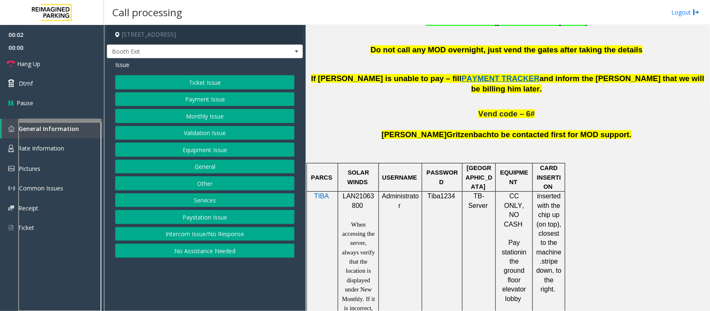
scroll to position [468, 0]
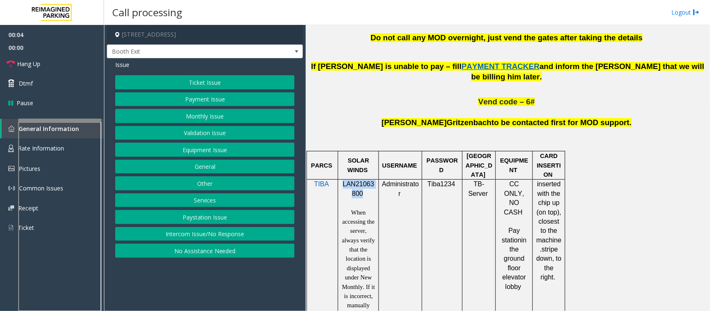
drag, startPoint x: 343, startPoint y: 175, endPoint x: 360, endPoint y: 185, distance: 20.0
click at [360, 185] on span "LAN21063800" at bounding box center [359, 188] width 32 height 16
copy span "LAN21063800"
click at [246, 249] on button "No Assistance Needed" at bounding box center [204, 251] width 179 height 14
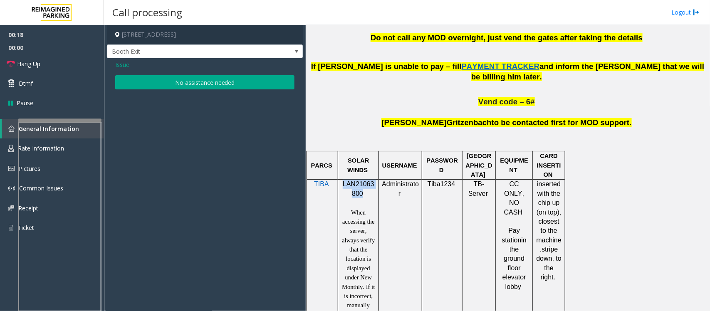
click at [186, 84] on button "No assistance needed" at bounding box center [204, 82] width 179 height 14
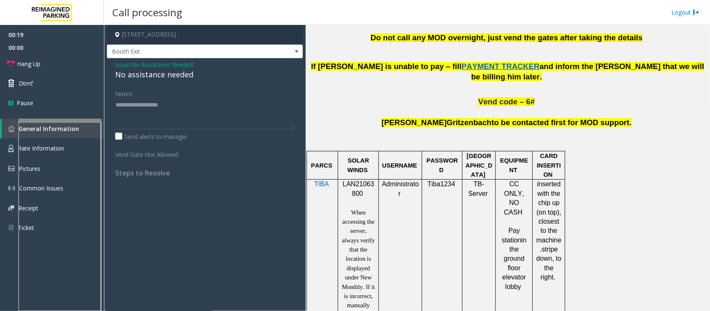
click at [172, 73] on div "No assistance needed" at bounding box center [204, 74] width 179 height 11
type textarea "**********"
click at [72, 61] on link "Hang Up" at bounding box center [52, 64] width 104 height 20
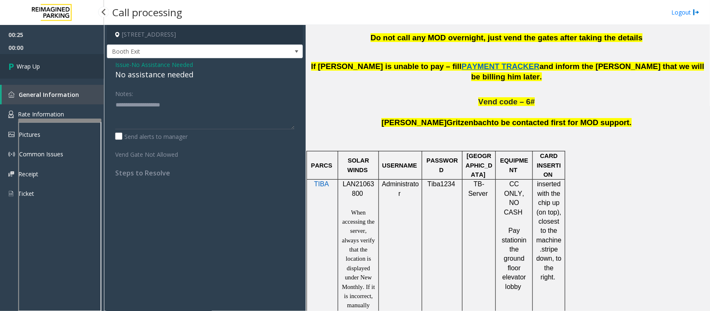
click at [72, 61] on link "Wrap Up" at bounding box center [52, 66] width 104 height 25
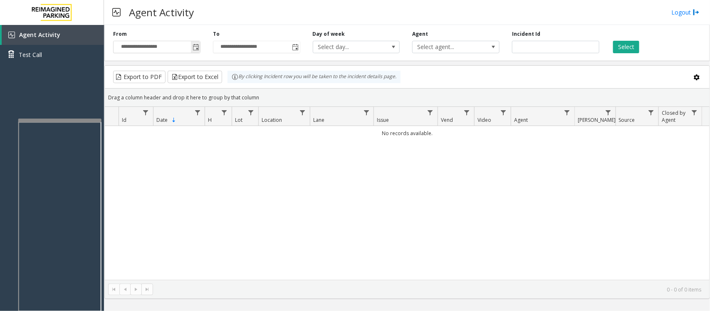
click at [196, 47] on span "Toggle popup" at bounding box center [195, 47] width 7 height 7
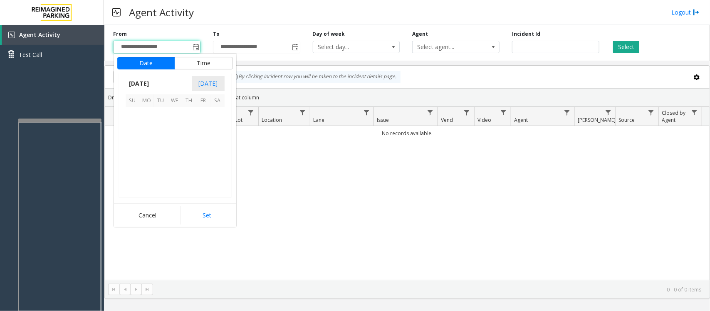
scroll to position [149046, 0]
click at [133, 157] on span "17" at bounding box center [133, 157] width 14 height 14
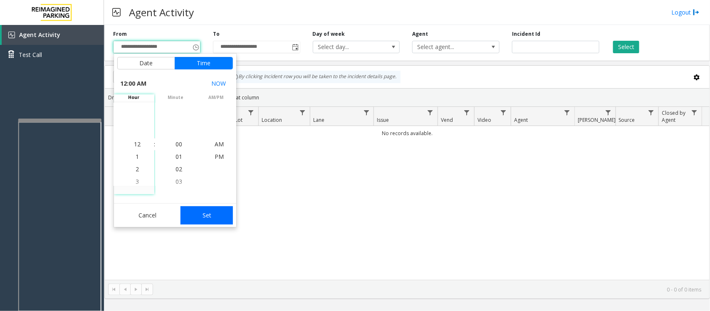
click at [199, 209] on button "Set" at bounding box center [206, 215] width 52 height 18
type input "**********"
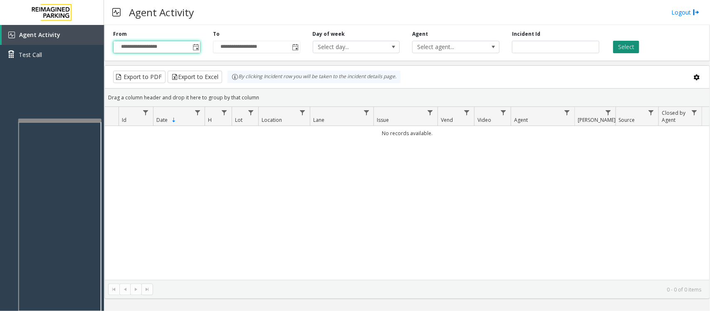
click at [622, 44] on button "Select" at bounding box center [626, 47] width 26 height 12
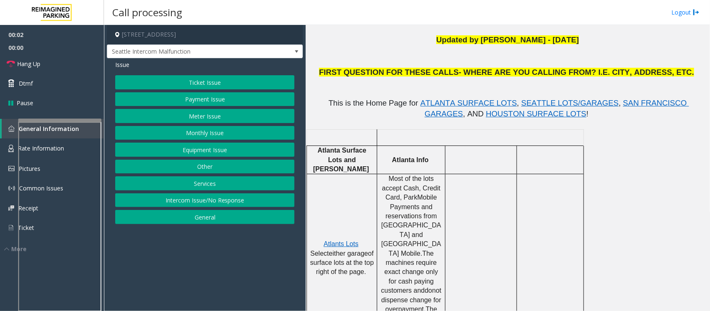
scroll to position [312, 0]
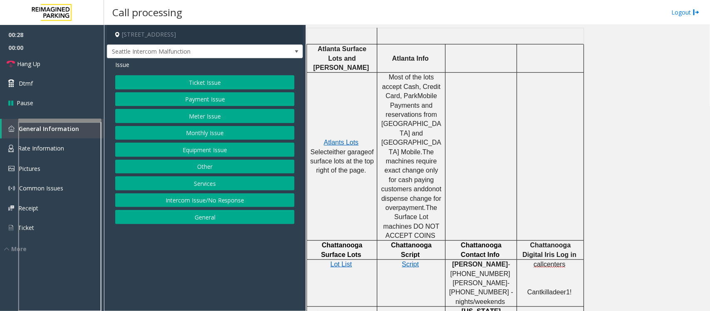
click at [211, 103] on button "Payment Issue" at bounding box center [204, 99] width 179 height 14
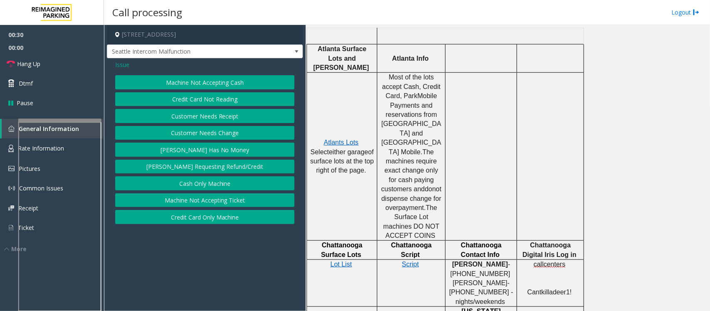
click at [235, 102] on button "Credit Card Not Reading" at bounding box center [204, 99] width 179 height 14
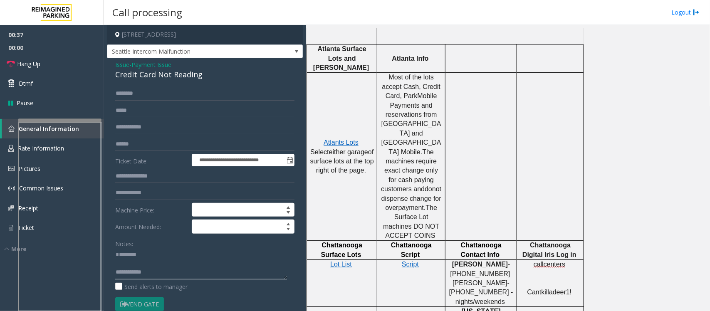
click at [134, 267] on textarea at bounding box center [201, 263] width 172 height 31
click at [131, 273] on textarea at bounding box center [201, 263] width 172 height 31
click at [131, 74] on div "Credit Card Not Reading" at bounding box center [204, 74] width 179 height 11
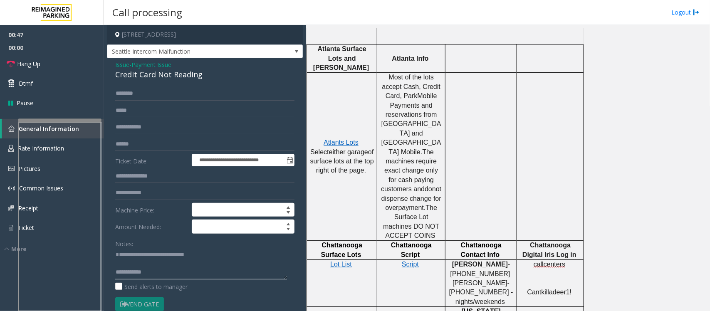
click at [190, 271] on textarea at bounding box center [201, 263] width 172 height 31
click at [167, 271] on textarea at bounding box center [201, 263] width 172 height 31
click at [148, 275] on textarea at bounding box center [201, 263] width 172 height 31
paste textarea "**********"
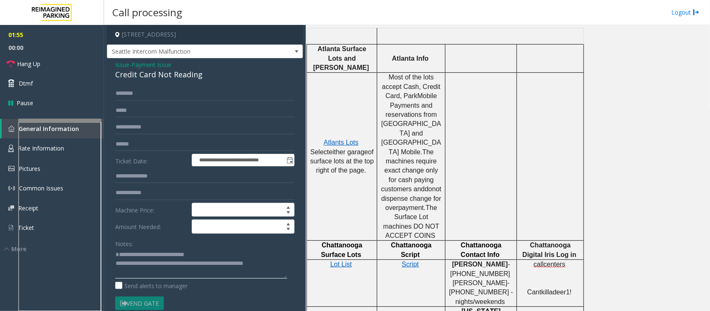
drag, startPoint x: 284, startPoint y: 273, endPoint x: 253, endPoint y: 272, distance: 30.8
click at [253, 272] on textarea at bounding box center [201, 263] width 172 height 30
click at [257, 273] on textarea at bounding box center [201, 263] width 172 height 30
drag, startPoint x: 256, startPoint y: 273, endPoint x: 239, endPoint y: 272, distance: 17.1
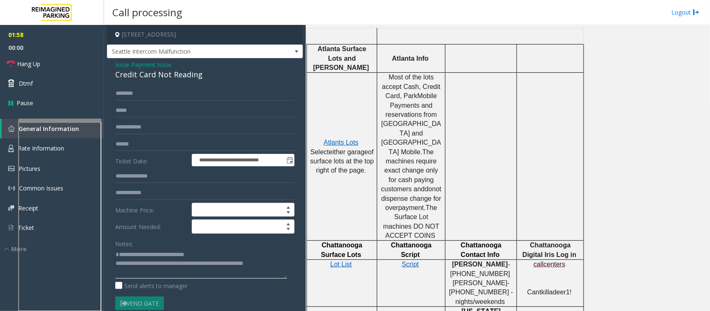
click at [232, 263] on textarea at bounding box center [201, 263] width 172 height 30
drag, startPoint x: 254, startPoint y: 271, endPoint x: 232, endPoint y: 270, distance: 22.5
click at [232, 270] on textarea at bounding box center [201, 263] width 172 height 30
click at [236, 273] on textarea at bounding box center [201, 263] width 172 height 30
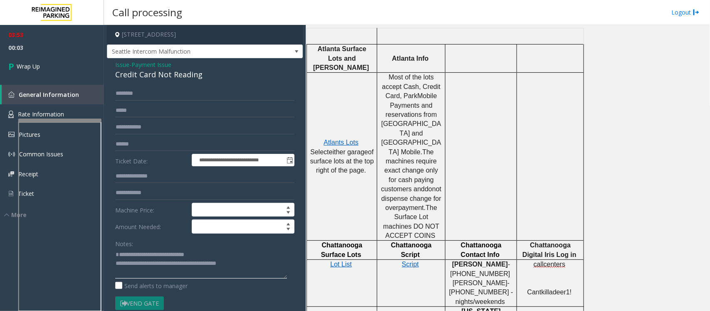
click at [252, 274] on textarea at bounding box center [201, 263] width 172 height 30
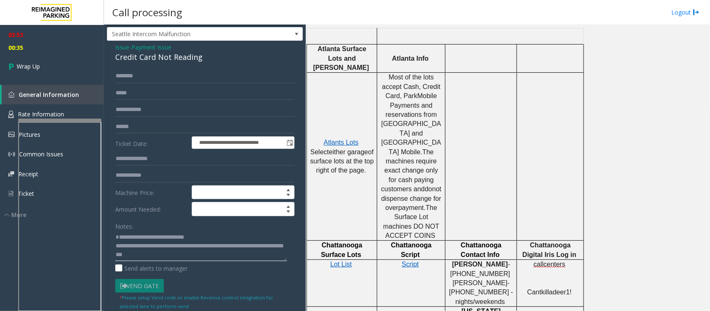
scroll to position [0, 0]
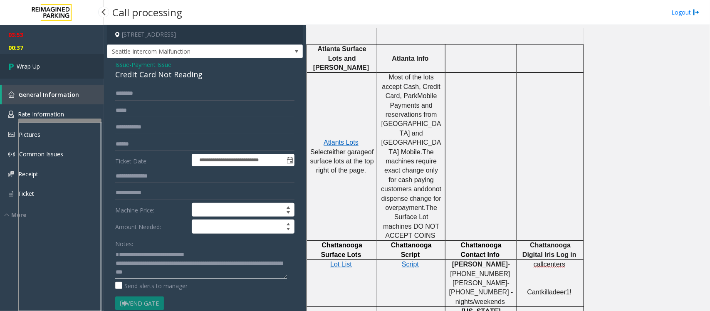
type textarea "**********"
click at [59, 66] on link "Wrap Up" at bounding box center [52, 66] width 104 height 25
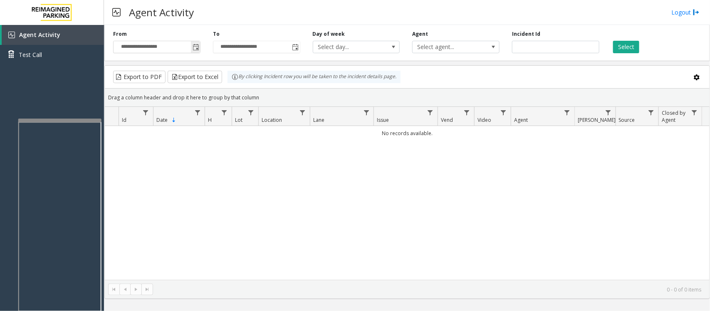
click at [194, 48] on span "Toggle popup" at bounding box center [195, 47] width 7 height 7
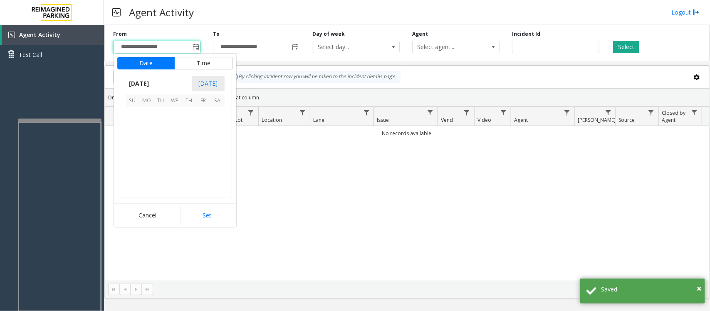
scroll to position [149046, 0]
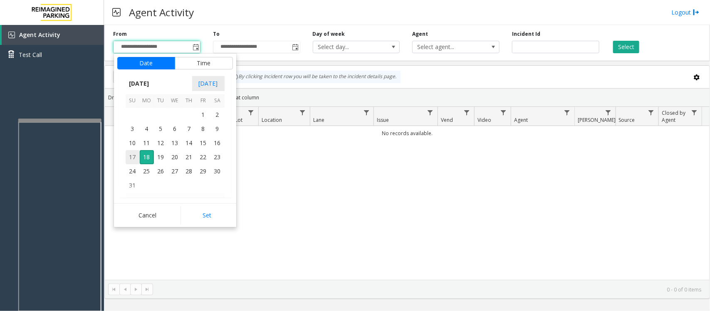
click at [131, 157] on span "17" at bounding box center [133, 157] width 14 height 14
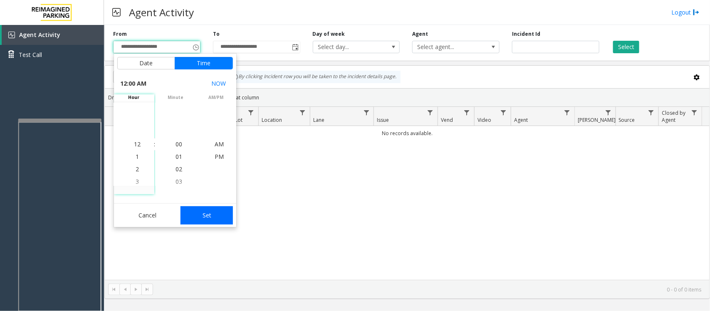
click at [209, 213] on button "Set" at bounding box center [206, 215] width 52 height 18
type input "**********"
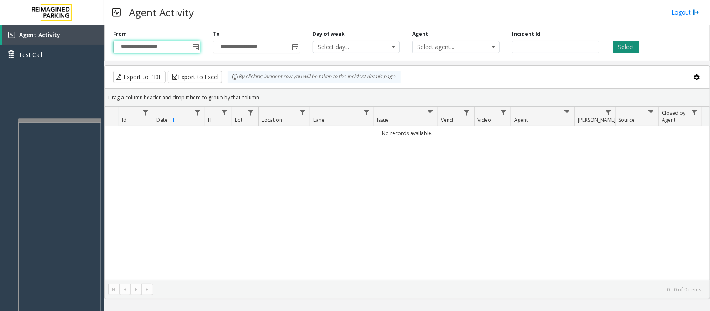
click at [624, 49] on button "Select" at bounding box center [626, 47] width 26 height 12
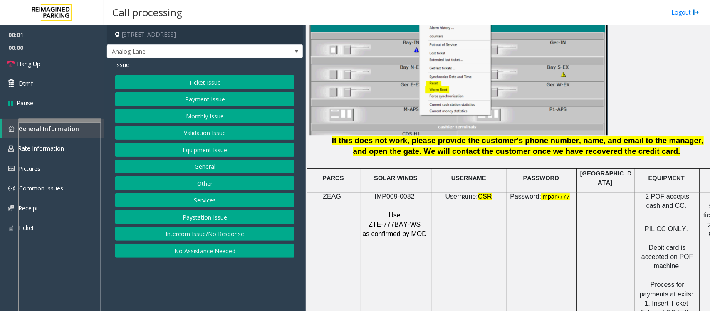
scroll to position [1091, 0]
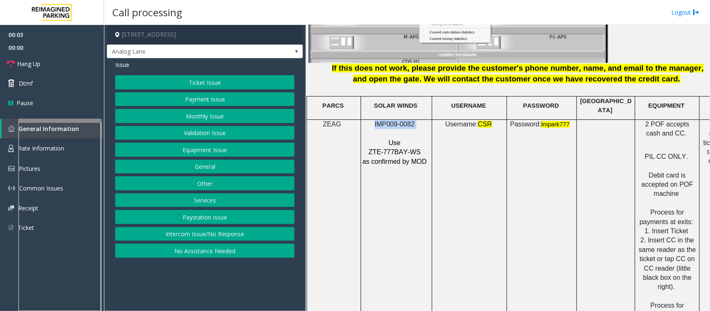
drag, startPoint x: 418, startPoint y: 121, endPoint x: 369, endPoint y: 116, distance: 48.9
click at [369, 120] on p "IMP009-0082" at bounding box center [395, 124] width 67 height 9
copy p "IMP009-0082"
click at [215, 101] on button "Payment Issue" at bounding box center [204, 99] width 179 height 14
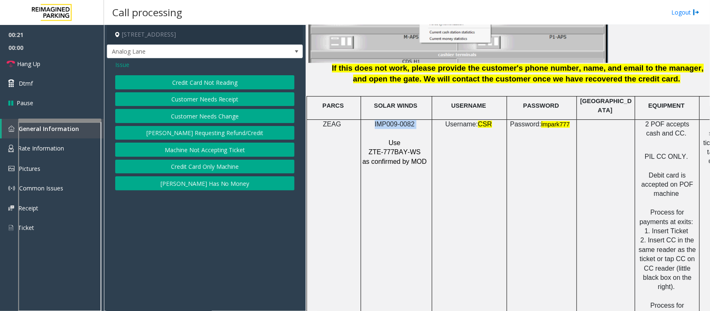
scroll to position [1091, 54]
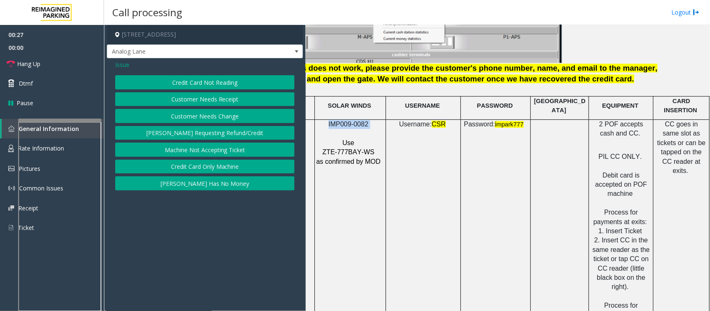
click at [213, 81] on button "Credit Card Not Reading" at bounding box center [204, 82] width 179 height 14
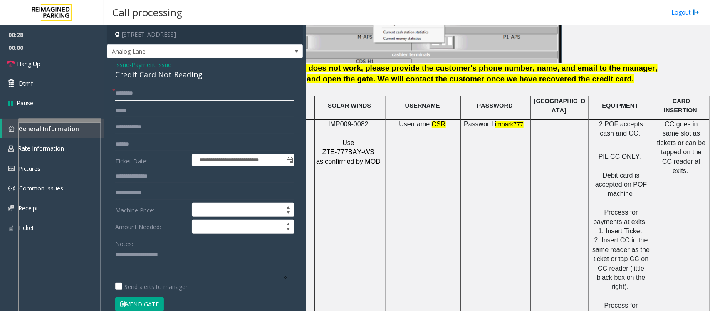
click at [190, 92] on input "text" at bounding box center [204, 93] width 179 height 14
click at [129, 265] on textarea at bounding box center [201, 263] width 172 height 31
click at [126, 271] on textarea at bounding box center [201, 263] width 172 height 31
click at [164, 72] on div "Credit Card Not Reading" at bounding box center [204, 74] width 179 height 11
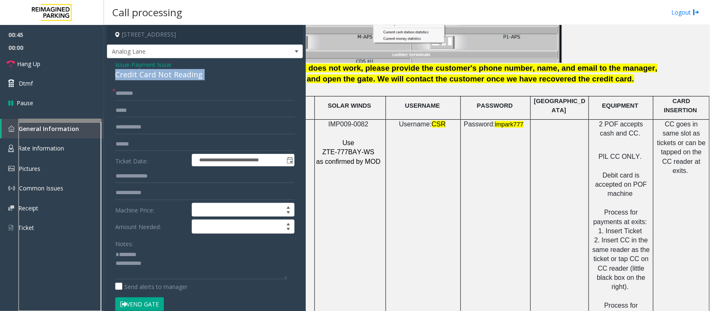
click at [164, 72] on div "Credit Card Not Reading" at bounding box center [204, 74] width 179 height 11
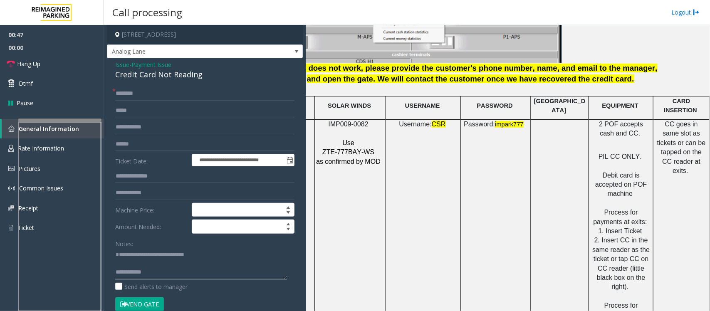
click at [163, 273] on textarea at bounding box center [201, 263] width 172 height 31
click at [164, 273] on textarea at bounding box center [201, 263] width 172 height 31
click at [195, 275] on textarea at bounding box center [201, 263] width 172 height 31
type textarea "**********"
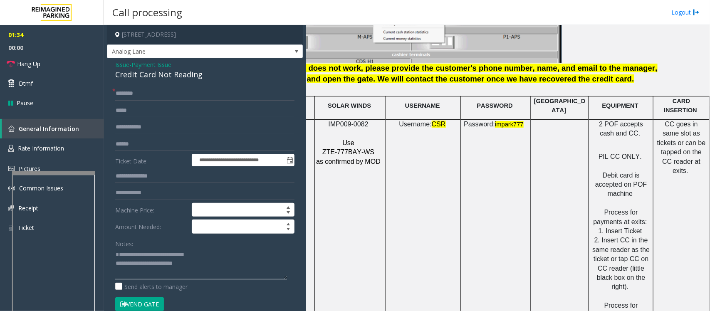
click at [54, 172] on div at bounding box center [53, 172] width 83 height 3
click at [63, 153] on link "Rate Information" at bounding box center [52, 148] width 104 height 20
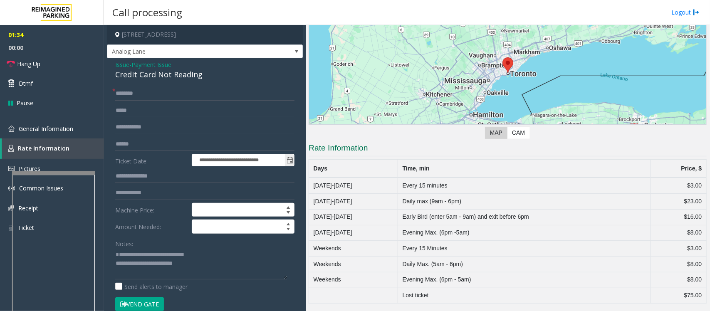
scroll to position [88, 0]
click at [188, 273] on textarea at bounding box center [201, 263] width 172 height 31
click at [190, 273] on textarea at bounding box center [201, 263] width 172 height 31
click at [140, 93] on input "text" at bounding box center [204, 93] width 179 height 14
click at [118, 93] on input "******" at bounding box center [204, 93] width 179 height 14
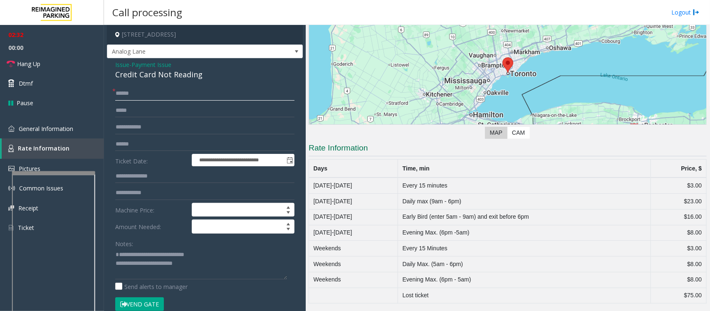
click at [127, 92] on input "******" at bounding box center [204, 93] width 179 height 14
type input "******"
click at [196, 273] on textarea at bounding box center [201, 263] width 172 height 31
click at [58, 66] on link "Hang Up" at bounding box center [52, 64] width 104 height 20
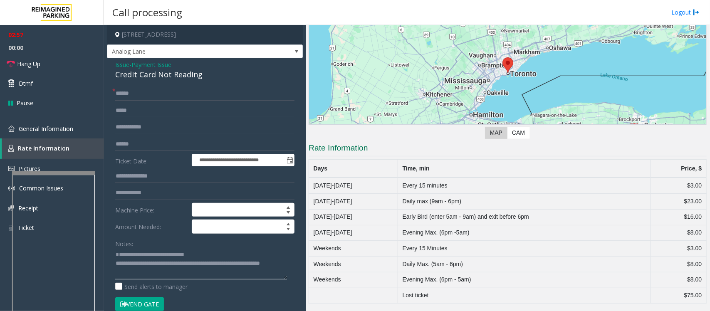
click at [200, 274] on textarea at bounding box center [201, 263] width 172 height 31
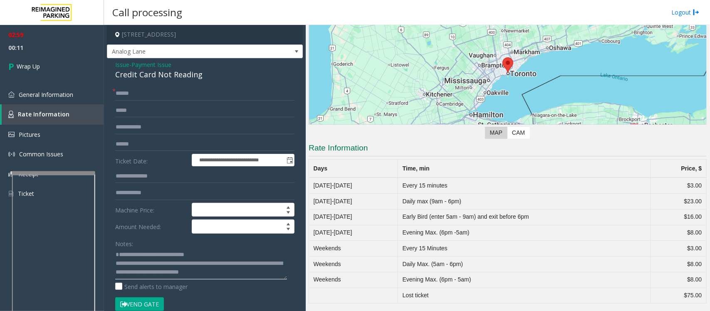
scroll to position [15, 0]
type textarea "**********"
click at [50, 68] on link "Wrap Up" at bounding box center [52, 66] width 104 height 25
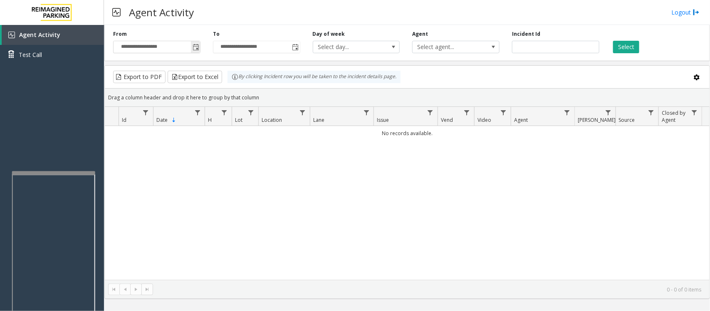
click at [194, 48] on span "Toggle popup" at bounding box center [195, 47] width 7 height 7
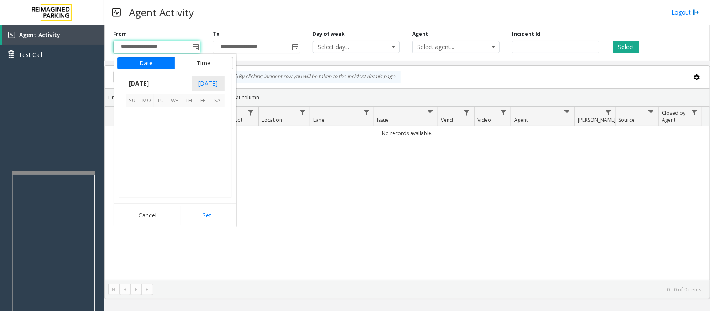
scroll to position [149046, 0]
click at [131, 156] on span "17" at bounding box center [133, 157] width 14 height 14
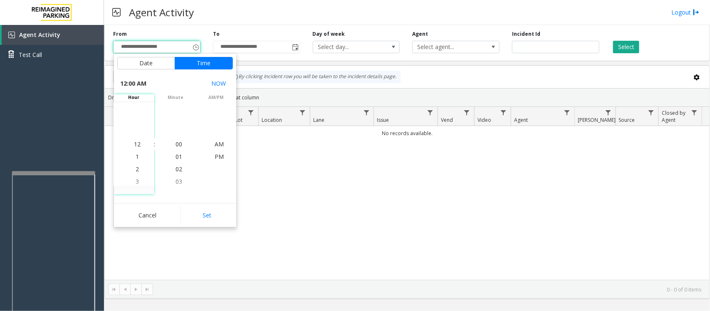
drag, startPoint x: 211, startPoint y: 220, endPoint x: 259, endPoint y: 217, distance: 47.5
click at [211, 219] on button "Set" at bounding box center [206, 215] width 52 height 18
type input "**********"
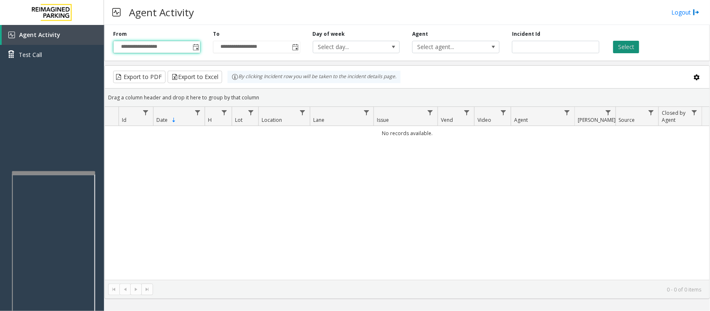
click at [626, 47] on button "Select" at bounding box center [626, 47] width 26 height 12
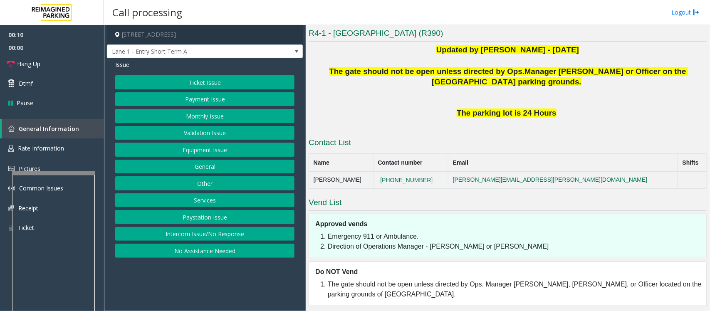
scroll to position [195, 0]
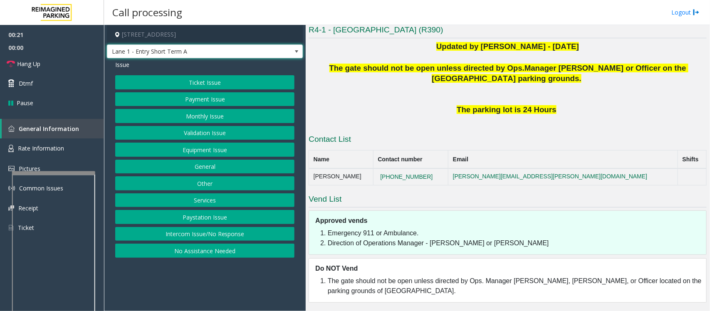
click at [292, 49] on span at bounding box center [297, 51] width 12 height 13
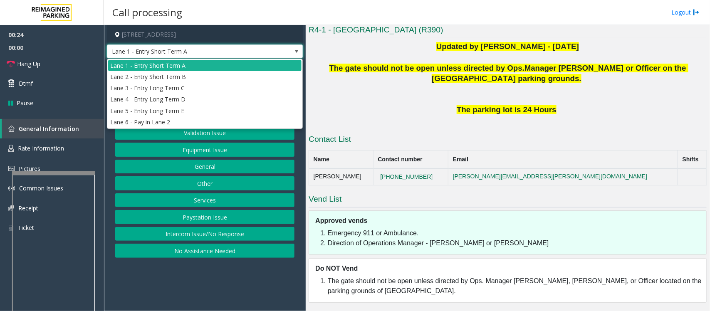
click at [292, 49] on span at bounding box center [297, 51] width 12 height 13
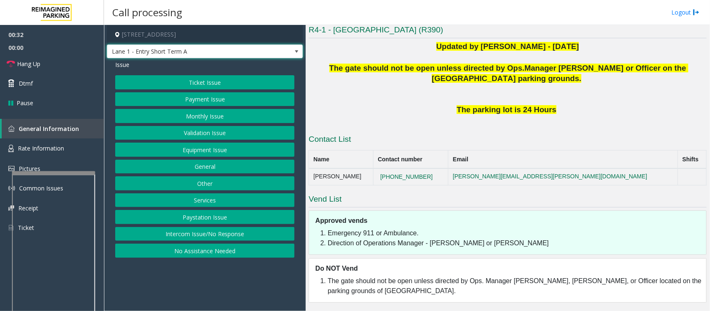
click at [291, 51] on span at bounding box center [297, 51] width 12 height 13
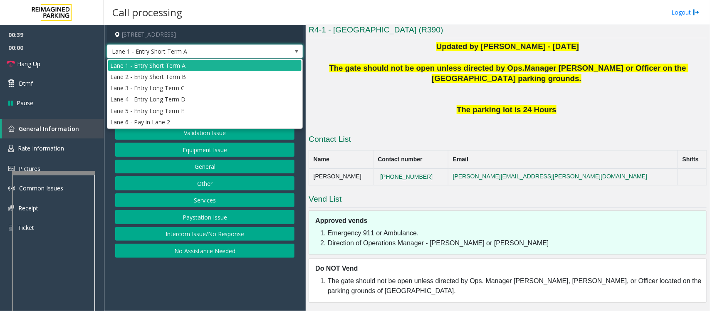
click at [298, 53] on span at bounding box center [296, 51] width 7 height 7
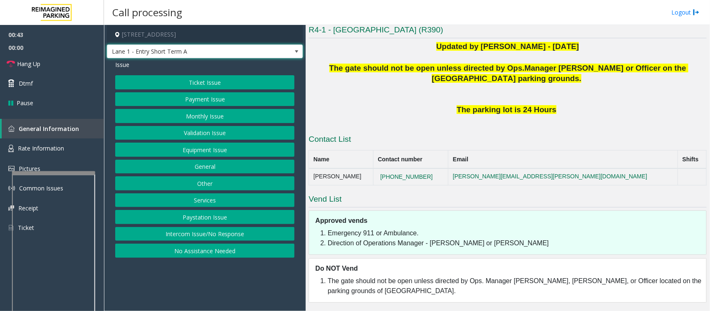
click at [207, 148] on button "Equipment Issue" at bounding box center [204, 150] width 179 height 14
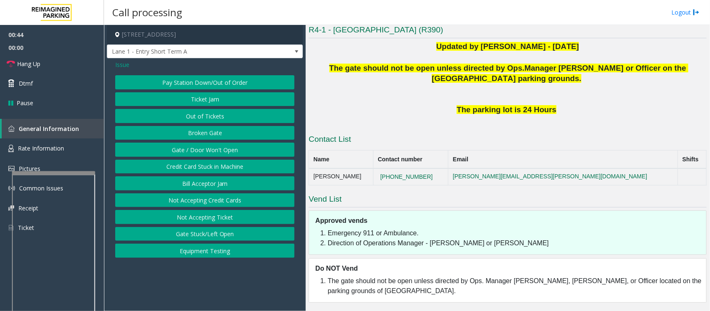
click at [207, 148] on button "Gate / Door Won't Open" at bounding box center [204, 150] width 179 height 14
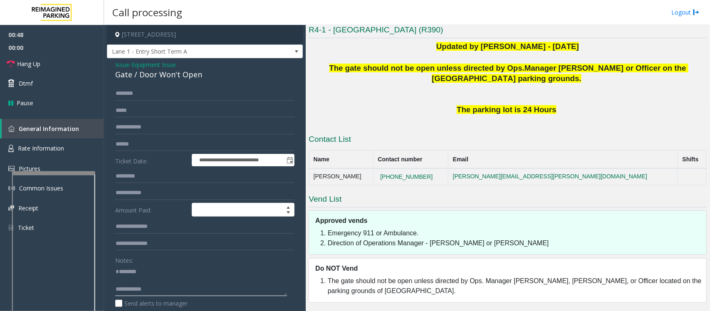
click at [140, 283] on textarea at bounding box center [201, 280] width 172 height 31
click at [137, 289] on textarea at bounding box center [201, 280] width 172 height 31
click at [22, 67] on span "Hang Up" at bounding box center [28, 63] width 23 height 9
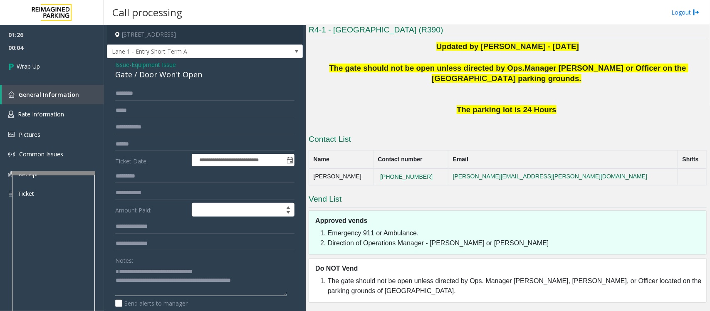
click at [233, 282] on textarea at bounding box center [201, 280] width 172 height 31
type textarea "**********"
click at [49, 69] on link "Wrap Up" at bounding box center [52, 66] width 104 height 25
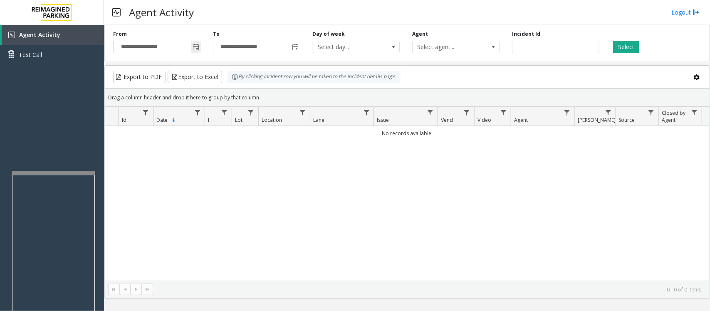
click at [197, 45] on span "Toggle popup" at bounding box center [195, 47] width 7 height 7
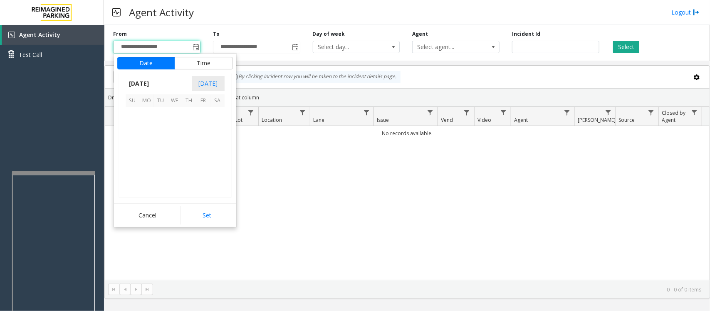
scroll to position [149046, 0]
click at [128, 155] on span "17" at bounding box center [133, 157] width 14 height 14
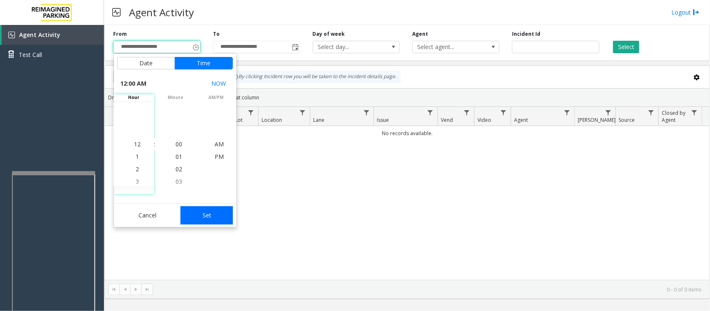
click at [207, 217] on button "Set" at bounding box center [206, 215] width 52 height 18
type input "**********"
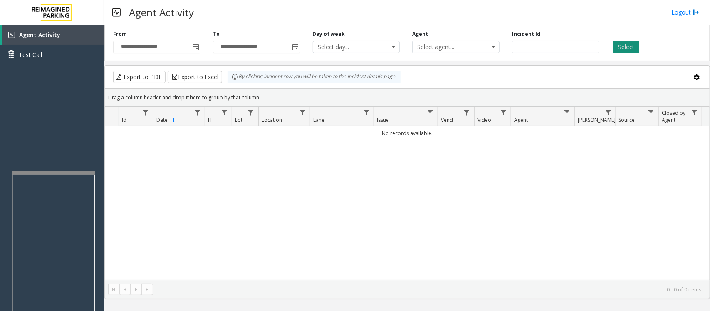
click at [631, 46] on button "Select" at bounding box center [626, 47] width 26 height 12
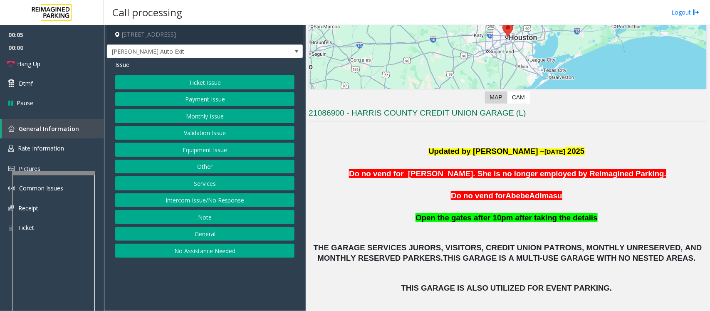
scroll to position [30, 0]
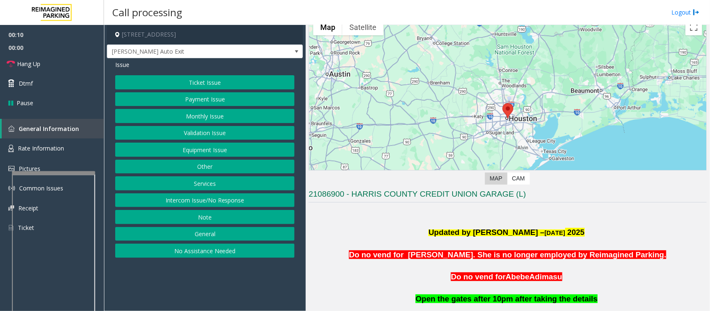
click at [215, 202] on button "Intercom Issue/No Response" at bounding box center [204, 200] width 179 height 14
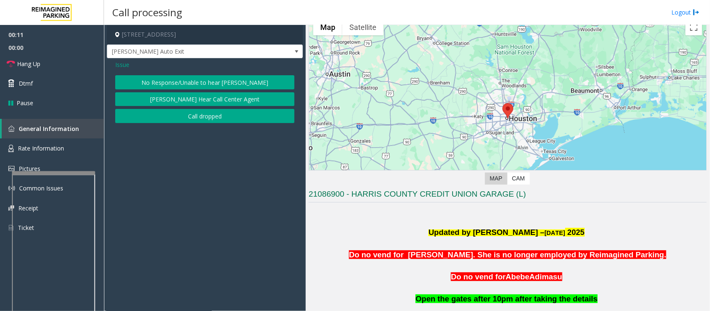
click at [209, 78] on button "No Response/Unable to hear [PERSON_NAME]" at bounding box center [204, 82] width 179 height 14
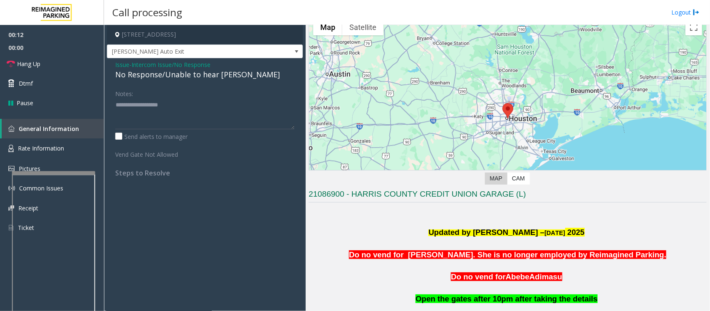
click at [210, 76] on div "No Response/Unable to hear [PERSON_NAME]" at bounding box center [204, 74] width 179 height 11
type textarea "**********"
click at [70, 64] on link "Hang Up" at bounding box center [52, 64] width 104 height 20
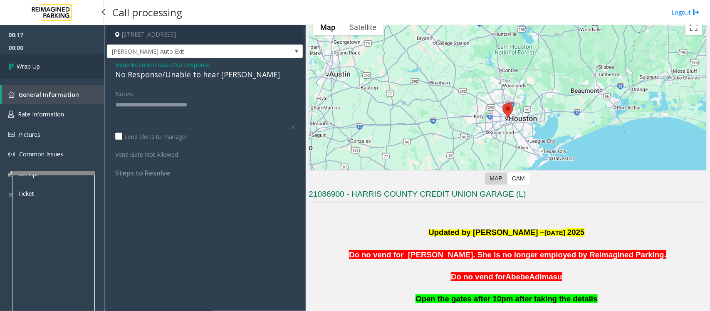
click at [70, 63] on link "Wrap Up" at bounding box center [52, 66] width 104 height 25
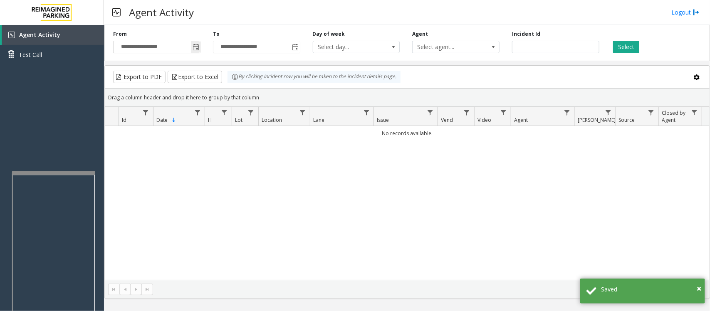
click at [194, 44] on span "Toggle popup" at bounding box center [195, 47] width 7 height 7
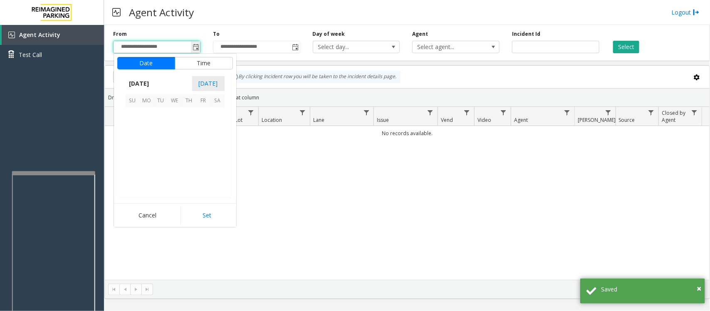
scroll to position [149046, 0]
click at [130, 160] on span "17" at bounding box center [133, 157] width 14 height 14
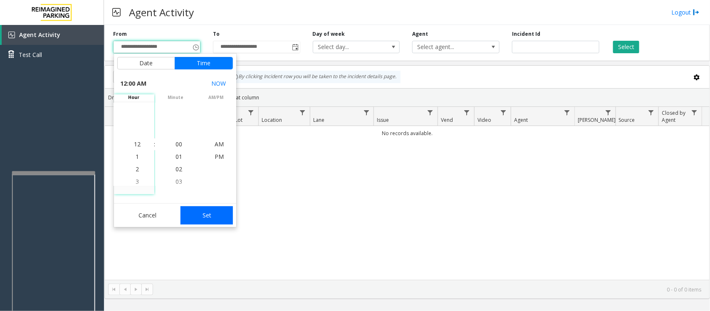
click at [204, 216] on button "Set" at bounding box center [206, 215] width 52 height 18
type input "**********"
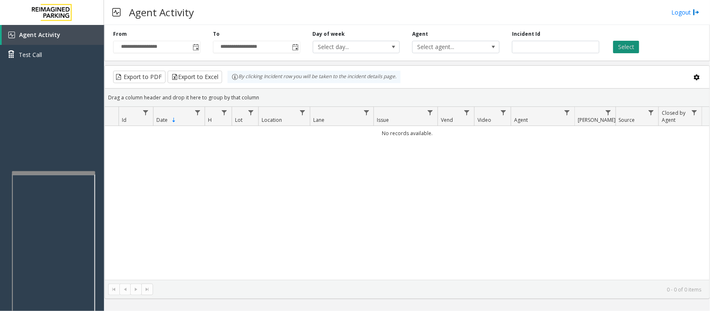
click at [633, 49] on button "Select" at bounding box center [626, 47] width 26 height 12
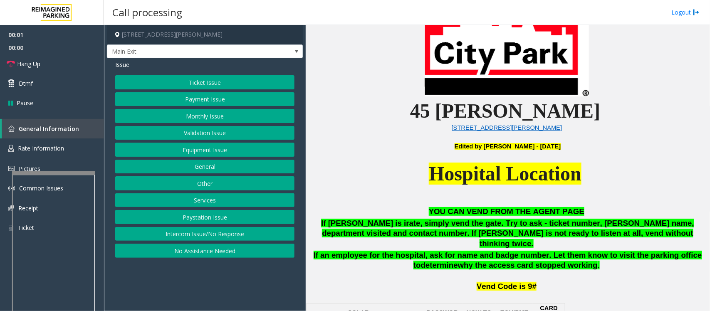
scroll to position [312, 0]
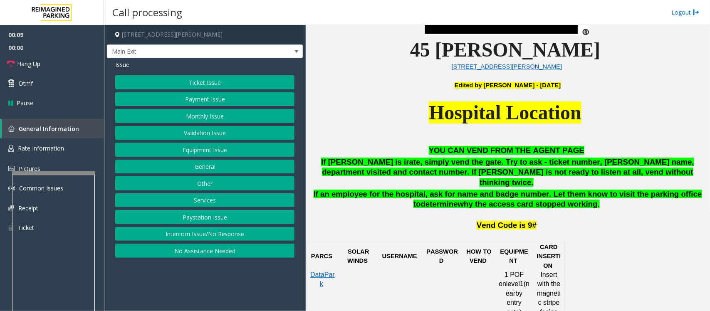
click at [212, 79] on button "Ticket Issue" at bounding box center [204, 82] width 179 height 14
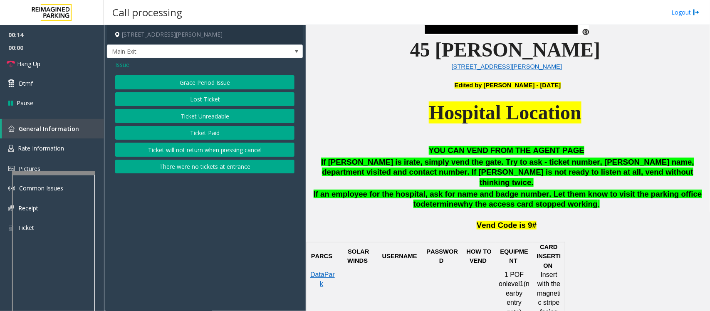
click at [125, 64] on span "Issue" at bounding box center [122, 64] width 14 height 9
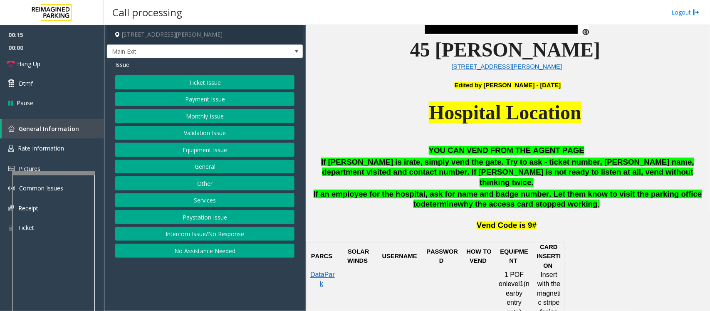
click at [184, 236] on button "Intercom Issue/No Response" at bounding box center [204, 234] width 179 height 14
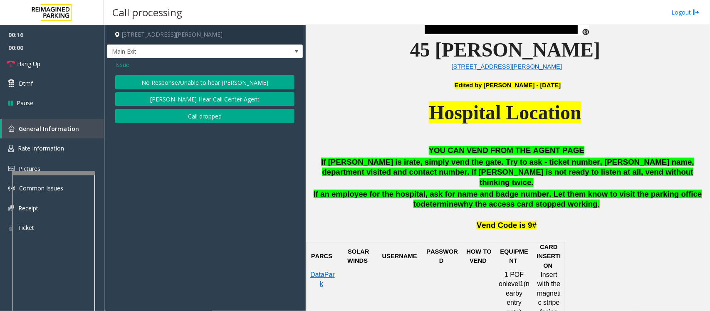
click at [123, 65] on span "Issue" at bounding box center [122, 64] width 14 height 9
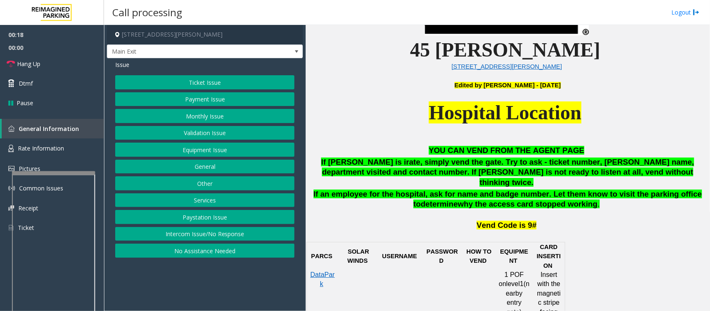
click at [205, 82] on button "Ticket Issue" at bounding box center [204, 82] width 179 height 14
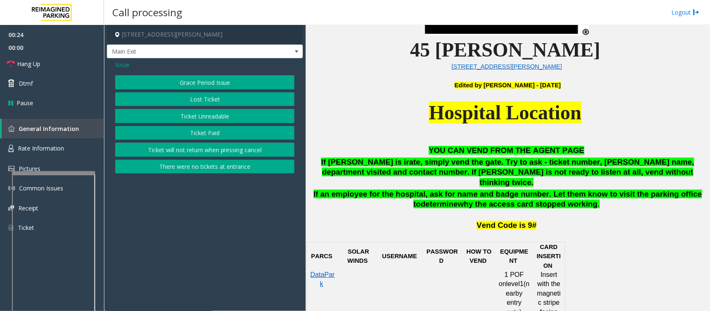
click at [242, 131] on button "Ticket Paid" at bounding box center [204, 133] width 179 height 14
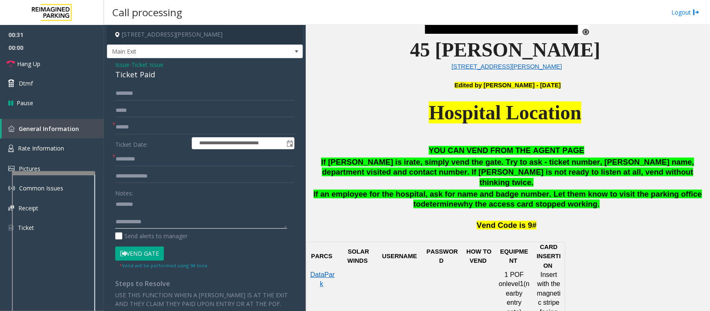
click at [130, 214] on textarea at bounding box center [201, 212] width 172 height 31
click at [115, 201] on textarea at bounding box center [201, 212] width 172 height 31
click at [172, 200] on textarea at bounding box center [201, 212] width 172 height 31
click at [132, 67] on span "- Ticket Issue" at bounding box center [146, 65] width 34 height 8
click at [132, 73] on div "Ticket Paid" at bounding box center [204, 74] width 179 height 11
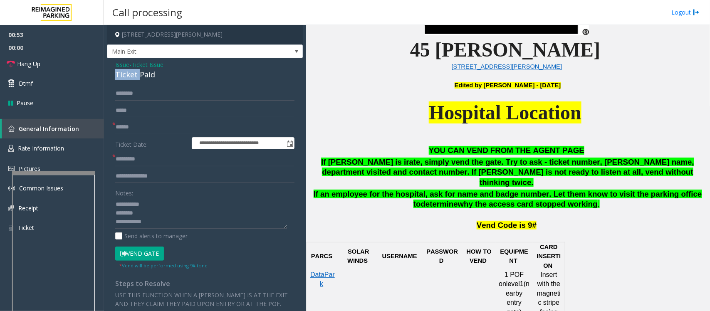
click at [132, 73] on div "Ticket Paid" at bounding box center [204, 74] width 179 height 11
type textarea "**********"
click at [146, 177] on input "text" at bounding box center [204, 176] width 179 height 14
type input "**********"
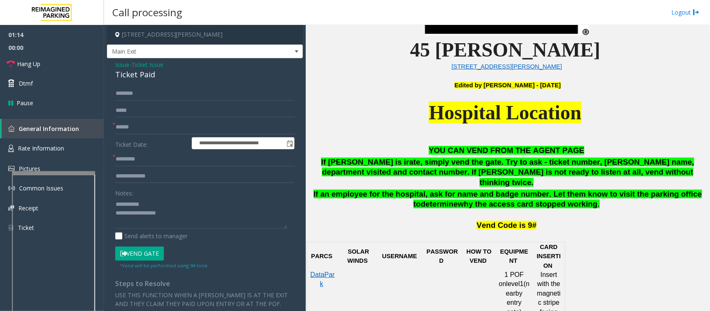
scroll to position [9, 0]
type textarea "**********"
click at [166, 173] on input "**********" at bounding box center [204, 176] width 179 height 14
type input "**********"
click at [142, 128] on input "text" at bounding box center [204, 127] width 179 height 14
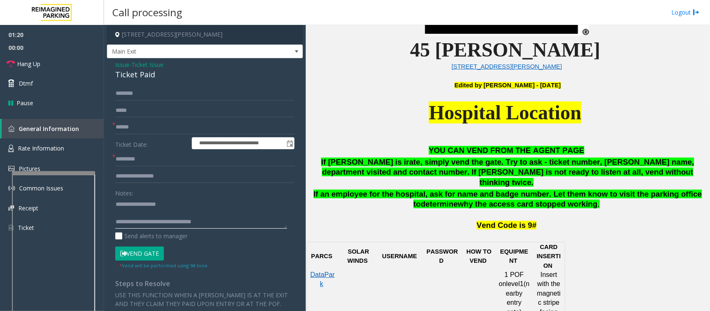
click at [141, 211] on textarea at bounding box center [201, 212] width 172 height 31
type textarea "**********"
click at [146, 130] on input "text" at bounding box center [204, 127] width 179 height 14
click at [129, 127] on input "text" at bounding box center [204, 127] width 179 height 14
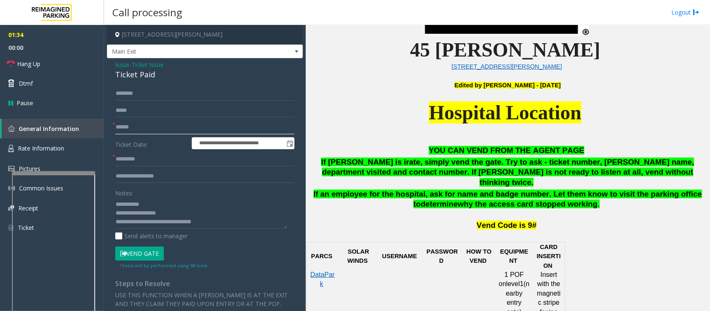
click at [146, 123] on input "text" at bounding box center [204, 127] width 179 height 14
click at [223, 223] on textarea at bounding box center [201, 212] width 172 height 31
click at [125, 126] on input "text" at bounding box center [204, 127] width 179 height 14
click at [122, 127] on input "******" at bounding box center [204, 127] width 179 height 14
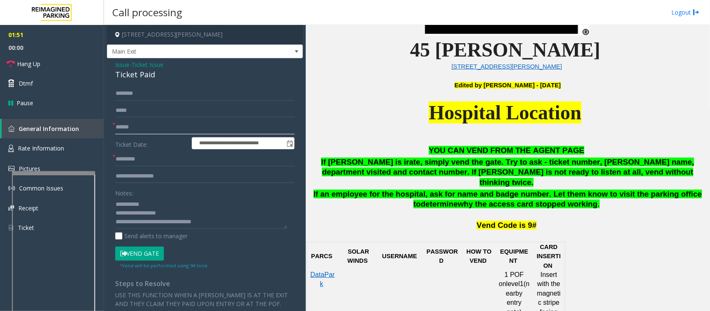
type input "******"
click at [142, 101] on form "**********" at bounding box center [204, 177] width 179 height 183
click at [142, 94] on input "text" at bounding box center [204, 93] width 179 height 14
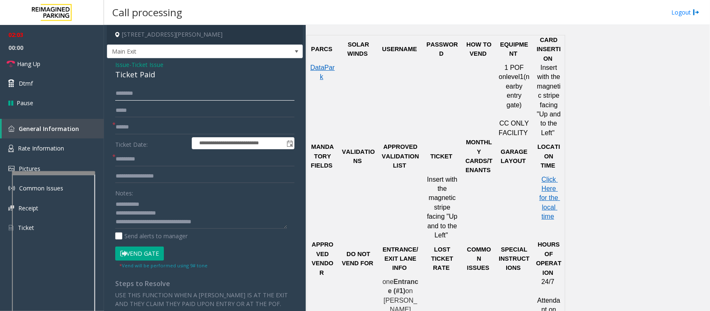
scroll to position [520, 0]
click at [550, 197] on span "Click Here for the local time" at bounding box center [549, 197] width 21 height 44
click at [158, 92] on input "text" at bounding box center [204, 93] width 179 height 14
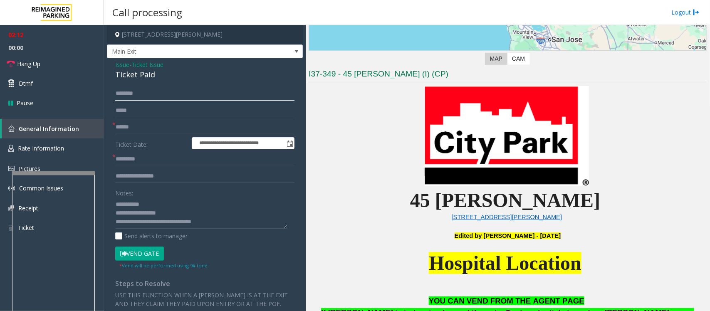
scroll to position [260, 0]
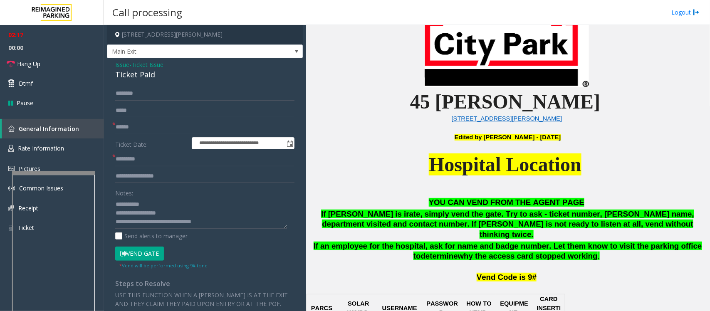
click at [121, 249] on button "Vend Gate" at bounding box center [139, 254] width 49 height 14
click at [130, 157] on input "text" at bounding box center [204, 159] width 179 height 14
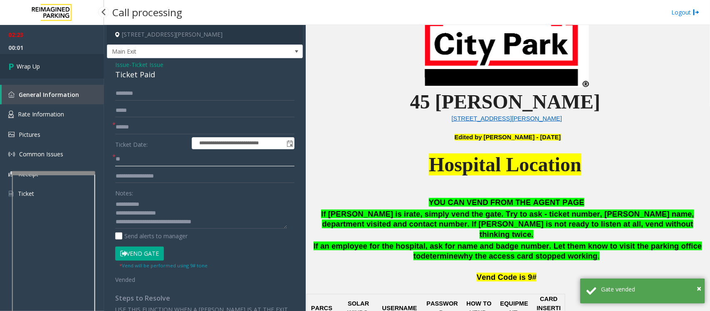
type input "**"
click at [45, 67] on link "Wrap Up" at bounding box center [52, 66] width 104 height 25
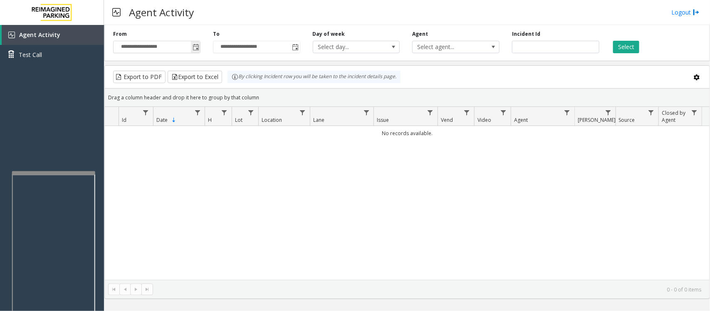
click at [195, 49] on span "Toggle popup" at bounding box center [195, 47] width 7 height 7
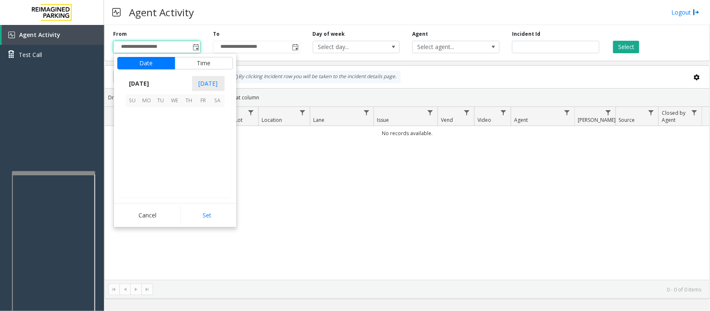
scroll to position [149046, 0]
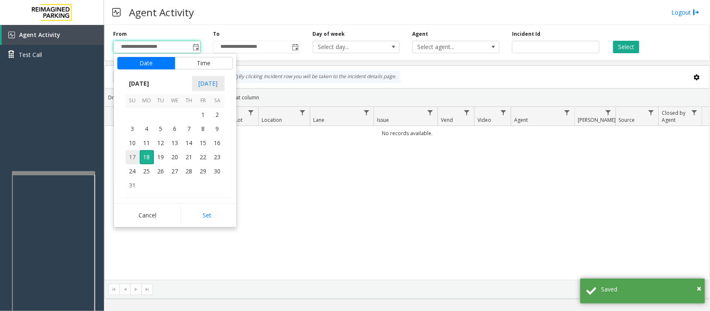
click at [128, 155] on span "17" at bounding box center [133, 157] width 14 height 14
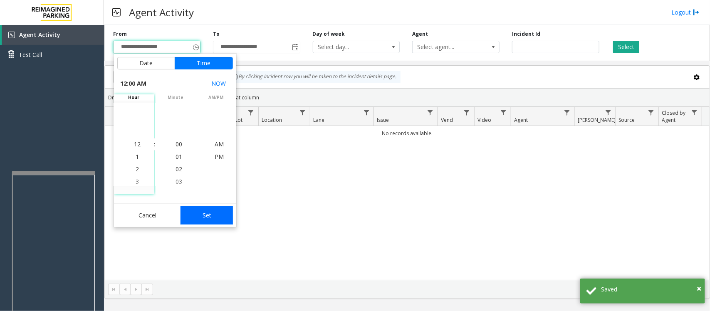
click at [190, 215] on button "Set" at bounding box center [206, 215] width 52 height 18
type input "**********"
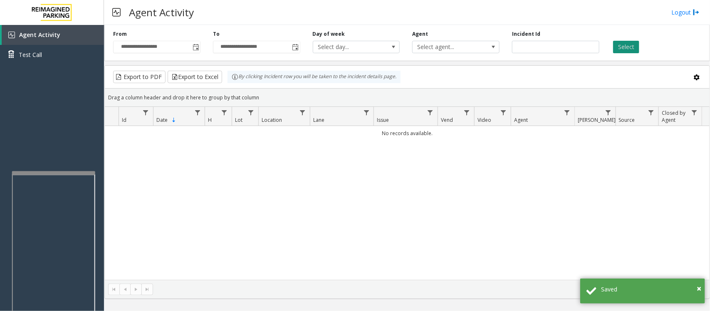
click at [631, 45] on button "Select" at bounding box center [626, 47] width 26 height 12
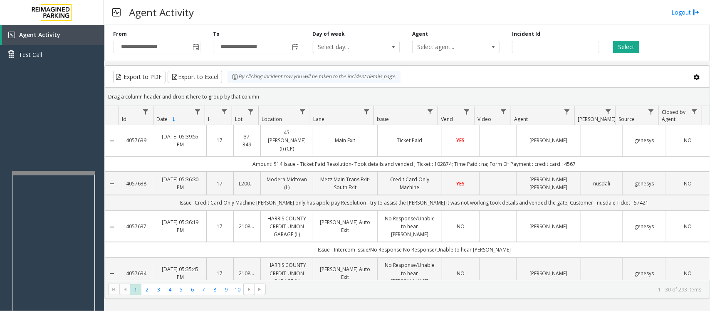
click at [432, 140] on link "Ticket Paid" at bounding box center [409, 140] width 54 height 8
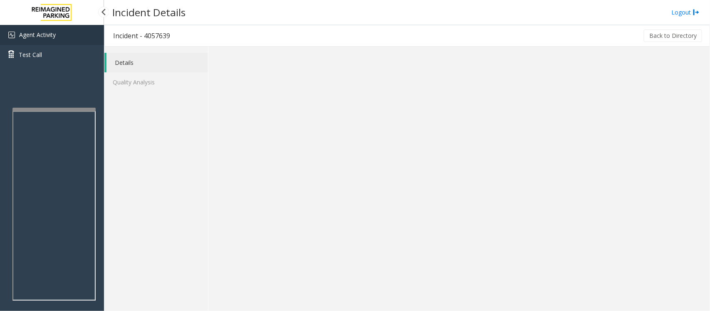
click at [39, 37] on span "Agent Activity" at bounding box center [37, 35] width 37 height 8
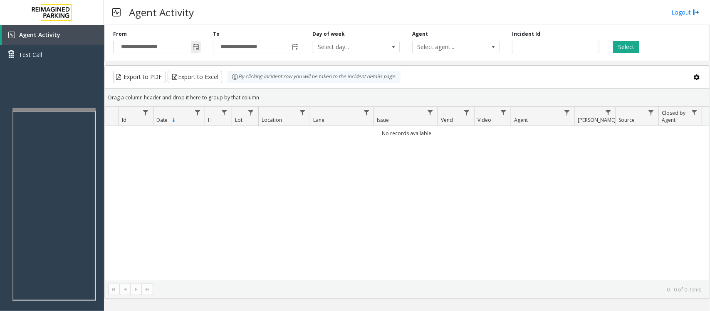
click at [195, 48] on span "Toggle popup" at bounding box center [195, 47] width 7 height 7
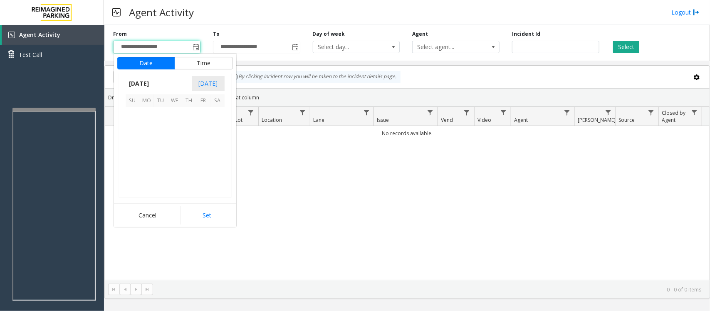
scroll to position [149046, 0]
click at [133, 157] on span "17" at bounding box center [133, 157] width 14 height 14
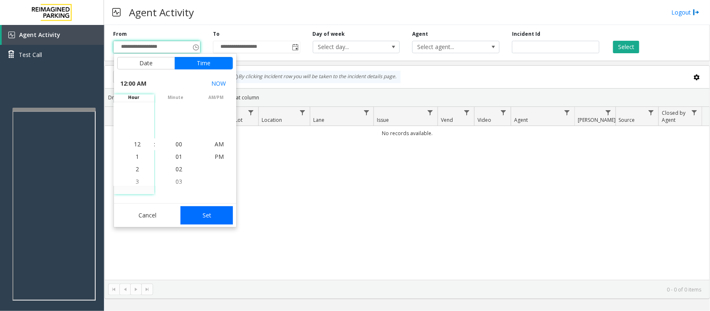
click at [211, 213] on button "Set" at bounding box center [206, 215] width 52 height 18
type input "**********"
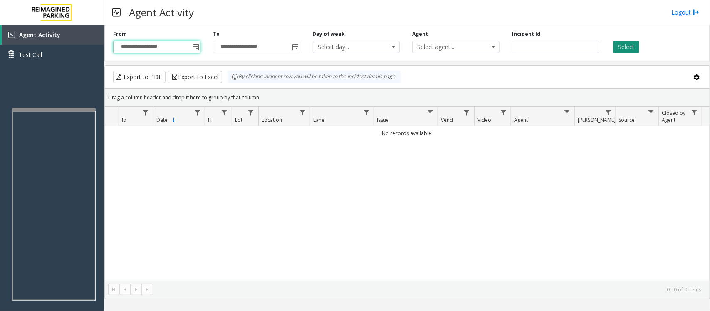
click at [627, 44] on button "Select" at bounding box center [626, 47] width 26 height 12
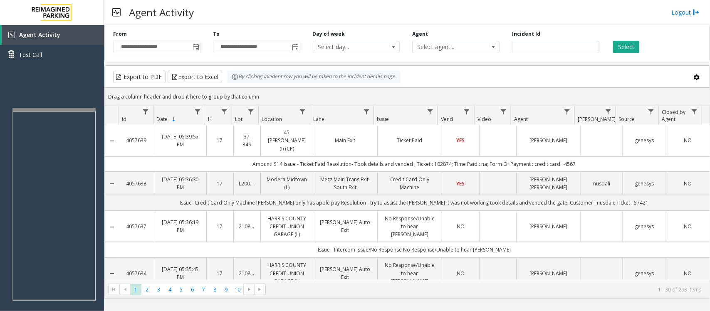
click at [442, 139] on td "YES" at bounding box center [460, 140] width 37 height 31
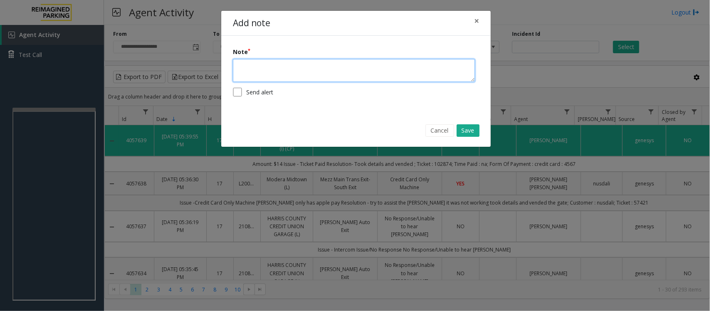
click at [306, 67] on textarea at bounding box center [354, 70] width 242 height 23
type textarea "**********"
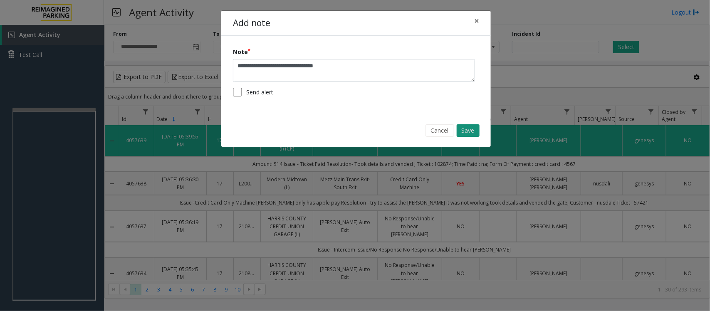
click at [464, 132] on button "Save" at bounding box center [467, 130] width 23 height 12
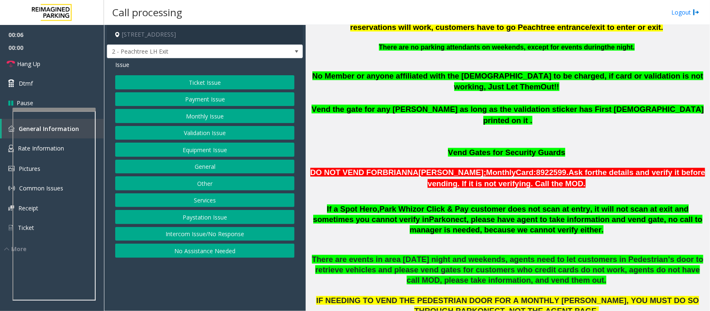
scroll to position [416, 0]
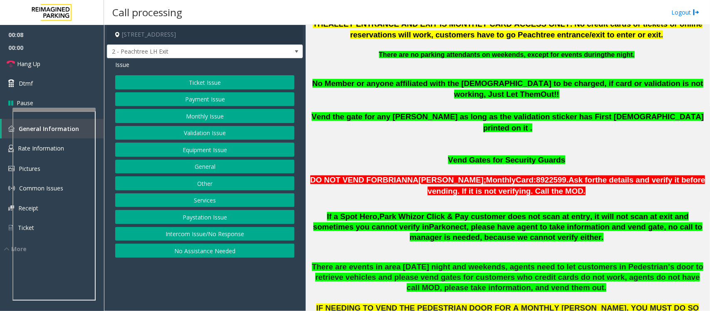
click at [206, 132] on button "Validation Issue" at bounding box center [204, 133] width 179 height 14
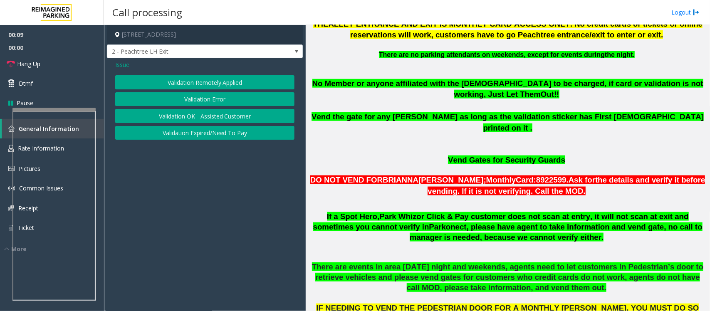
click at [210, 100] on button "Validation Error" at bounding box center [204, 99] width 179 height 14
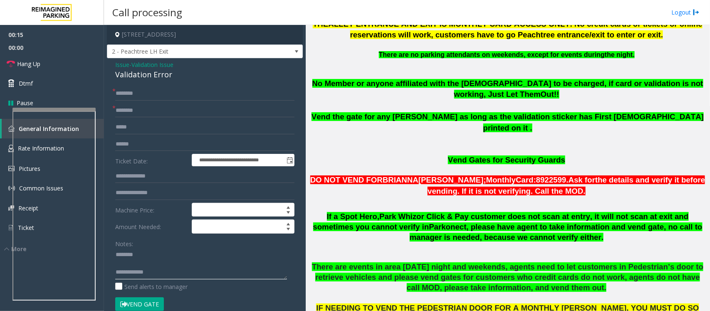
click at [136, 265] on textarea at bounding box center [201, 263] width 172 height 31
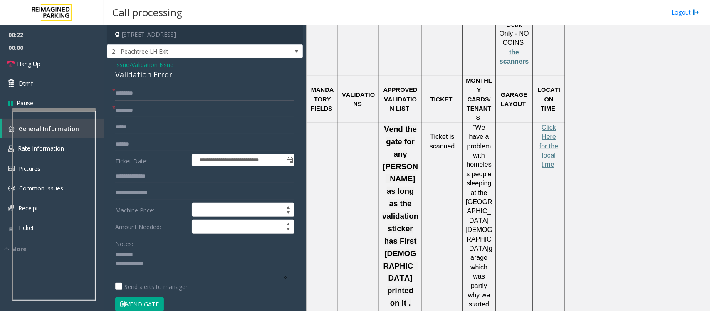
scroll to position [1299, 0]
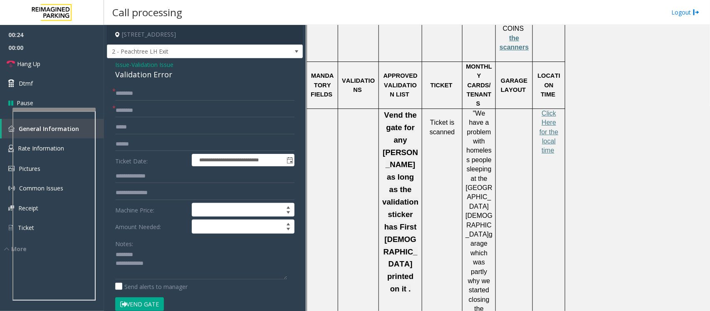
click at [138, 76] on div "Validation Error" at bounding box center [204, 74] width 179 height 11
click at [131, 264] on textarea at bounding box center [201, 263] width 172 height 31
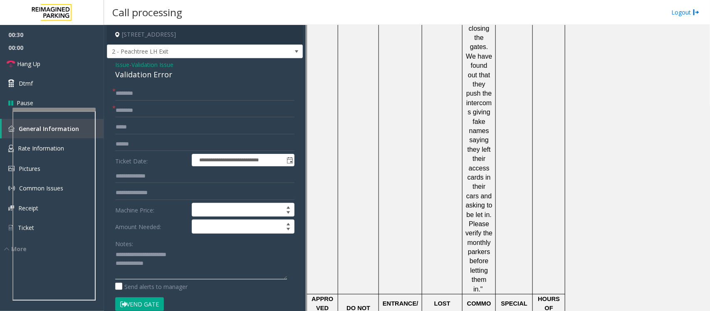
scroll to position [1663, 0]
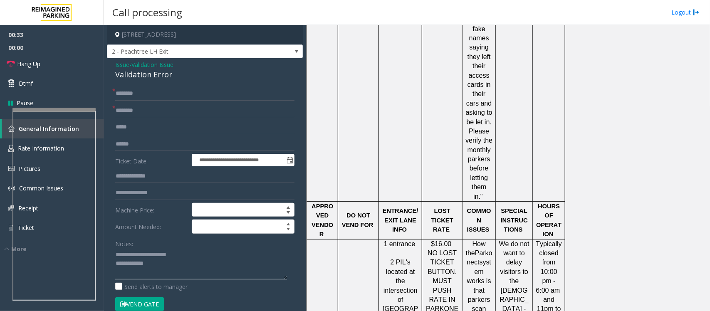
type textarea "**********"
click at [130, 104] on input "text" at bounding box center [204, 111] width 179 height 14
click at [152, 108] on input "text" at bounding box center [204, 111] width 179 height 14
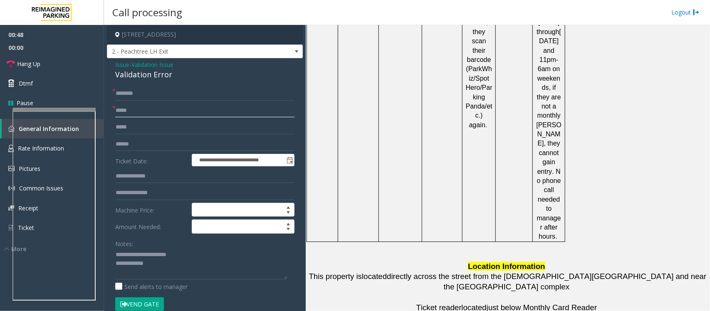
scroll to position [2079, 0]
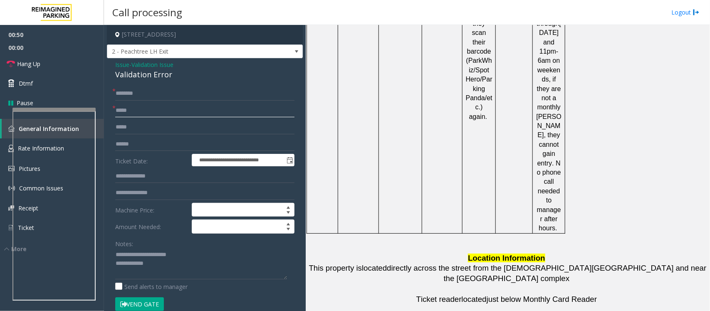
click at [143, 112] on input "*****" at bounding box center [204, 111] width 179 height 14
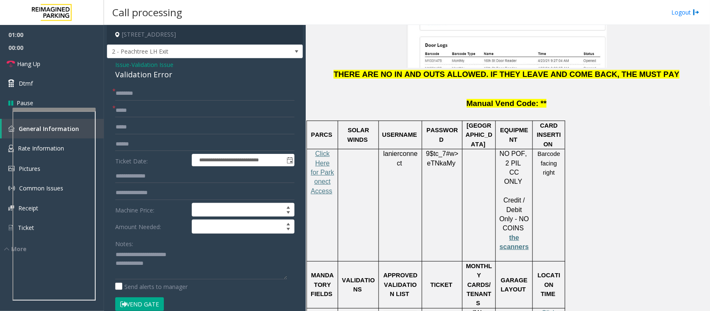
scroll to position [1039, 0]
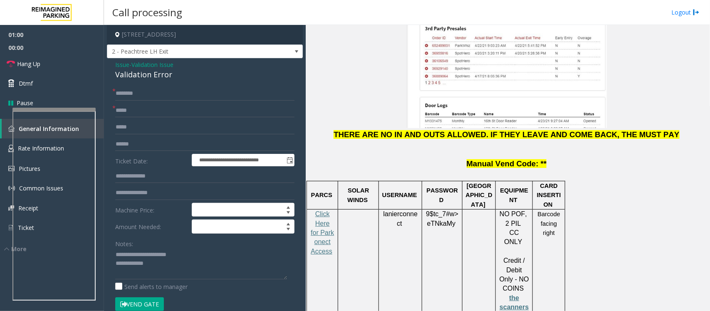
click at [400, 210] on span "lanierconnect" at bounding box center [400, 218] width 35 height 17
copy p "lanierconnect"
click at [438, 220] on span "eTNkaMy" at bounding box center [441, 223] width 28 height 7
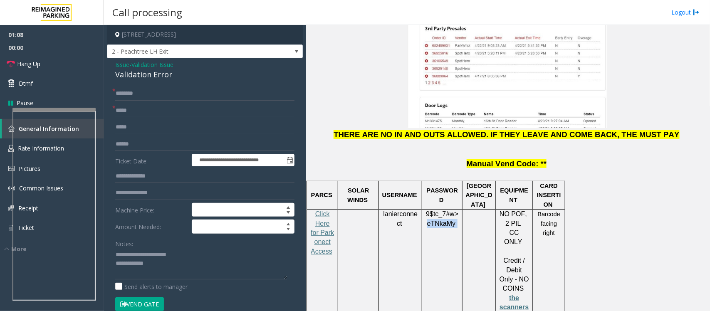
click at [438, 220] on span "eTNkaMy" at bounding box center [441, 223] width 28 height 7
copy p "9$tc_7#w> eTNkaMy"
click at [136, 113] on input "*****" at bounding box center [204, 111] width 179 height 14
type input "*******"
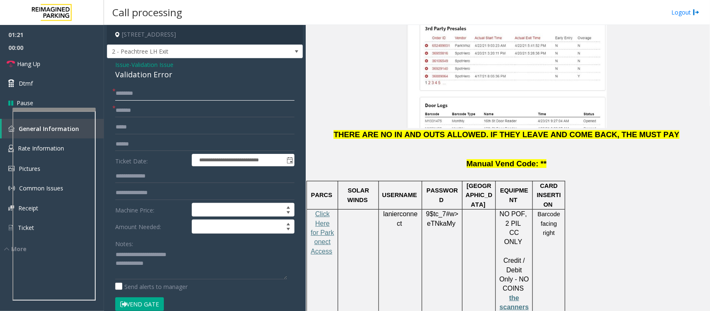
click at [138, 89] on input "text" at bounding box center [204, 93] width 179 height 14
click at [136, 148] on input "text" at bounding box center [204, 144] width 179 height 14
click at [437, 220] on span "eTNkaMy" at bounding box center [441, 223] width 28 height 7
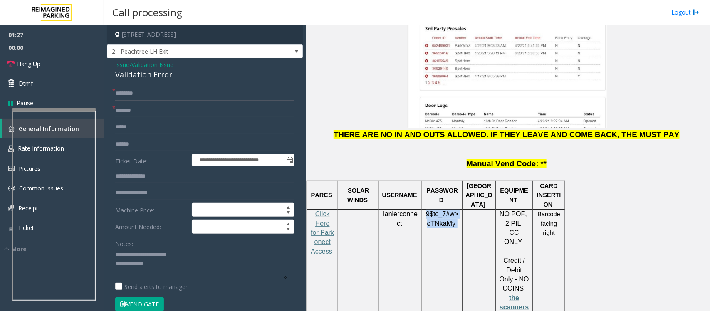
copy p "9$tc_7#w> eTNkaMy"
drag, startPoint x: 141, startPoint y: 145, endPoint x: 134, endPoint y: 129, distance: 16.6
click at [141, 143] on input "text" at bounding box center [204, 144] width 179 height 14
type input "**********"
click at [136, 86] on div "**********" at bounding box center [205, 292] width 196 height 469
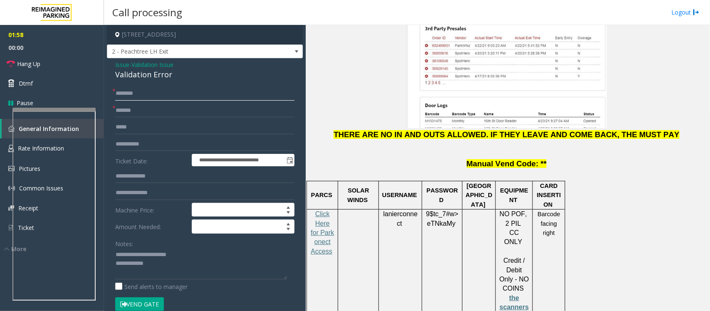
click at [133, 94] on input "text" at bounding box center [204, 93] width 179 height 14
type input "*"
click at [165, 98] on input "****" at bounding box center [204, 93] width 179 height 14
type input "******"
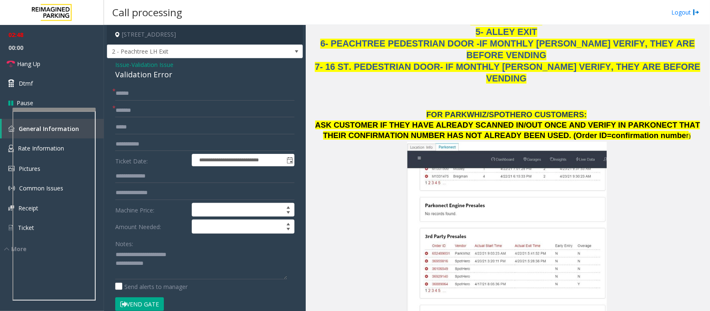
click at [385, 168] on p "ASK CUSTOMER IF THEY HAVE ALREADY SCANNED IN/OUT ONCE AND VERIFY IN PARKONECT T…" at bounding box center [507, 234] width 398 height 228
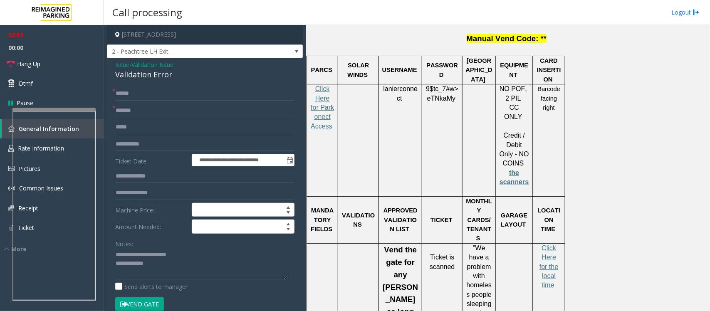
scroll to position [1145, 0]
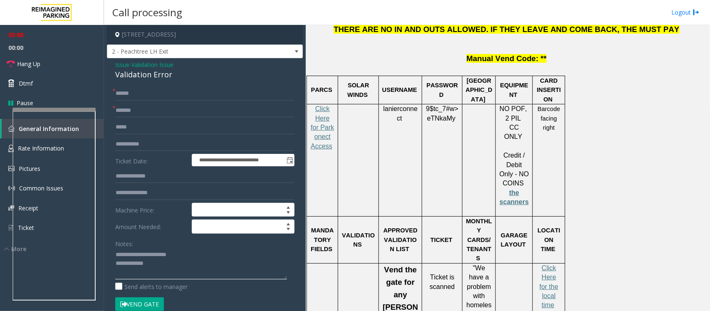
click at [161, 266] on textarea at bounding box center [201, 263] width 172 height 31
click at [161, 268] on textarea at bounding box center [201, 263] width 172 height 31
click at [159, 269] on textarea at bounding box center [201, 263] width 172 height 31
click at [160, 269] on textarea at bounding box center [201, 263] width 172 height 31
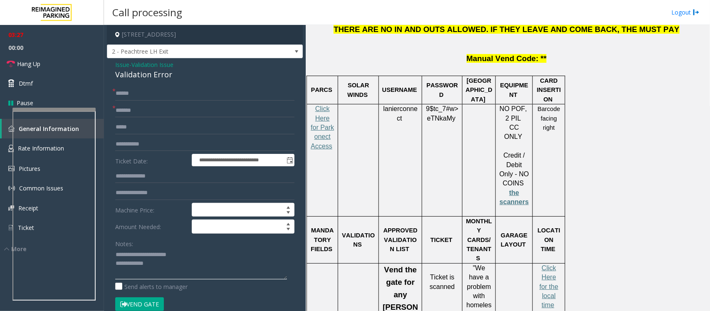
click at [160, 267] on textarea at bounding box center [201, 263] width 172 height 31
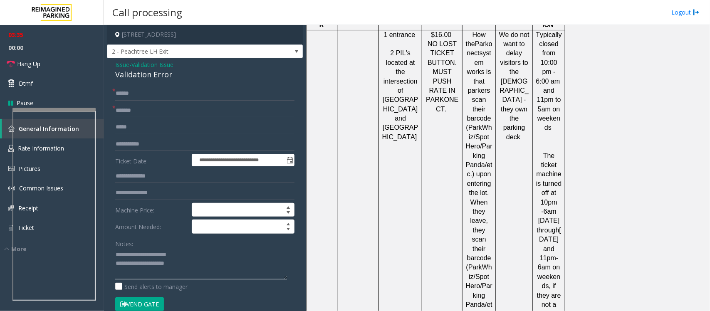
scroll to position [2150, 0]
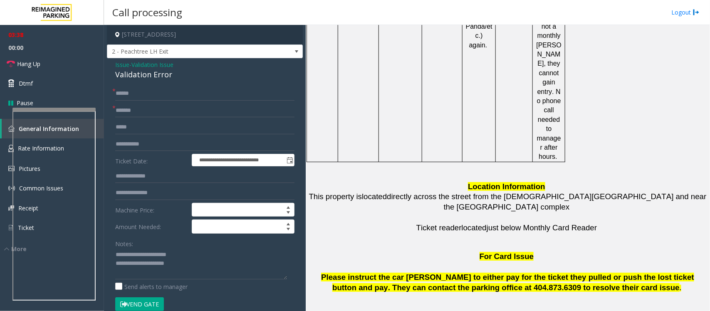
drag, startPoint x: 505, startPoint y: 213, endPoint x: 456, endPoint y: 213, distance: 48.6
copy button "[PHONE_NUMBER]"
click at [198, 267] on textarea at bounding box center [201, 263] width 172 height 31
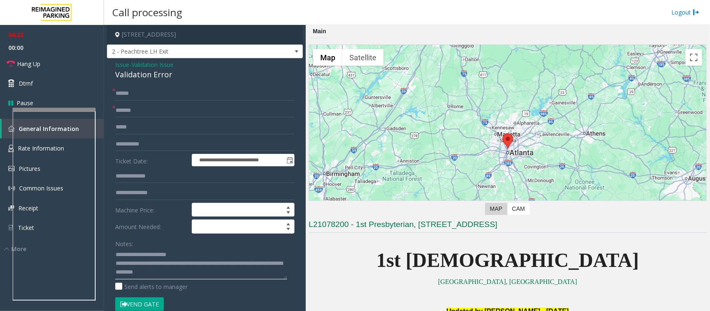
scroll to position [9, 0]
click at [220, 271] on textarea at bounding box center [201, 263] width 172 height 31
click at [220, 269] on textarea at bounding box center [201, 263] width 172 height 31
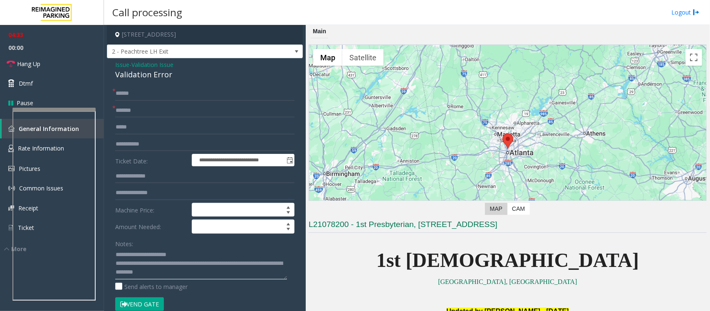
click at [215, 262] on textarea at bounding box center [201, 263] width 172 height 31
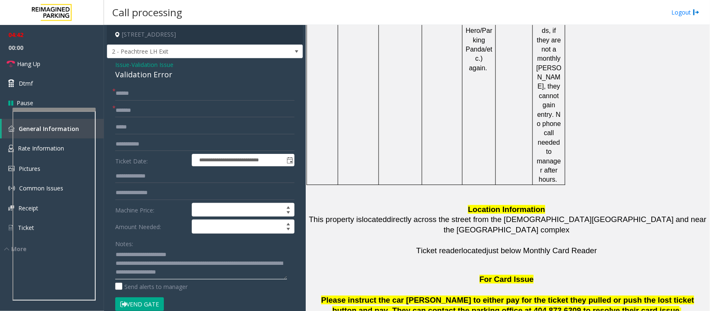
scroll to position [2150, 0]
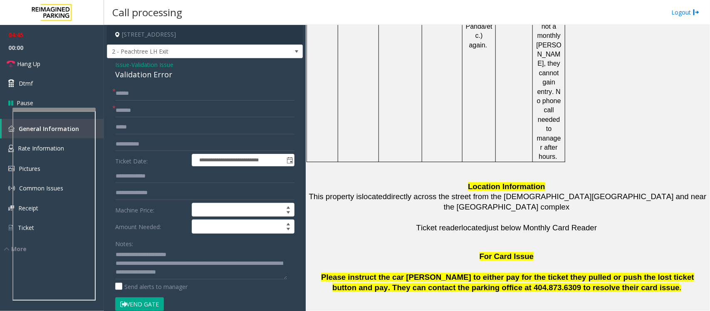
drag, startPoint x: 503, startPoint y: 213, endPoint x: 315, endPoint y: 211, distance: 187.9
copy tr "Robert Billings 404-472-4069"
click at [237, 269] on textarea at bounding box center [201, 263] width 172 height 31
click at [237, 268] on textarea at bounding box center [201, 263] width 172 height 31
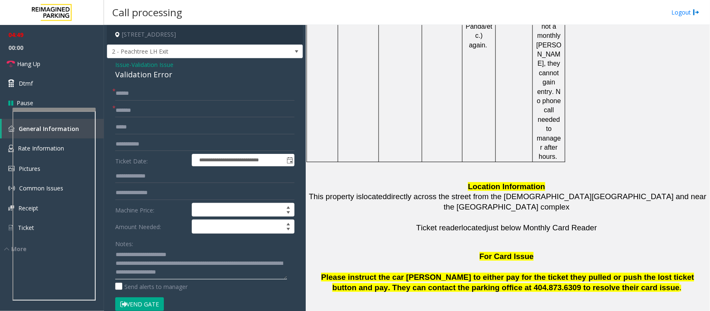
paste textarea "**********"
click at [197, 273] on textarea at bounding box center [201, 263] width 172 height 31
click at [199, 262] on textarea at bounding box center [201, 263] width 172 height 31
click at [189, 274] on textarea at bounding box center [201, 263] width 172 height 31
click at [50, 63] on link "Hang Up" at bounding box center [52, 64] width 104 height 20
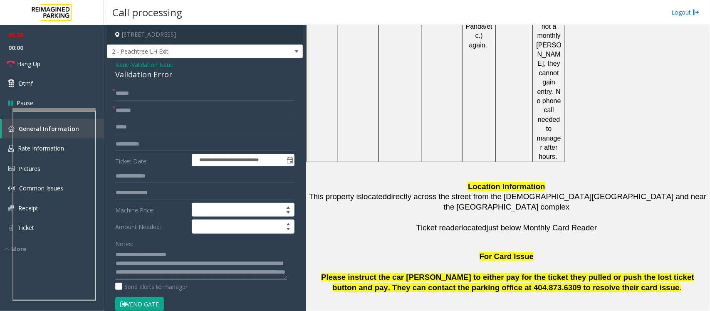
click at [268, 272] on textarea at bounding box center [201, 263] width 172 height 31
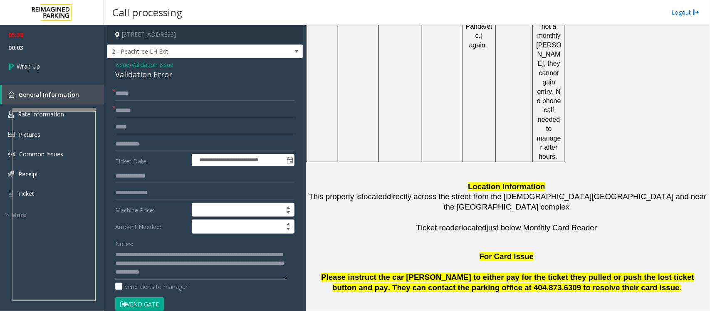
scroll to position [15, 0]
type textarea "**********"
click at [32, 67] on span "Wrap Up" at bounding box center [28, 66] width 23 height 9
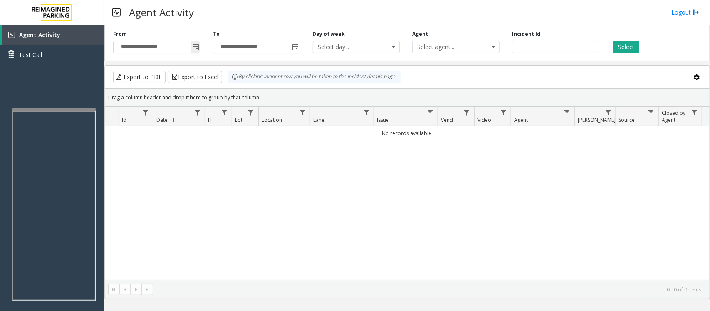
click at [195, 46] on span "Toggle popup" at bounding box center [195, 47] width 7 height 7
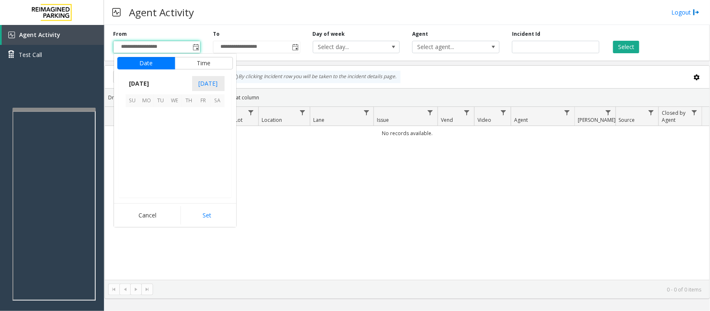
scroll to position [149046, 0]
drag, startPoint x: 131, startPoint y: 156, endPoint x: 148, endPoint y: 181, distance: 29.8
click at [131, 158] on span "17" at bounding box center [133, 157] width 14 height 14
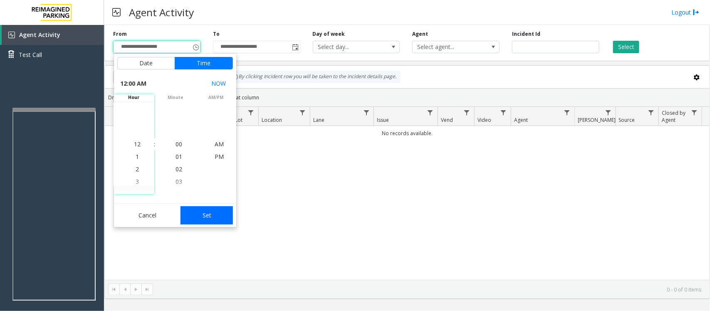
click at [202, 217] on button "Set" at bounding box center [206, 215] width 52 height 18
type input "**********"
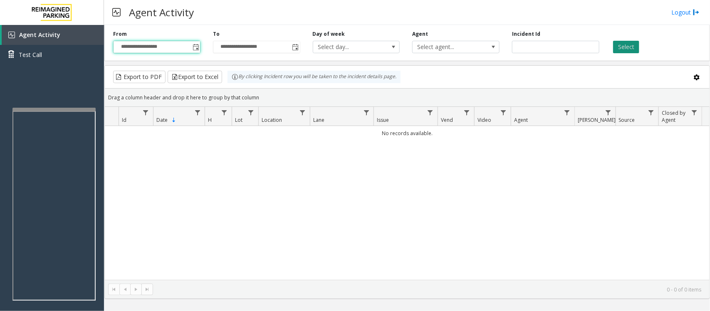
click at [633, 46] on button "Select" at bounding box center [626, 47] width 26 height 12
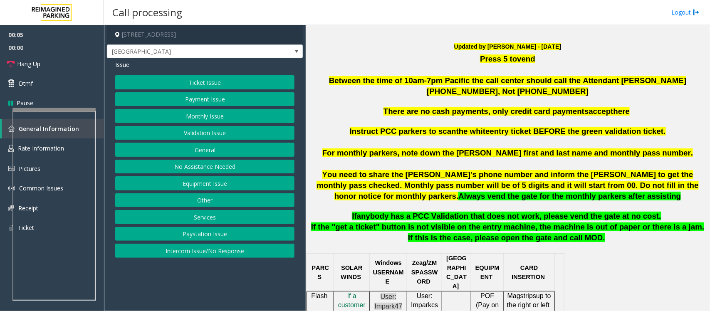
scroll to position [208, 0]
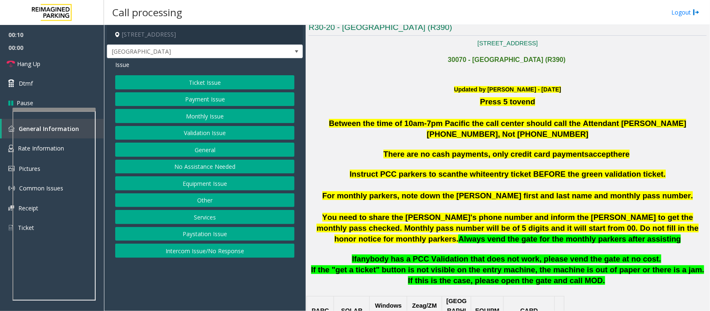
click at [249, 252] on button "Intercom Issue/No Response" at bounding box center [204, 251] width 179 height 14
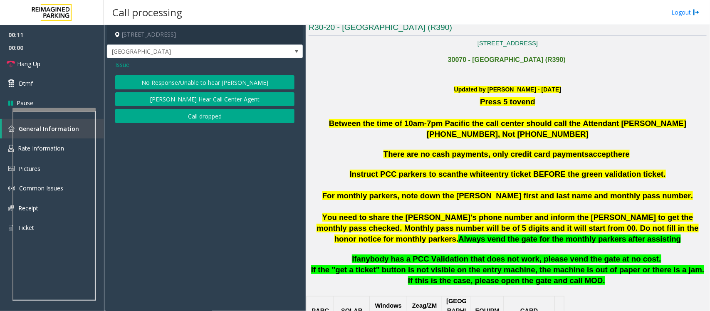
click at [212, 81] on button "No Response/Unable to hear [PERSON_NAME]" at bounding box center [204, 82] width 179 height 14
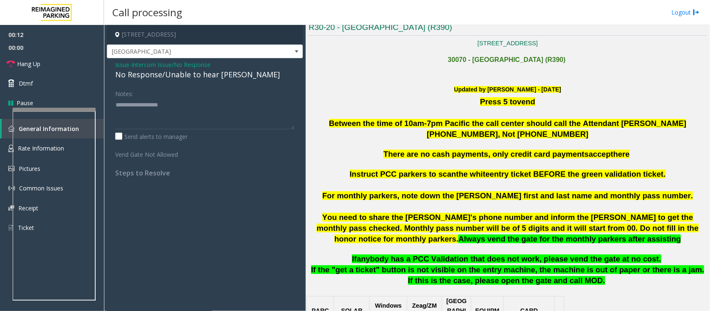
click at [212, 75] on div "No Response/Unable to hear [PERSON_NAME]" at bounding box center [204, 74] width 179 height 11
type textarea "**********"
click at [65, 65] on link "Hang Up" at bounding box center [52, 64] width 104 height 20
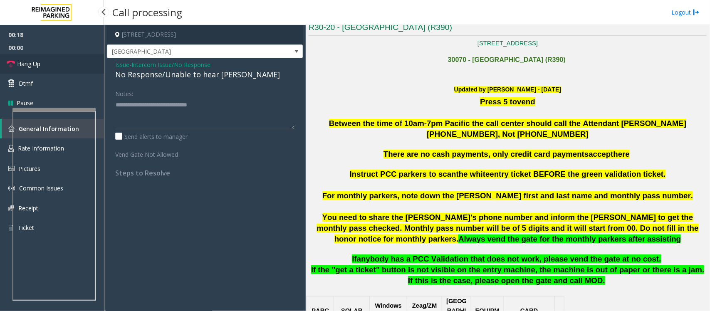
click at [65, 65] on link "Hang Up" at bounding box center [52, 64] width 104 height 20
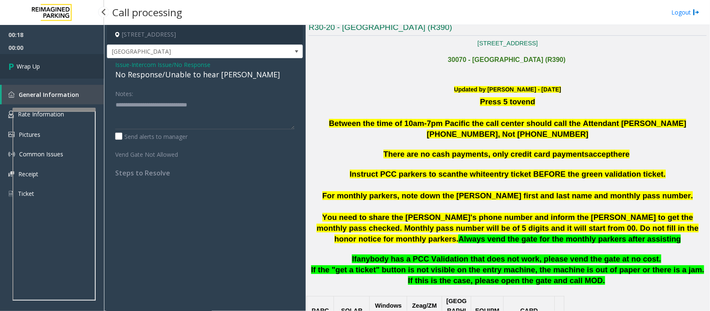
click at [65, 65] on link "Wrap Up" at bounding box center [52, 66] width 104 height 25
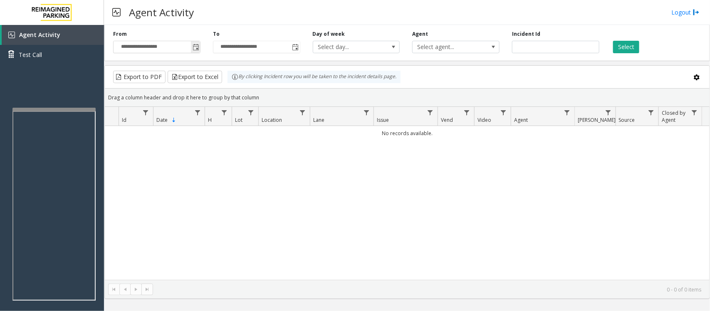
click at [199, 47] on span "Toggle popup" at bounding box center [195, 47] width 7 height 7
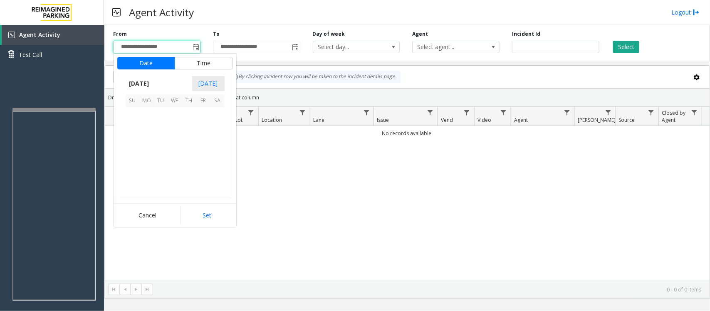
scroll to position [149046, 0]
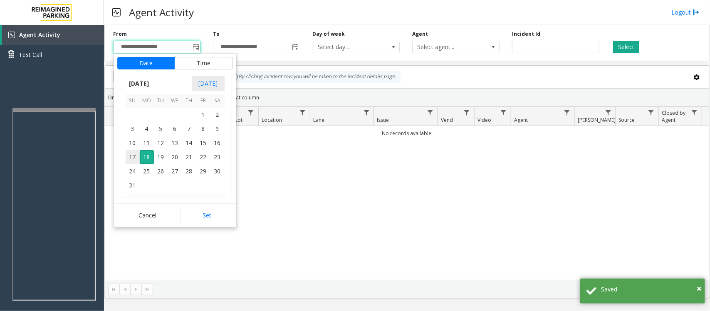
click at [130, 154] on span "17" at bounding box center [133, 157] width 14 height 14
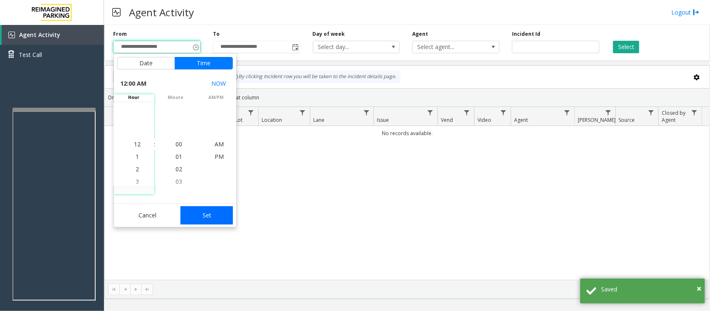
click at [215, 213] on button "Set" at bounding box center [206, 215] width 52 height 18
type input "**********"
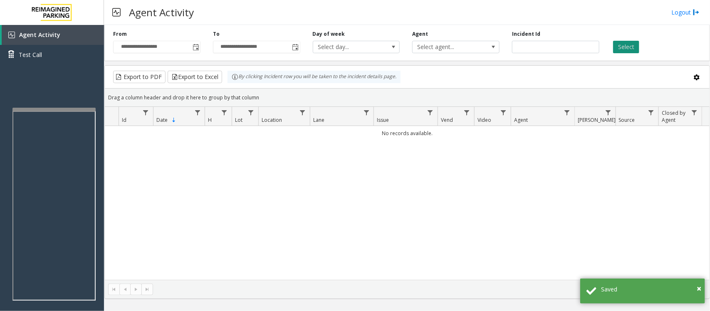
drag, startPoint x: 626, startPoint y: 46, endPoint x: 606, endPoint y: 111, distance: 68.0
click at [627, 45] on button "Select" at bounding box center [626, 47] width 26 height 12
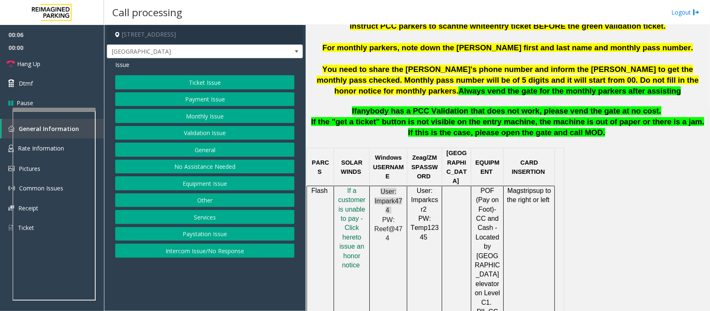
scroll to position [364, 0]
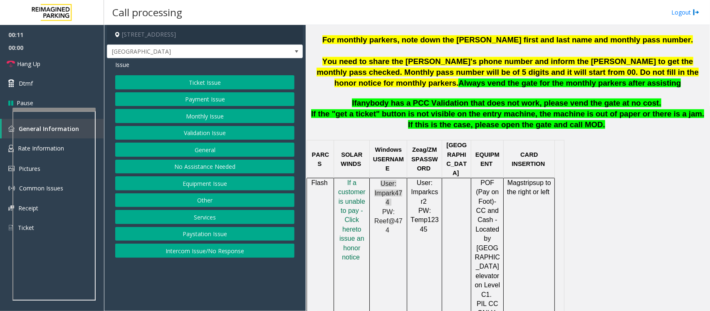
click at [210, 254] on button "Intercom Issue/No Response" at bounding box center [204, 251] width 179 height 14
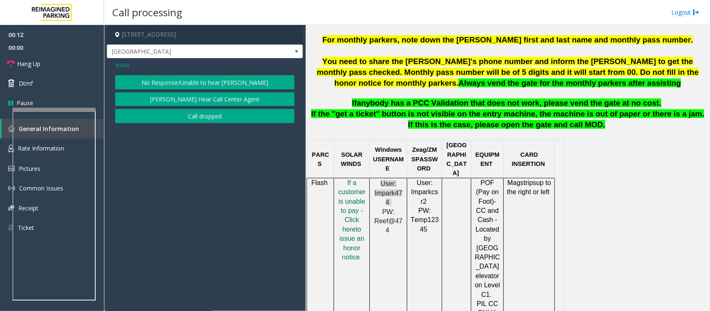
click at [215, 84] on button "No Response/Unable to hear [PERSON_NAME]" at bounding box center [204, 82] width 179 height 14
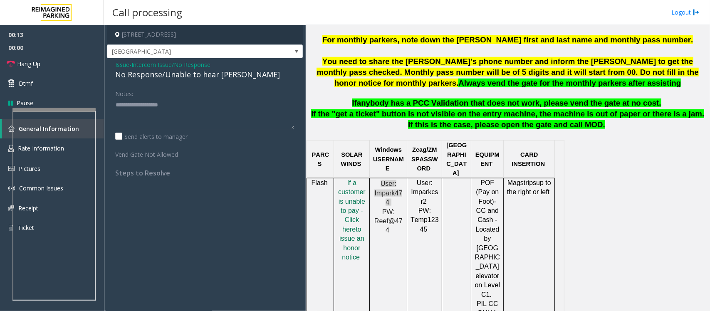
click at [213, 78] on div "No Response/Unable to hear [PERSON_NAME]" at bounding box center [204, 74] width 179 height 11
type textarea "**********"
click at [82, 61] on link "Hang Up" at bounding box center [52, 64] width 104 height 20
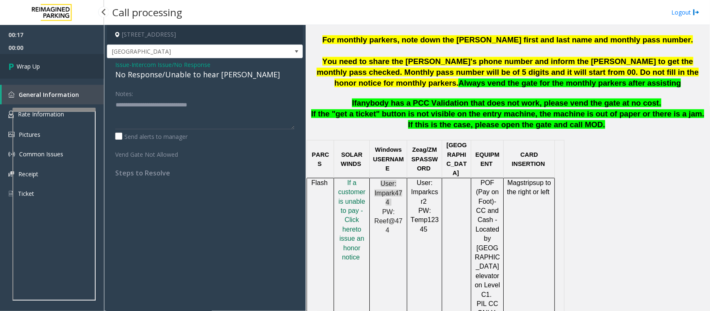
click at [82, 62] on link "Wrap Up" at bounding box center [52, 66] width 104 height 25
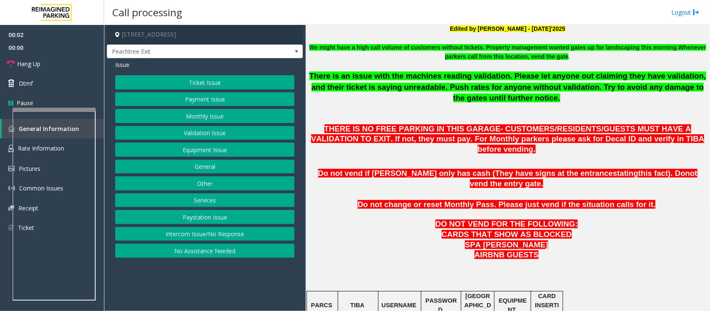
scroll to position [364, 0]
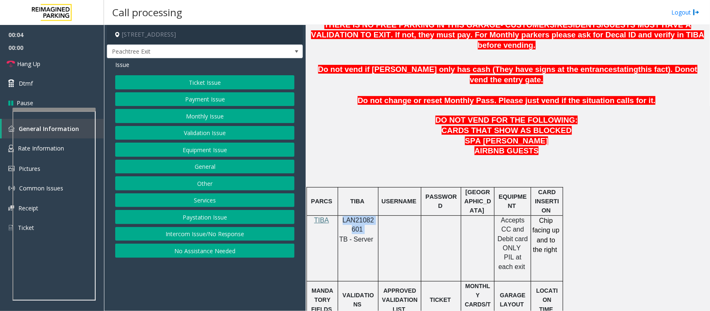
drag, startPoint x: 343, startPoint y: 200, endPoint x: 362, endPoint y: 208, distance: 19.9
click at [362, 216] on p "LAN21082601" at bounding box center [358, 225] width 34 height 19
copy p "LAN21082601"
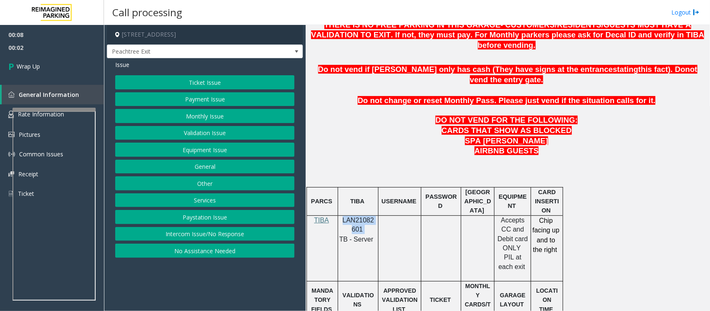
click at [179, 235] on button "Intercom Issue/No Response" at bounding box center [204, 234] width 179 height 14
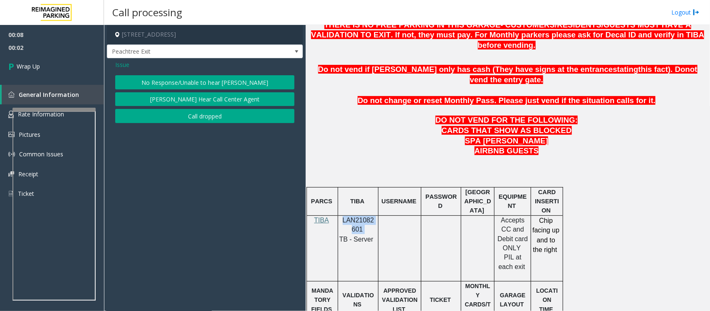
click at [190, 112] on button "Call dropped" at bounding box center [204, 116] width 179 height 14
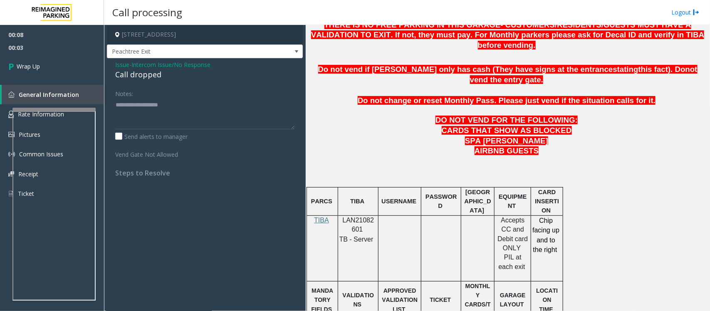
click at [147, 73] on div "Call dropped" at bounding box center [204, 74] width 179 height 11
type textarea "**********"
click at [71, 64] on link "Wrap Up" at bounding box center [52, 66] width 104 height 25
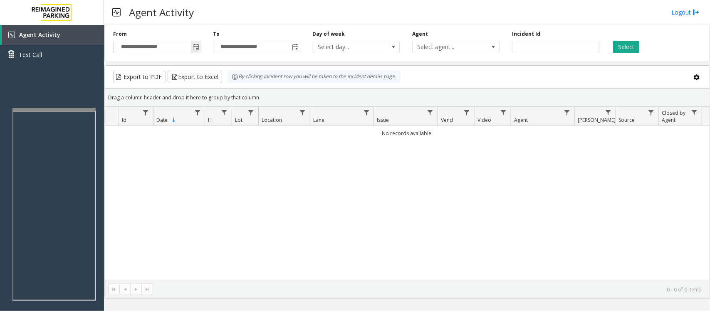
click at [198, 47] on span "Toggle popup" at bounding box center [195, 47] width 7 height 7
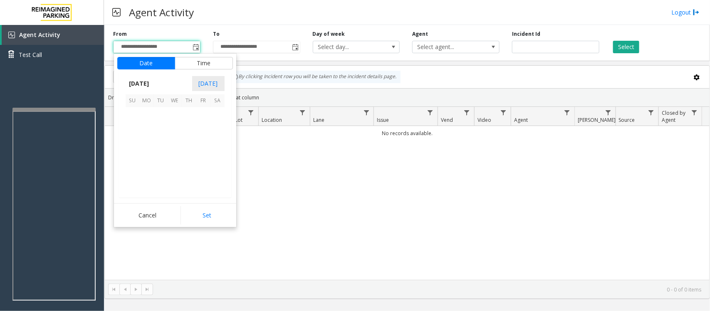
scroll to position [149046, 0]
click at [132, 156] on span "17" at bounding box center [133, 157] width 14 height 14
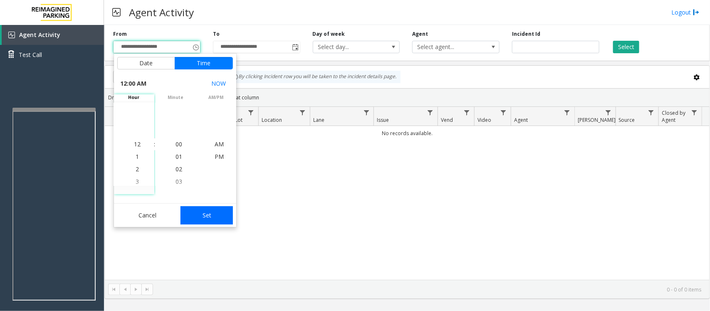
click at [210, 217] on button "Set" at bounding box center [206, 215] width 52 height 18
type input "**********"
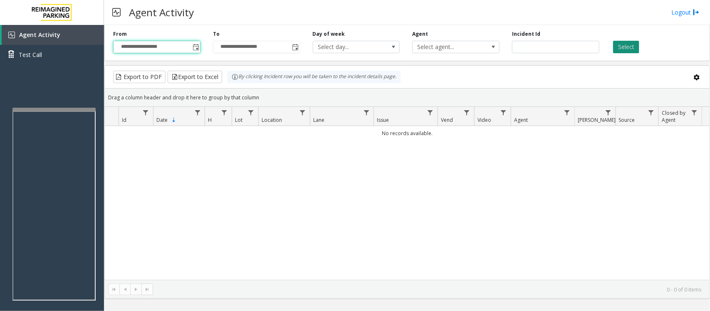
click at [624, 44] on button "Select" at bounding box center [626, 47] width 26 height 12
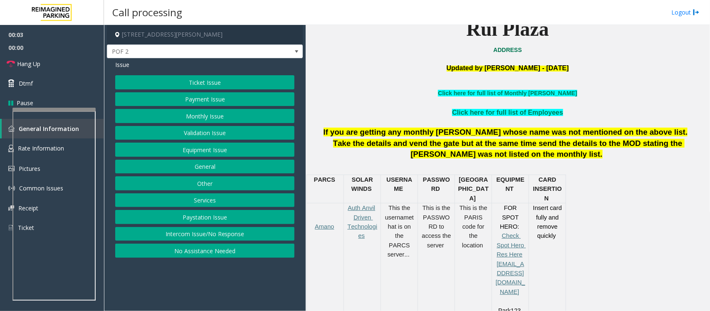
scroll to position [312, 0]
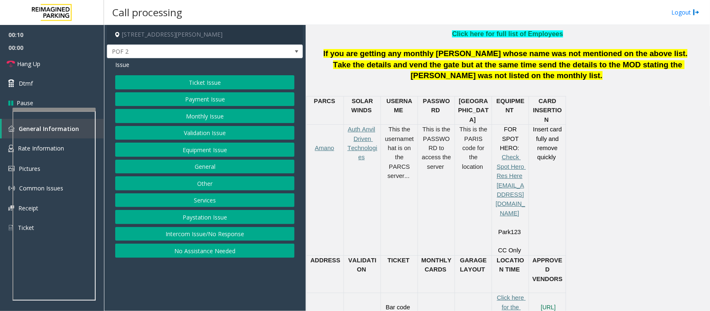
click at [252, 235] on button "Intercom Issue/No Response" at bounding box center [204, 234] width 179 height 14
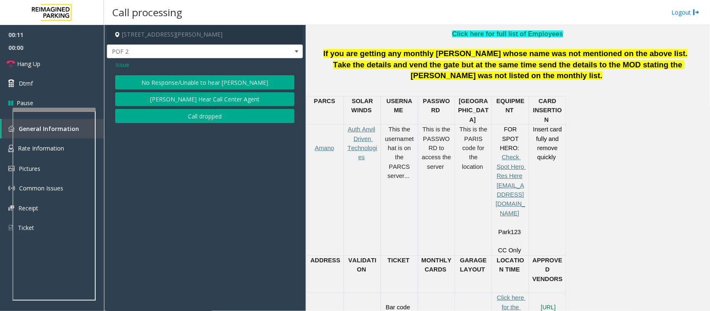
click at [225, 84] on button "No Response/Unable to hear [PERSON_NAME]" at bounding box center [204, 82] width 179 height 14
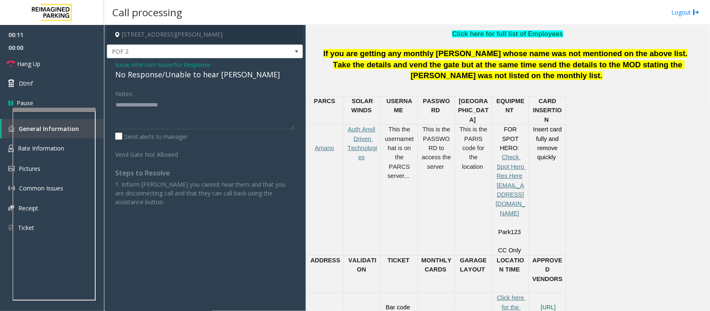
click at [229, 80] on div "No Response/Unable to hear [PERSON_NAME]" at bounding box center [204, 74] width 179 height 11
click at [229, 77] on div "No Response/Unable to hear [PERSON_NAME]" at bounding box center [204, 74] width 179 height 11
type textarea "**********"
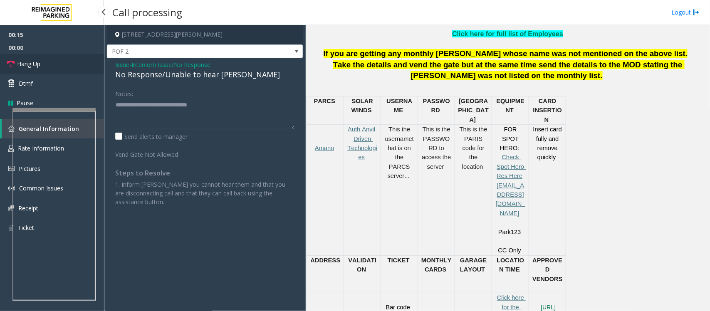
click at [65, 62] on link "Hang Up" at bounding box center [52, 64] width 104 height 20
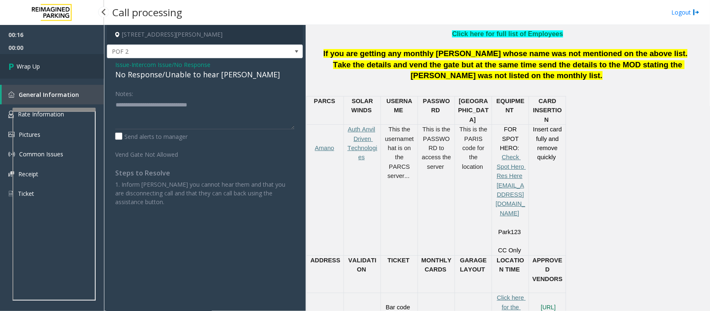
click at [65, 62] on link "Wrap Up" at bounding box center [52, 66] width 104 height 25
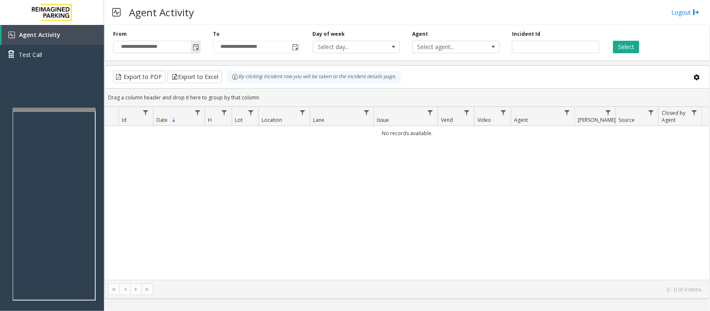
click at [195, 48] on span "Toggle popup" at bounding box center [195, 47] width 7 height 7
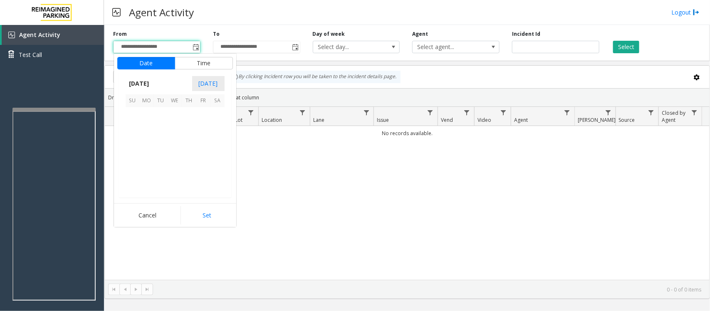
scroll to position [149046, 0]
click at [132, 160] on span "17" at bounding box center [133, 157] width 14 height 14
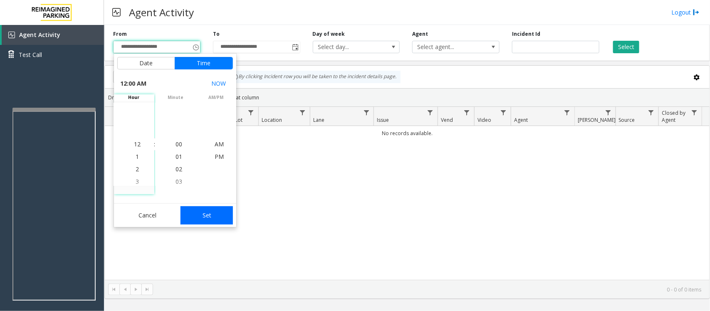
click at [200, 215] on button "Set" at bounding box center [206, 215] width 52 height 18
type input "**********"
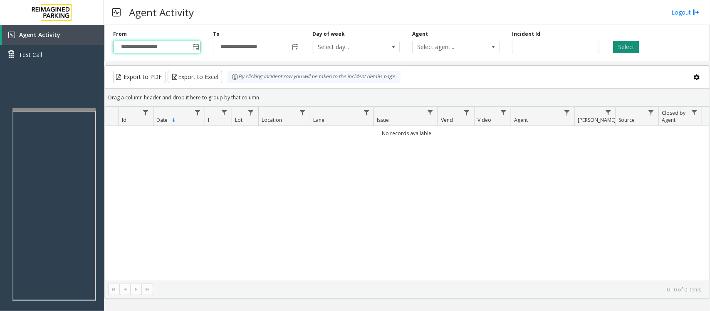
click at [624, 44] on button "Select" at bounding box center [626, 47] width 26 height 12
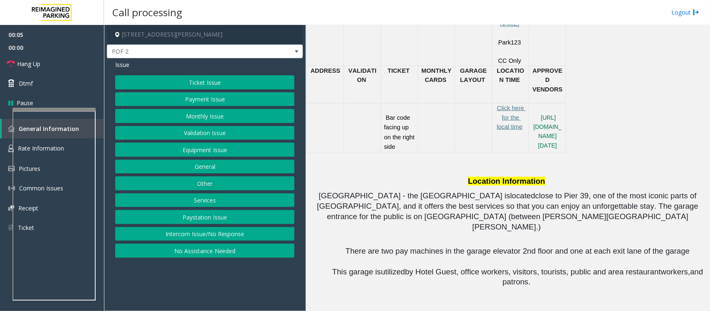
scroll to position [520, 0]
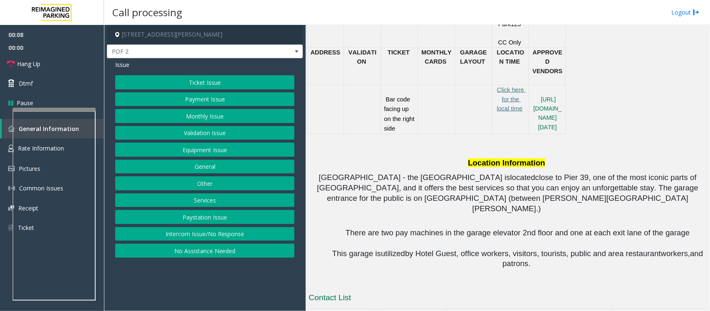
click at [235, 235] on button "Intercom Issue/No Response" at bounding box center [204, 234] width 179 height 14
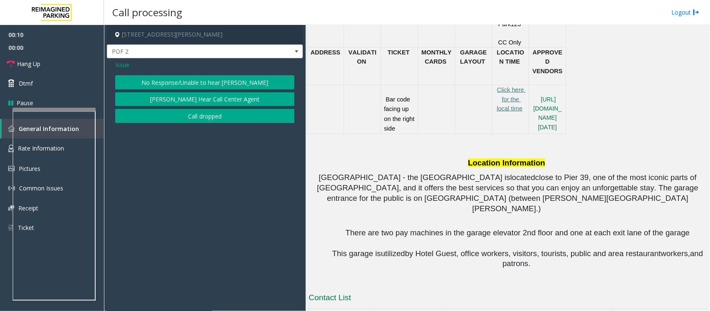
click at [198, 84] on button "No Response/Unable to hear [PERSON_NAME]" at bounding box center [204, 82] width 179 height 14
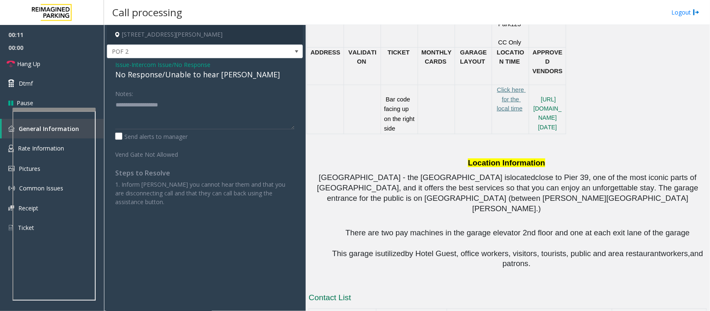
click at [198, 74] on div "No Response/Unable to hear [PERSON_NAME]" at bounding box center [204, 74] width 179 height 11
type textarea "**********"
click at [81, 67] on link "Hang Up" at bounding box center [52, 64] width 104 height 20
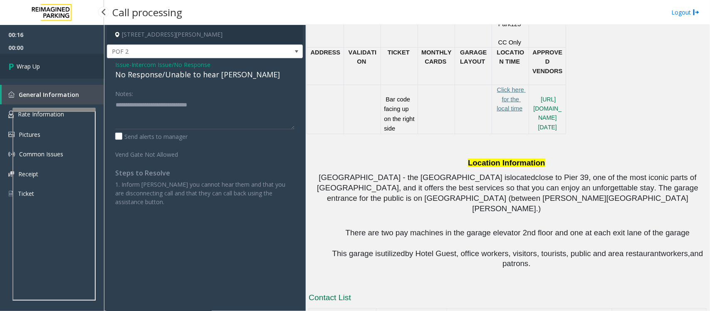
click at [81, 67] on link "Wrap Up" at bounding box center [52, 66] width 104 height 25
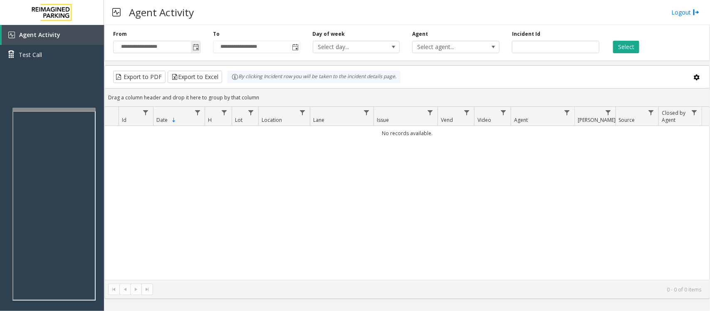
click at [195, 44] on span "Toggle popup" at bounding box center [195, 46] width 9 height 13
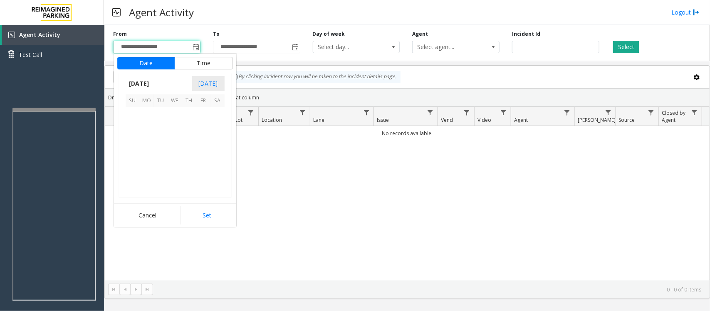
scroll to position [149046, 0]
click at [130, 157] on span "17" at bounding box center [133, 157] width 14 height 14
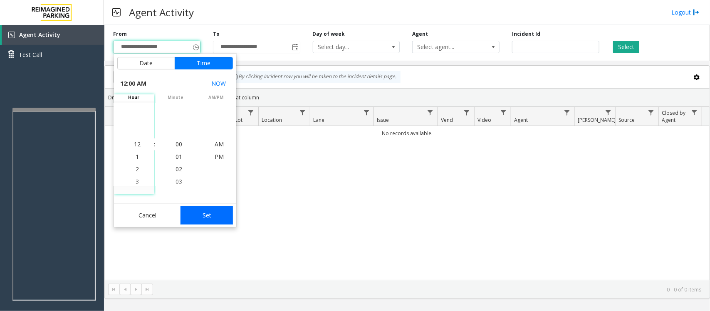
click at [191, 211] on button "Set" at bounding box center [206, 215] width 52 height 18
type input "**********"
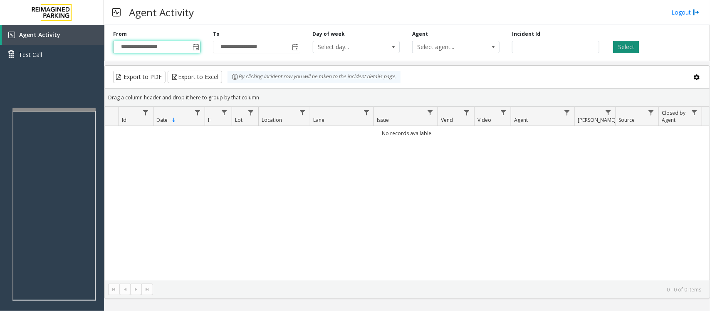
click at [621, 45] on button "Select" at bounding box center [626, 47] width 26 height 12
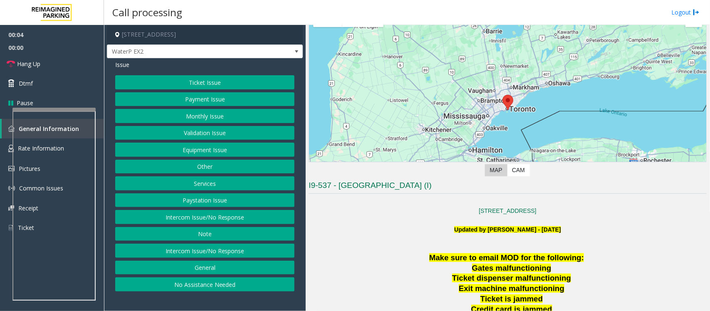
scroll to position [104, 0]
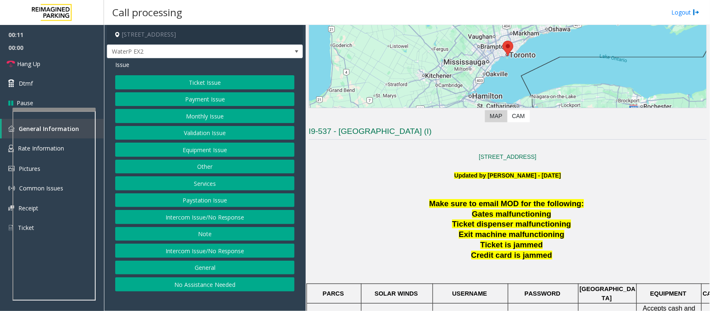
click at [211, 223] on button "Intercom Issue/No Response" at bounding box center [204, 217] width 179 height 14
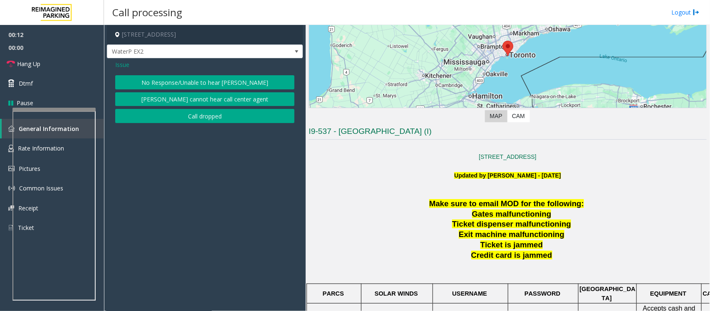
click at [170, 81] on button "No Response/Unable to hear [PERSON_NAME]" at bounding box center [204, 82] width 179 height 14
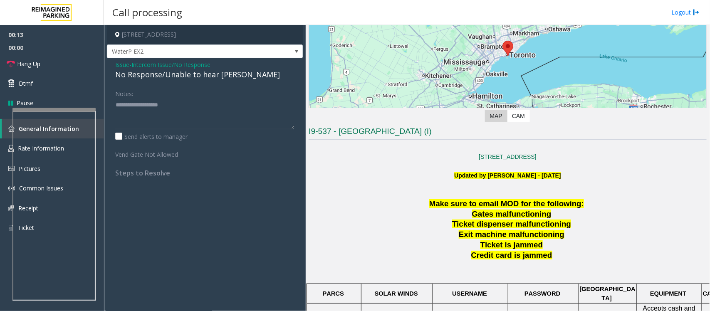
click at [170, 76] on div "No Response/Unable to hear [PERSON_NAME]" at bounding box center [204, 74] width 179 height 11
type textarea "**********"
click at [72, 68] on link "Hang Up" at bounding box center [52, 64] width 104 height 20
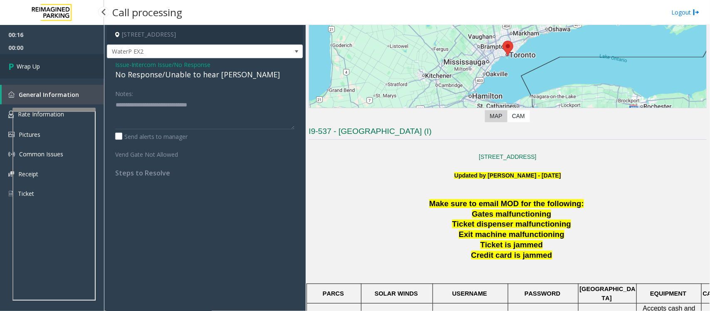
click at [72, 68] on link "Wrap Up" at bounding box center [52, 66] width 104 height 25
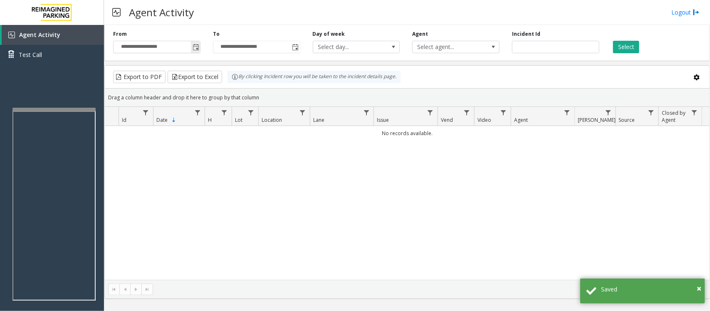
click at [195, 44] on span "Toggle popup" at bounding box center [195, 47] width 7 height 7
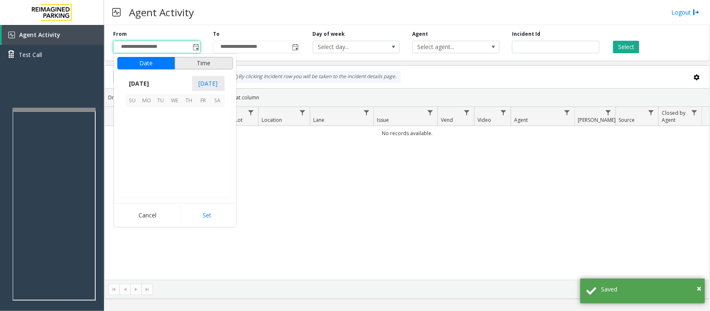
scroll to position [149046, 0]
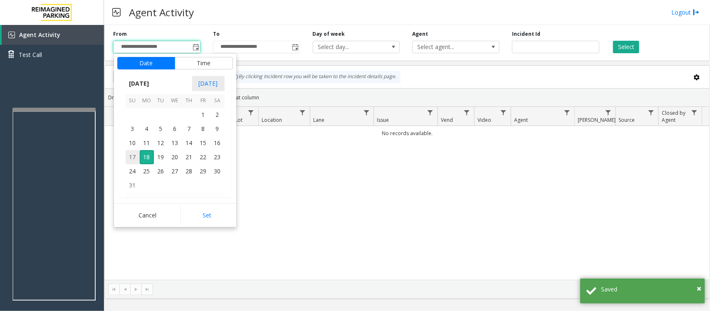
click at [132, 156] on span "17" at bounding box center [133, 157] width 14 height 14
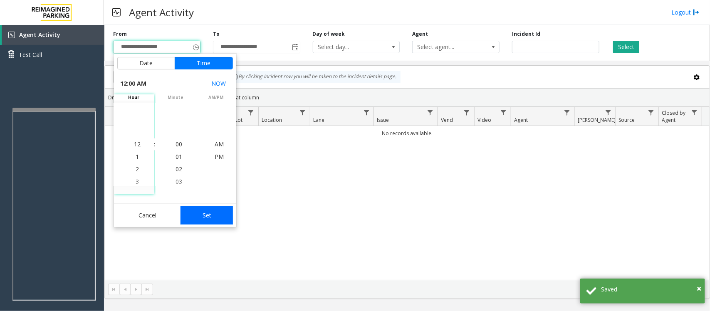
click at [199, 212] on button "Set" at bounding box center [206, 215] width 52 height 18
type input "**********"
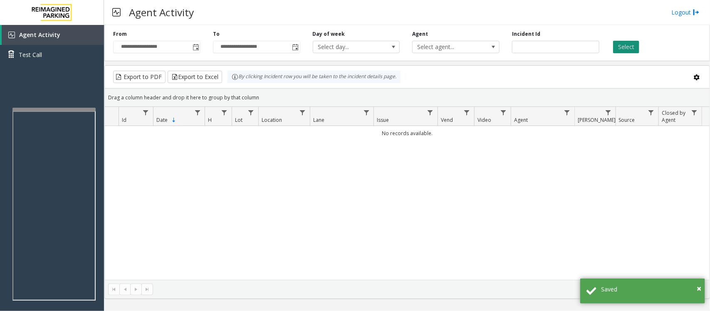
click at [632, 46] on button "Select" at bounding box center [626, 47] width 26 height 12
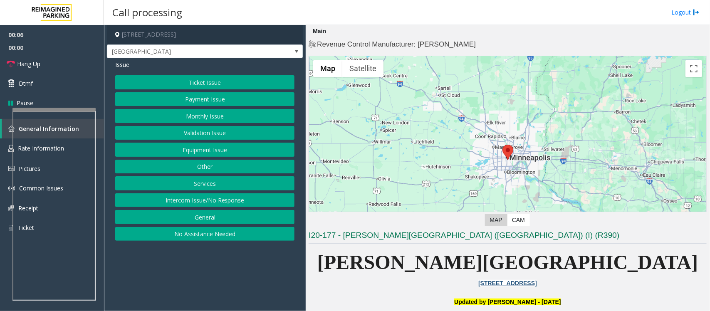
scroll to position [156, 0]
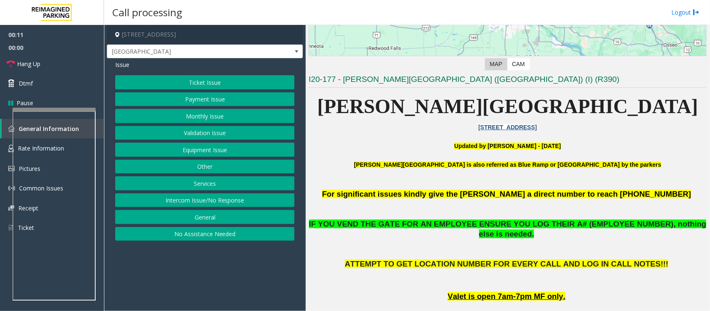
click at [208, 152] on button "Equipment Issue" at bounding box center [204, 150] width 179 height 14
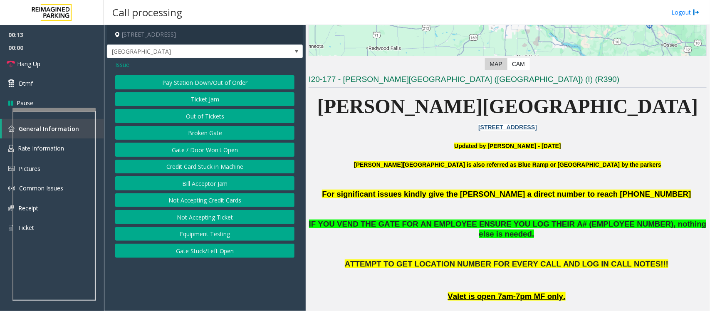
click at [191, 151] on button "Gate / Door Won't Open" at bounding box center [204, 150] width 179 height 14
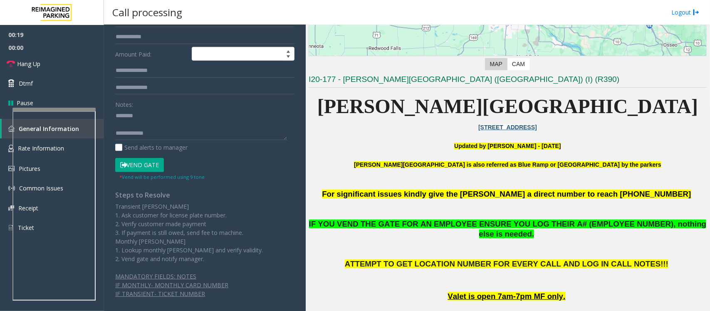
click at [143, 168] on button "Vend Gate" at bounding box center [139, 165] width 49 height 14
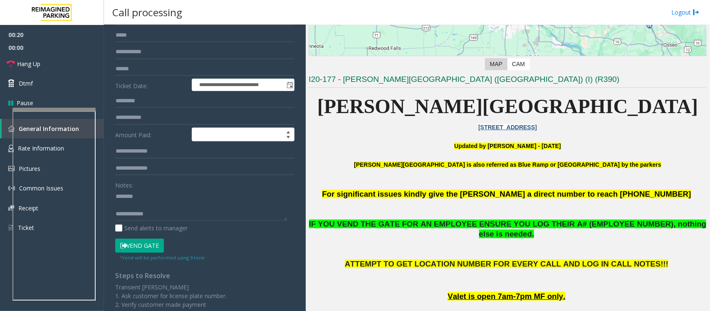
scroll to position [0, 0]
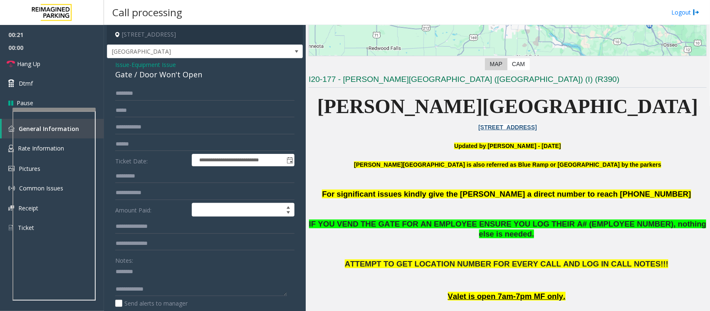
click at [129, 71] on div "Gate / Door Won't Open" at bounding box center [204, 74] width 179 height 11
click at [130, 71] on div "Gate / Door Won't Open" at bounding box center [204, 74] width 179 height 11
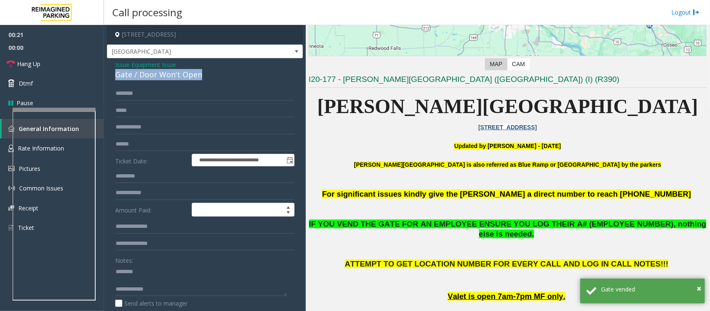
click at [130, 71] on div "Gate / Door Won't Open" at bounding box center [204, 74] width 179 height 11
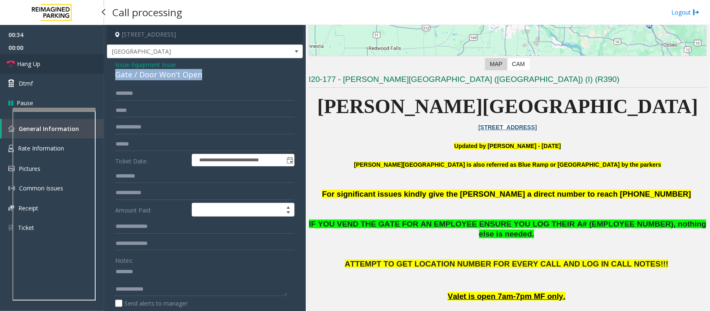
click at [23, 64] on span "Hang Up" at bounding box center [28, 63] width 23 height 9
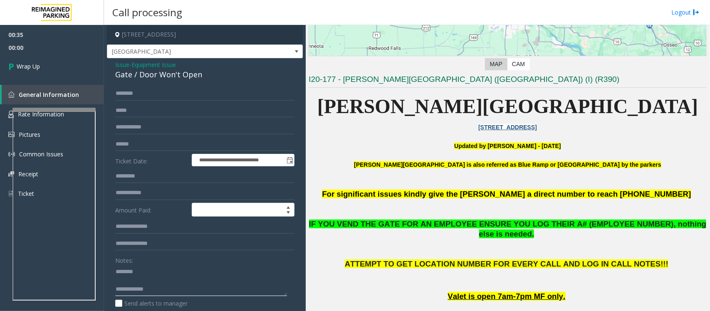
drag, startPoint x: 172, startPoint y: 286, endPoint x: 116, endPoint y: 273, distance: 57.5
click at [116, 273] on textarea at bounding box center [201, 280] width 172 height 31
paste textarea "**********"
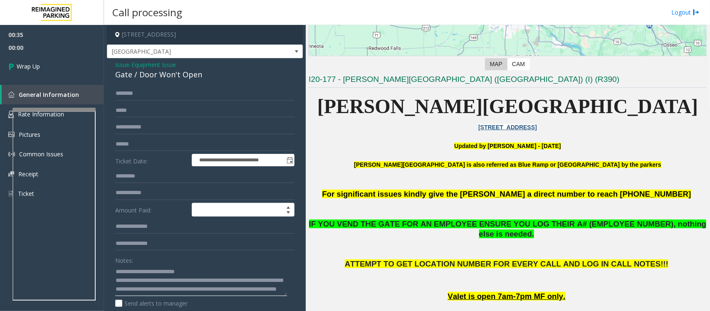
scroll to position [5, 0]
type textarea "**********"
click at [49, 65] on link "Wrap Up" at bounding box center [52, 66] width 104 height 25
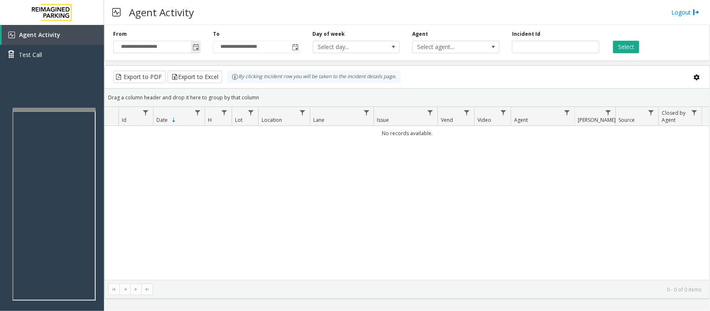
click at [192, 44] on span "Toggle popup" at bounding box center [195, 47] width 7 height 7
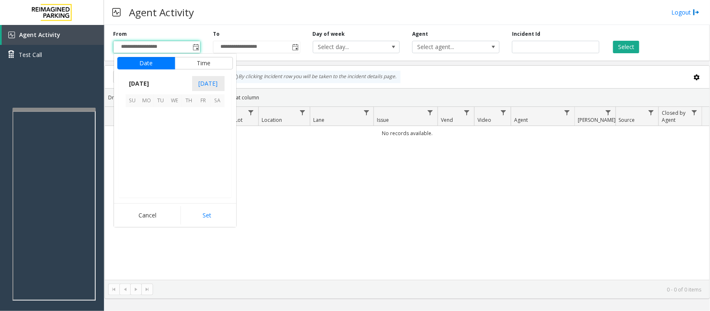
scroll to position [149046, 0]
click at [131, 159] on span "17" at bounding box center [133, 157] width 14 height 14
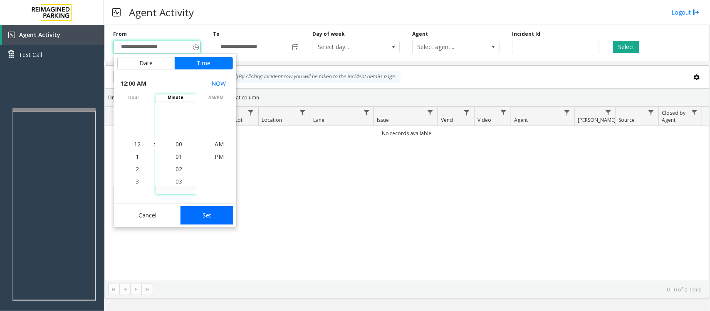
click at [204, 216] on button "Set" at bounding box center [206, 215] width 52 height 18
type input "**********"
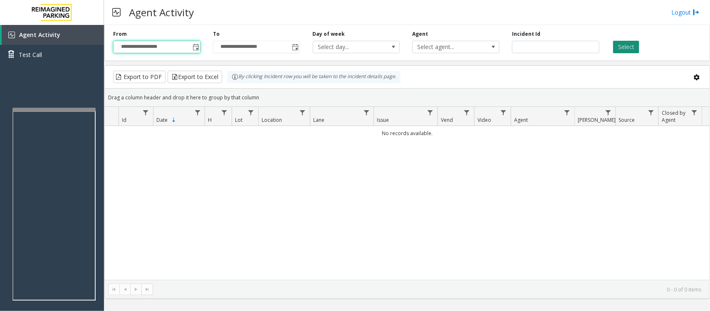
click at [625, 42] on button "Select" at bounding box center [626, 47] width 26 height 12
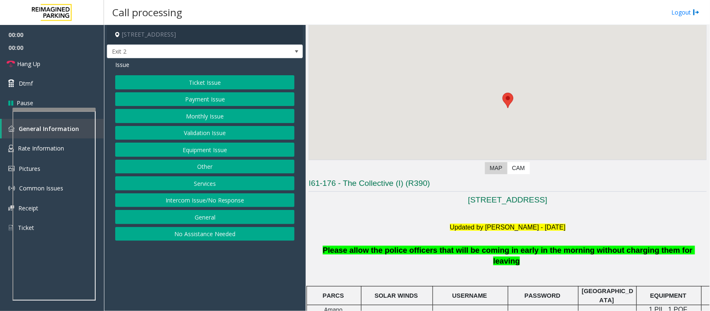
scroll to position [104, 0]
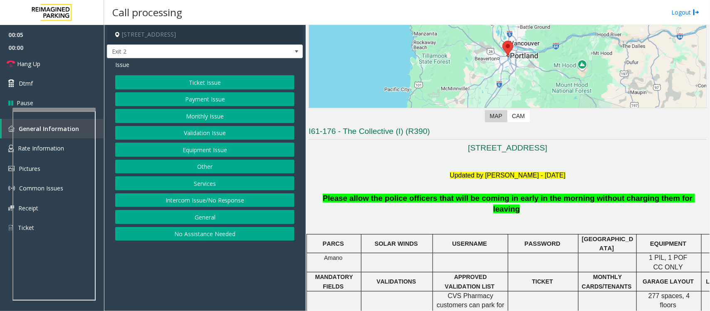
click at [203, 81] on button "Ticket Issue" at bounding box center [204, 82] width 179 height 14
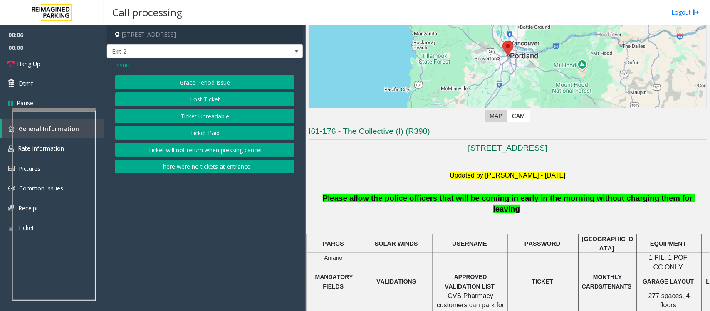
click at [202, 119] on button "Ticket Unreadable" at bounding box center [204, 116] width 179 height 14
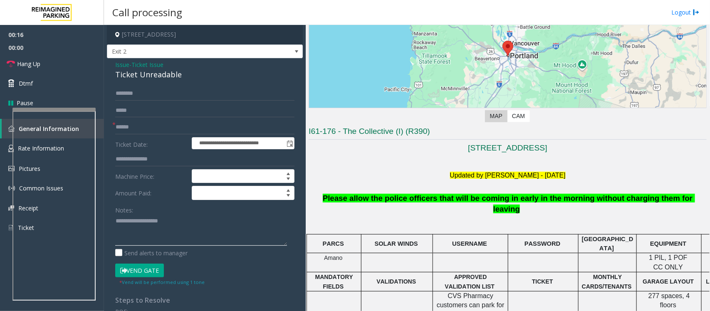
click at [140, 217] on textarea at bounding box center [201, 230] width 172 height 31
paste textarea "**********"
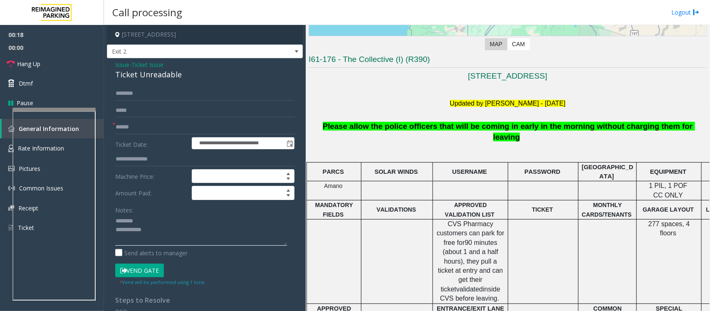
scroll to position [260, 0]
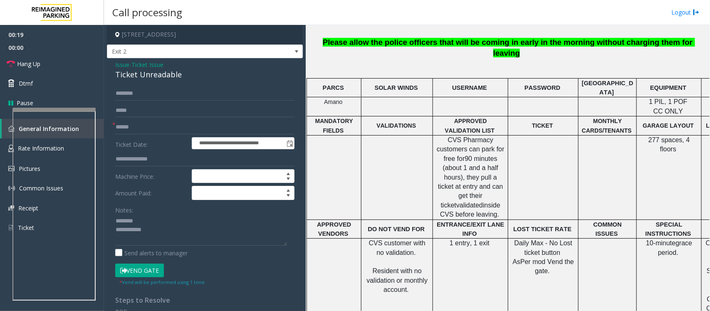
click at [150, 77] on div "Ticket Unreadable" at bounding box center [204, 74] width 179 height 11
click at [140, 74] on div "Ticket Unreadable" at bounding box center [204, 74] width 179 height 11
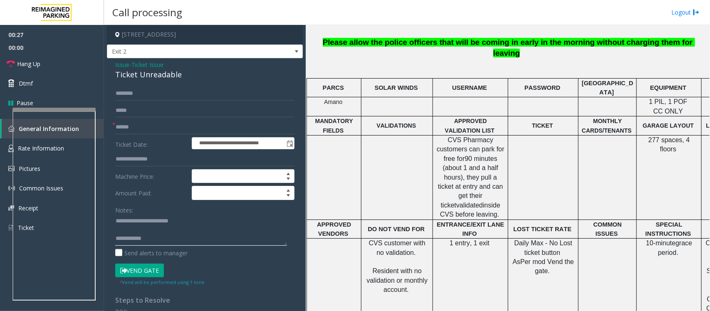
click at [136, 231] on textarea at bounding box center [201, 230] width 172 height 31
click at [145, 117] on input "text" at bounding box center [204, 111] width 179 height 14
click at [143, 129] on input "text" at bounding box center [204, 127] width 179 height 14
click at [137, 127] on input "text" at bounding box center [204, 127] width 179 height 14
drag, startPoint x: 223, startPoint y: 229, endPoint x: 162, endPoint y: 233, distance: 60.8
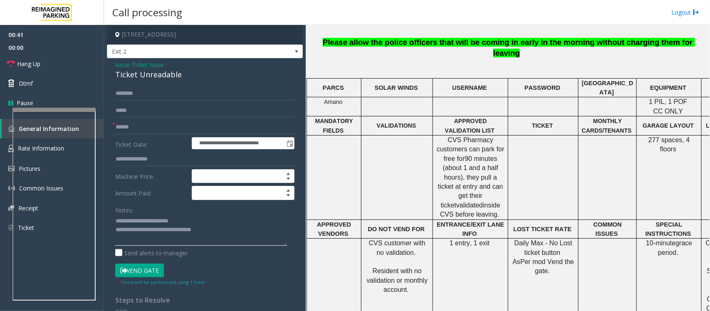
click at [162, 233] on textarea at bounding box center [201, 230] width 172 height 31
click at [173, 232] on textarea at bounding box center [201, 230] width 172 height 31
paste textarea "**********"
type textarea "**********"
click at [62, 67] on link "Hang Up" at bounding box center [52, 64] width 104 height 20
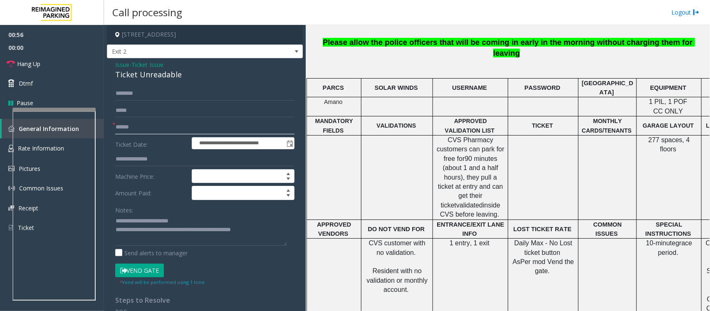
click at [138, 128] on input "text" at bounding box center [204, 127] width 179 height 14
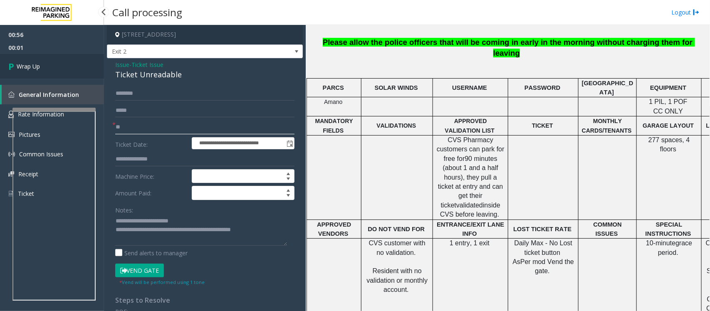
type input "**"
click at [43, 65] on link "Wrap Up" at bounding box center [52, 66] width 104 height 25
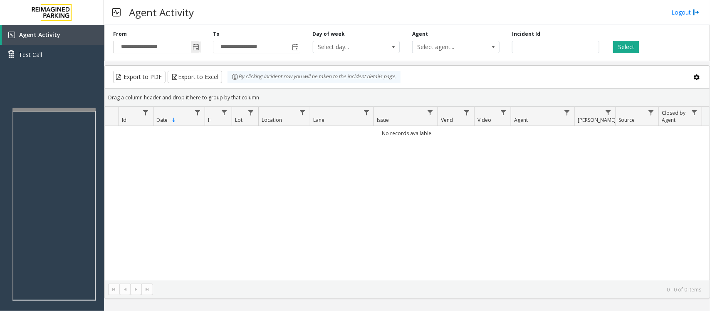
drag, startPoint x: 195, startPoint y: 47, endPoint x: 193, endPoint y: 51, distance: 4.3
click at [194, 46] on span "Toggle popup" at bounding box center [195, 47] width 7 height 7
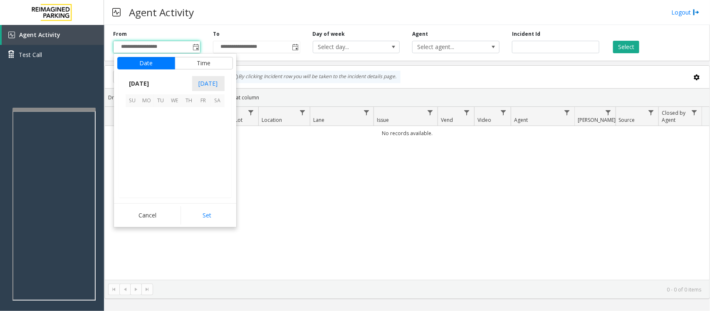
scroll to position [149046, 0]
click at [132, 154] on span "17" at bounding box center [133, 157] width 14 height 14
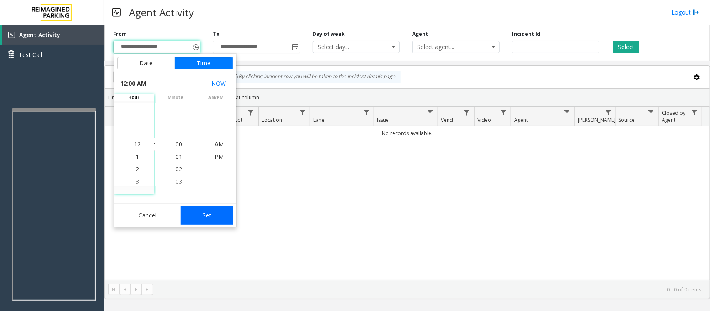
click at [203, 214] on button "Set" at bounding box center [206, 215] width 52 height 18
type input "**********"
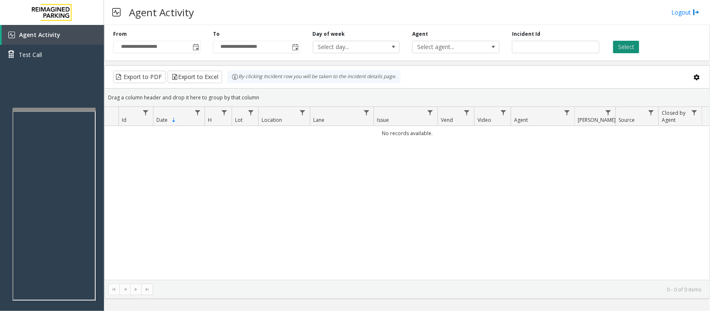
click at [628, 44] on button "Select" at bounding box center [626, 47] width 26 height 12
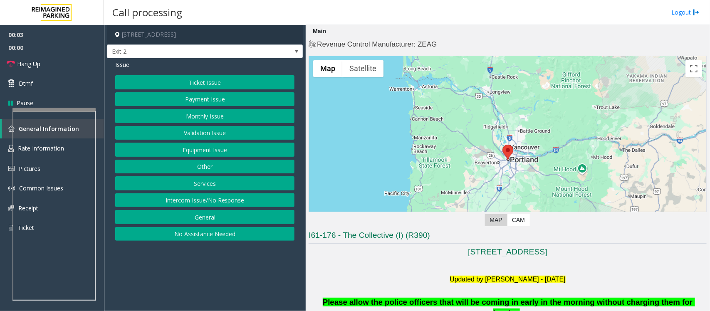
click at [202, 84] on button "Ticket Issue" at bounding box center [204, 82] width 179 height 14
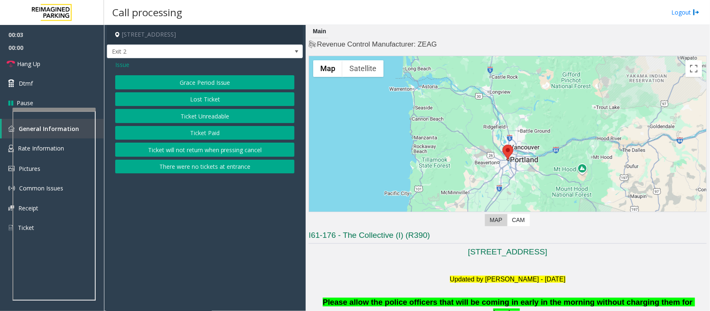
click at [202, 117] on button "Ticket Unreadable" at bounding box center [204, 116] width 179 height 14
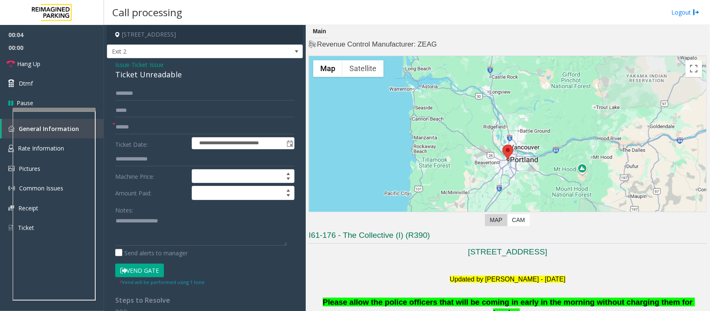
scroll to position [52, 0]
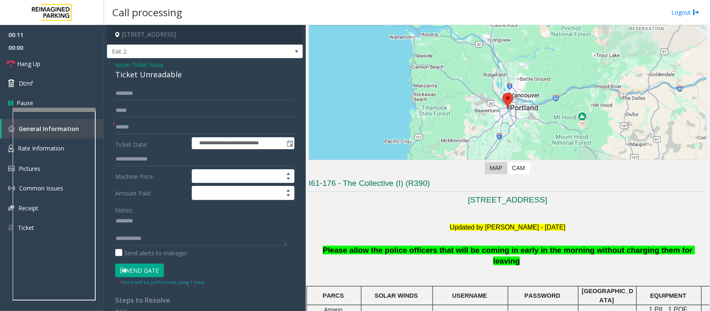
click at [144, 70] on div "Ticket Unreadable" at bounding box center [204, 74] width 179 height 11
click at [150, 233] on textarea at bounding box center [201, 230] width 172 height 31
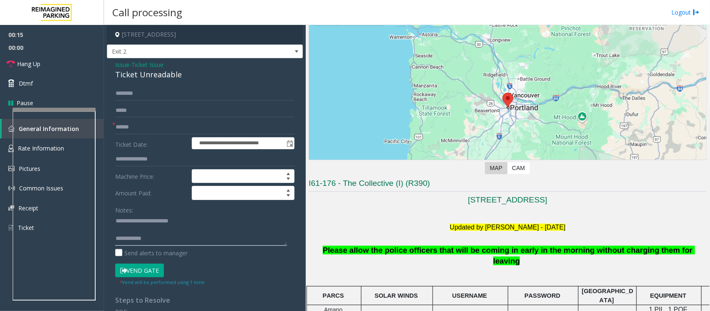
click at [149, 232] on textarea at bounding box center [201, 230] width 172 height 31
click at [156, 233] on textarea at bounding box center [201, 230] width 172 height 31
click at [157, 232] on textarea at bounding box center [201, 230] width 172 height 31
click at [150, 125] on input "text" at bounding box center [204, 127] width 179 height 14
type textarea "**********"
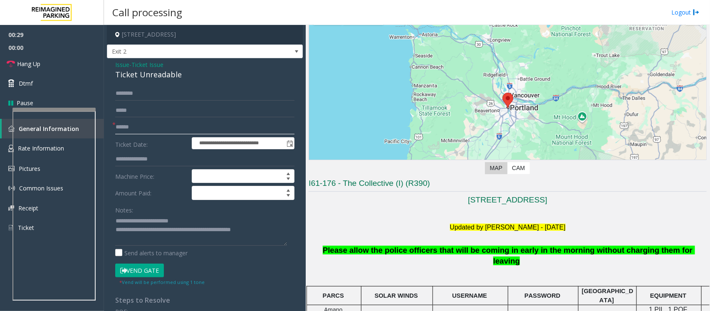
click at [156, 128] on input "text" at bounding box center [204, 127] width 179 height 14
type input "**"
click at [42, 63] on link "Hang Up" at bounding box center [52, 64] width 104 height 20
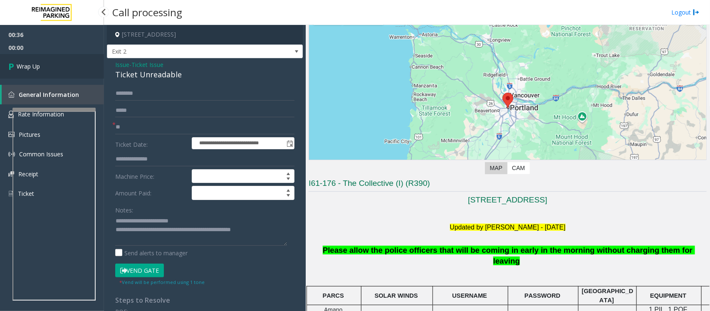
click at [42, 63] on link "Wrap Up" at bounding box center [52, 66] width 104 height 25
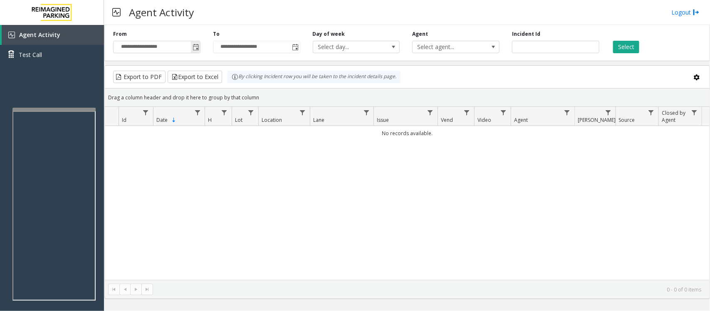
click at [196, 48] on span "Toggle popup" at bounding box center [195, 47] width 7 height 7
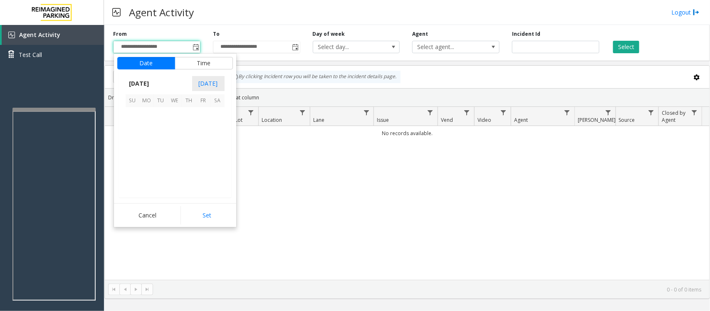
scroll to position [149046, 0]
click at [132, 157] on span "17" at bounding box center [133, 157] width 14 height 14
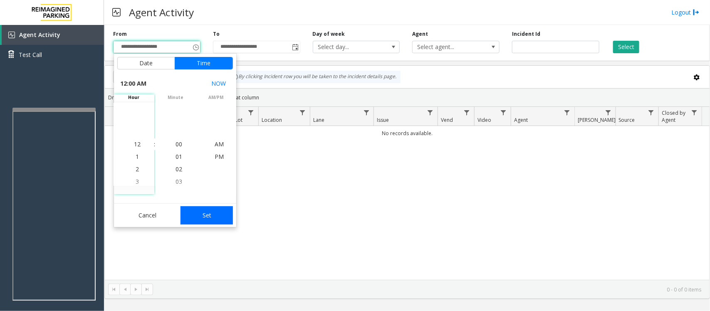
click at [193, 213] on button "Set" at bounding box center [206, 215] width 52 height 18
type input "**********"
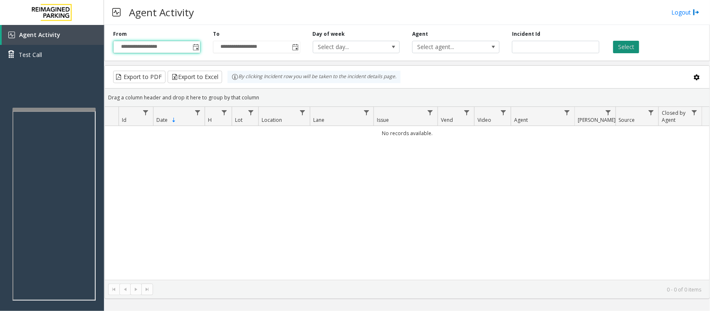
click at [629, 45] on button "Select" at bounding box center [626, 47] width 26 height 12
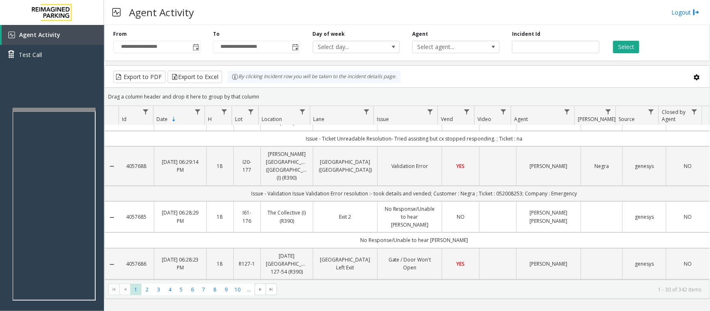
scroll to position [0, 0]
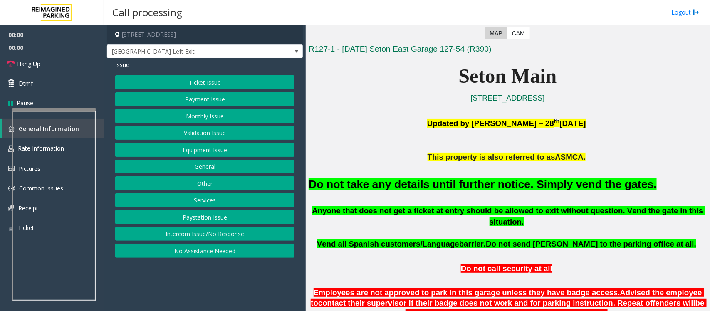
scroll to position [208, 0]
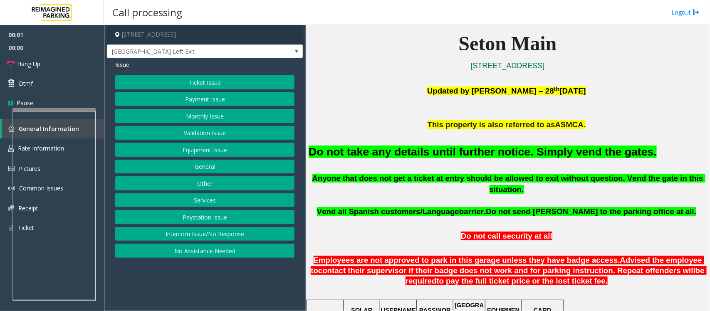
click at [199, 150] on button "Equipment Issue" at bounding box center [204, 150] width 179 height 14
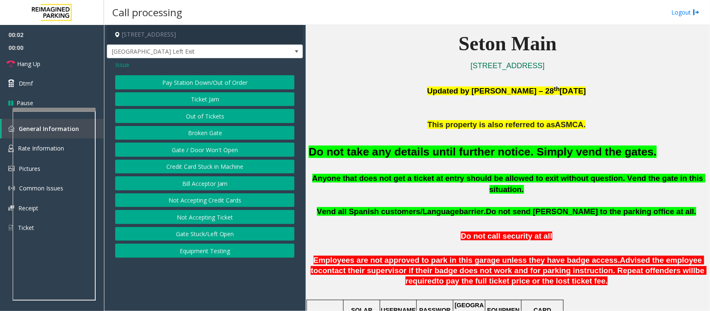
click at [199, 150] on button "Gate / Door Won't Open" at bounding box center [204, 150] width 179 height 14
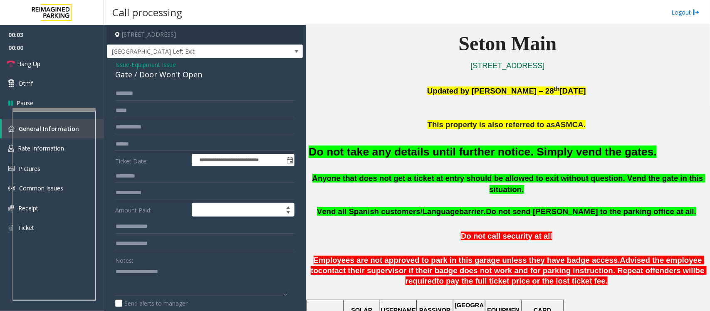
scroll to position [260, 0]
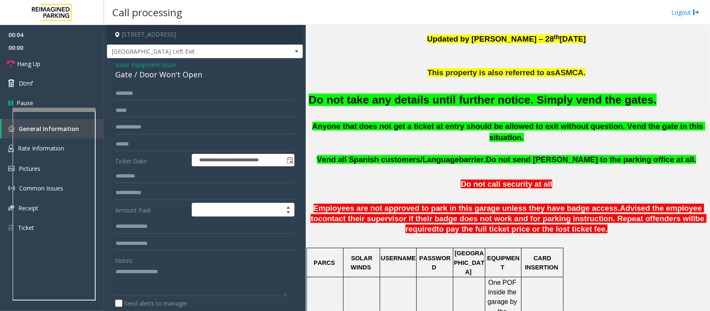
click at [388, 95] on font "Do not take any details until further notice. Simply vend the gates." at bounding box center [482, 100] width 348 height 12
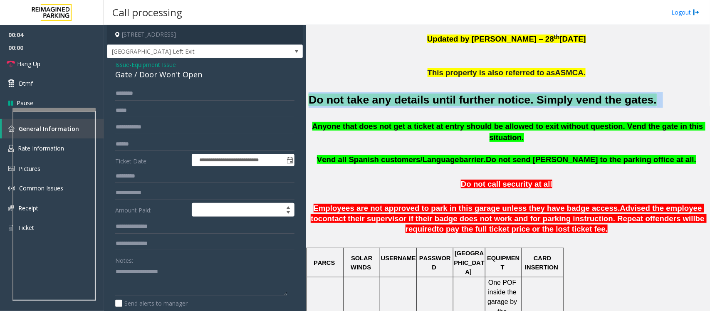
click at [388, 95] on font "Do not take any details until further notice. Simply vend the gates." at bounding box center [482, 100] width 348 height 12
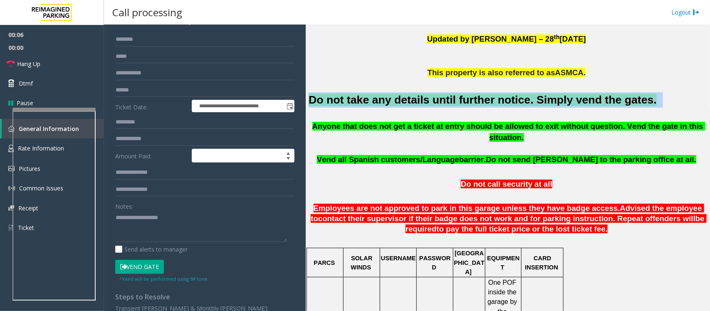
scroll to position [104, 0]
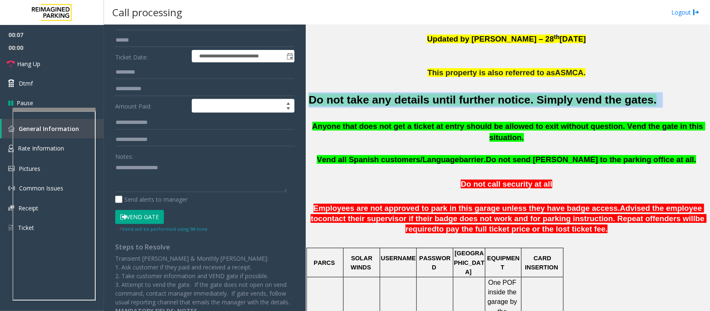
click at [149, 217] on button "Vend Gate" at bounding box center [139, 217] width 49 height 14
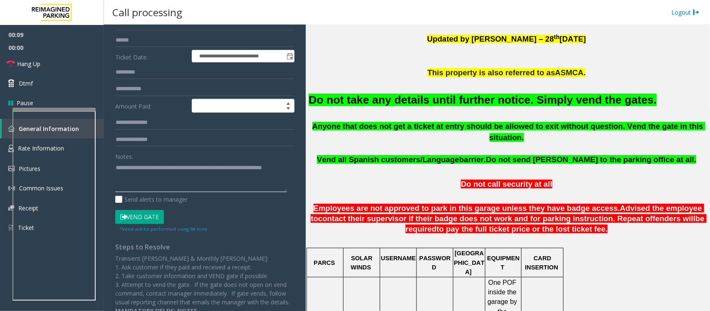
scroll to position [0, 0]
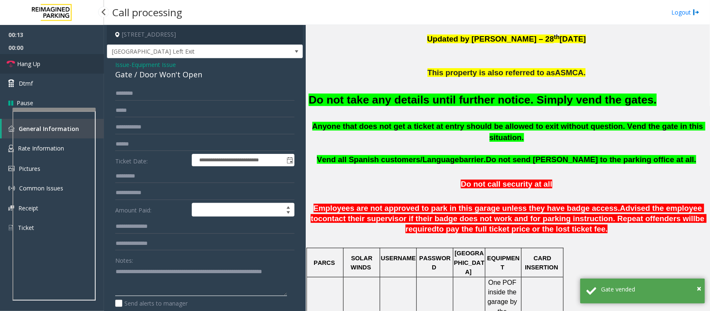
type textarea "**********"
click at [57, 63] on link "Hang Up" at bounding box center [52, 64] width 104 height 20
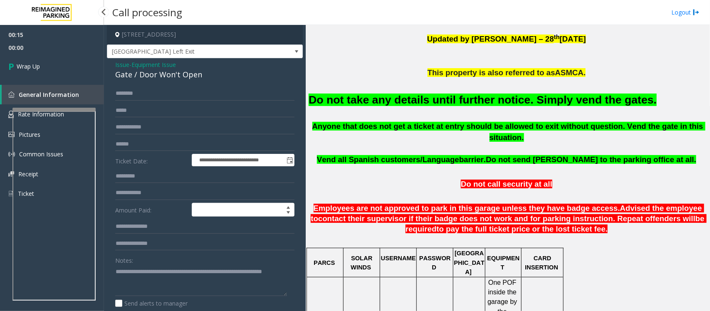
click at [57, 63] on link "Wrap Up" at bounding box center [52, 66] width 104 height 25
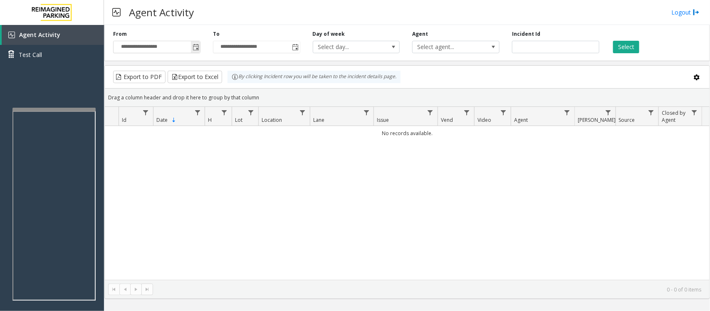
click at [194, 47] on span "Toggle popup" at bounding box center [195, 47] width 7 height 7
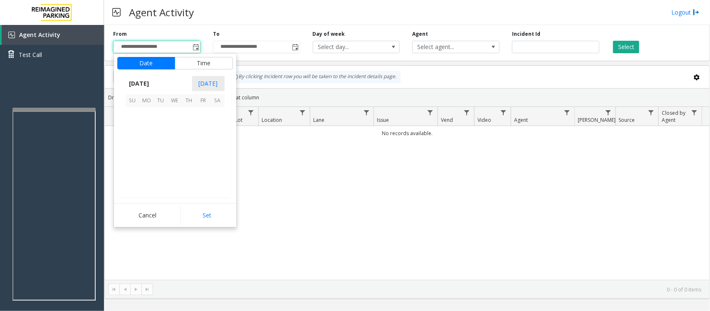
scroll to position [149046, 0]
click at [130, 157] on span "17" at bounding box center [133, 157] width 14 height 14
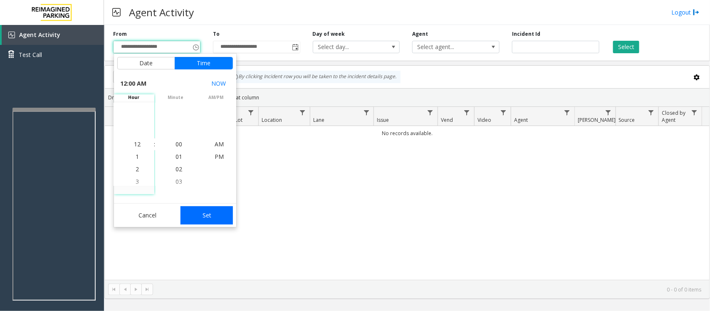
click at [202, 218] on button "Set" at bounding box center [206, 215] width 52 height 18
type input "**********"
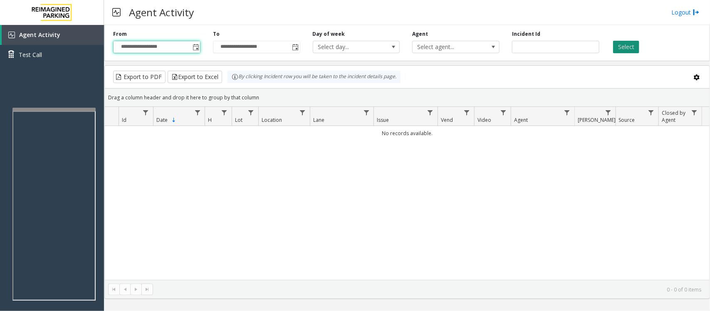
click at [630, 46] on button "Select" at bounding box center [626, 47] width 26 height 12
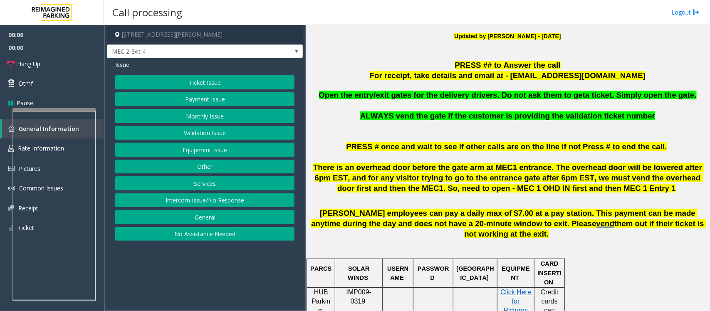
scroll to position [416, 0]
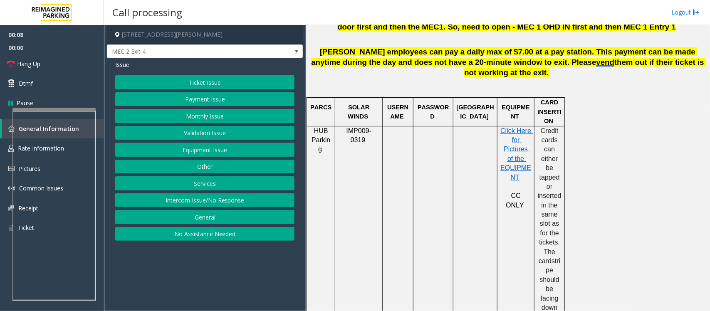
click at [210, 103] on button "Payment Issue" at bounding box center [204, 99] width 179 height 14
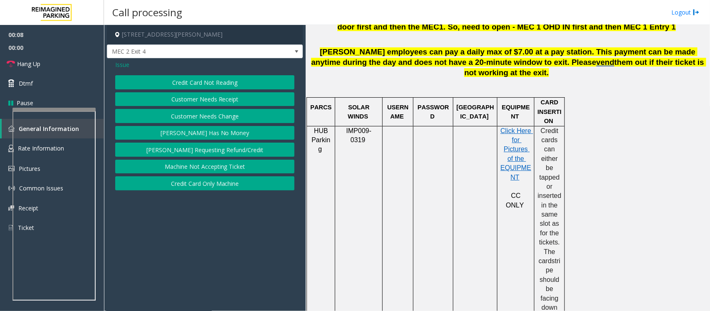
click at [210, 81] on button "Credit Card Not Reading" at bounding box center [204, 82] width 179 height 14
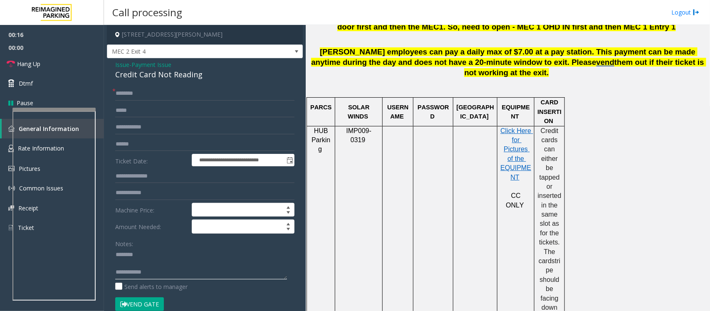
click at [127, 260] on textarea at bounding box center [201, 263] width 172 height 31
click at [151, 75] on div "Credit Card Not Reading" at bounding box center [204, 74] width 179 height 11
click at [154, 269] on textarea at bounding box center [201, 263] width 172 height 31
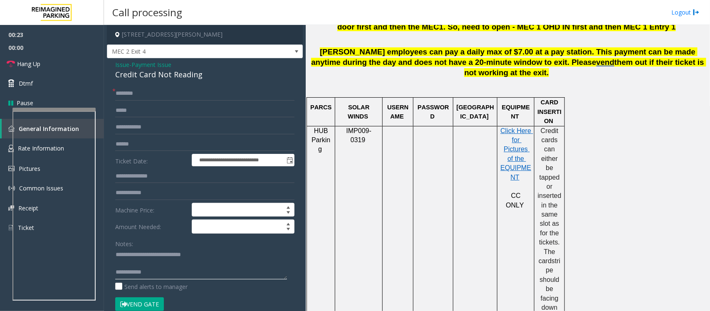
click at [148, 268] on textarea at bounding box center [201, 263] width 172 height 31
click at [164, 267] on textarea at bounding box center [201, 263] width 172 height 31
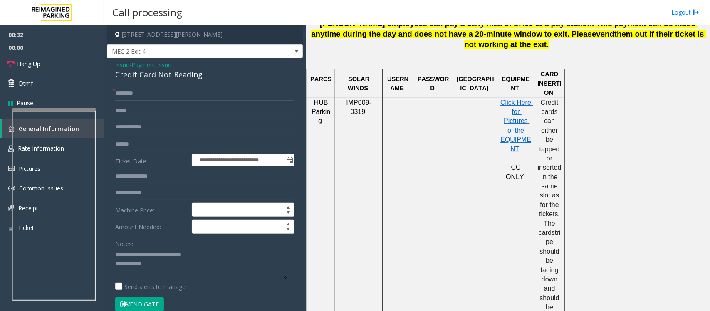
scroll to position [468, 0]
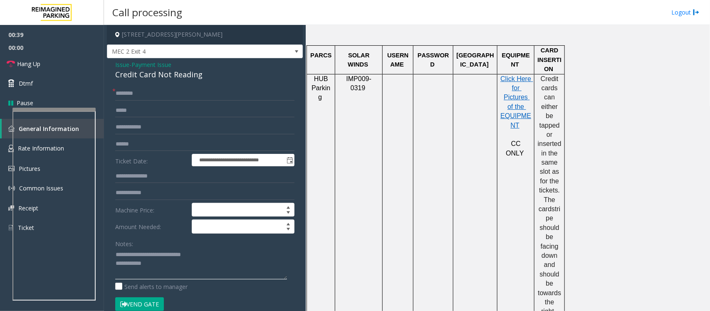
click at [168, 265] on textarea at bounding box center [201, 263] width 172 height 31
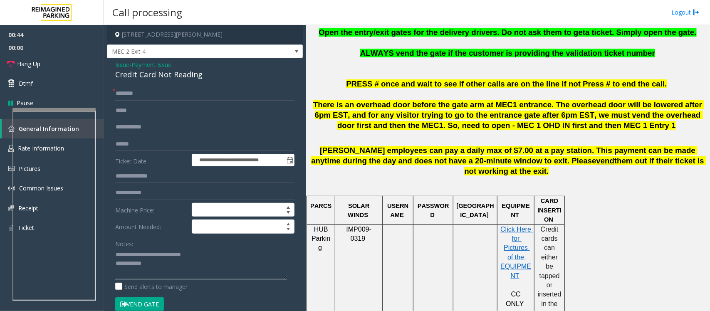
scroll to position [312, 0]
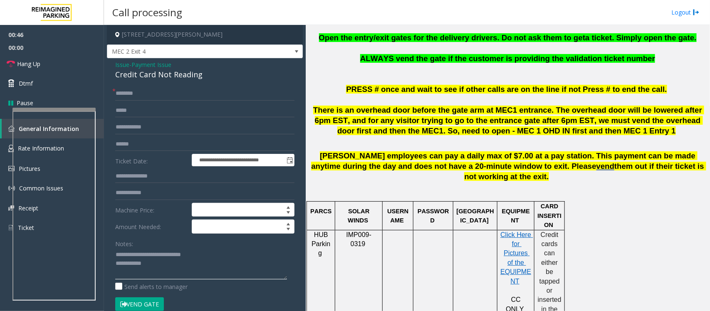
click at [158, 270] on textarea at bounding box center [201, 263] width 172 height 31
click at [150, 92] on input "text" at bounding box center [204, 93] width 179 height 14
click at [141, 147] on input "text" at bounding box center [204, 144] width 179 height 14
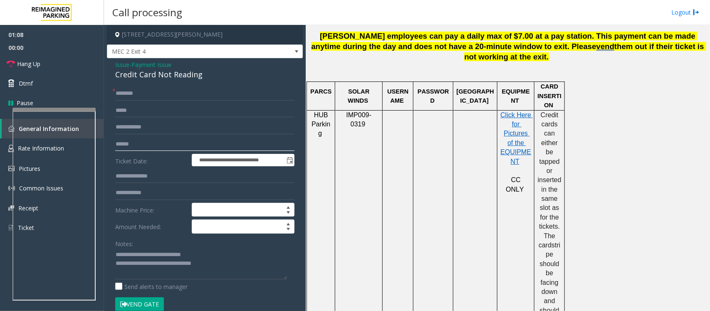
scroll to position [468, 0]
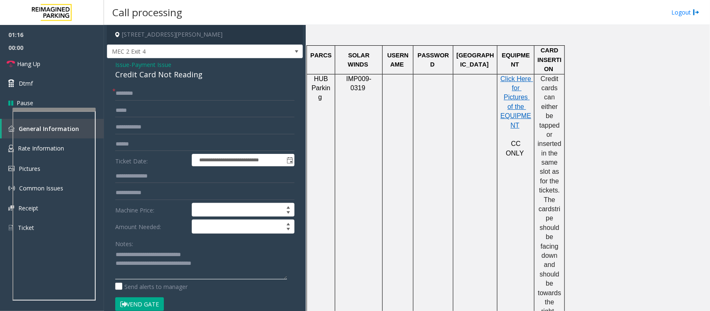
click at [223, 265] on textarea at bounding box center [201, 263] width 172 height 31
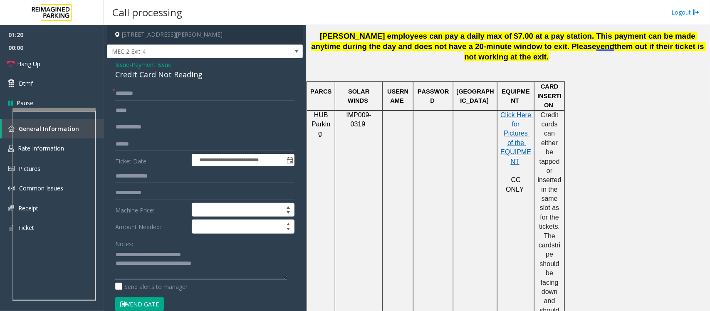
scroll to position [416, 0]
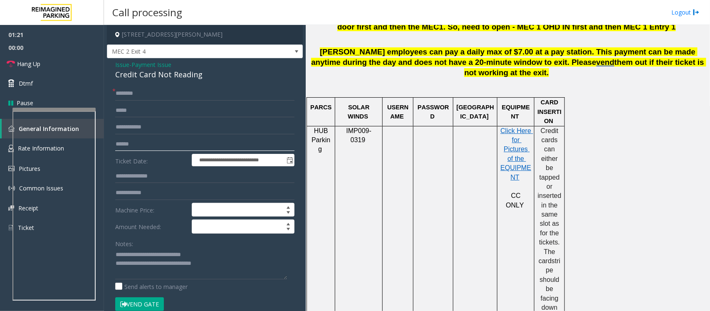
click at [158, 148] on input "text" at bounding box center [204, 144] width 179 height 14
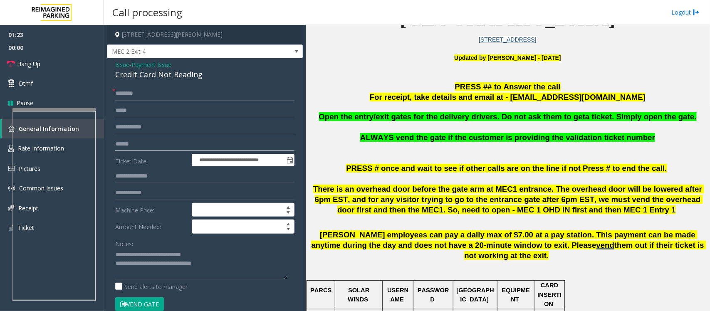
scroll to position [208, 0]
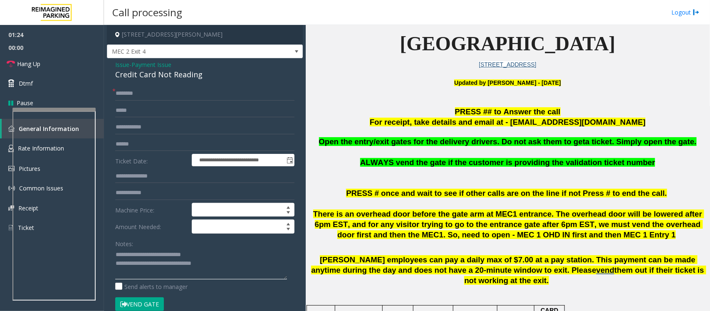
click at [148, 265] on textarea at bounding box center [201, 263] width 172 height 31
type textarea "**********"
click at [143, 150] on input "text" at bounding box center [204, 144] width 179 height 14
click at [168, 267] on textarea at bounding box center [201, 263] width 172 height 31
click at [140, 142] on input "text" at bounding box center [204, 144] width 179 height 14
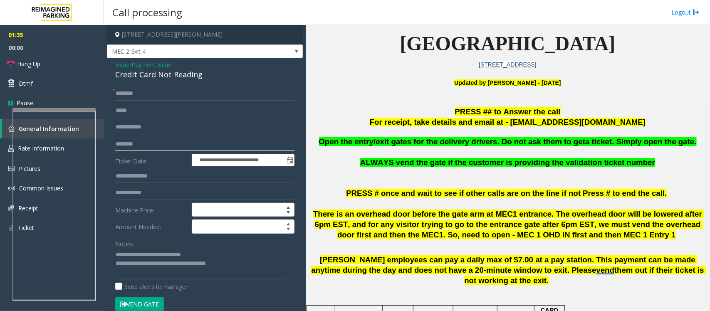
type input "********"
click at [158, 95] on input "text" at bounding box center [204, 93] width 179 height 14
type input "*********"
click at [155, 265] on textarea at bounding box center [201, 263] width 172 height 31
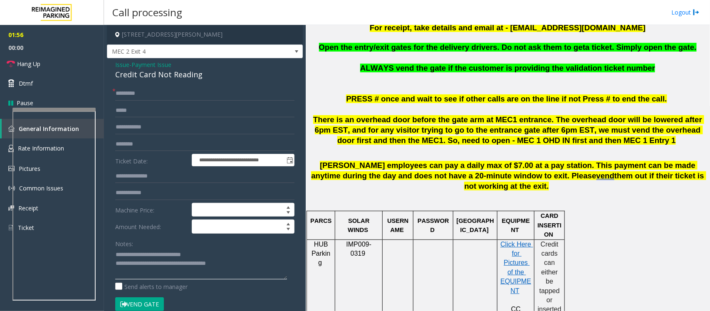
scroll to position [312, 0]
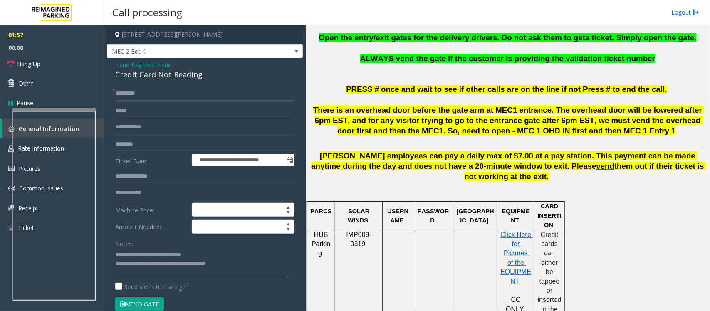
click at [167, 262] on textarea at bounding box center [201, 263] width 172 height 31
click at [157, 264] on textarea at bounding box center [201, 263] width 172 height 31
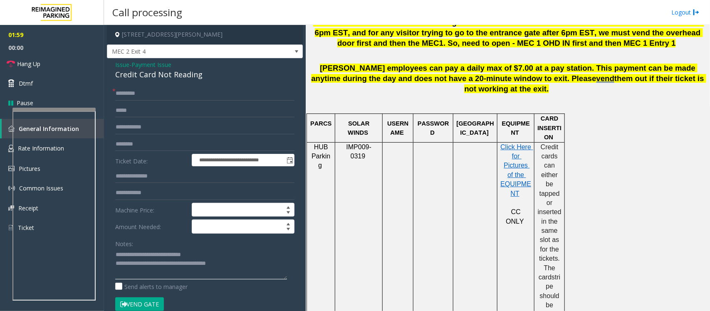
scroll to position [468, 0]
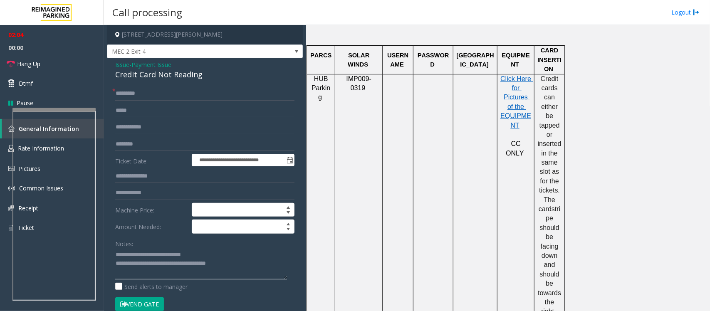
click at [240, 262] on textarea at bounding box center [201, 263] width 172 height 31
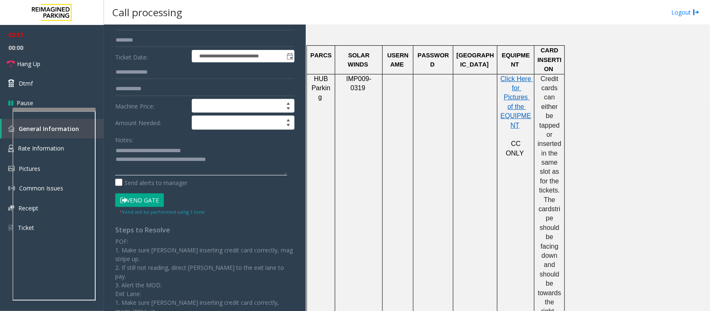
scroll to position [52, 0]
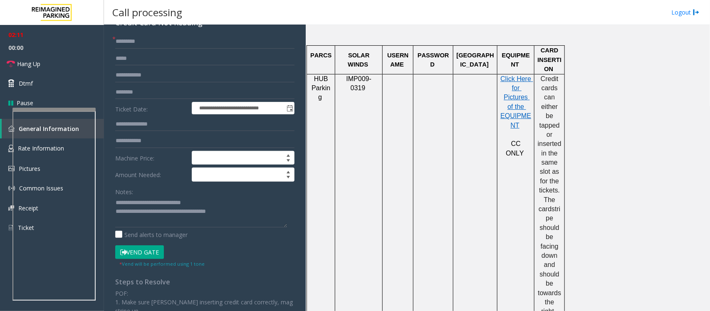
click at [141, 253] on button "Vend Gate" at bounding box center [139, 252] width 49 height 14
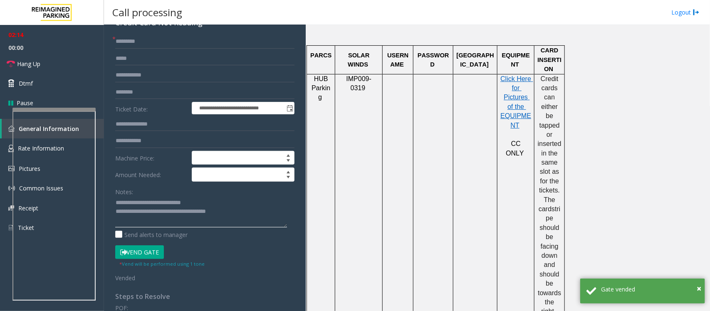
click at [165, 213] on textarea at bounding box center [201, 211] width 172 height 31
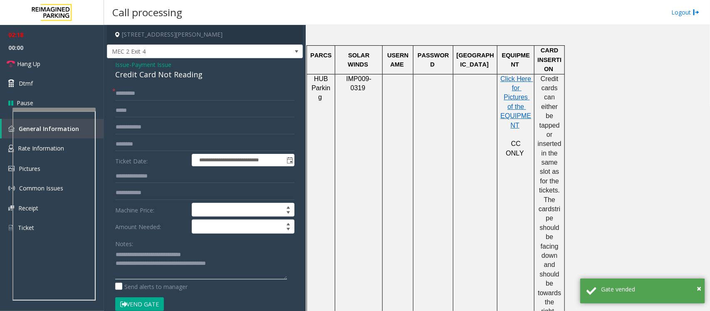
scroll to position [104, 0]
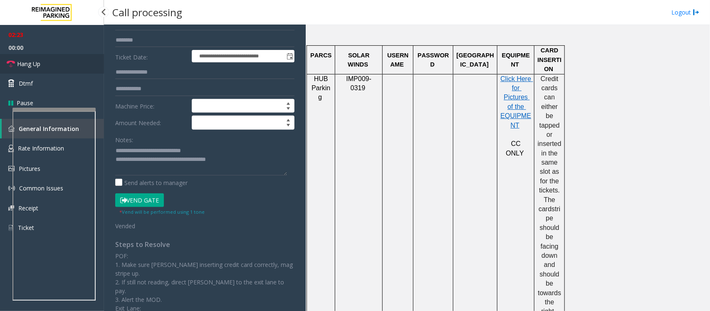
click at [61, 66] on link "Hang Up" at bounding box center [52, 64] width 104 height 20
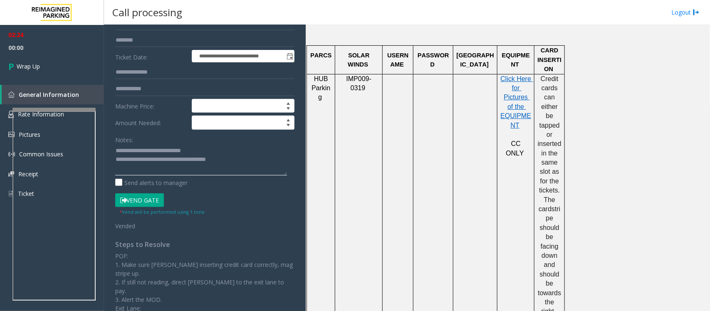
click at [168, 161] on textarea at bounding box center [201, 159] width 172 height 31
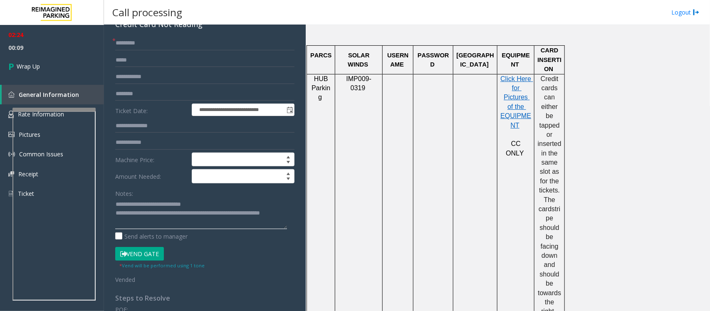
scroll to position [0, 0]
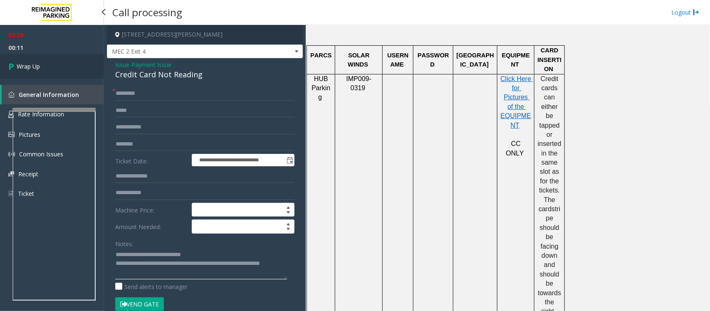
type textarea "**********"
click at [66, 62] on link "Wrap Up" at bounding box center [52, 66] width 104 height 25
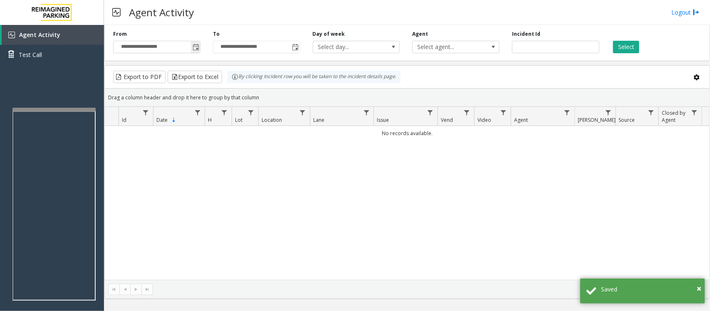
click at [196, 50] on span "Toggle popup" at bounding box center [195, 47] width 7 height 7
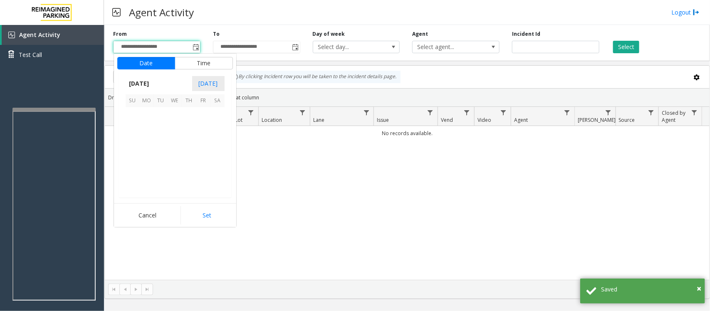
scroll to position [149046, 0]
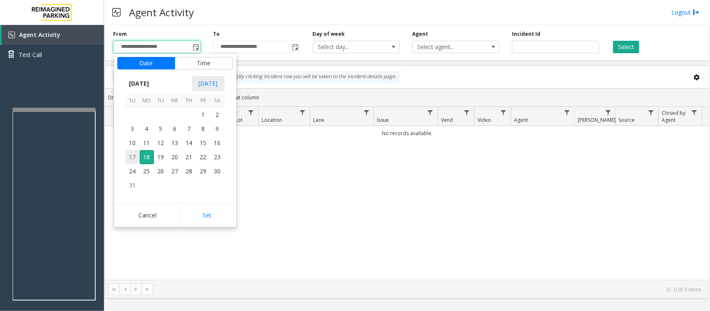
click at [132, 156] on span "17" at bounding box center [133, 157] width 14 height 14
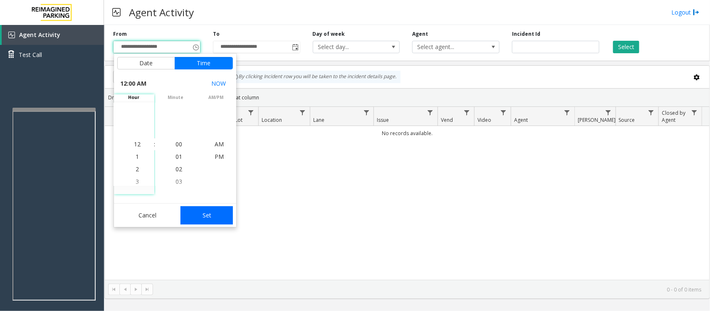
click at [195, 212] on button "Set" at bounding box center [206, 215] width 52 height 18
type input "**********"
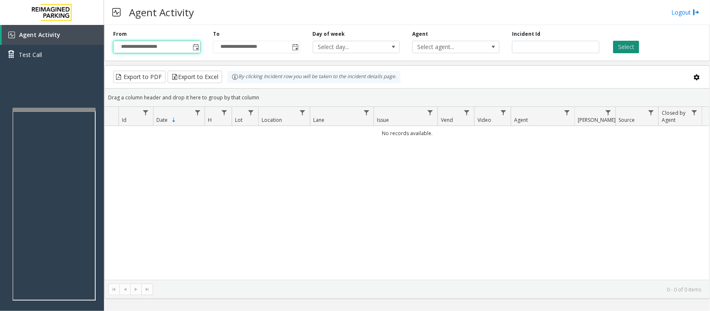
click at [624, 44] on button "Select" at bounding box center [626, 47] width 26 height 12
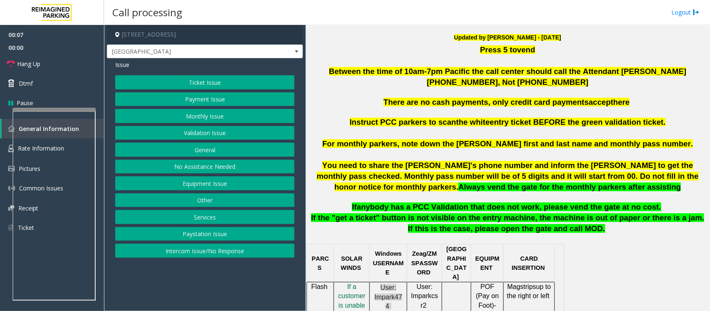
scroll to position [312, 0]
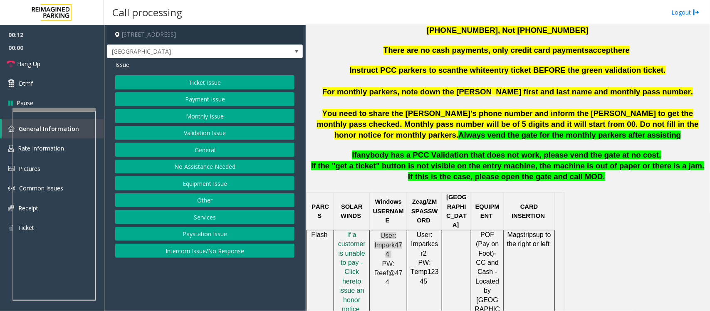
click at [205, 251] on button "Intercom Issue/No Response" at bounding box center [204, 251] width 179 height 14
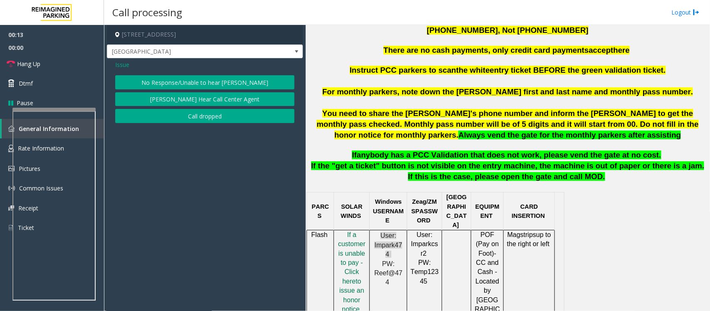
click at [196, 80] on button "No Response/Unable to hear [PERSON_NAME]" at bounding box center [204, 82] width 179 height 14
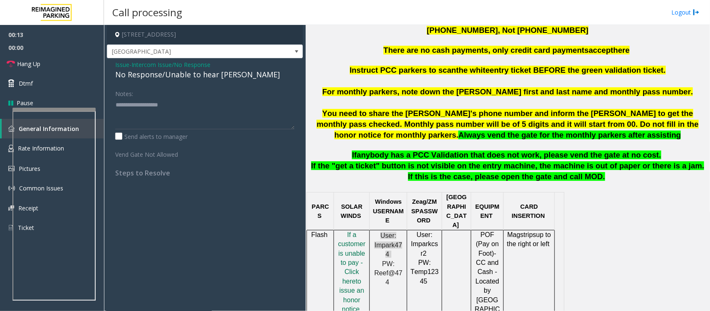
click at [197, 76] on div "No Response/Unable to hear [PERSON_NAME]" at bounding box center [204, 74] width 179 height 11
click at [213, 75] on div "No Response/Unable to hear [PERSON_NAME]" at bounding box center [204, 74] width 179 height 11
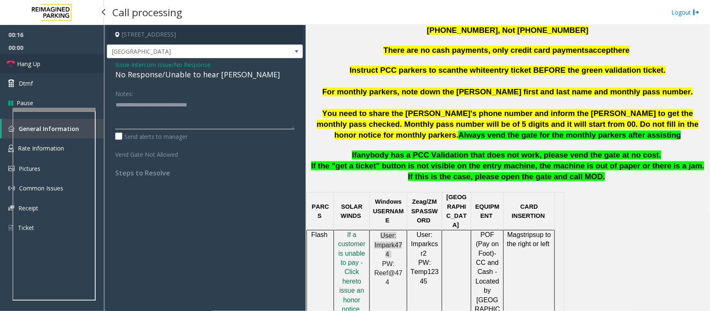
type textarea "**********"
click at [58, 62] on link "Hang Up" at bounding box center [52, 64] width 104 height 20
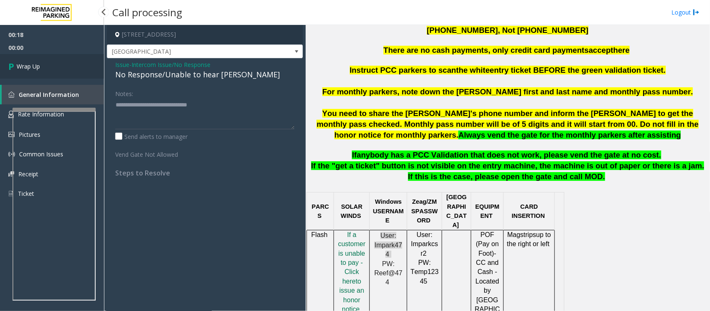
click at [58, 62] on link "Wrap Up" at bounding box center [52, 66] width 104 height 25
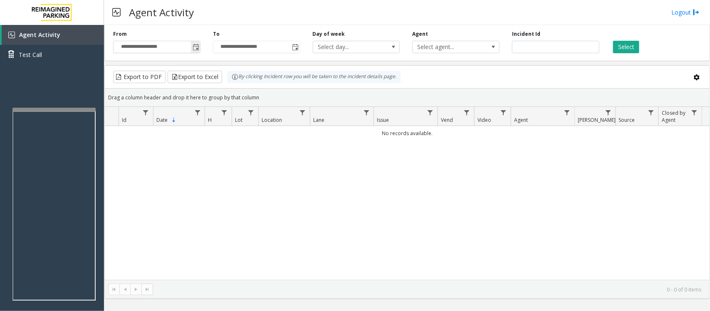
click at [196, 47] on span "Toggle popup" at bounding box center [195, 47] width 7 height 7
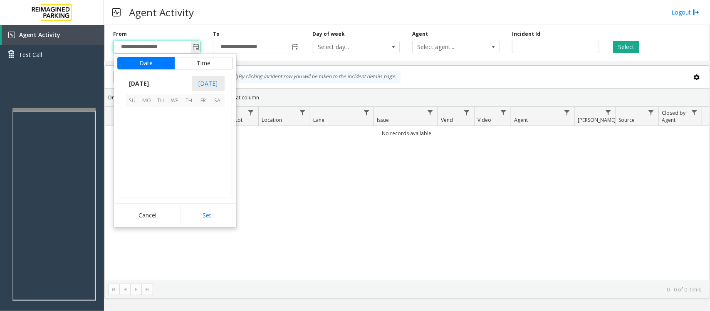
scroll to position [149046, 0]
click at [131, 157] on span "17" at bounding box center [133, 157] width 14 height 14
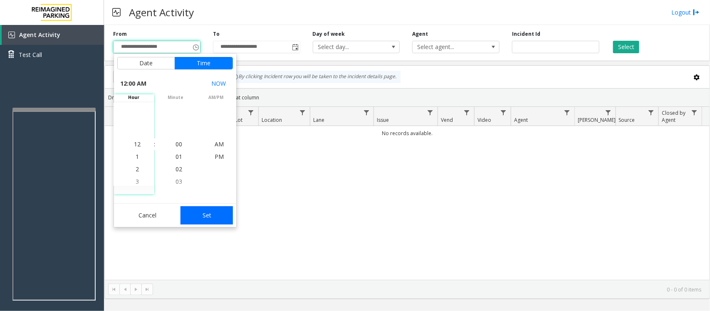
click at [202, 211] on button "Set" at bounding box center [206, 215] width 52 height 18
type input "**********"
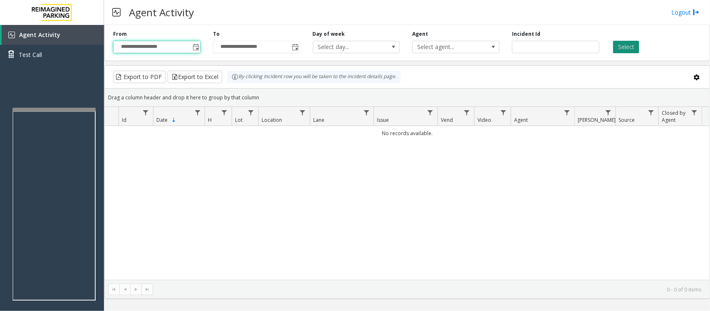
click at [623, 46] on button "Select" at bounding box center [626, 47] width 26 height 12
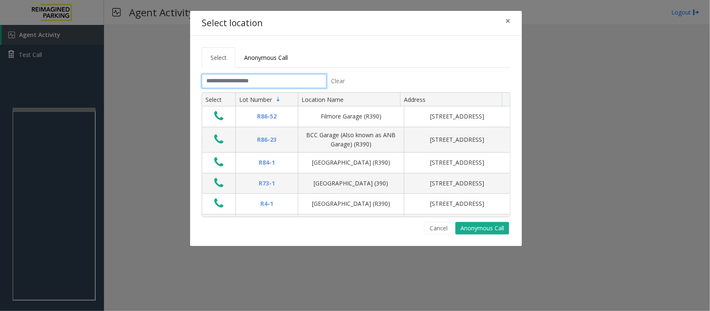
click at [281, 84] on input "text" at bounding box center [264, 81] width 125 height 14
click at [509, 22] on span "×" at bounding box center [507, 21] width 5 height 12
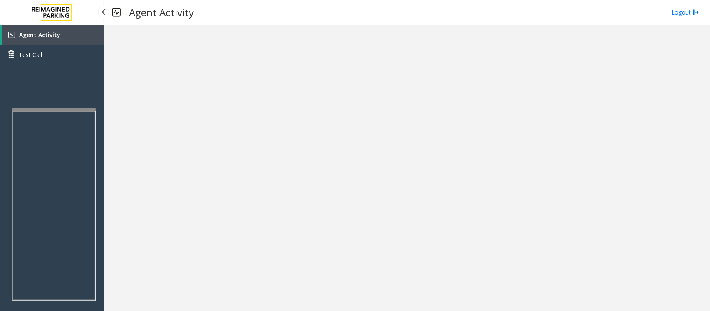
click at [61, 38] on link "Agent Activity" at bounding box center [53, 35] width 102 height 20
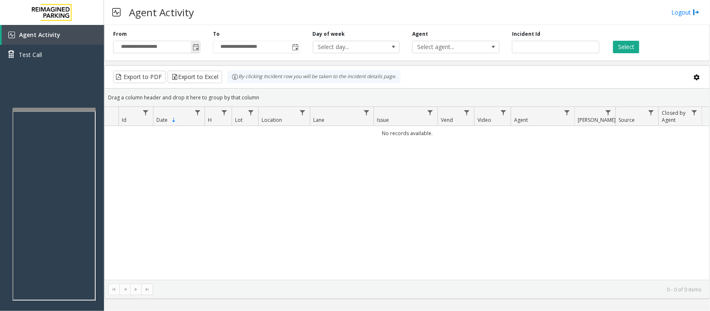
click at [193, 48] on span "Toggle popup" at bounding box center [195, 47] width 7 height 7
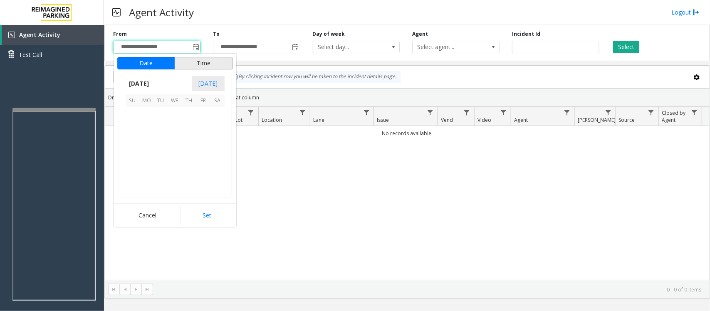
scroll to position [149046, 0]
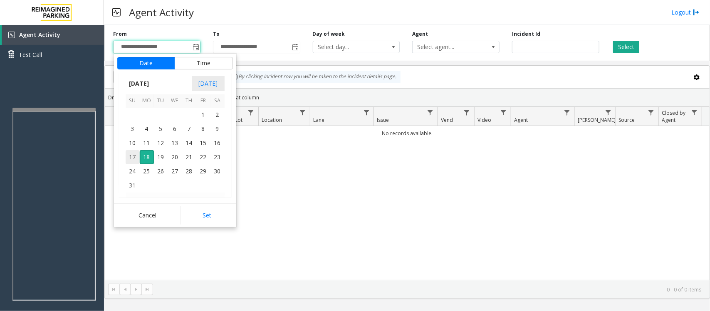
click at [133, 160] on span "17" at bounding box center [133, 157] width 14 height 14
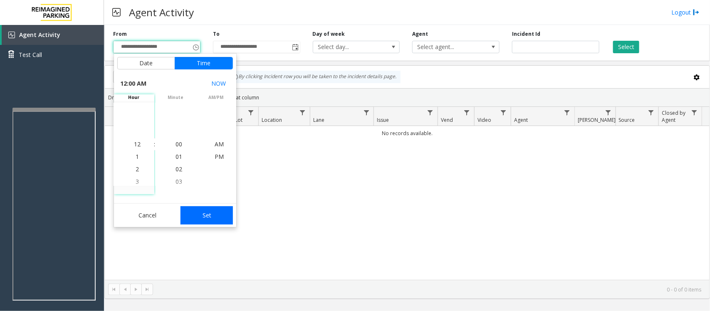
click at [208, 217] on button "Set" at bounding box center [206, 215] width 52 height 18
type input "**********"
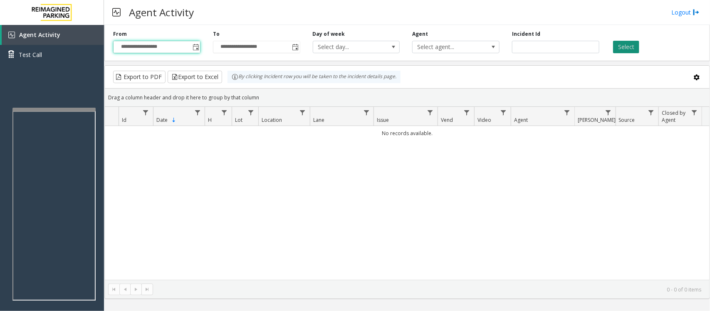
click at [633, 50] on button "Select" at bounding box center [626, 47] width 26 height 12
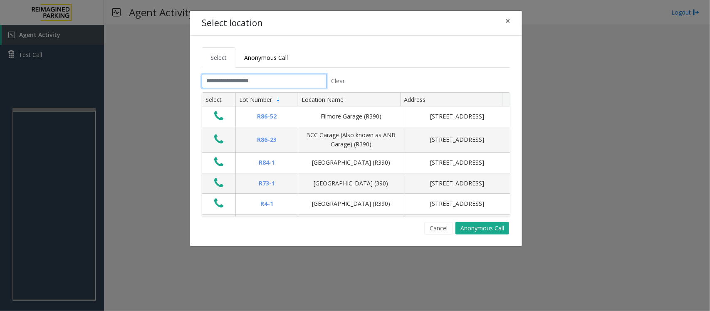
click at [256, 80] on input "text" at bounding box center [264, 81] width 125 height 14
click at [231, 77] on input "text" at bounding box center [264, 81] width 125 height 14
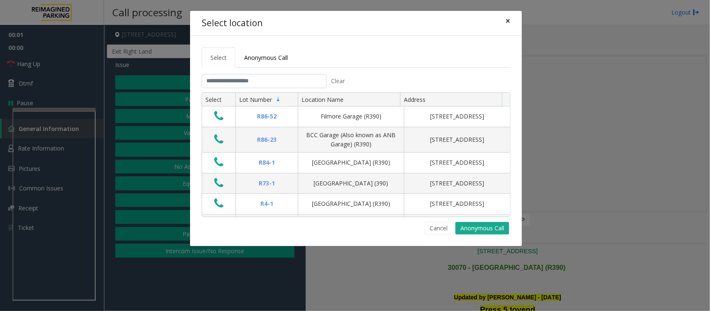
click at [506, 22] on span "×" at bounding box center [507, 21] width 5 height 12
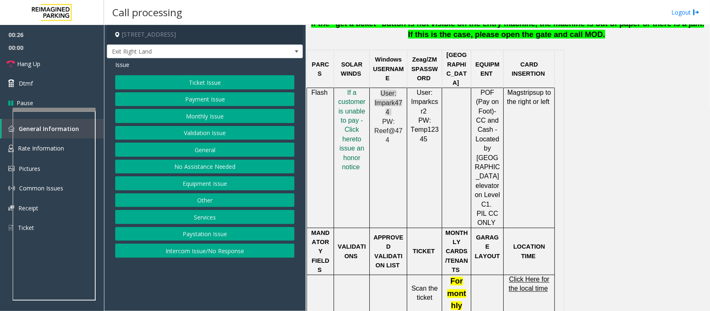
scroll to position [468, 0]
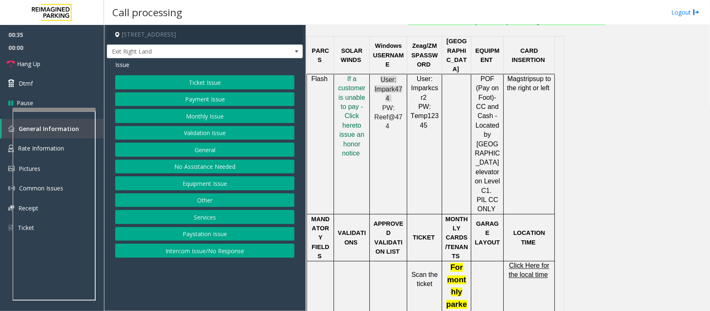
click at [170, 252] on button "Intercom Issue/No Response" at bounding box center [204, 251] width 179 height 14
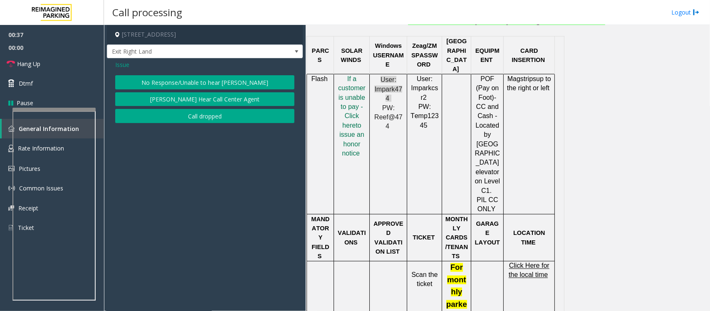
click at [117, 63] on span "Issue" at bounding box center [122, 64] width 14 height 9
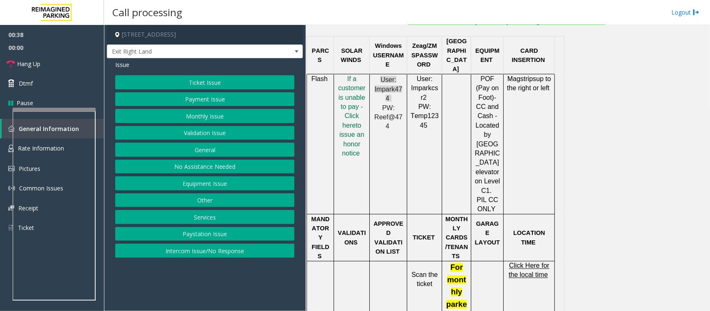
click at [195, 167] on button "No Assistance Needed" at bounding box center [204, 167] width 179 height 14
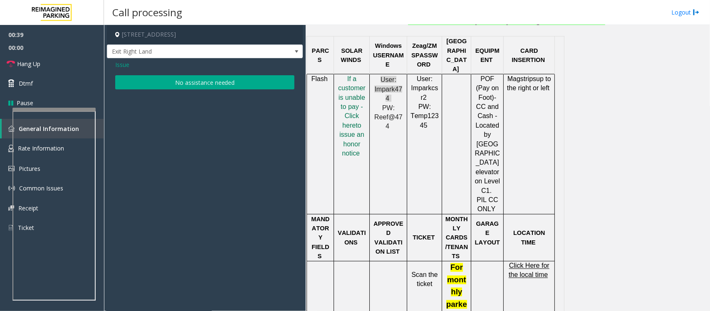
click at [182, 85] on button "No assistance needed" at bounding box center [204, 82] width 179 height 14
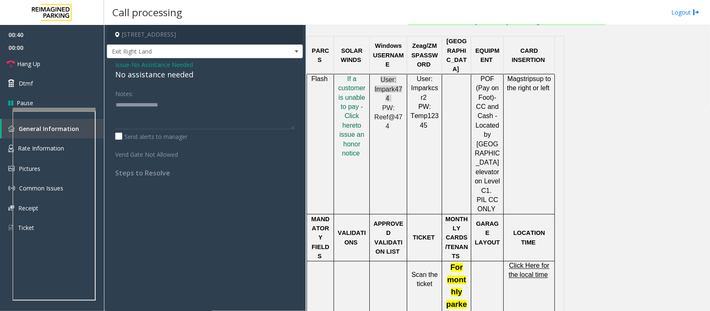
click at [180, 75] on div "No assistance needed" at bounding box center [204, 74] width 179 height 11
type textarea "**********"
click at [138, 65] on span "No Assistance Needed" at bounding box center [162, 64] width 62 height 9
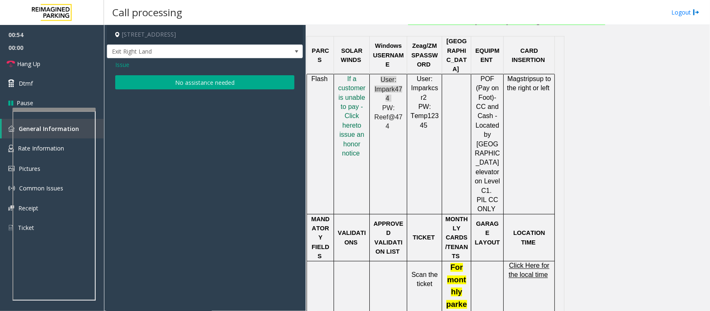
click at [126, 65] on span "Issue" at bounding box center [122, 64] width 14 height 9
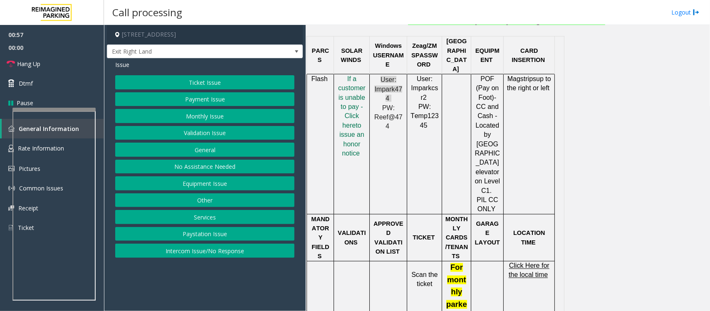
click at [218, 253] on button "Intercom Issue/No Response" at bounding box center [204, 251] width 179 height 14
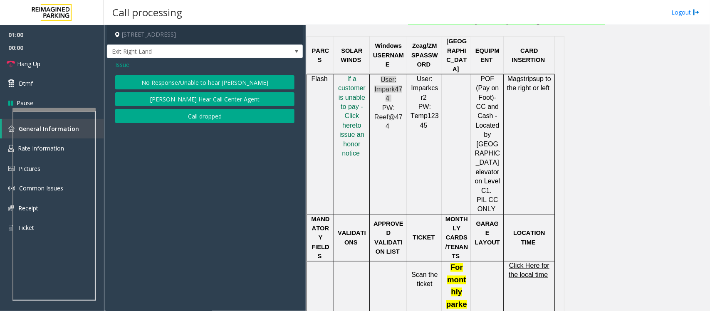
click at [215, 99] on button "[PERSON_NAME] Hear Call Center Agent" at bounding box center [204, 99] width 179 height 14
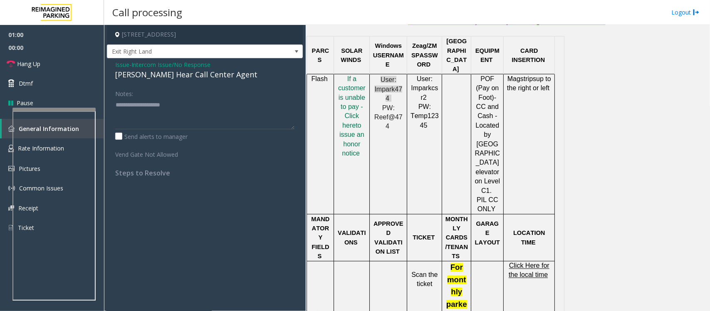
click at [173, 74] on div "[PERSON_NAME] Hear Call Center Agent" at bounding box center [204, 74] width 179 height 11
copy div "[PERSON_NAME] Hear Call Center Agent"
drag, startPoint x: 43, startPoint y: 65, endPoint x: 146, endPoint y: 106, distance: 110.6
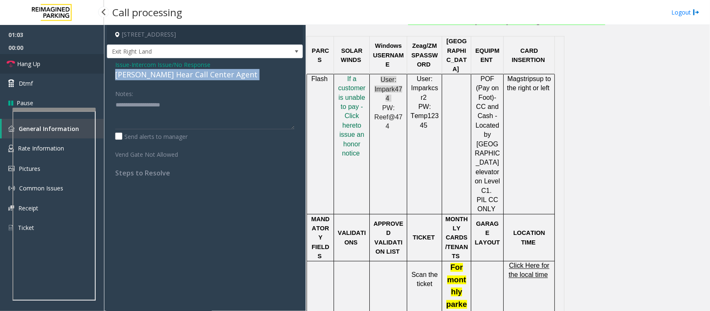
click at [43, 65] on link "Hang Up" at bounding box center [52, 64] width 104 height 20
drag, startPoint x: 177, startPoint y: 104, endPoint x: 112, endPoint y: 106, distance: 64.5
click at [112, 105] on div "Notes: Send alerts to manager Vend Gate Not Allowed Steps to Resolve" at bounding box center [205, 131] width 192 height 91
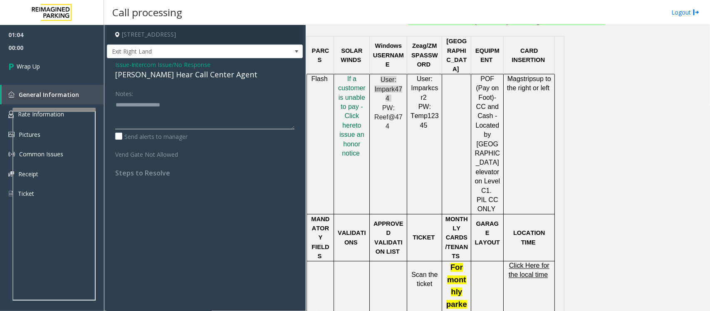
paste textarea "**********"
type textarea "**********"
click at [49, 72] on link "Wrap Up" at bounding box center [52, 66] width 104 height 25
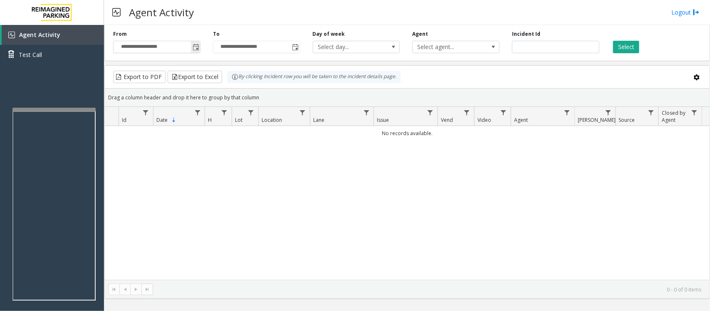
click at [198, 47] on span "Toggle popup" at bounding box center [195, 47] width 7 height 7
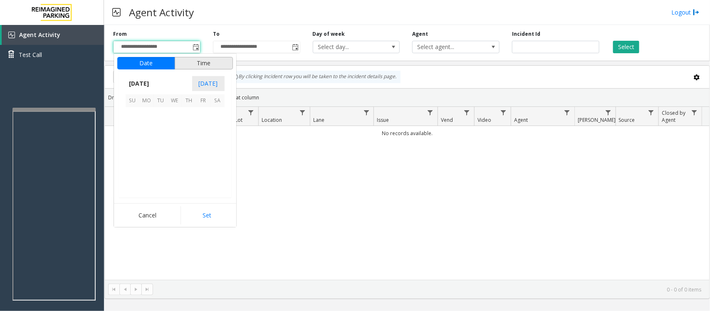
scroll to position [149046, 0]
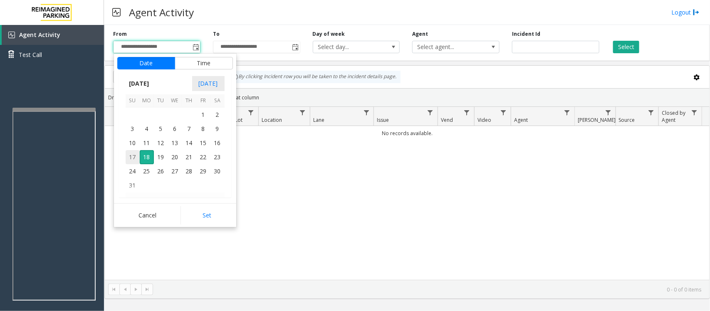
click at [134, 156] on span "17" at bounding box center [133, 157] width 14 height 14
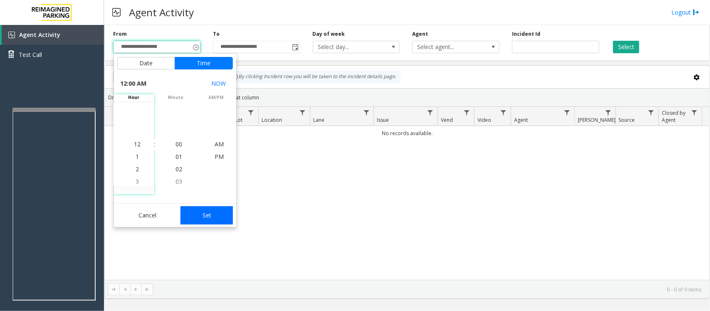
click at [204, 218] on button "Set" at bounding box center [206, 215] width 52 height 18
type input "**********"
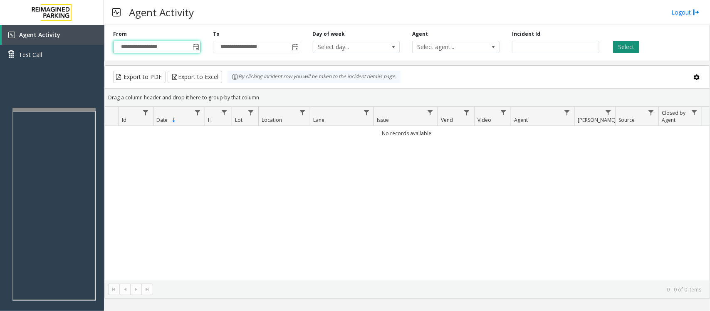
click at [621, 48] on button "Select" at bounding box center [626, 47] width 26 height 12
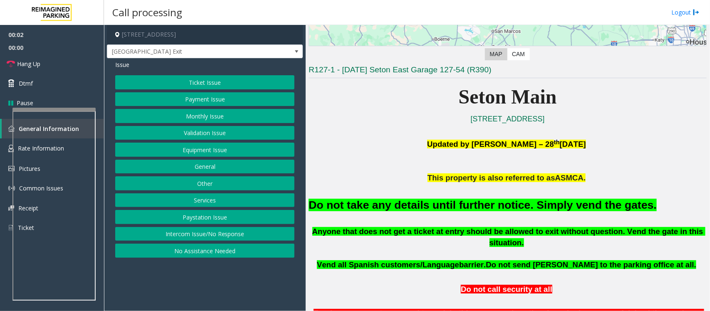
scroll to position [156, 0]
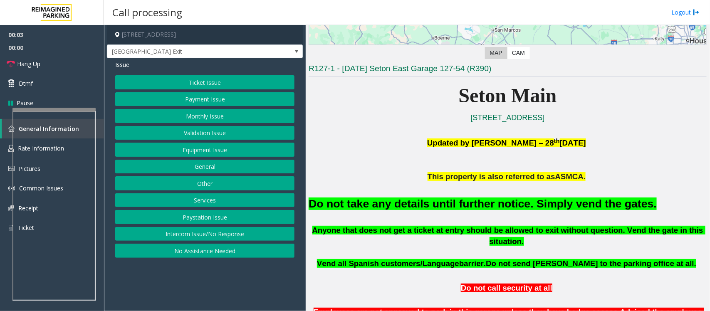
click at [183, 158] on div "Ticket Issue Payment Issue Monthly Issue Validation Issue Equipment Issue Gener…" at bounding box center [204, 166] width 179 height 183
click at [184, 153] on button "Equipment Issue" at bounding box center [204, 150] width 179 height 14
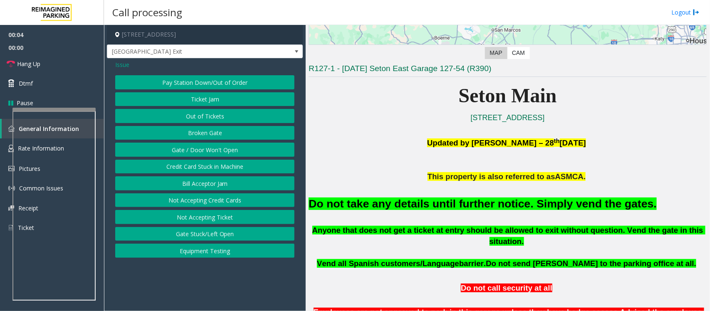
click at [184, 150] on button "Gate / Door Won't Open" at bounding box center [204, 150] width 179 height 14
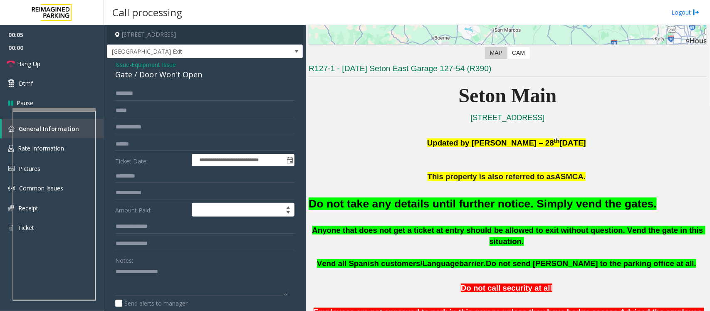
click at [454, 207] on font "Do not take any details until further notice. Simply vend the gates." at bounding box center [482, 203] width 348 height 12
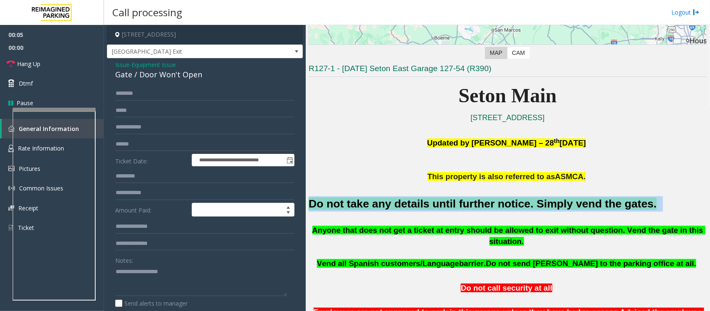
click at [454, 207] on font "Do not take any details until further notice. Simply vend the gates." at bounding box center [482, 203] width 348 height 12
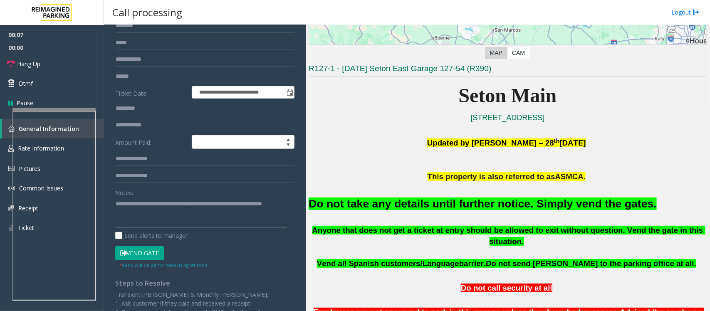
scroll to position [143, 0]
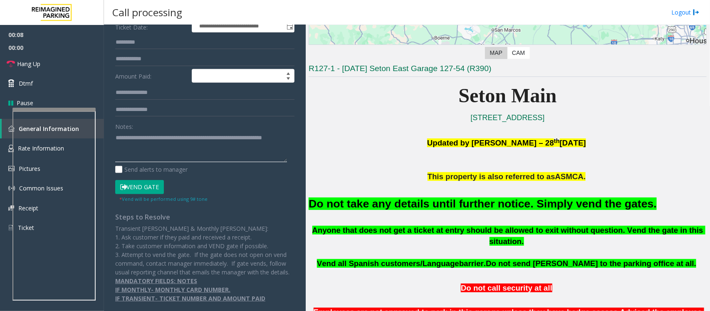
type textarea "**********"
click at [156, 180] on button "Vend Gate" at bounding box center [139, 187] width 49 height 14
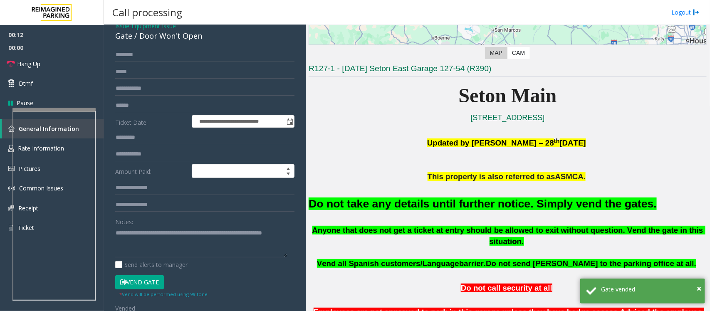
scroll to position [0, 0]
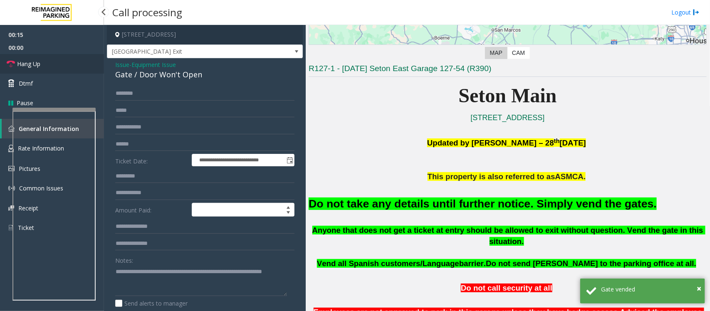
click at [62, 67] on link "Hang Up" at bounding box center [52, 64] width 104 height 20
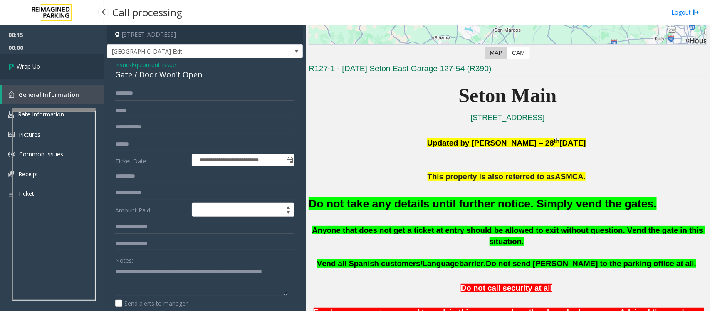
click at [62, 66] on link "Wrap Up" at bounding box center [52, 66] width 104 height 25
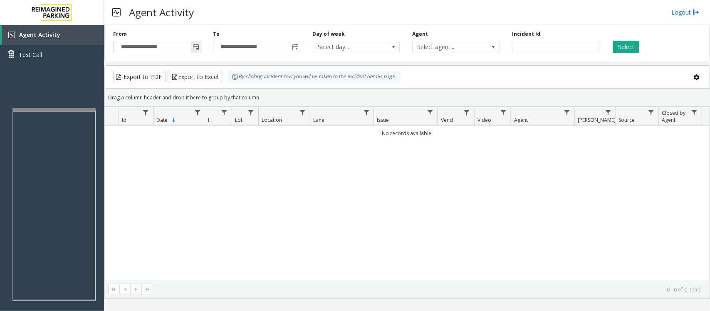
click at [194, 48] on span "Toggle popup" at bounding box center [195, 47] width 7 height 7
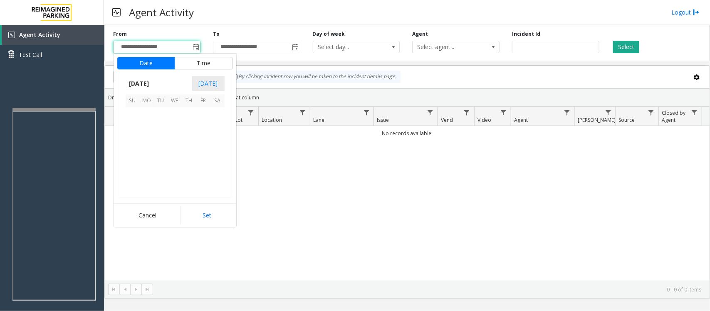
scroll to position [149046, 0]
click at [131, 156] on span "17" at bounding box center [133, 157] width 14 height 14
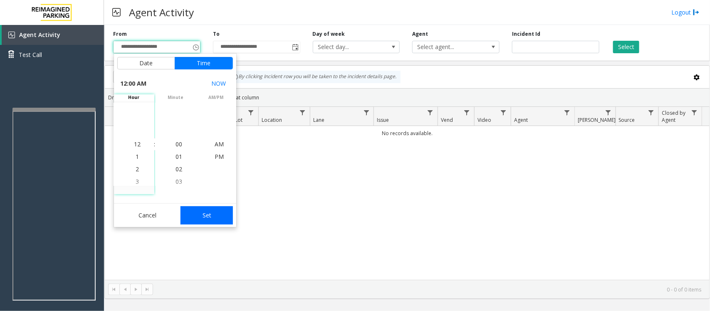
click at [204, 217] on button "Set" at bounding box center [206, 215] width 52 height 18
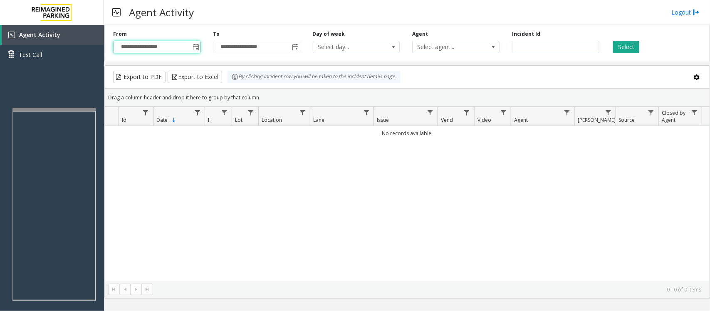
type input "**********"
click at [632, 43] on button "Select" at bounding box center [626, 47] width 26 height 12
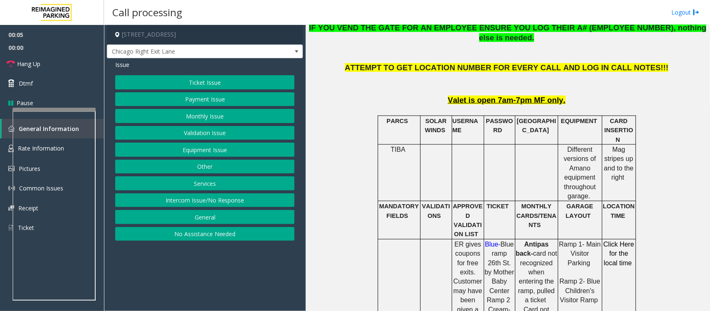
scroll to position [364, 0]
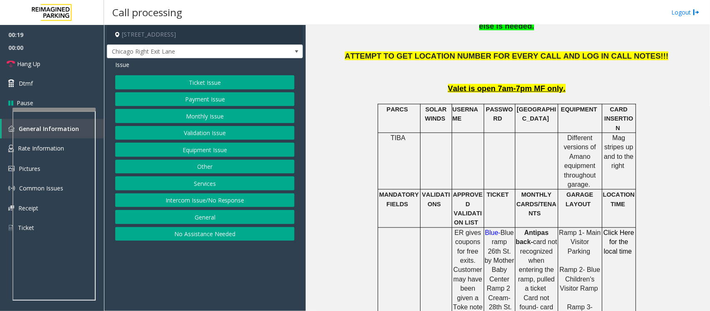
click at [204, 150] on button "Equipment Issue" at bounding box center [204, 150] width 179 height 14
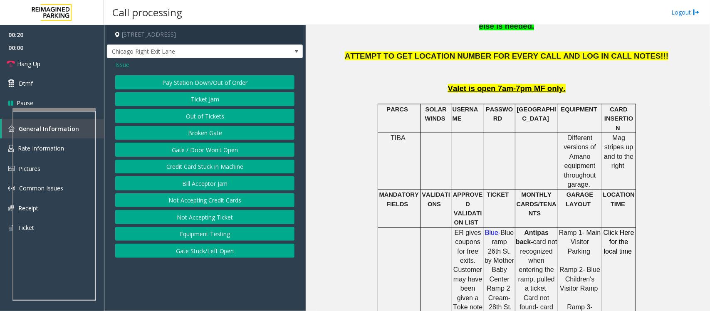
click at [199, 148] on button "Gate / Door Won't Open" at bounding box center [204, 150] width 179 height 14
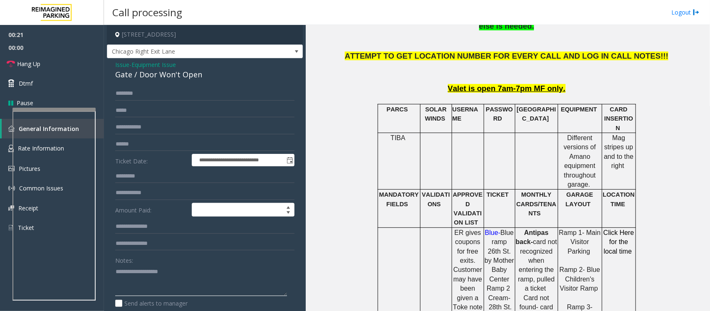
click at [130, 275] on textarea at bounding box center [201, 280] width 172 height 31
paste textarea "**********"
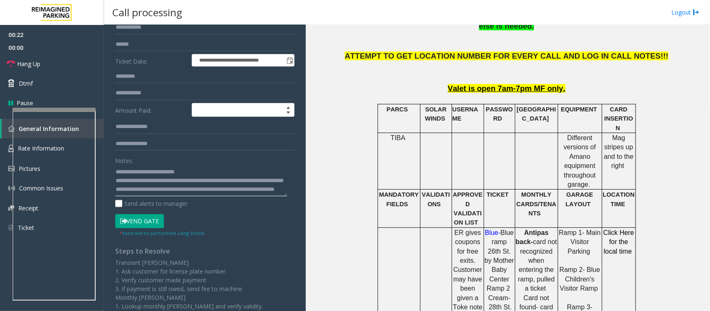
scroll to position [104, 0]
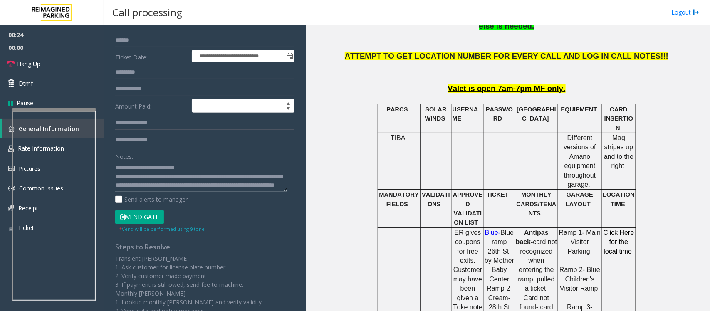
type textarea "**********"
click at [146, 219] on button "Vend Gate" at bounding box center [139, 217] width 49 height 14
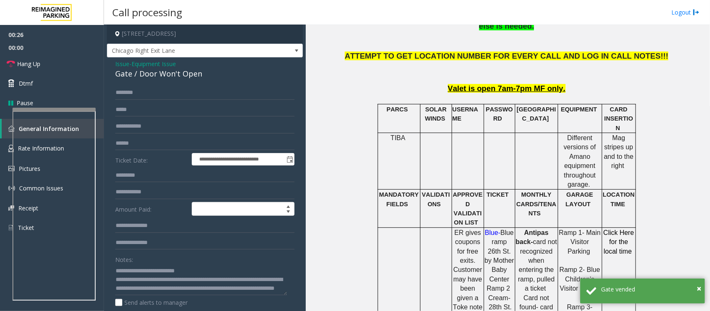
scroll to position [0, 0]
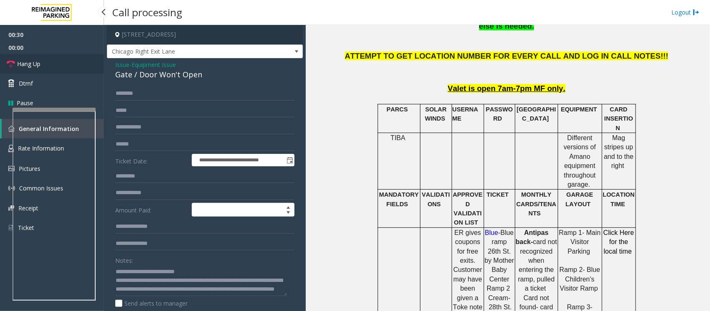
click at [44, 62] on link "Hang Up" at bounding box center [52, 64] width 104 height 20
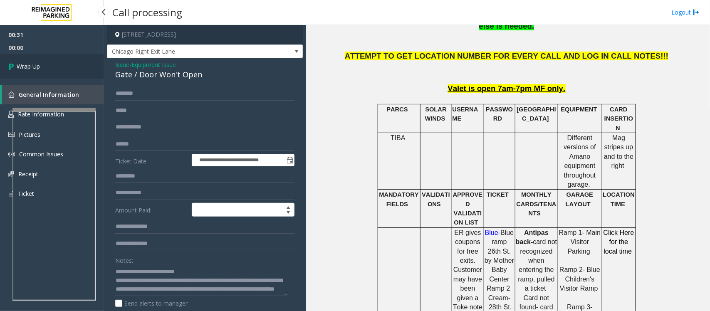
click at [44, 62] on link "Wrap Up" at bounding box center [52, 66] width 104 height 25
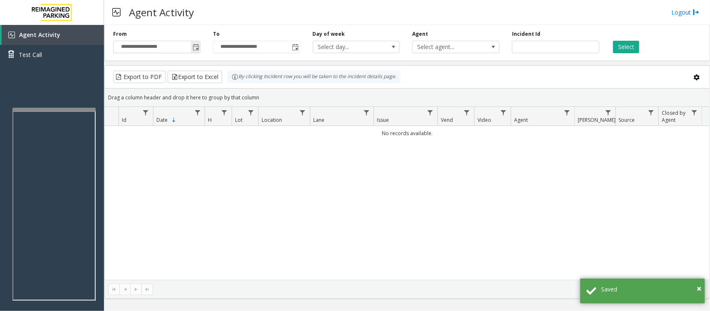
click at [197, 46] on span "Toggle popup" at bounding box center [195, 47] width 7 height 7
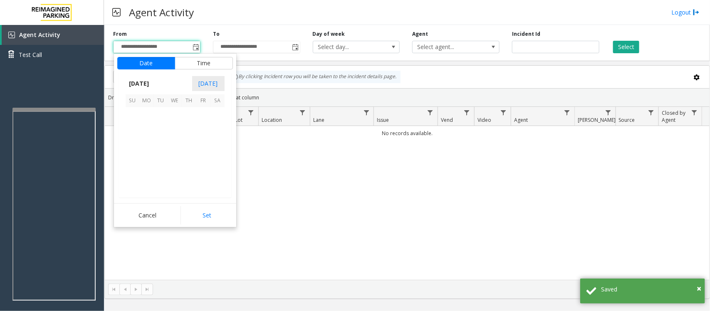
scroll to position [149046, 0]
click at [131, 157] on span "17" at bounding box center [133, 157] width 14 height 14
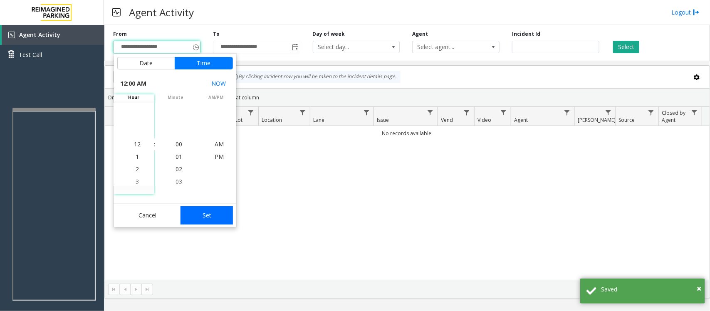
click at [212, 211] on button "Set" at bounding box center [206, 215] width 52 height 18
type input "**********"
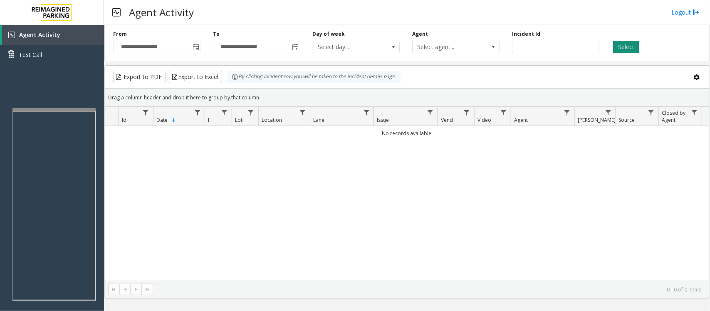
click at [620, 44] on button "Select" at bounding box center [626, 47] width 26 height 12
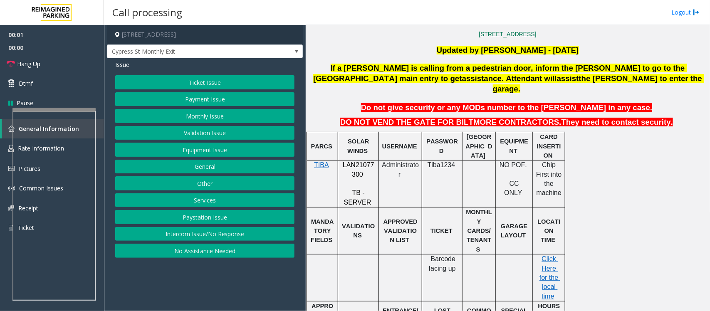
scroll to position [260, 0]
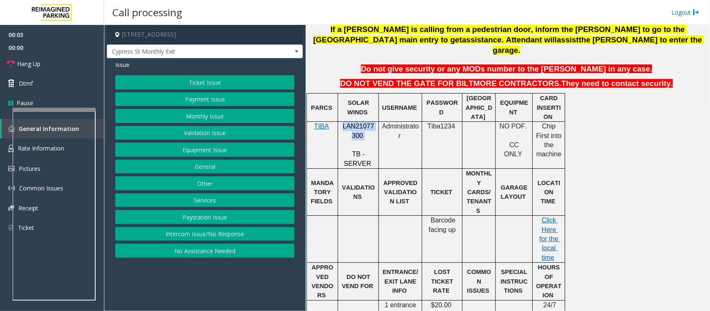
drag, startPoint x: 343, startPoint y: 118, endPoint x: 370, endPoint y: 125, distance: 28.0
click at [370, 125] on p "LAN21077300" at bounding box center [358, 131] width 35 height 19
copy p "LAN21077300"
click at [207, 84] on button "Ticket Issue" at bounding box center [204, 82] width 179 height 14
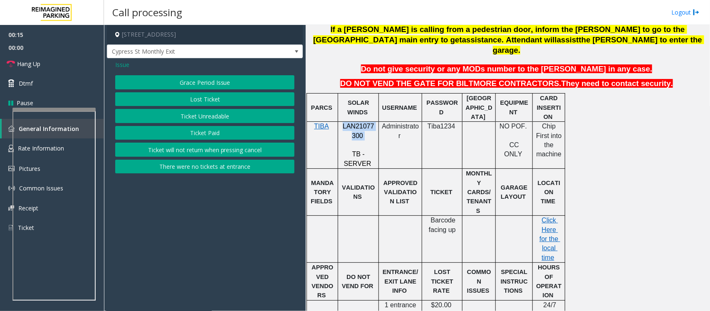
click at [208, 118] on button "Ticket Unreadable" at bounding box center [204, 116] width 179 height 14
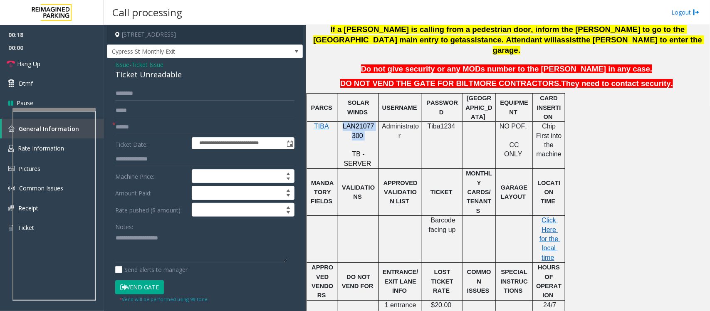
scroll to position [208, 0]
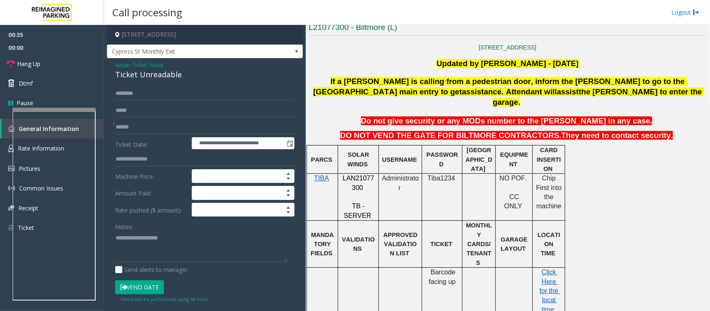
click at [442, 175] on span "Tiba1234" at bounding box center [441, 178] width 28 height 7
copy p "Tiba1234"
click at [120, 132] on input "text" at bounding box center [204, 127] width 179 height 14
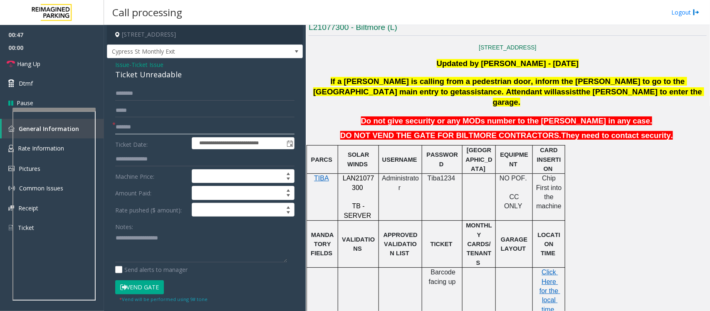
type input "*******"
click at [142, 92] on input "text" at bounding box center [204, 93] width 179 height 14
type input "******"
click at [297, 50] on app-call-processing-form "**********" at bounding box center [205, 168] width 202 height 286
click at [293, 50] on span at bounding box center [296, 51] width 7 height 7
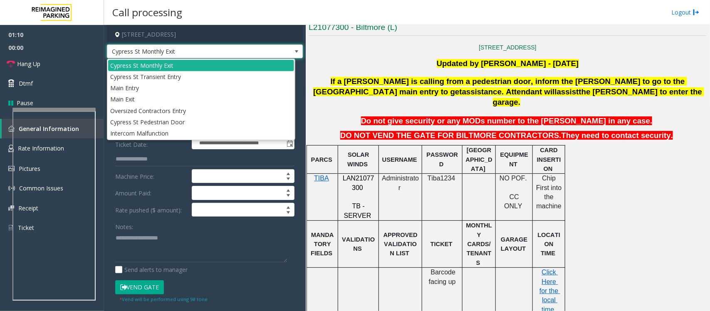
click at [293, 50] on span at bounding box center [296, 51] width 7 height 7
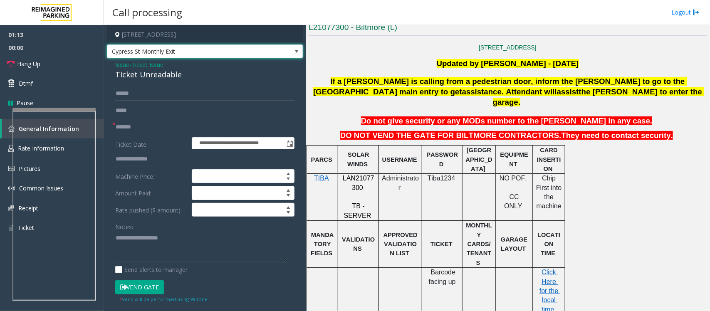
click at [293, 51] on span at bounding box center [296, 51] width 7 height 7
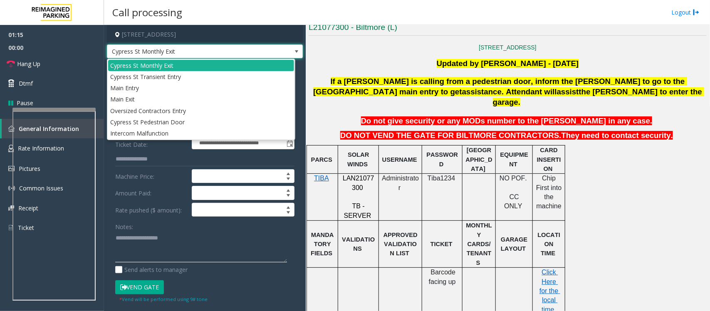
click at [165, 247] on textarea at bounding box center [201, 246] width 172 height 31
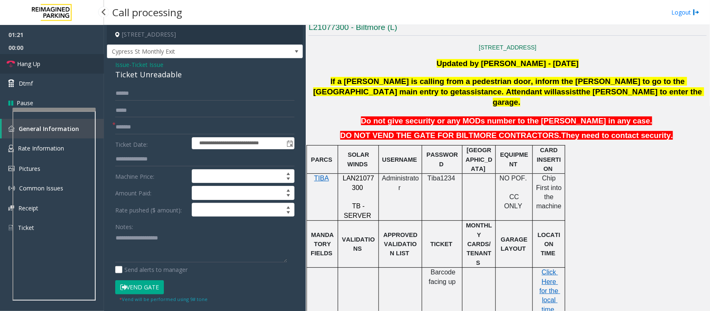
click at [68, 68] on link "Hang Up" at bounding box center [52, 64] width 104 height 20
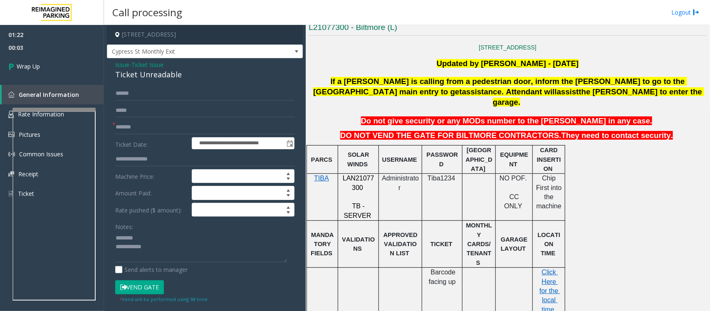
click at [142, 75] on div "Ticket Unreadable" at bounding box center [204, 74] width 179 height 11
click at [172, 258] on textarea at bounding box center [201, 246] width 172 height 31
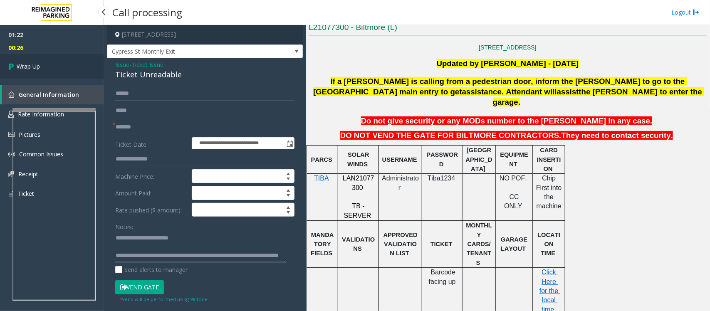
type textarea "**********"
click at [46, 70] on link "Wrap Up" at bounding box center [52, 66] width 104 height 25
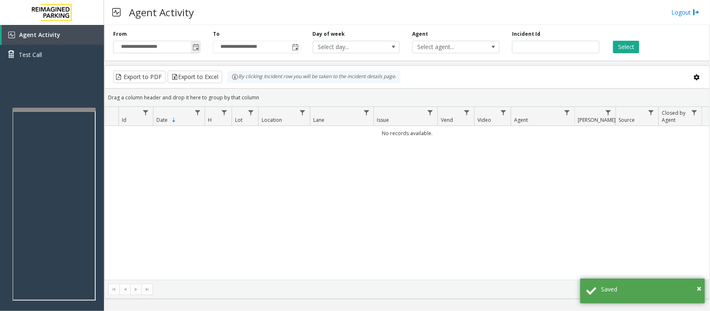
click at [195, 46] on span "Toggle popup" at bounding box center [195, 47] width 7 height 7
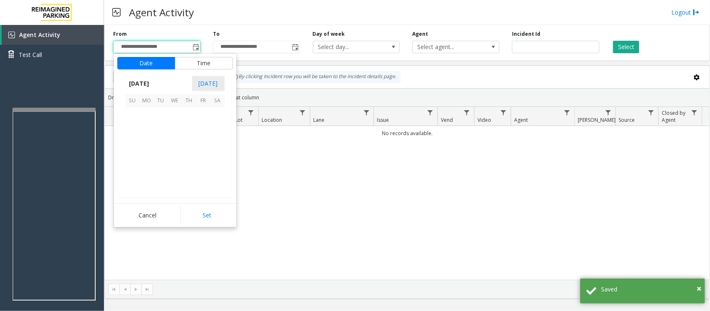
scroll to position [149046, 0]
click at [136, 160] on span "17" at bounding box center [133, 157] width 14 height 14
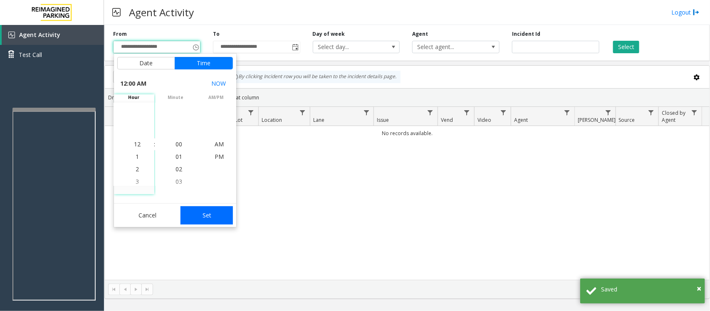
click at [210, 213] on button "Set" at bounding box center [206, 215] width 52 height 18
type input "**********"
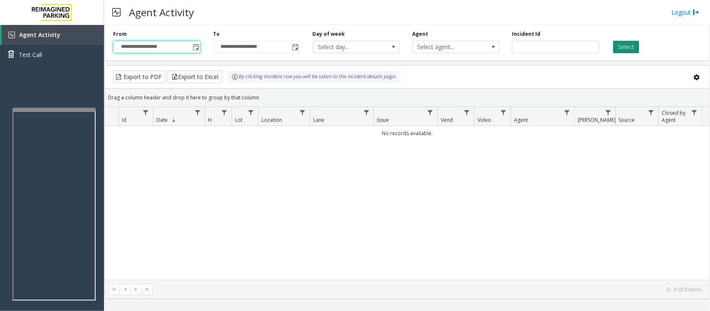
click at [623, 49] on button "Select" at bounding box center [626, 47] width 26 height 12
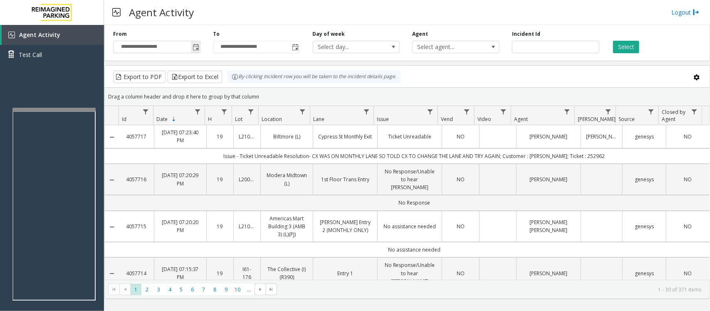
click at [194, 47] on span "Toggle popup" at bounding box center [195, 47] width 7 height 7
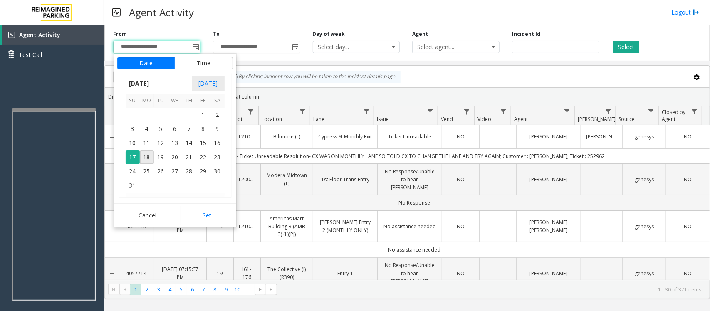
click at [261, 15] on div "Agent Activity Logout" at bounding box center [407, 12] width 606 height 25
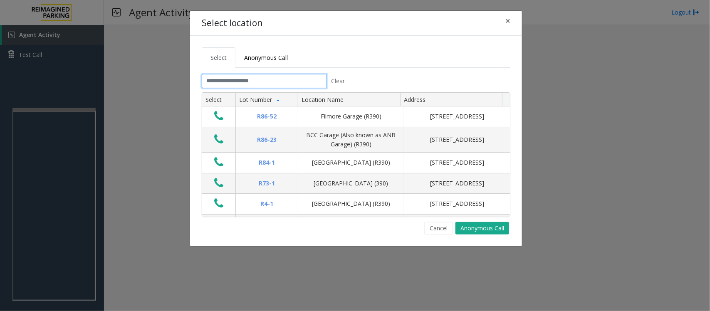
click at [268, 76] on input "text" at bounding box center [264, 81] width 125 height 14
click at [267, 79] on input "text" at bounding box center [264, 81] width 125 height 14
click at [275, 81] on input "text" at bounding box center [264, 81] width 125 height 14
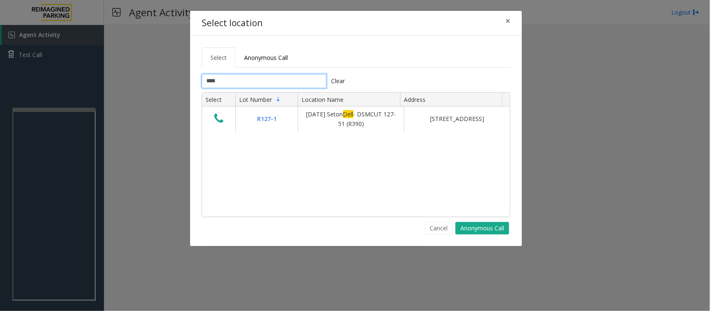
type input "****"
click at [504, 17] on button "×" at bounding box center [507, 21] width 17 height 20
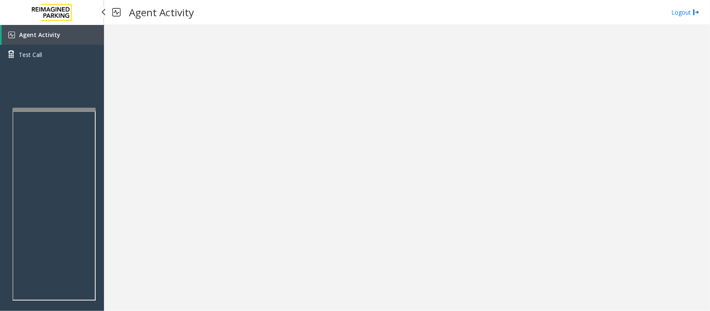
click at [53, 32] on span "Agent Activity" at bounding box center [39, 35] width 41 height 8
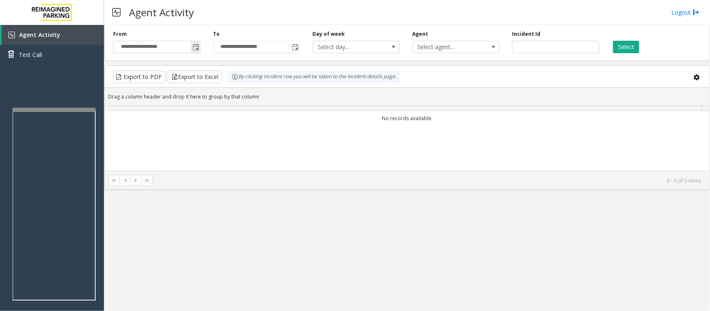
click at [192, 48] on span "Toggle popup" at bounding box center [195, 47] width 7 height 7
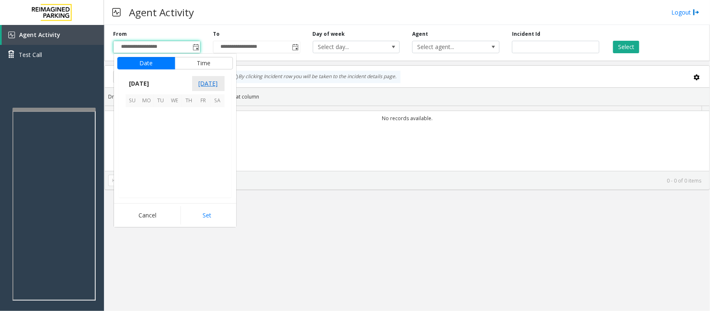
scroll to position [149046, 0]
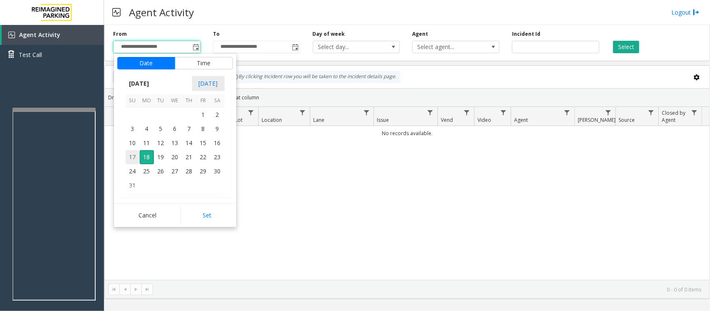
click at [132, 157] on span "17" at bounding box center [133, 157] width 14 height 14
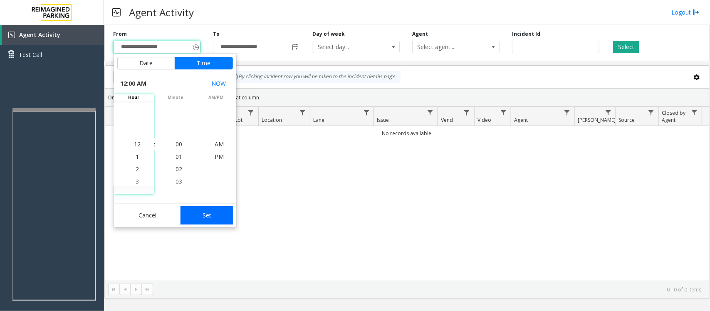
click at [217, 219] on button "Set" at bounding box center [206, 215] width 52 height 18
type input "**********"
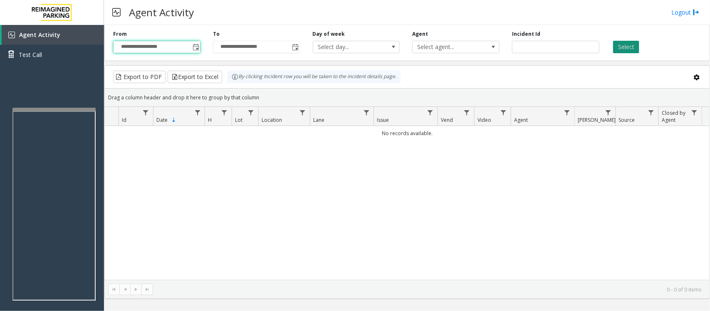
click at [618, 52] on button "Select" at bounding box center [626, 47] width 26 height 12
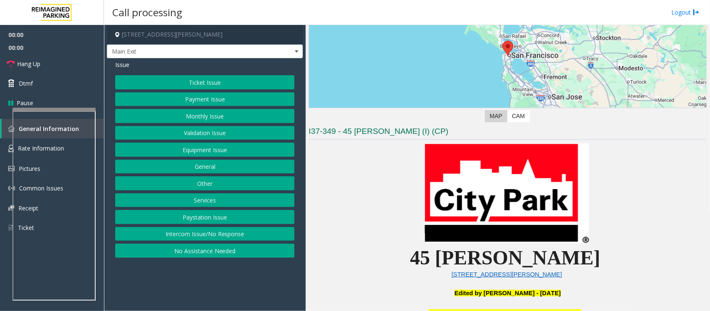
scroll to position [208, 0]
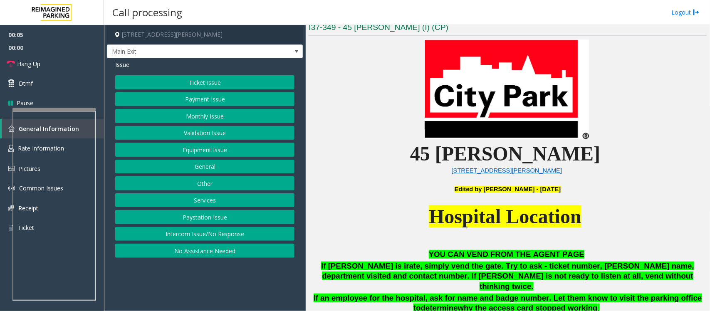
click at [175, 83] on button "Ticket Issue" at bounding box center [204, 82] width 179 height 14
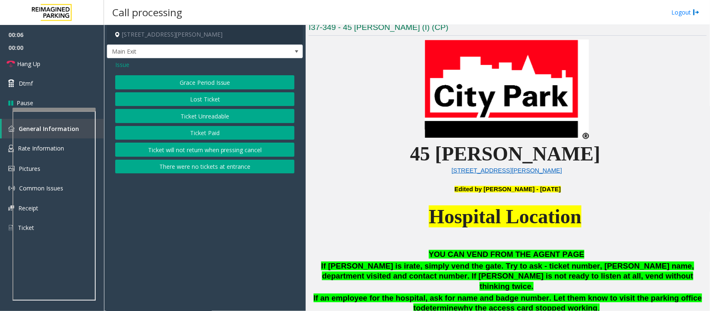
click at [212, 138] on button "Ticket Paid" at bounding box center [204, 133] width 179 height 14
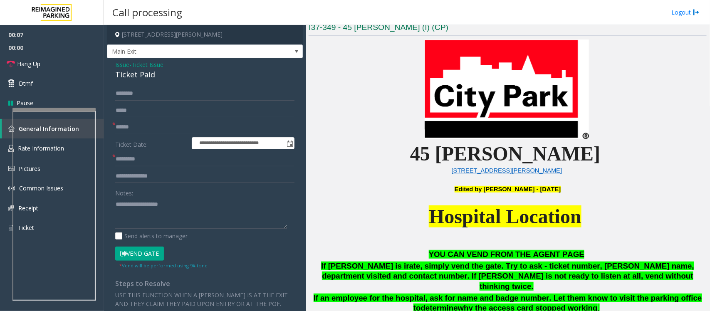
click at [138, 200] on div "Notes:" at bounding box center [204, 207] width 179 height 43
click at [125, 208] on textarea at bounding box center [201, 212] width 172 height 31
click at [137, 76] on div "Ticket Paid" at bounding box center [204, 74] width 179 height 11
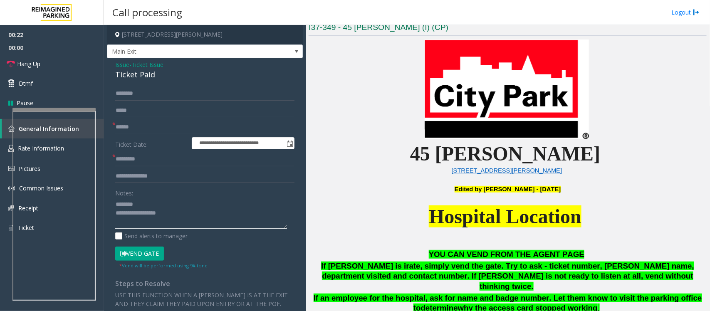
click at [152, 200] on textarea at bounding box center [201, 212] width 172 height 31
drag, startPoint x: 167, startPoint y: 198, endPoint x: 163, endPoint y: 208, distance: 11.0
click at [167, 200] on textarea at bounding box center [201, 212] width 172 height 31
click at [174, 216] on textarea at bounding box center [201, 212] width 172 height 31
type textarea "**********"
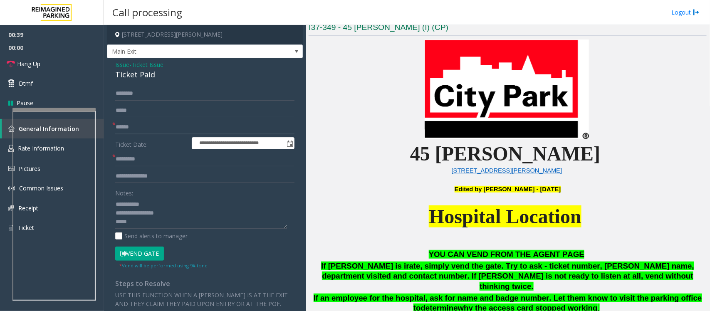
click at [160, 128] on input "text" at bounding box center [204, 127] width 179 height 14
type input "*******"
click at [153, 222] on textarea at bounding box center [201, 212] width 172 height 31
type textarea "**********"
click at [202, 85] on div "**********" at bounding box center [205, 243] width 196 height 371
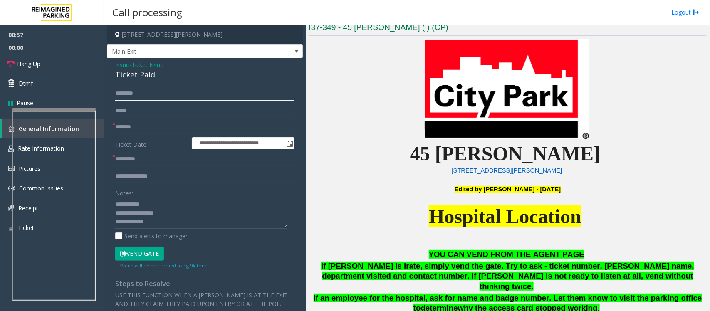
click at [151, 92] on input "text" at bounding box center [204, 93] width 179 height 14
type input "****"
click at [151, 180] on input "text" at bounding box center [204, 176] width 179 height 14
type input "**********"
click at [164, 225] on textarea at bounding box center [201, 212] width 172 height 31
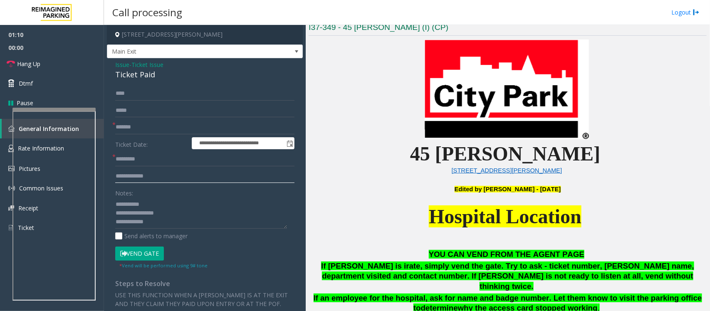
click at [171, 176] on input "**********" at bounding box center [204, 176] width 179 height 14
click at [152, 174] on input "**********" at bounding box center [204, 176] width 179 height 14
click at [163, 202] on textarea at bounding box center [201, 212] width 172 height 31
type textarea "**********"
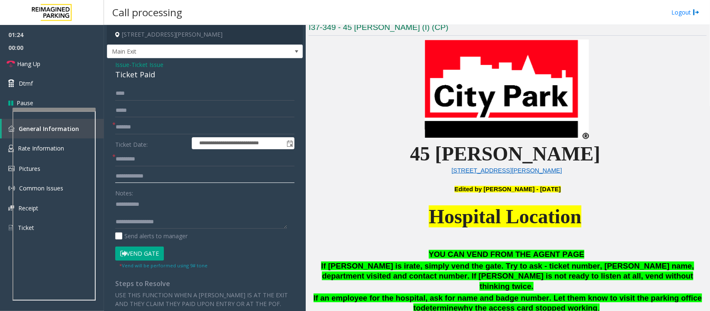
click at [170, 180] on input "**********" at bounding box center [204, 176] width 179 height 14
type input "**********"
click at [139, 217] on textarea at bounding box center [201, 212] width 172 height 31
type textarea "**********"
click at [126, 107] on input "text" at bounding box center [204, 111] width 179 height 14
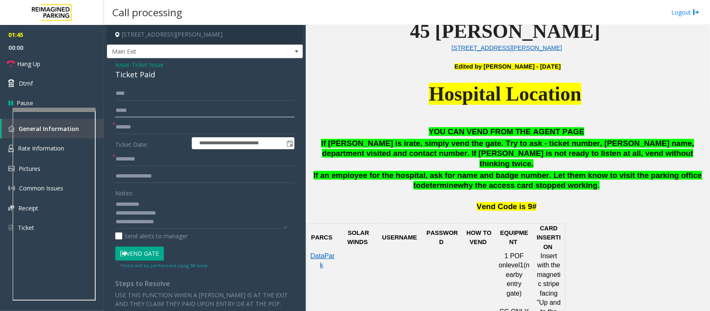
scroll to position [364, 0]
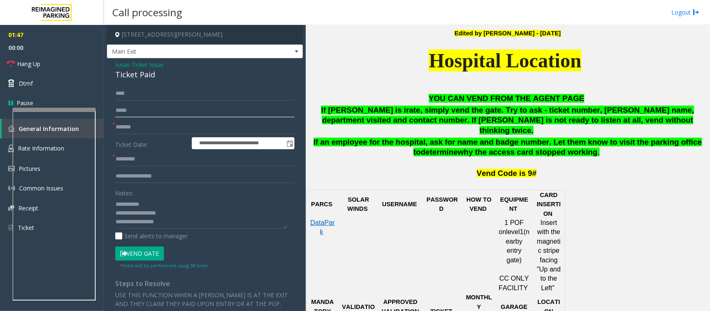
click at [143, 109] on input "text" at bounding box center [204, 111] width 179 height 14
type input "**********"
click at [133, 157] on input "text" at bounding box center [204, 159] width 179 height 14
click at [170, 160] on input "text" at bounding box center [204, 159] width 179 height 14
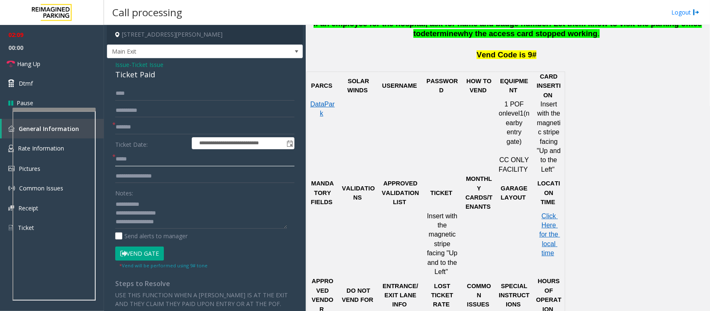
scroll to position [520, 0]
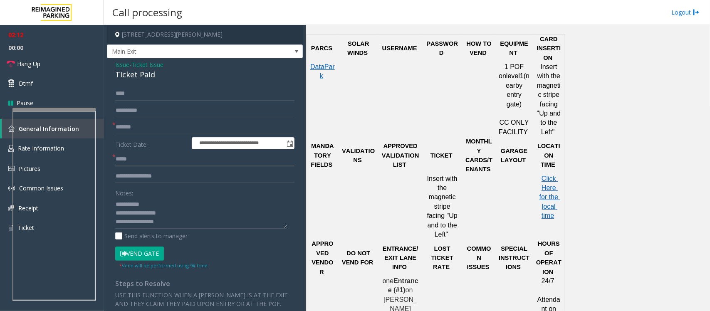
type input "*****"
click at [168, 222] on textarea at bounding box center [201, 212] width 172 height 31
click at [229, 218] on textarea at bounding box center [201, 212] width 172 height 31
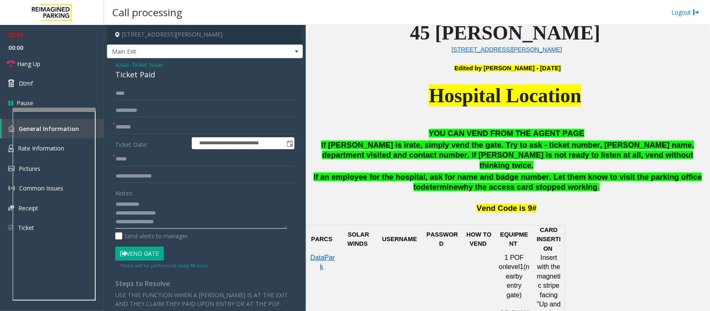
scroll to position [312, 0]
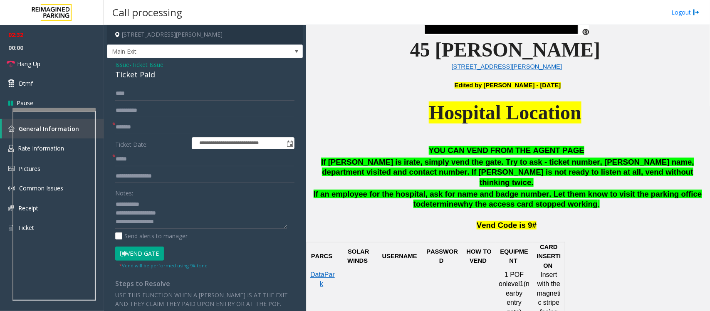
click at [151, 252] on button "Vend Gate" at bounding box center [139, 254] width 49 height 14
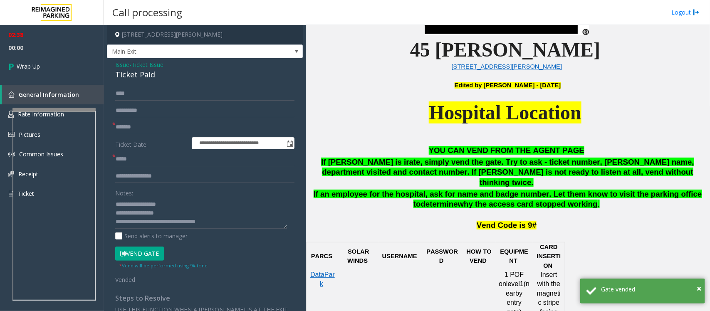
scroll to position [0, 0]
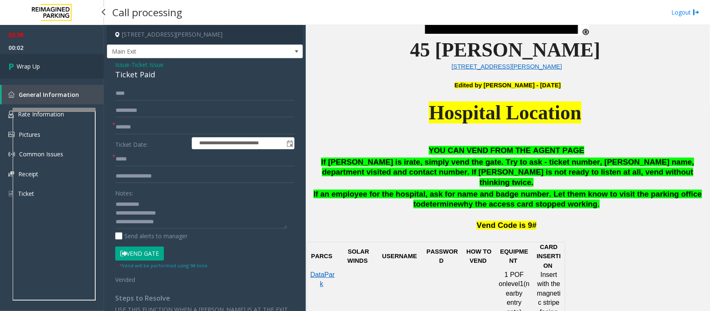
click at [73, 69] on link "Wrap Up" at bounding box center [52, 66] width 104 height 25
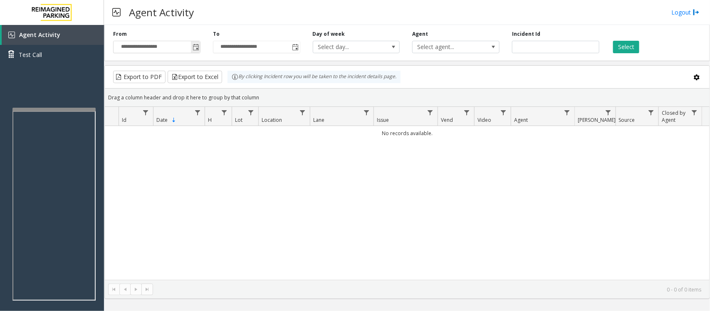
click at [194, 48] on span "Toggle popup" at bounding box center [195, 47] width 7 height 7
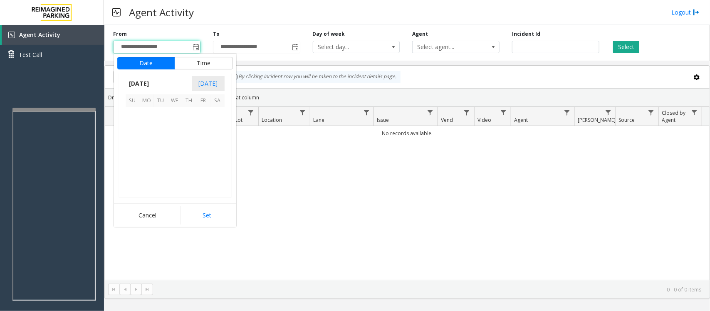
scroll to position [149046, 0]
click at [132, 158] on span "17" at bounding box center [133, 157] width 14 height 14
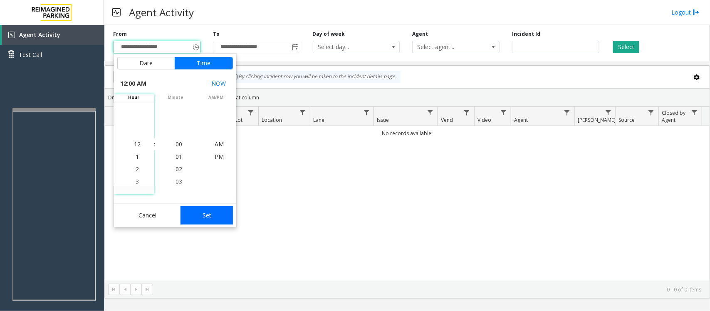
click at [220, 218] on button "Set" at bounding box center [206, 215] width 52 height 18
type input "**********"
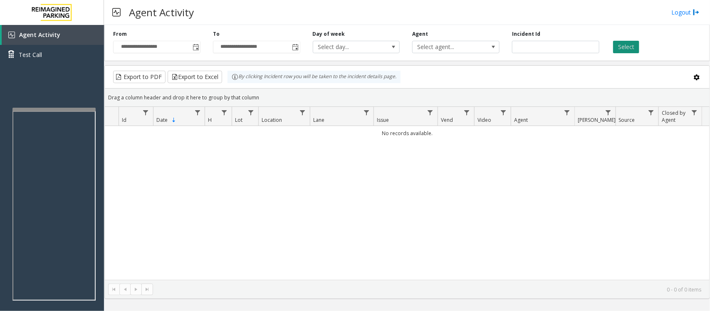
click at [617, 42] on button "Select" at bounding box center [626, 47] width 26 height 12
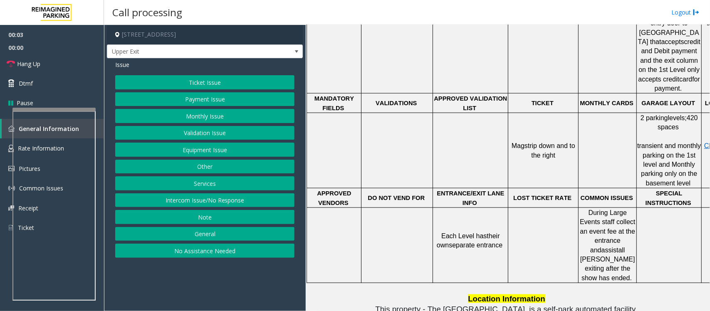
scroll to position [416, 0]
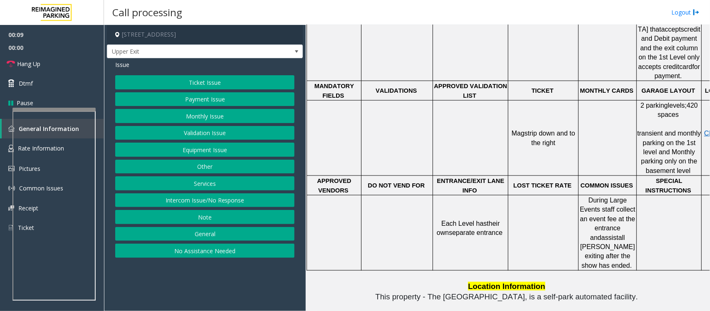
click at [154, 201] on button "Intercom Issue/No Response" at bounding box center [204, 200] width 179 height 14
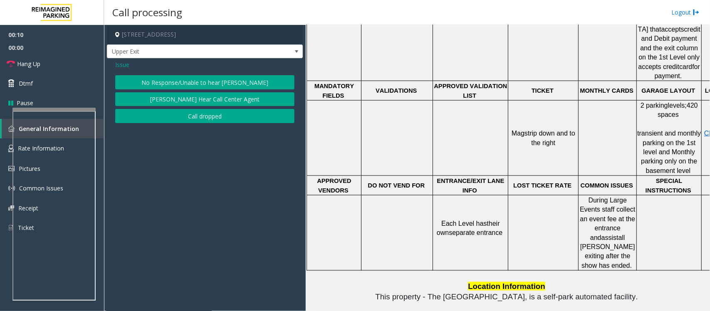
click at [173, 79] on button "No Response/Unable to hear [PERSON_NAME]" at bounding box center [204, 82] width 179 height 14
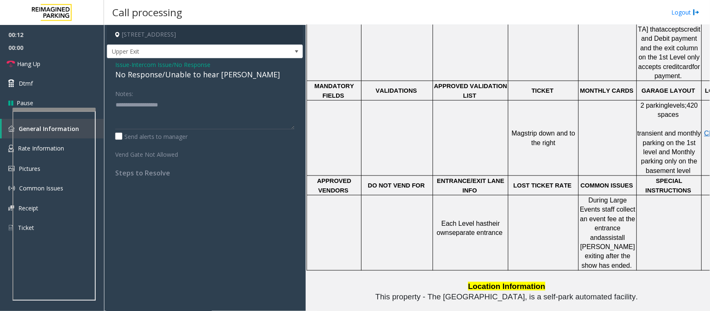
click at [151, 65] on span "Intercom Issue/No Response" at bounding box center [170, 64] width 79 height 9
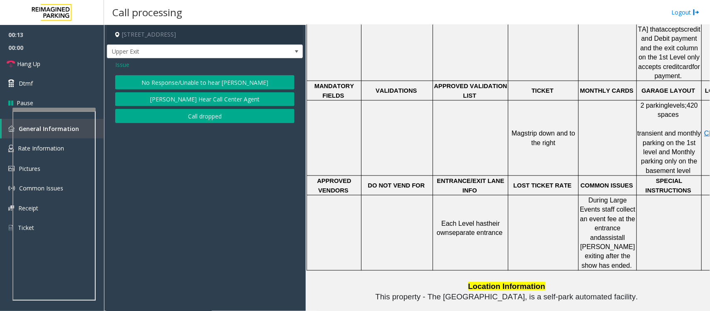
click at [125, 64] on span "Issue" at bounding box center [122, 64] width 14 height 9
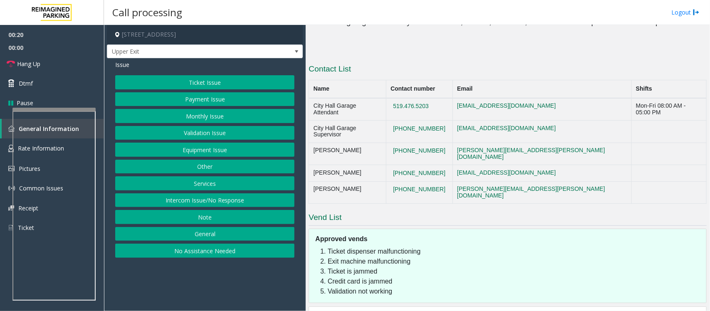
scroll to position [807, 0]
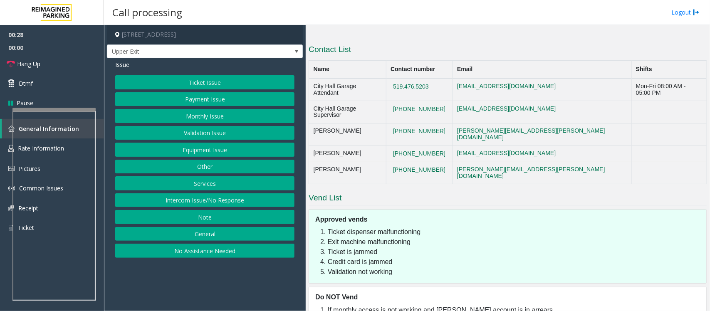
click at [177, 81] on button "Ticket Issue" at bounding box center [204, 82] width 179 height 14
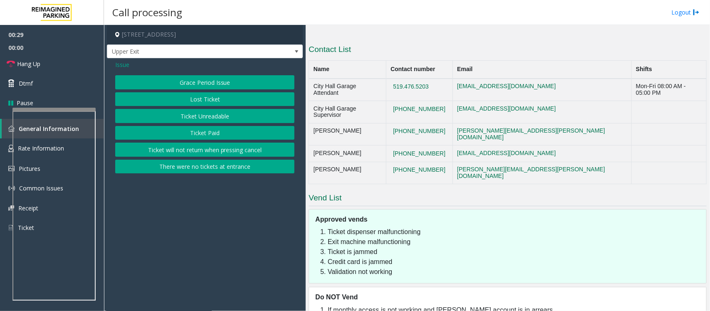
click at [202, 134] on button "Ticket Paid" at bounding box center [204, 133] width 179 height 14
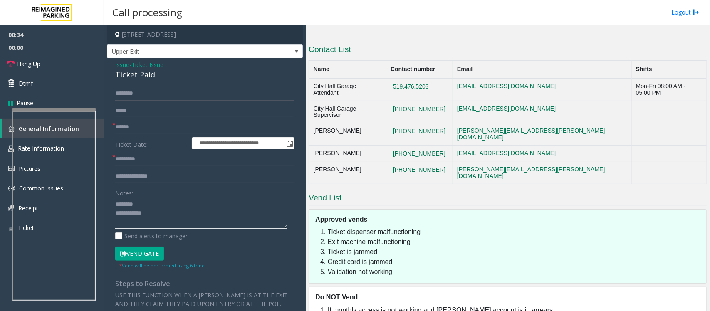
click at [129, 221] on textarea at bounding box center [201, 212] width 172 height 31
click at [140, 77] on div "Ticket Paid" at bounding box center [204, 74] width 179 height 11
click at [155, 210] on textarea at bounding box center [201, 212] width 172 height 31
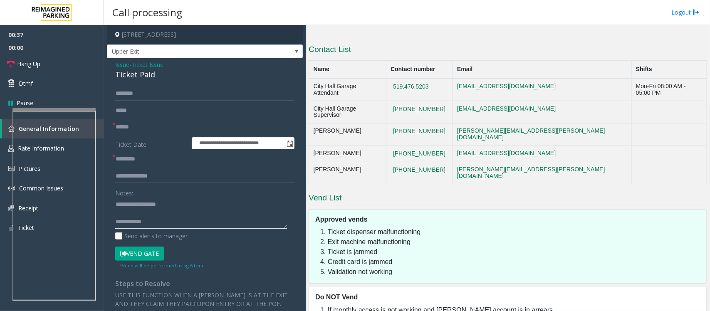
click at [155, 211] on textarea at bounding box center [201, 212] width 172 height 31
click at [147, 213] on textarea at bounding box center [201, 212] width 172 height 31
click at [148, 213] on textarea at bounding box center [201, 212] width 172 height 31
click at [115, 204] on textarea at bounding box center [201, 212] width 172 height 31
click at [142, 204] on textarea at bounding box center [201, 212] width 172 height 31
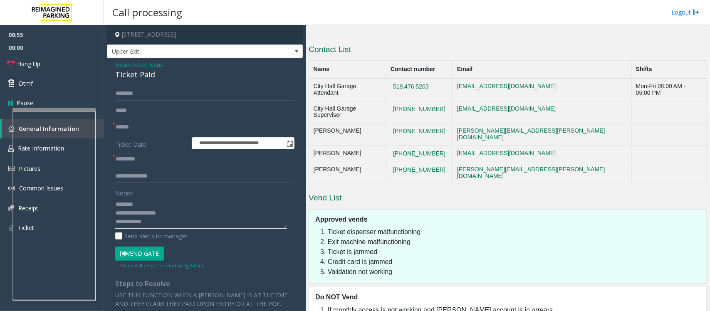
click at [156, 223] on textarea at bounding box center [201, 212] width 172 height 31
click at [157, 207] on textarea at bounding box center [201, 212] width 172 height 31
click at [213, 228] on textarea at bounding box center [201, 212] width 172 height 31
click at [207, 225] on textarea at bounding box center [201, 212] width 172 height 31
click at [154, 203] on textarea at bounding box center [201, 212] width 172 height 31
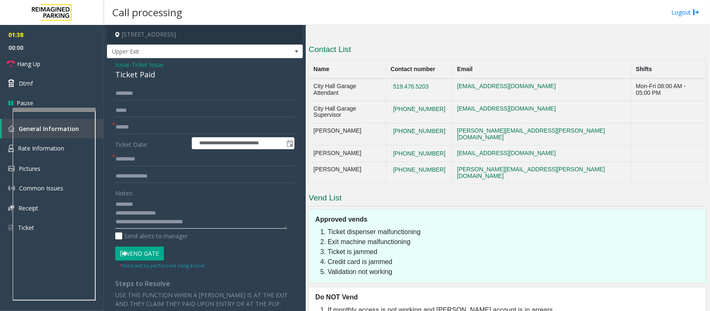
click at [203, 225] on textarea at bounding box center [201, 212] width 172 height 31
drag, startPoint x: 69, startPoint y: 66, endPoint x: 84, endPoint y: 86, distance: 25.3
click at [69, 66] on link "Hang Up" at bounding box center [52, 64] width 104 height 20
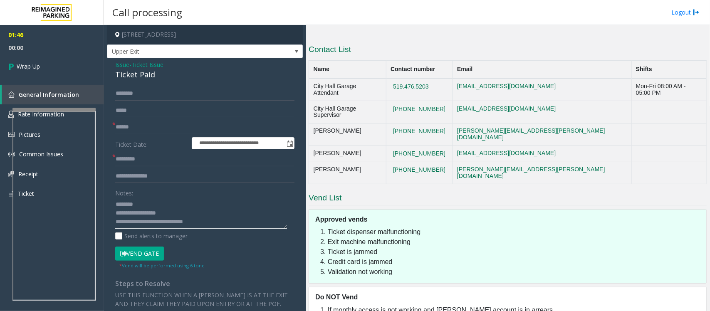
click at [209, 221] on textarea at bounding box center [201, 212] width 172 height 31
paste textarea "**********"
type textarea "**********"
click at [139, 158] on input "text" at bounding box center [204, 159] width 179 height 14
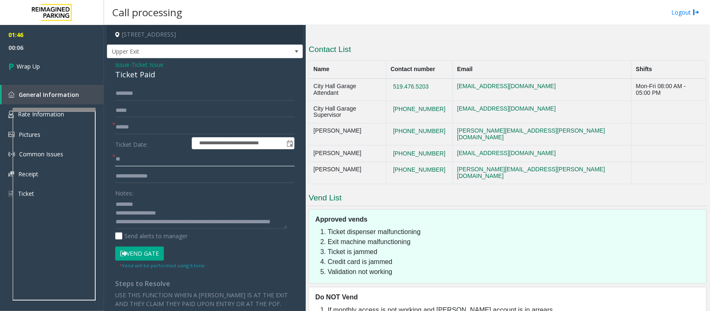
type input "**"
click at [144, 126] on input "text" at bounding box center [204, 127] width 179 height 14
type input "*"
type input "**"
click at [39, 59] on link "Wrap Up" at bounding box center [52, 66] width 104 height 25
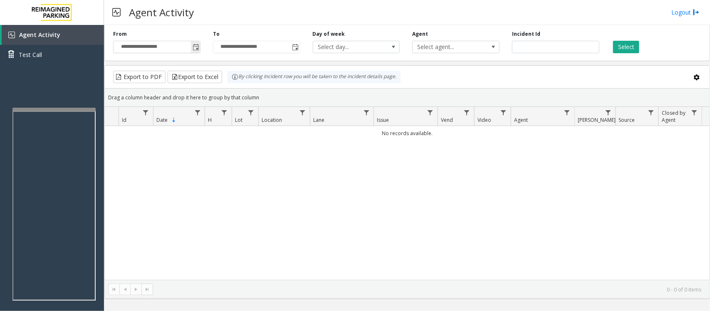
click at [194, 47] on span "Toggle popup" at bounding box center [195, 47] width 7 height 7
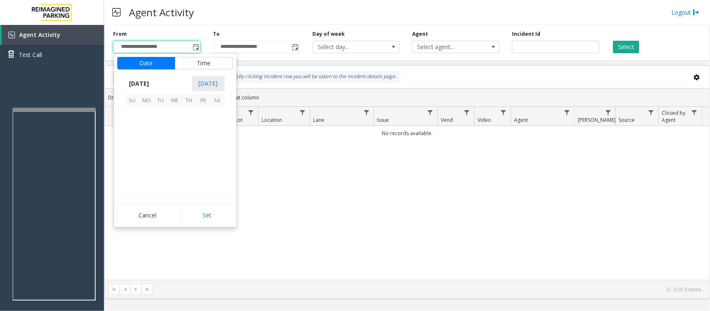
scroll to position [149046, 0]
click at [133, 155] on span "17" at bounding box center [133, 157] width 14 height 14
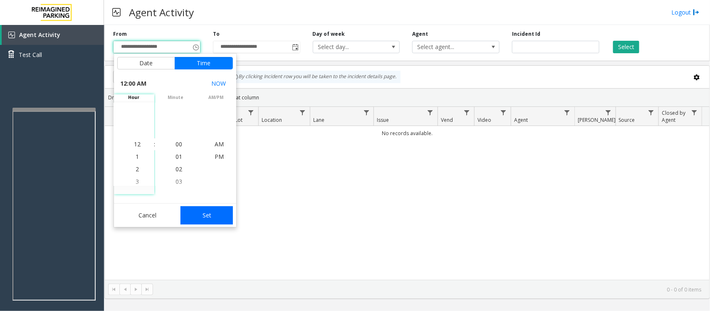
click at [202, 215] on button "Set" at bounding box center [206, 215] width 52 height 18
type input "**********"
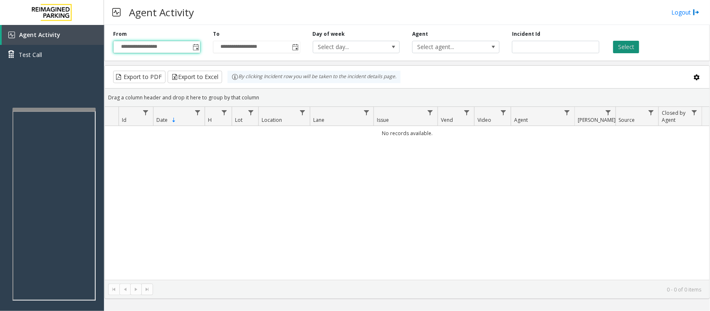
click at [624, 49] on button "Select" at bounding box center [626, 47] width 26 height 12
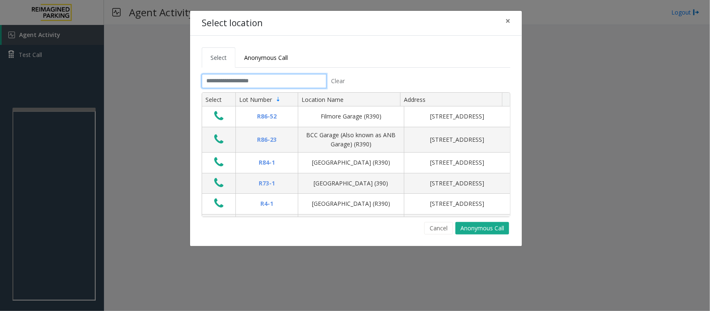
click at [277, 81] on input "text" at bounding box center [264, 81] width 125 height 14
click at [505, 20] on span "×" at bounding box center [507, 21] width 5 height 12
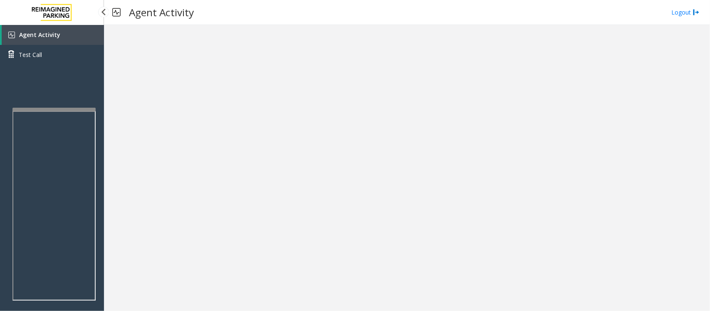
click at [62, 33] on link "Agent Activity" at bounding box center [53, 35] width 102 height 20
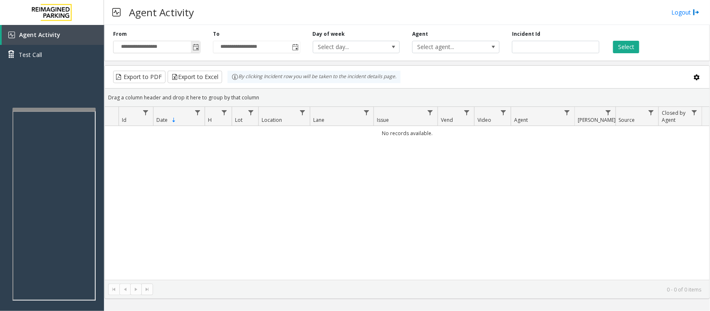
click at [197, 46] on span "Toggle popup" at bounding box center [195, 47] width 7 height 7
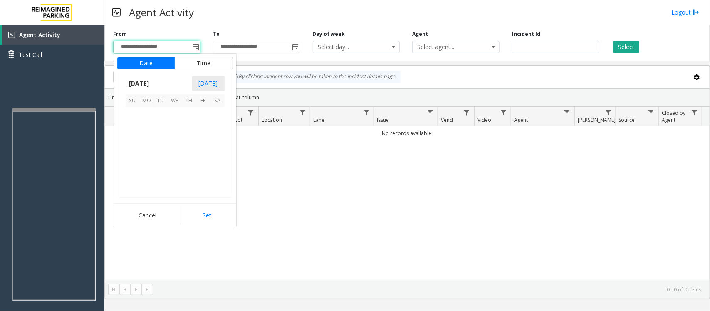
scroll to position [149046, 0]
click at [131, 155] on span "17" at bounding box center [133, 157] width 14 height 14
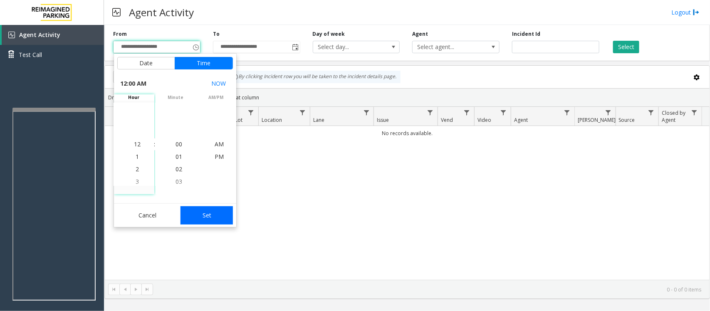
click at [210, 213] on button "Set" at bounding box center [206, 215] width 52 height 18
type input "**********"
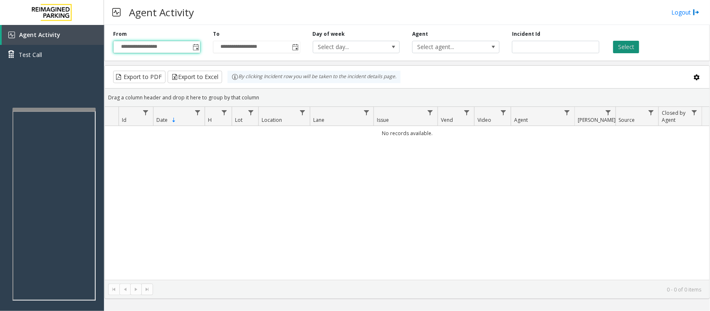
click at [620, 45] on button "Select" at bounding box center [626, 47] width 26 height 12
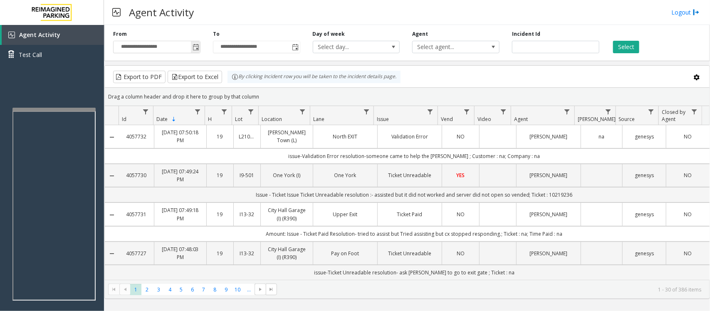
click at [196, 46] on span "Toggle popup" at bounding box center [195, 47] width 7 height 7
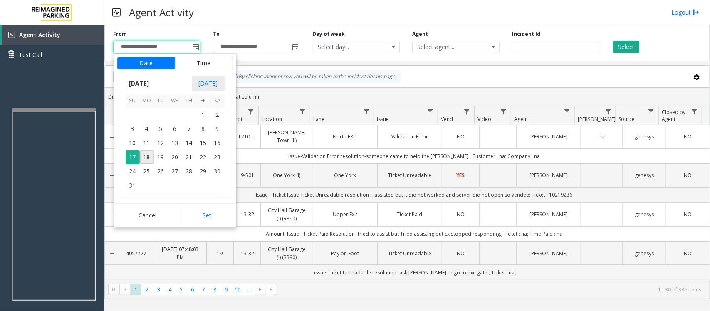
click at [256, 21] on div "Agent Activity Logout" at bounding box center [407, 12] width 606 height 25
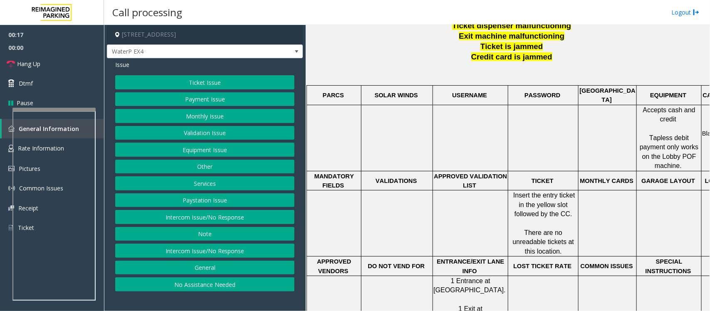
scroll to position [312, 0]
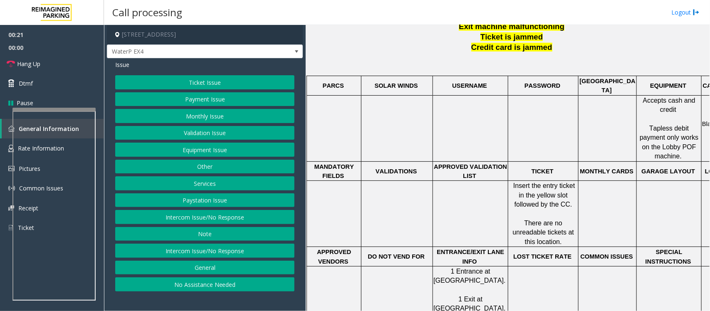
click at [219, 153] on button "Equipment Issue" at bounding box center [204, 150] width 179 height 14
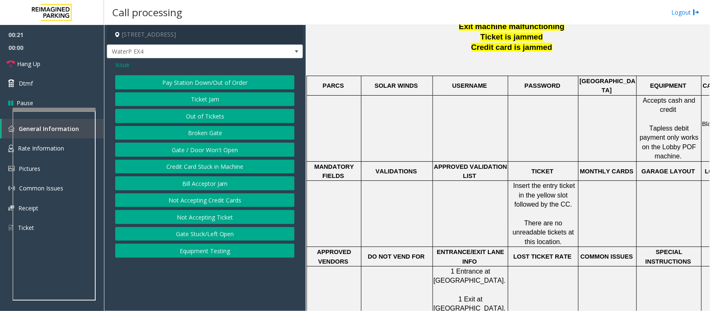
click at [219, 152] on button "Gate / Door Won't Open" at bounding box center [204, 150] width 179 height 14
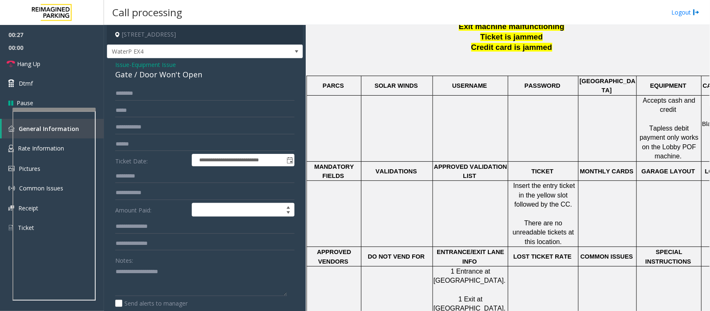
click at [144, 65] on span "Equipment Issue" at bounding box center [153, 64] width 44 height 9
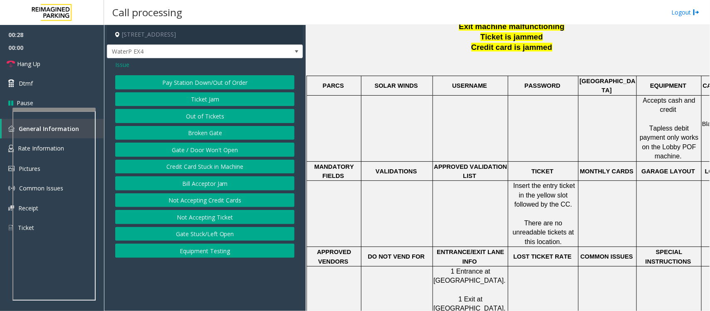
click at [128, 67] on span "Issue" at bounding box center [122, 64] width 14 height 9
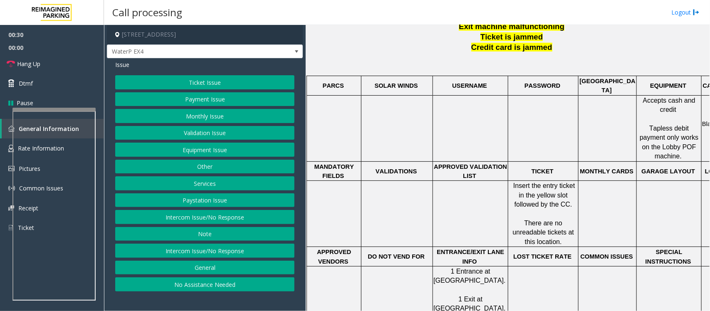
click at [211, 84] on button "Ticket Issue" at bounding box center [204, 82] width 179 height 14
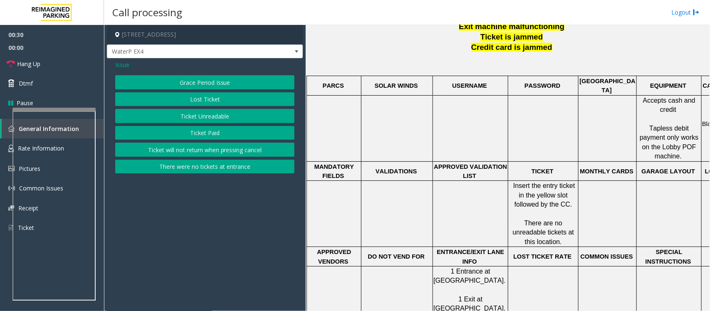
click at [198, 138] on button "Ticket Paid" at bounding box center [204, 133] width 179 height 14
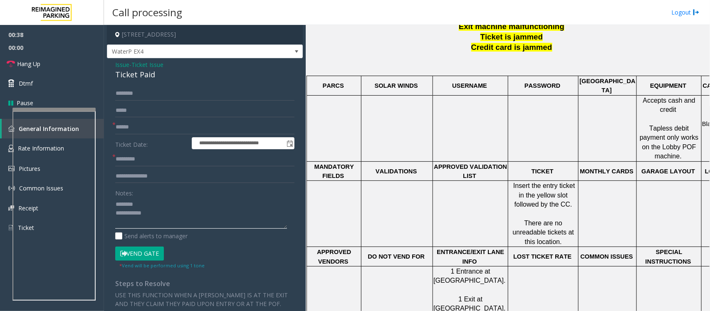
click at [128, 208] on textarea at bounding box center [201, 212] width 172 height 31
click at [132, 77] on div "Ticket Paid" at bounding box center [204, 74] width 179 height 11
click at [132, 76] on div "Ticket Paid" at bounding box center [204, 74] width 179 height 11
click at [136, 212] on textarea at bounding box center [201, 212] width 172 height 31
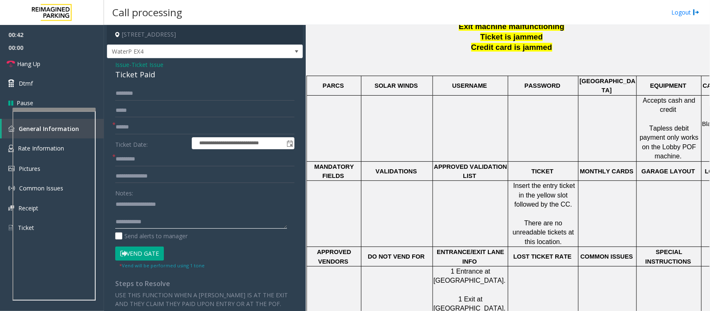
click at [136, 213] on textarea at bounding box center [201, 212] width 172 height 31
click at [177, 228] on textarea at bounding box center [201, 212] width 172 height 31
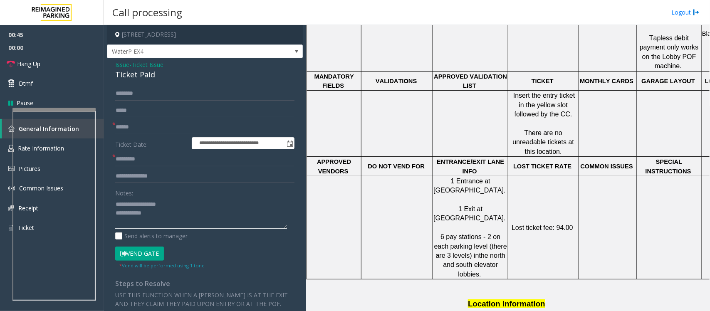
scroll to position [468, 0]
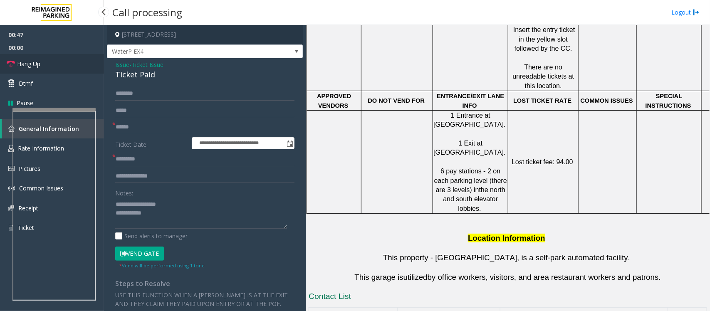
click at [53, 65] on link "Hang Up" at bounding box center [52, 64] width 104 height 20
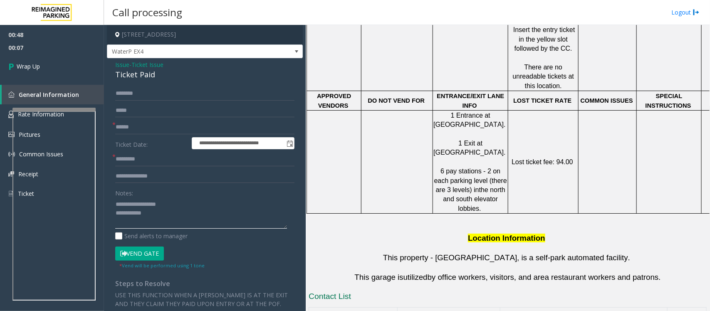
click at [173, 220] on textarea at bounding box center [201, 212] width 172 height 31
paste textarea "**********"
type textarea "**********"
click at [136, 161] on input "text" at bounding box center [204, 159] width 179 height 14
type input "**"
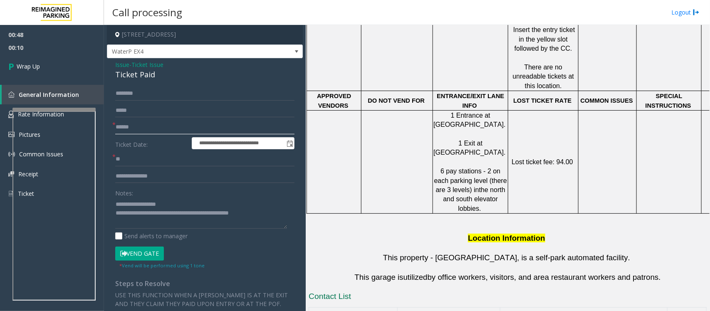
click at [152, 126] on input "text" at bounding box center [204, 127] width 179 height 14
type input "**"
click at [39, 65] on span "Wrap Up" at bounding box center [28, 66] width 23 height 9
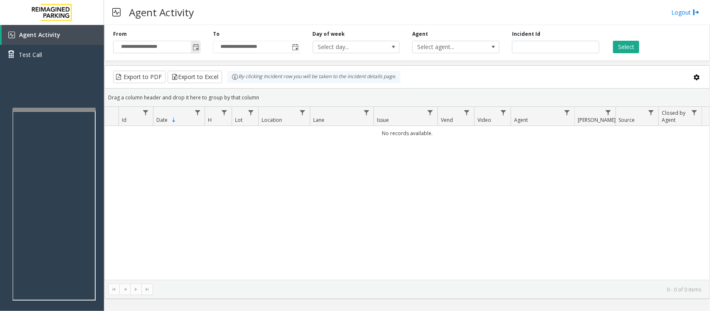
click at [197, 47] on span "Toggle popup" at bounding box center [195, 47] width 7 height 7
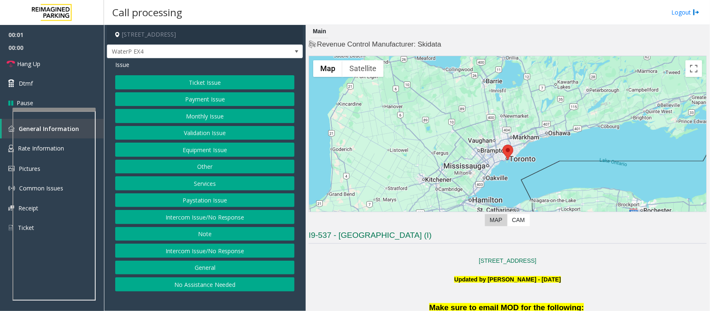
scroll to position [52, 0]
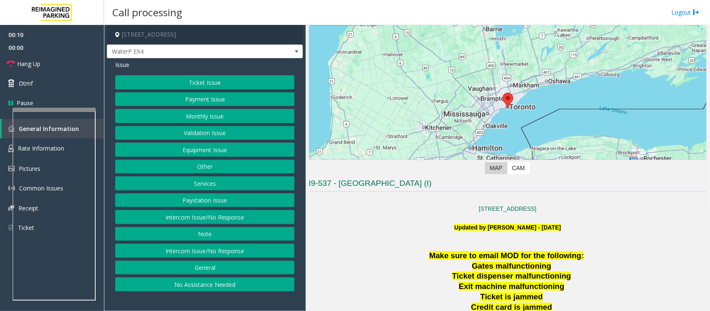
click at [212, 217] on button "Intercom Issue/No Response" at bounding box center [204, 217] width 179 height 14
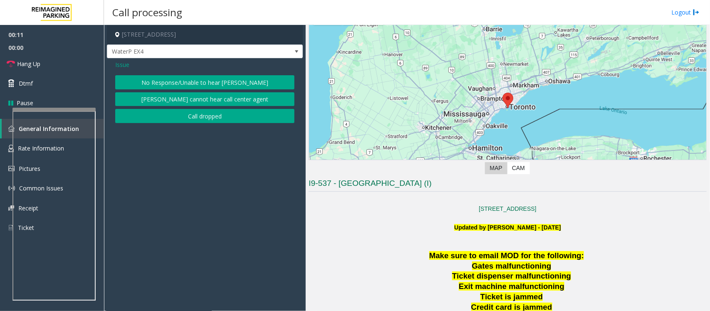
click at [195, 81] on button "No Response/Unable to hear [PERSON_NAME]" at bounding box center [204, 82] width 179 height 14
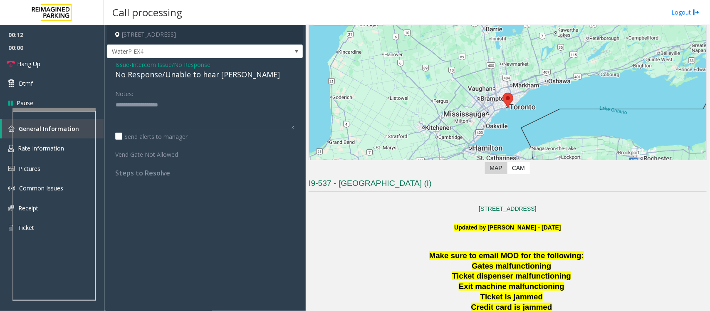
click at [160, 64] on span "Intercom Issue/No Response" at bounding box center [170, 64] width 79 height 9
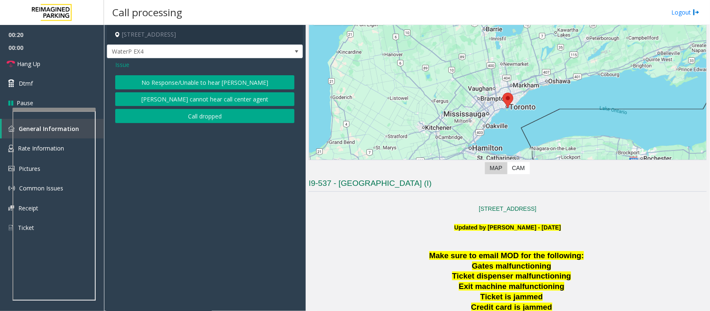
click at [150, 81] on button "No Response/Unable to hear [PERSON_NAME]" at bounding box center [204, 82] width 179 height 14
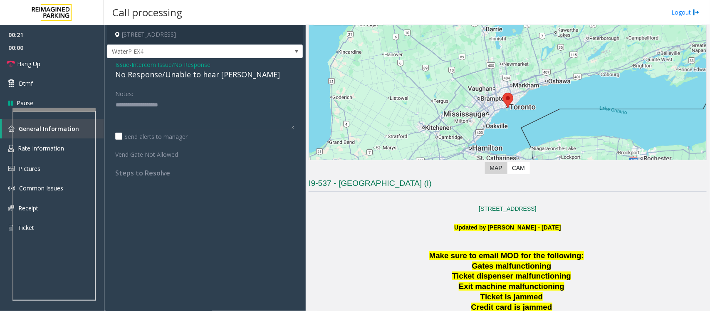
click at [147, 73] on div "No Response/Unable to hear [PERSON_NAME]" at bounding box center [204, 74] width 179 height 11
type textarea "**********"
click at [58, 66] on link "Hang Up" at bounding box center [52, 64] width 104 height 20
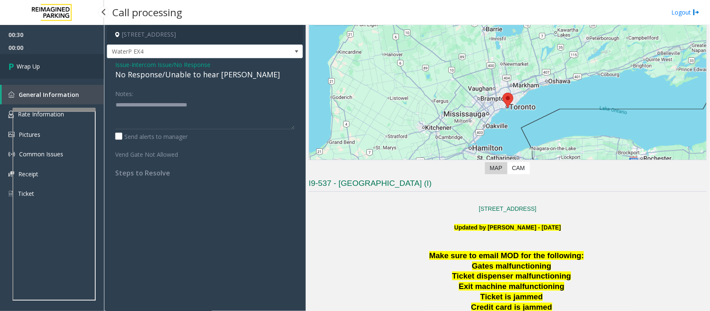
click at [58, 66] on link "Wrap Up" at bounding box center [52, 66] width 104 height 25
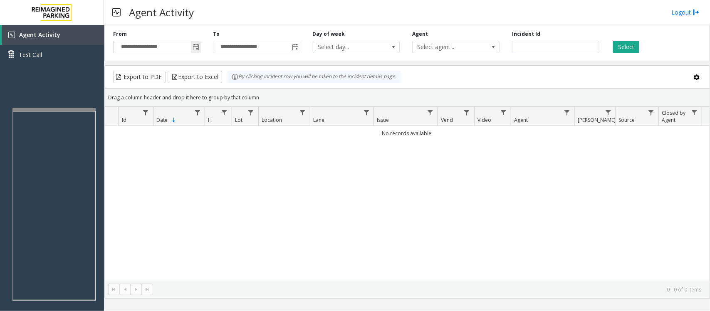
click at [194, 48] on span "Toggle popup" at bounding box center [195, 47] width 7 height 7
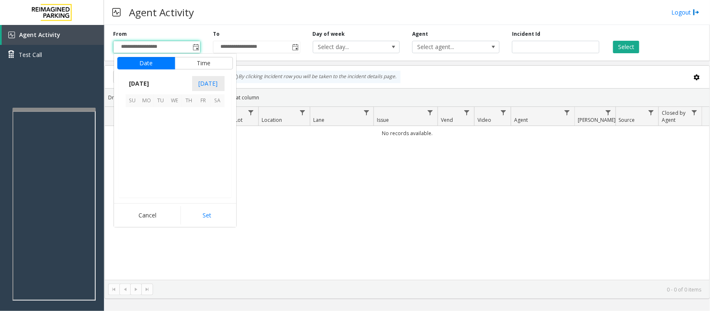
scroll to position [149046, 0]
click at [134, 156] on span "17" at bounding box center [133, 157] width 14 height 14
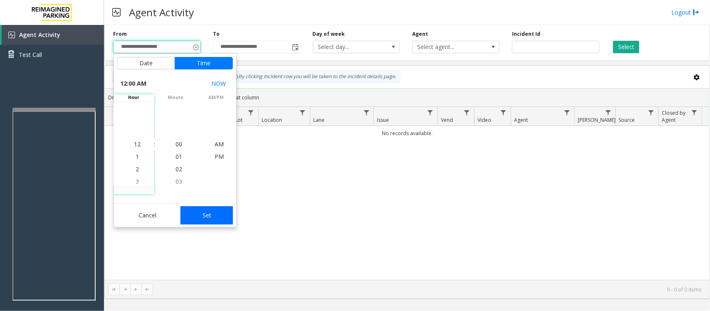
click at [216, 218] on button "Set" at bounding box center [206, 215] width 52 height 18
type input "**********"
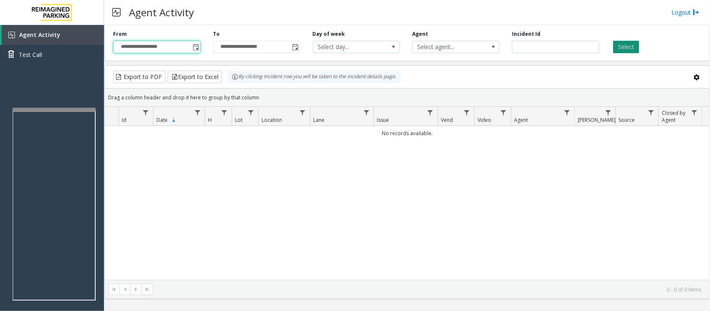
click at [631, 48] on button "Select" at bounding box center [626, 47] width 26 height 12
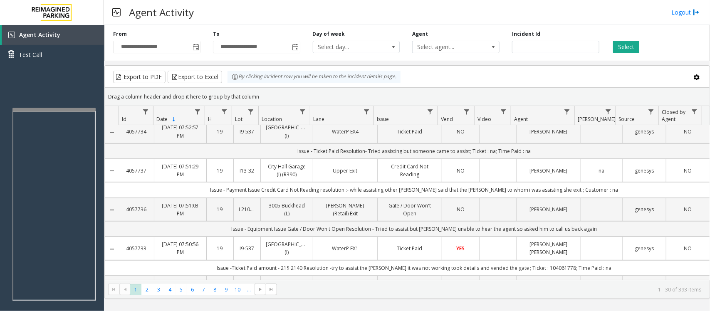
scroll to position [156, 0]
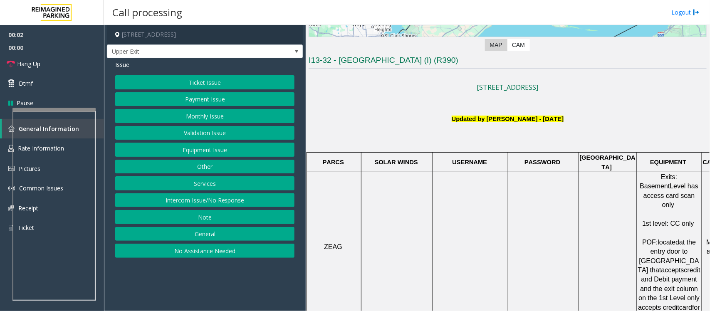
scroll to position [208, 0]
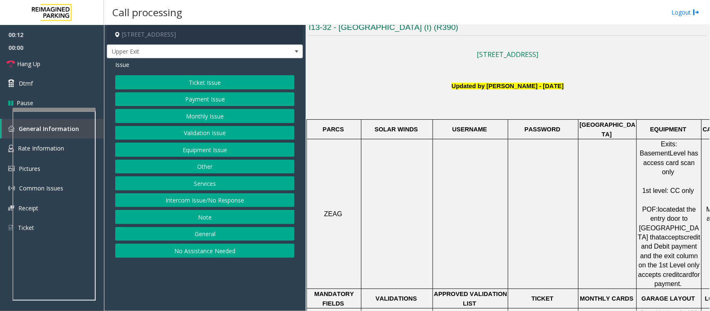
click at [195, 101] on button "Payment Issue" at bounding box center [204, 99] width 179 height 14
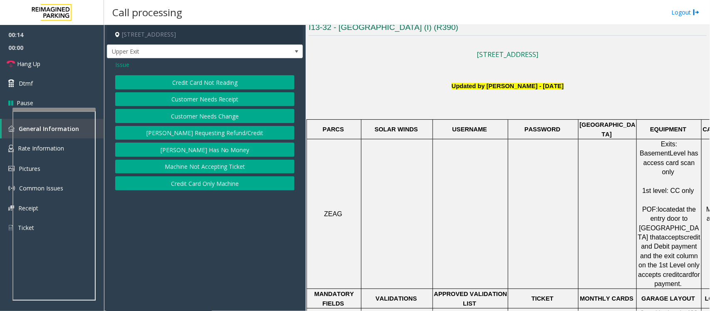
click at [246, 83] on button "Credit Card Not Reading" at bounding box center [204, 82] width 179 height 14
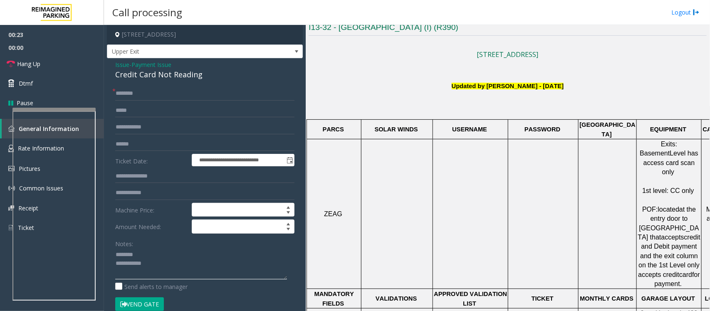
type textarea "**********"
click at [146, 71] on div "Credit Card Not Reading" at bounding box center [204, 74] width 179 height 11
click at [165, 76] on div "Credit Card Not Reading" at bounding box center [204, 74] width 179 height 11
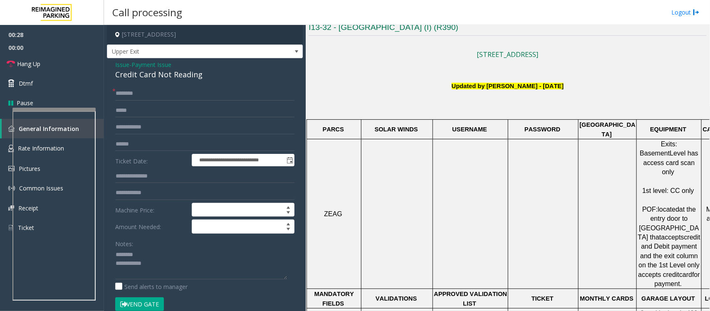
click at [165, 76] on div "Credit Card Not Reading" at bounding box center [204, 74] width 179 height 11
click at [192, 76] on div "Credit Card Not Reading" at bounding box center [204, 74] width 179 height 11
click at [154, 65] on span "Payment Issue" at bounding box center [151, 64] width 40 height 9
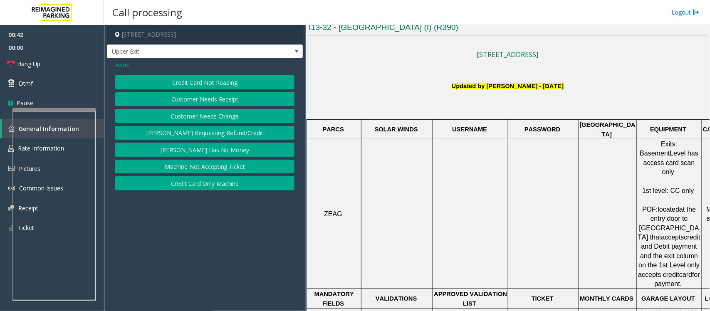
click at [123, 67] on span "Issue" at bounding box center [122, 64] width 14 height 9
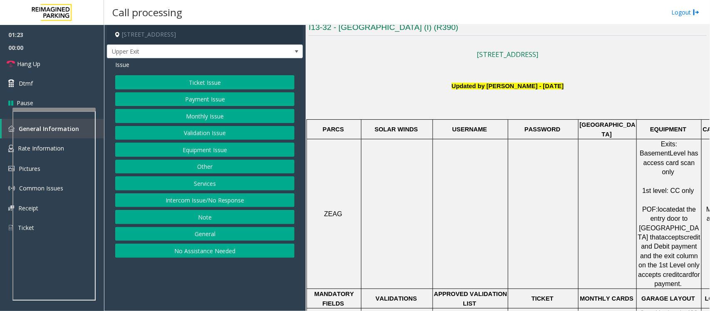
click at [199, 96] on button "Payment Issue" at bounding box center [204, 99] width 179 height 14
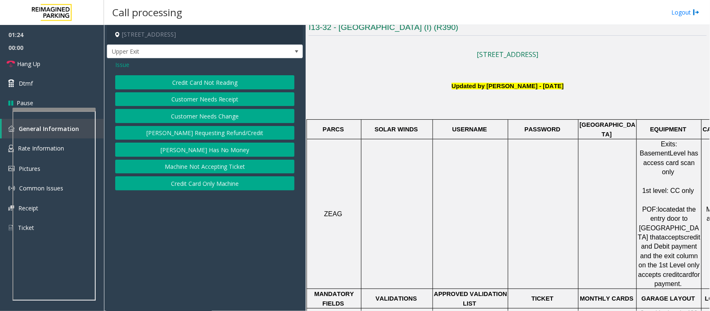
click at [208, 82] on button "Credit Card Not Reading" at bounding box center [204, 82] width 179 height 14
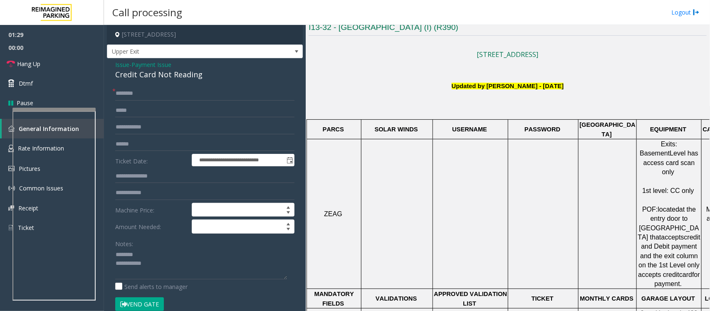
click at [150, 75] on div "Credit Card Not Reading" at bounding box center [204, 74] width 179 height 11
click at [161, 75] on div "Credit Card Not Reading" at bounding box center [204, 74] width 179 height 11
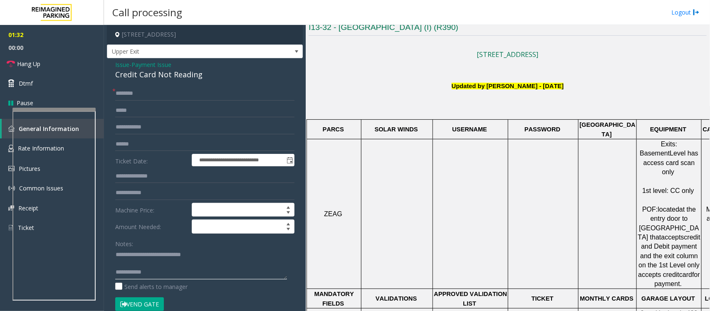
click at [145, 264] on textarea at bounding box center [201, 263] width 172 height 31
click at [170, 269] on textarea at bounding box center [201, 263] width 172 height 31
type textarea "**********"
click at [165, 92] on input "text" at bounding box center [204, 93] width 179 height 14
type input "**"
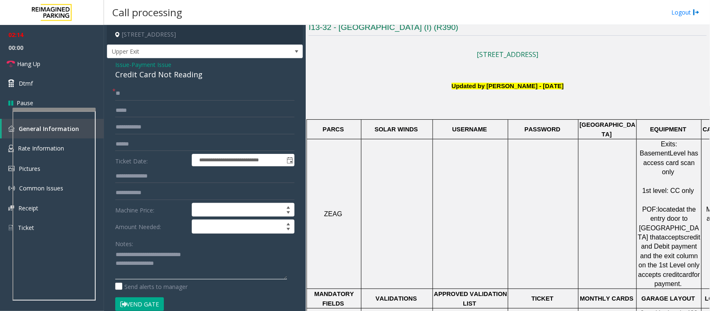
click at [195, 277] on textarea at bounding box center [201, 263] width 172 height 31
click at [36, 67] on span "Hang Up" at bounding box center [28, 63] width 23 height 9
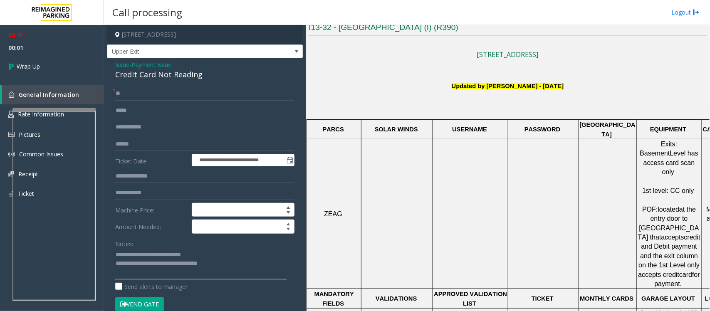
click at [241, 261] on textarea at bounding box center [201, 263] width 172 height 31
paste textarea "**********"
click at [128, 269] on textarea at bounding box center [201, 263] width 172 height 31
type textarea "**********"
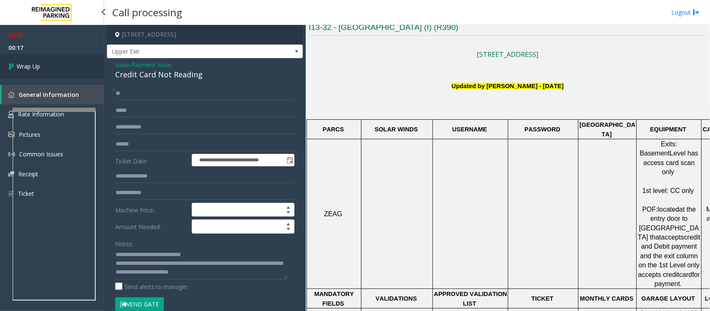
click at [57, 69] on link "Wrap Up" at bounding box center [52, 66] width 104 height 25
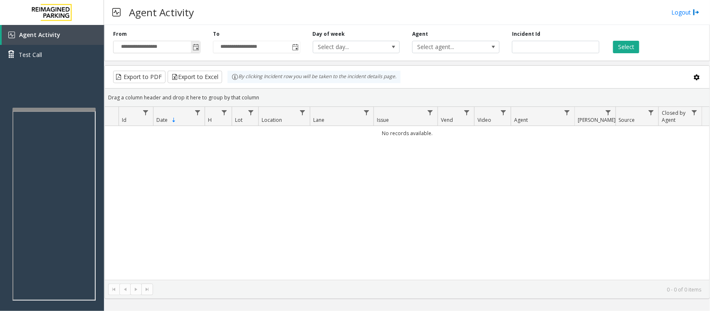
click at [194, 46] on span "Toggle popup" at bounding box center [195, 47] width 7 height 7
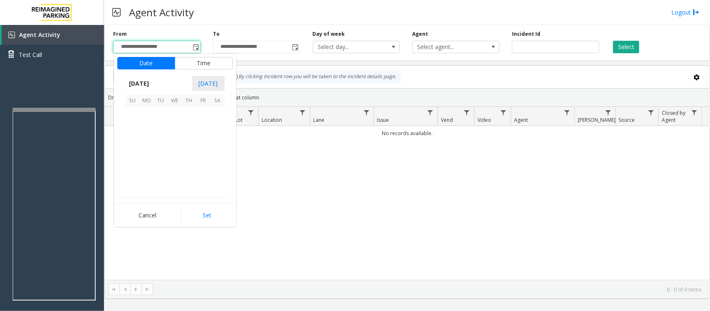
scroll to position [149046, 0]
click at [131, 158] on span "17" at bounding box center [133, 157] width 14 height 14
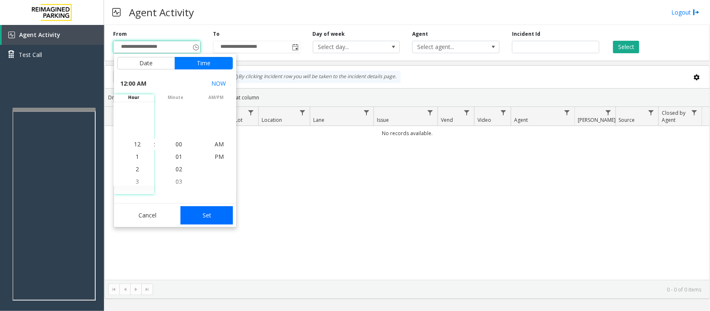
click at [219, 220] on button "Set" at bounding box center [206, 215] width 52 height 18
type input "**********"
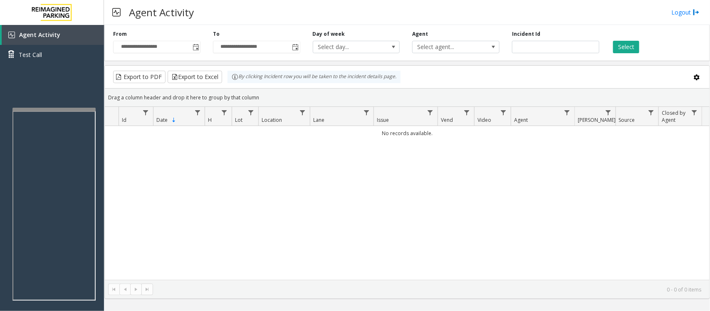
drag, startPoint x: 627, startPoint y: 48, endPoint x: 609, endPoint y: 64, distance: 23.5
click at [627, 48] on button "Select" at bounding box center [626, 47] width 26 height 12
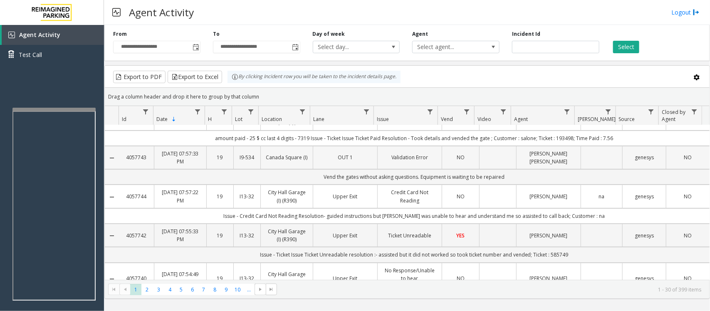
scroll to position [0, 0]
